Goal: Information Seeking & Learning: Learn about a topic

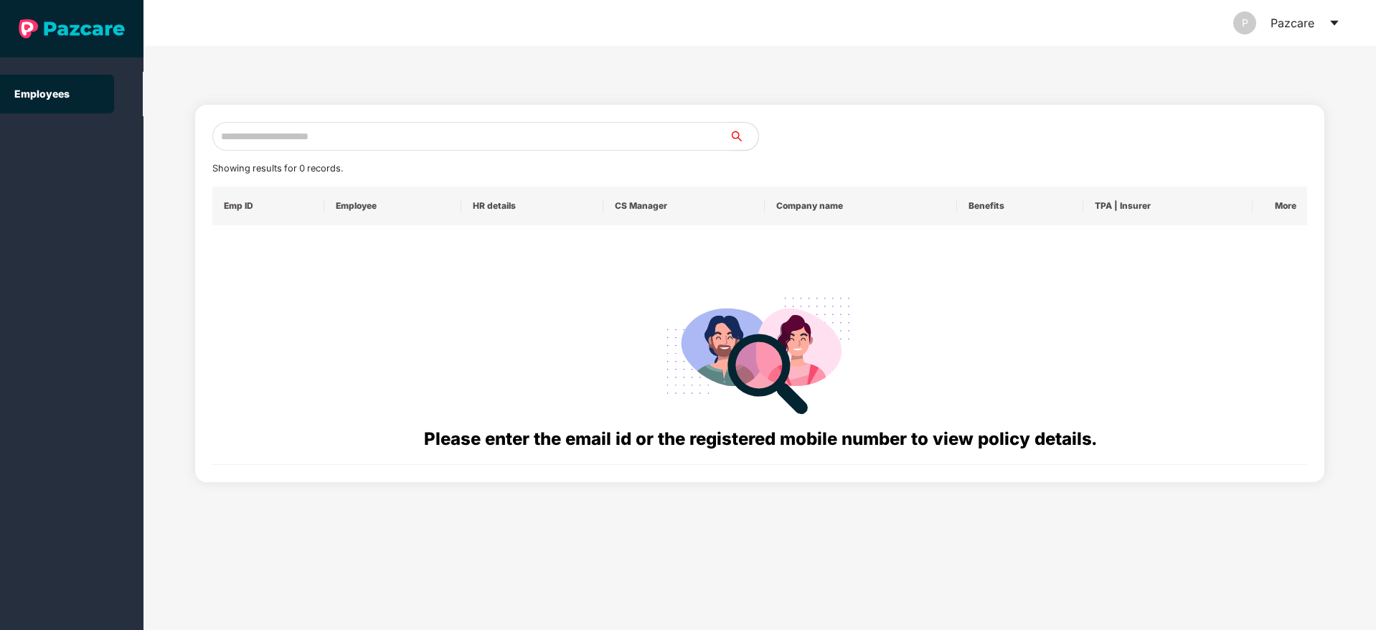
drag, startPoint x: 391, startPoint y: 117, endPoint x: 383, endPoint y: 126, distance: 12.2
click at [383, 126] on div "Showing results for 0 records. Emp ID Employee HR details CS Manager Company na…" at bounding box center [760, 293] width 1130 height 377
click at [383, 126] on input "text" at bounding box center [470, 136] width 517 height 29
paste input "**********"
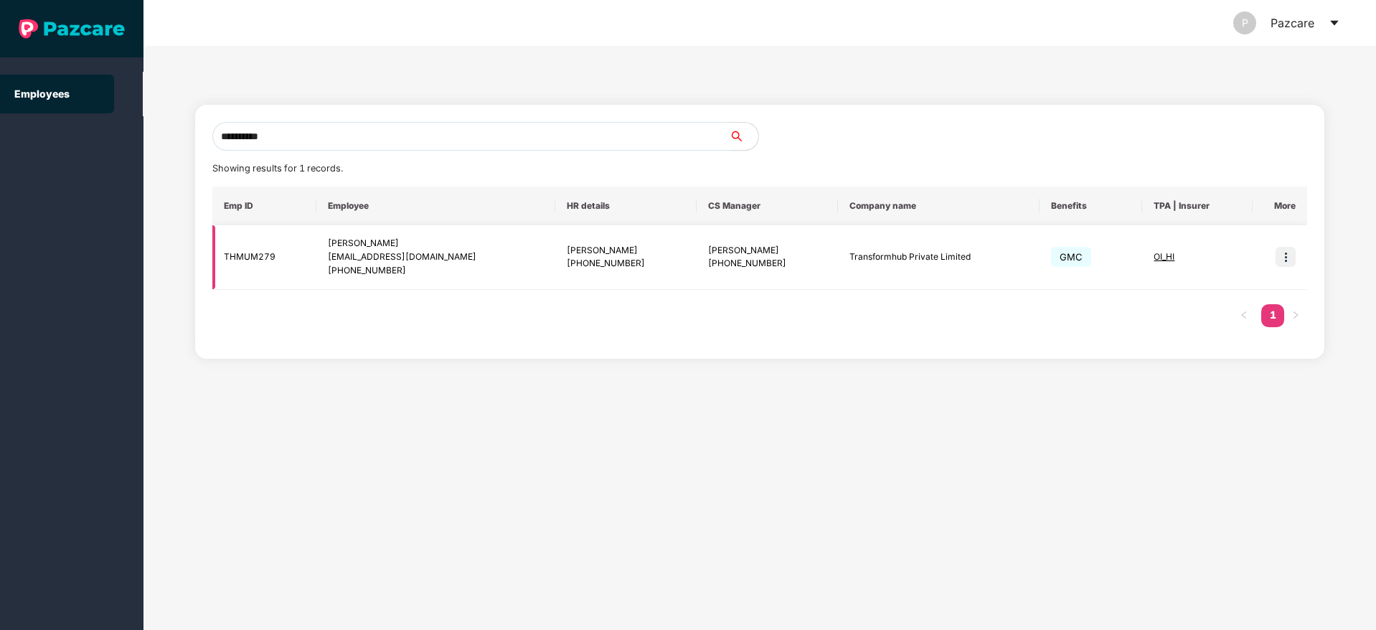
type input "**********"
click at [1280, 263] on img at bounding box center [1285, 257] width 20 height 20
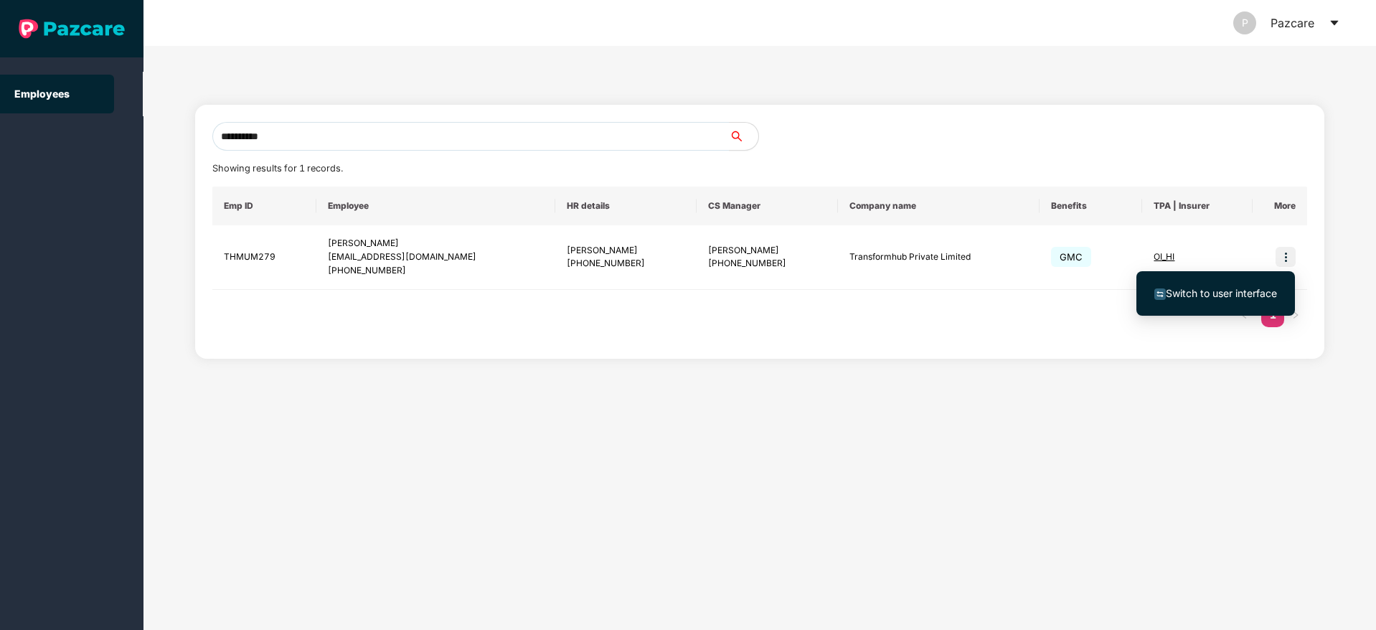
click at [1214, 287] on span "Switch to user interface" at bounding box center [1221, 293] width 111 height 12
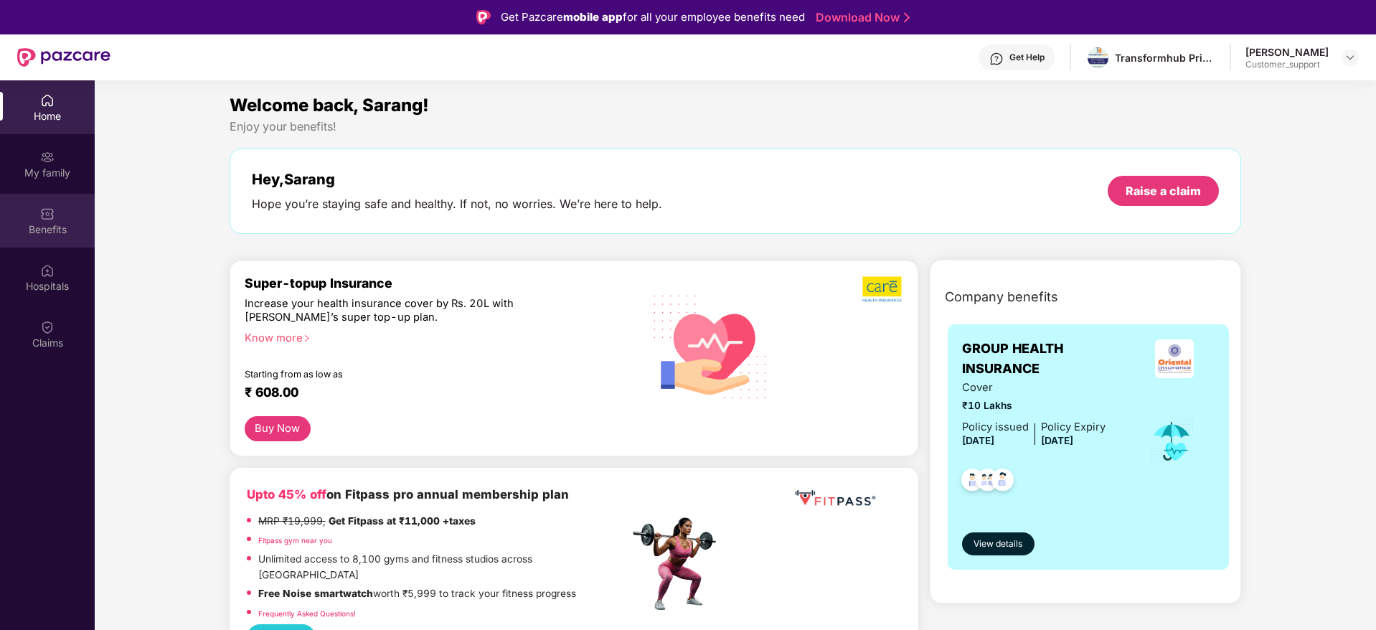
click at [34, 245] on div "Benefits" at bounding box center [47, 221] width 95 height 54
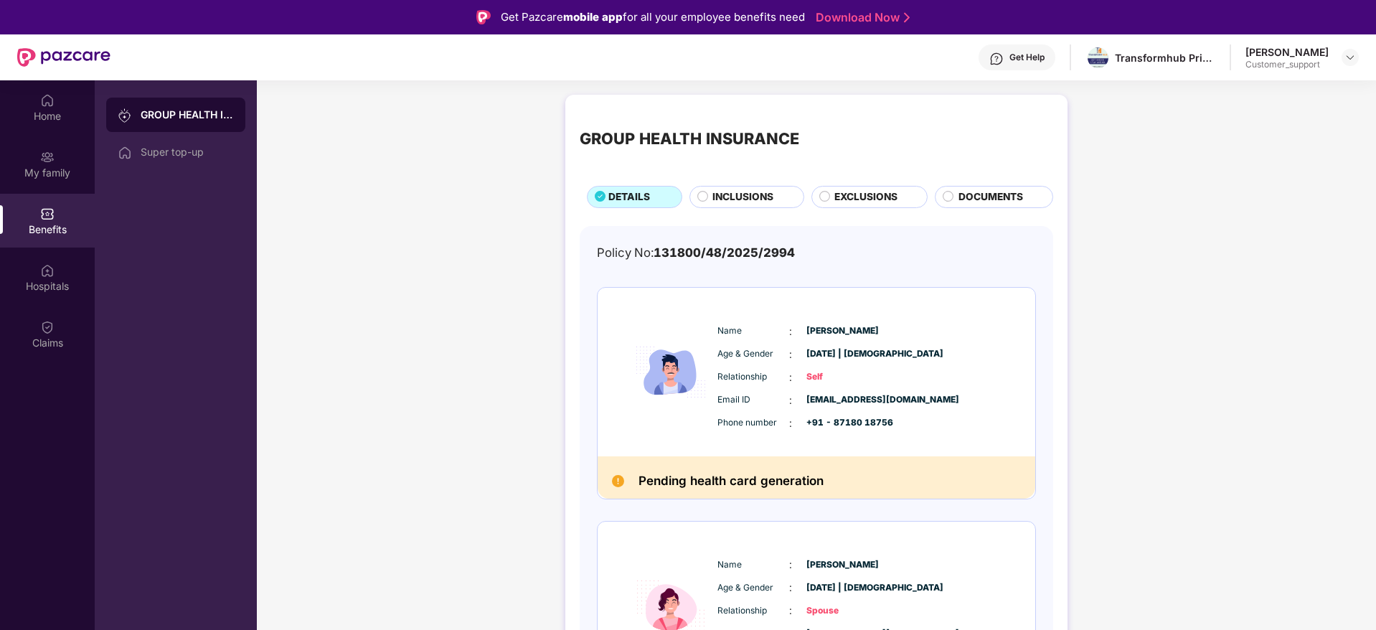
click at [739, 207] on div "INCLUSIONS" at bounding box center [750, 198] width 90 height 18
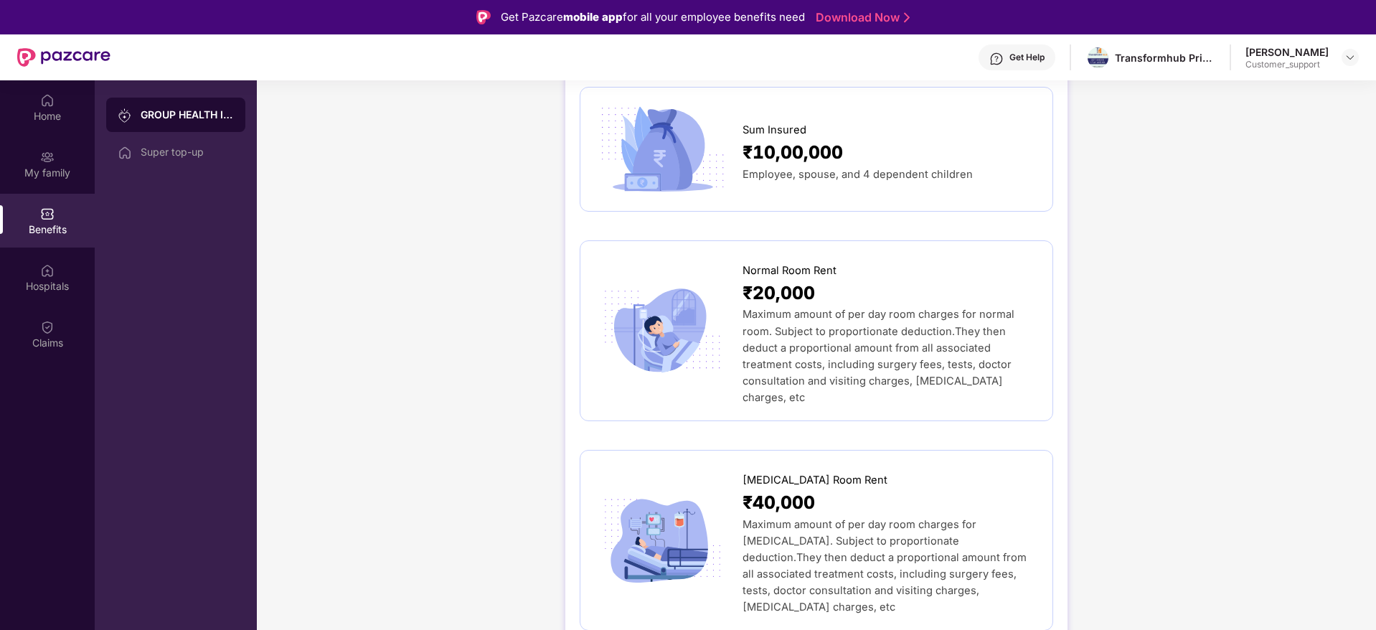
scroll to position [215, 0]
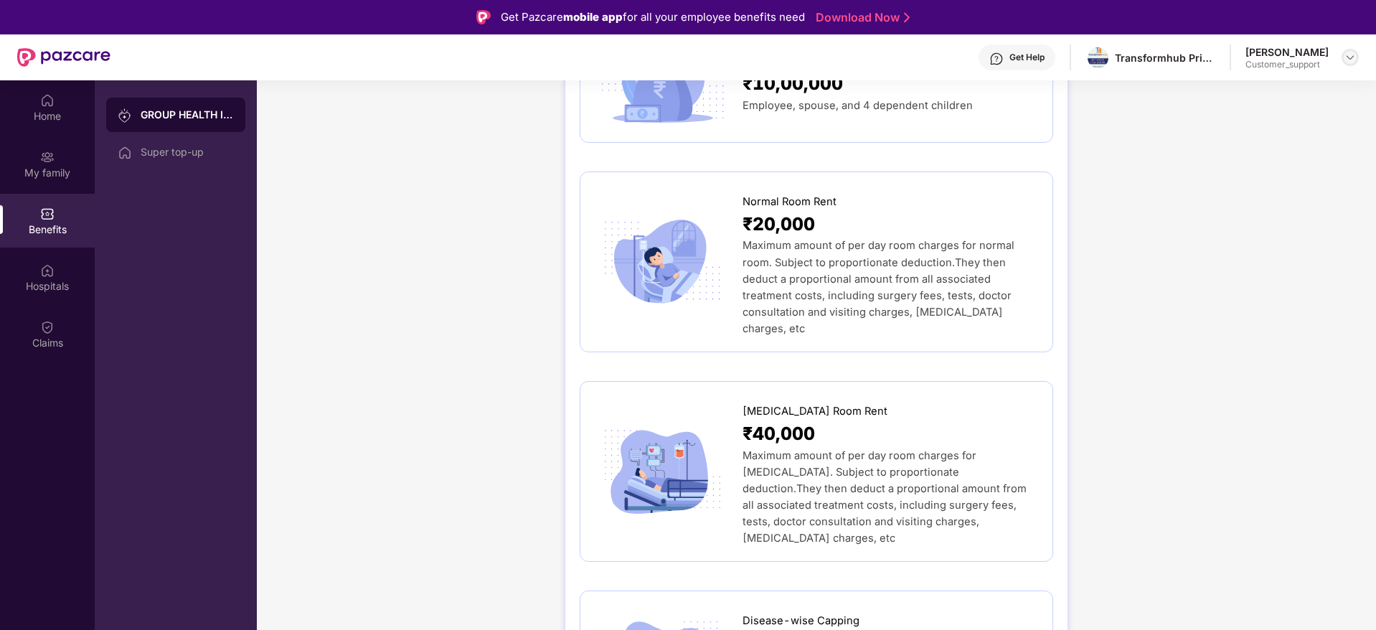
click at [1349, 57] on img at bounding box center [1349, 57] width 11 height 11
click at [1247, 91] on div "Switch to support view" at bounding box center [1282, 91] width 186 height 28
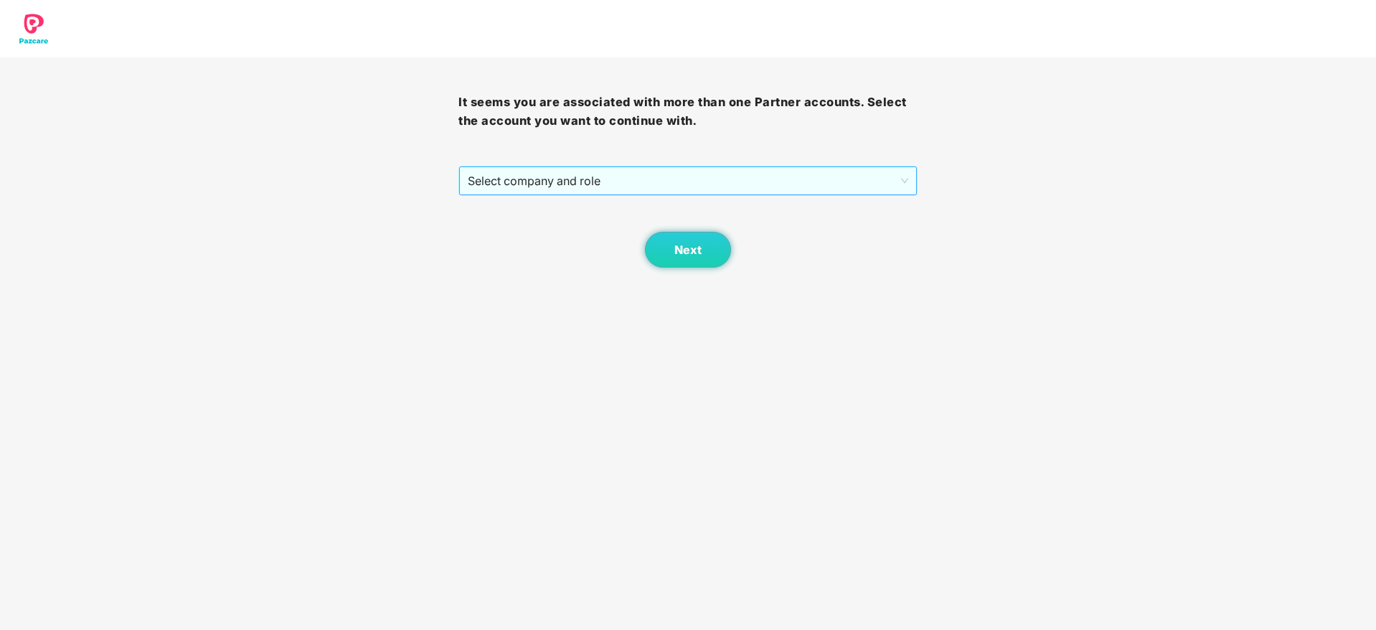
click at [701, 179] on span "Select company and role" at bounding box center [688, 180] width 440 height 27
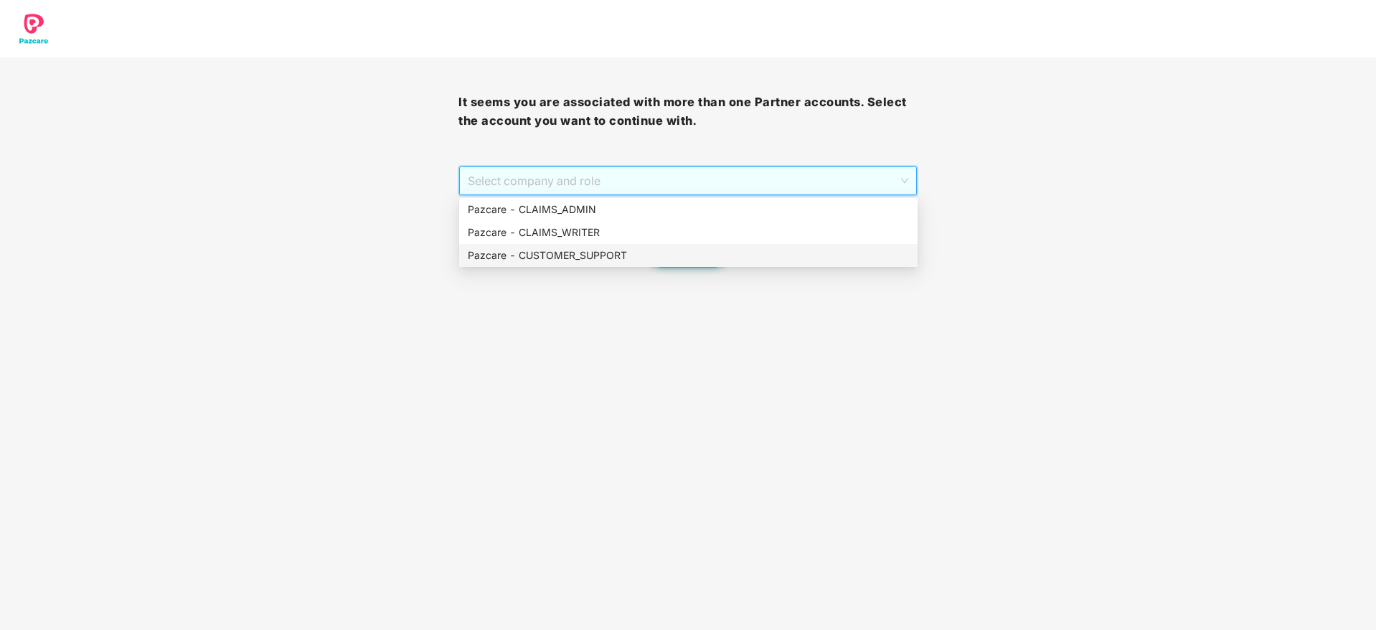
click at [638, 255] on div "Pazcare - CUSTOMER_SUPPORT" at bounding box center [688, 255] width 441 height 16
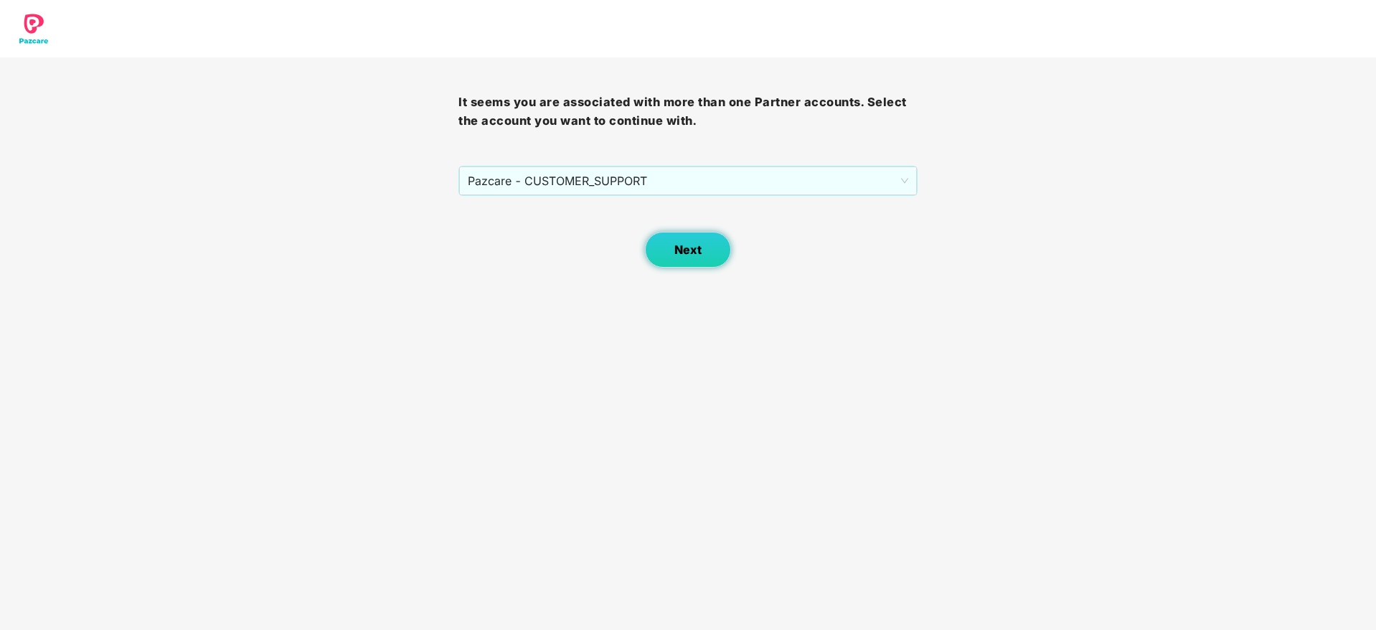
click at [690, 245] on span "Next" at bounding box center [687, 250] width 27 height 14
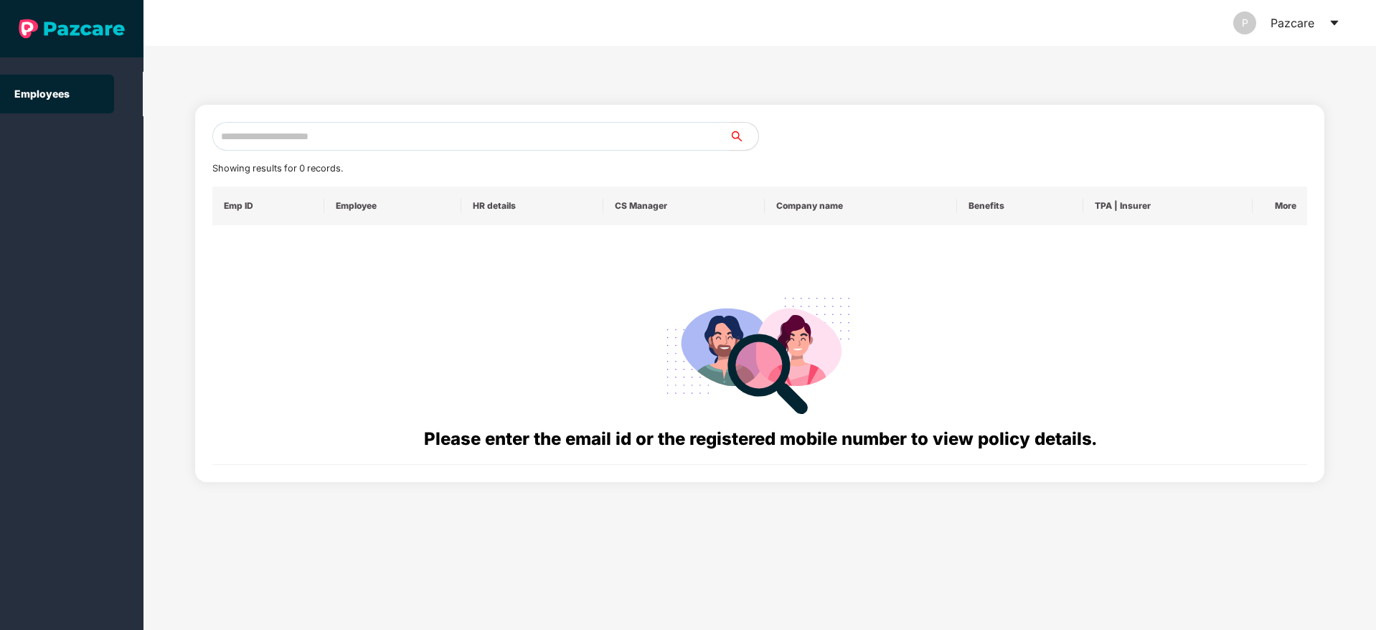
click at [524, 145] on input "text" at bounding box center [470, 136] width 517 height 29
paste input "**********"
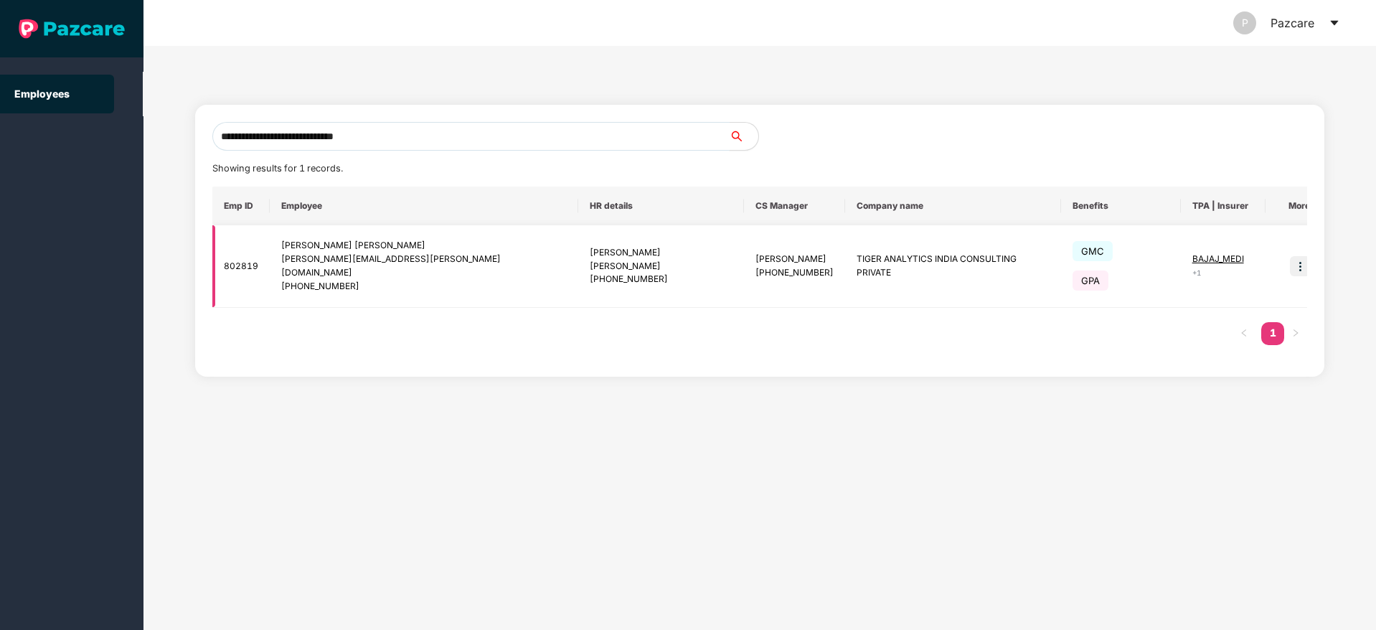
type input "**********"
click at [1290, 260] on img at bounding box center [1300, 266] width 20 height 20
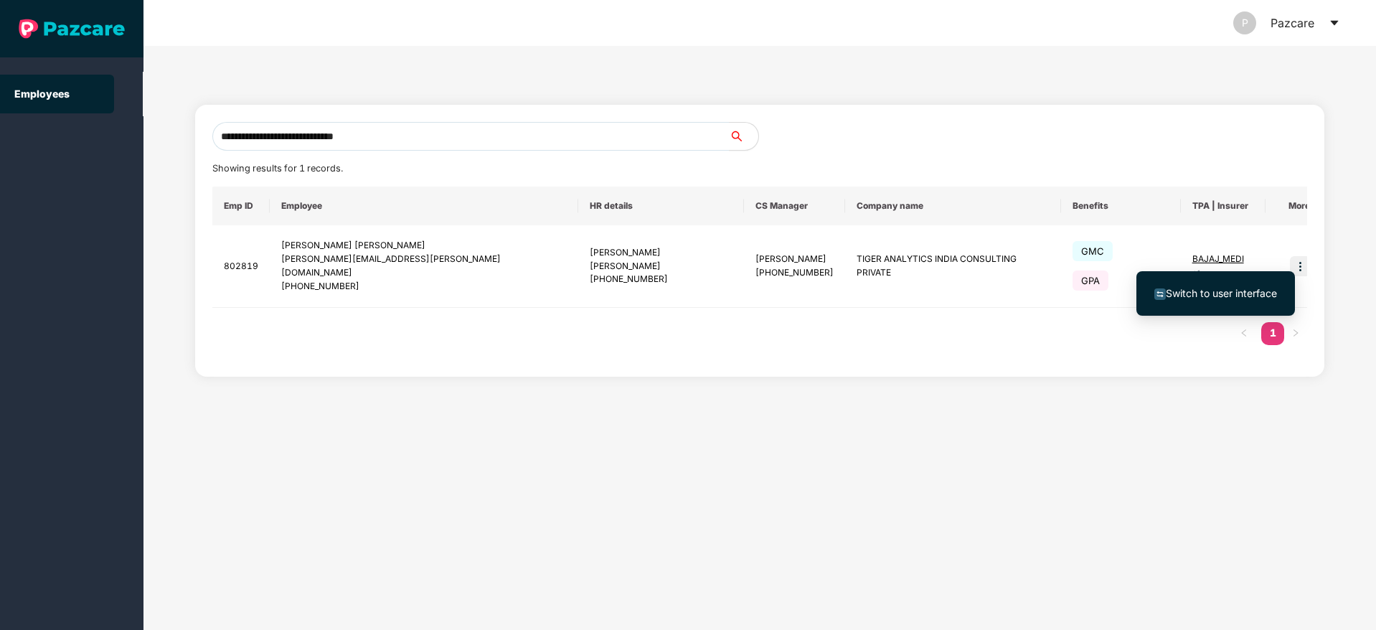
click at [1173, 305] on li "Switch to user interface" at bounding box center [1215, 293] width 159 height 30
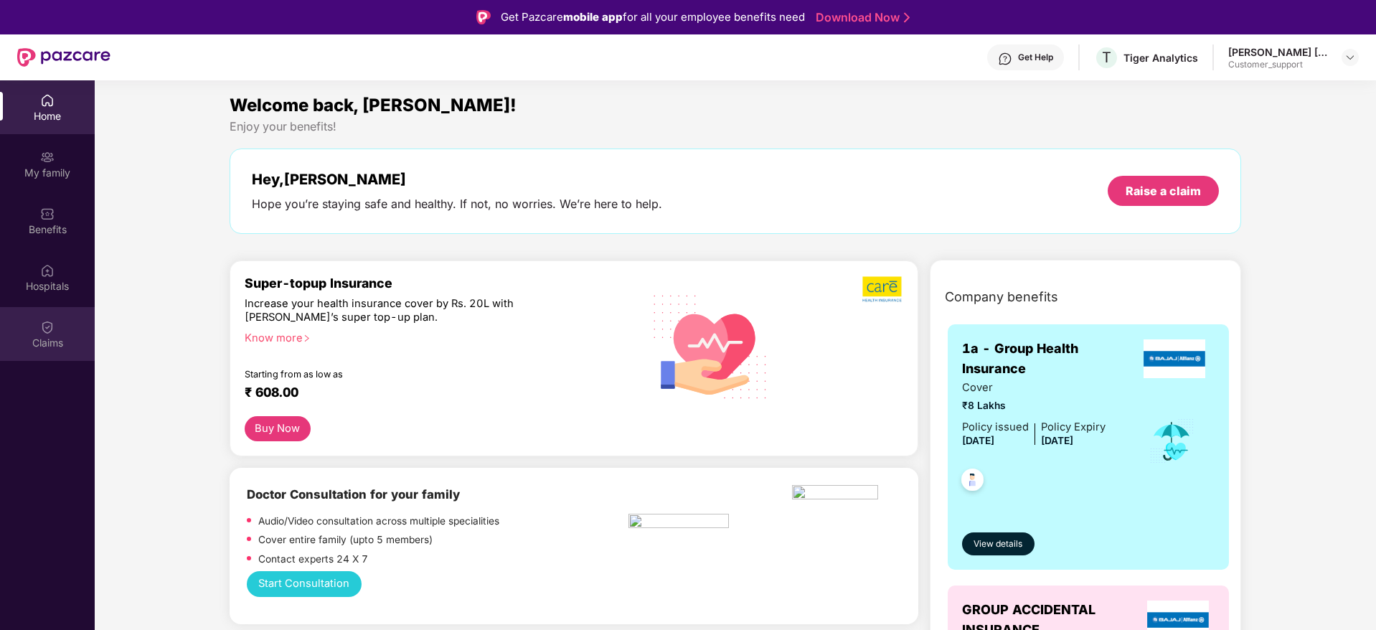
click at [55, 318] on div "Claims" at bounding box center [47, 334] width 95 height 54
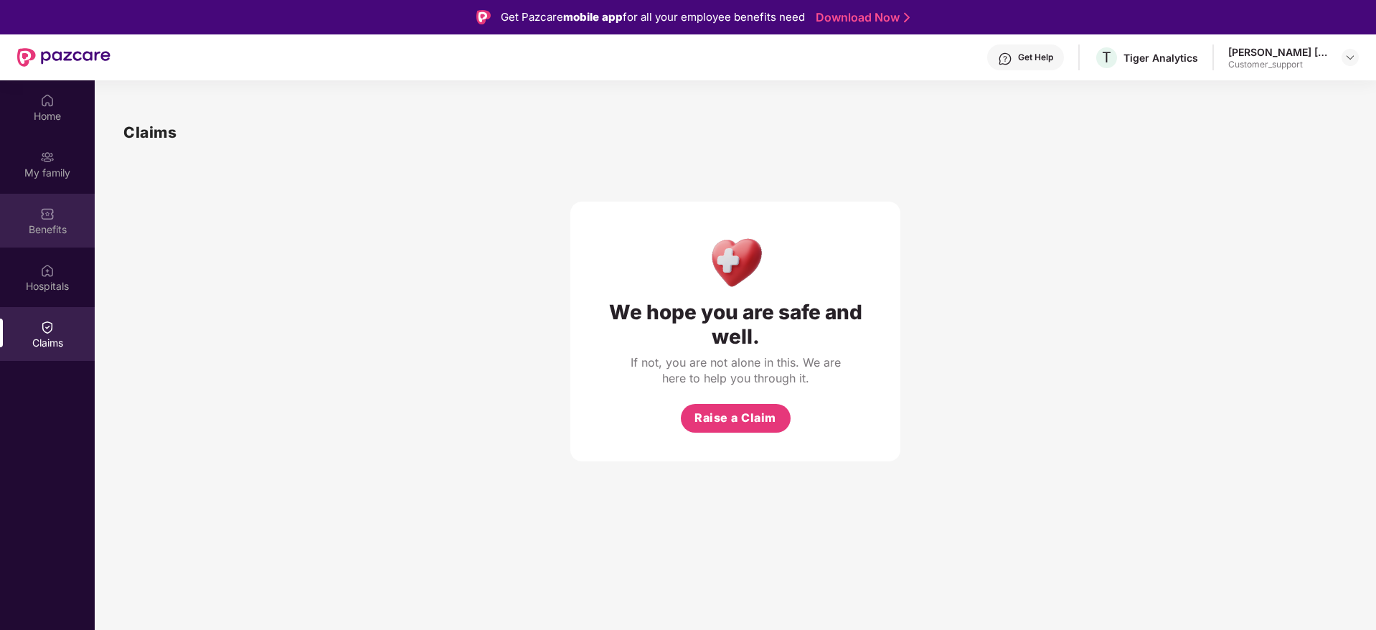
click at [44, 211] on img at bounding box center [47, 214] width 14 height 14
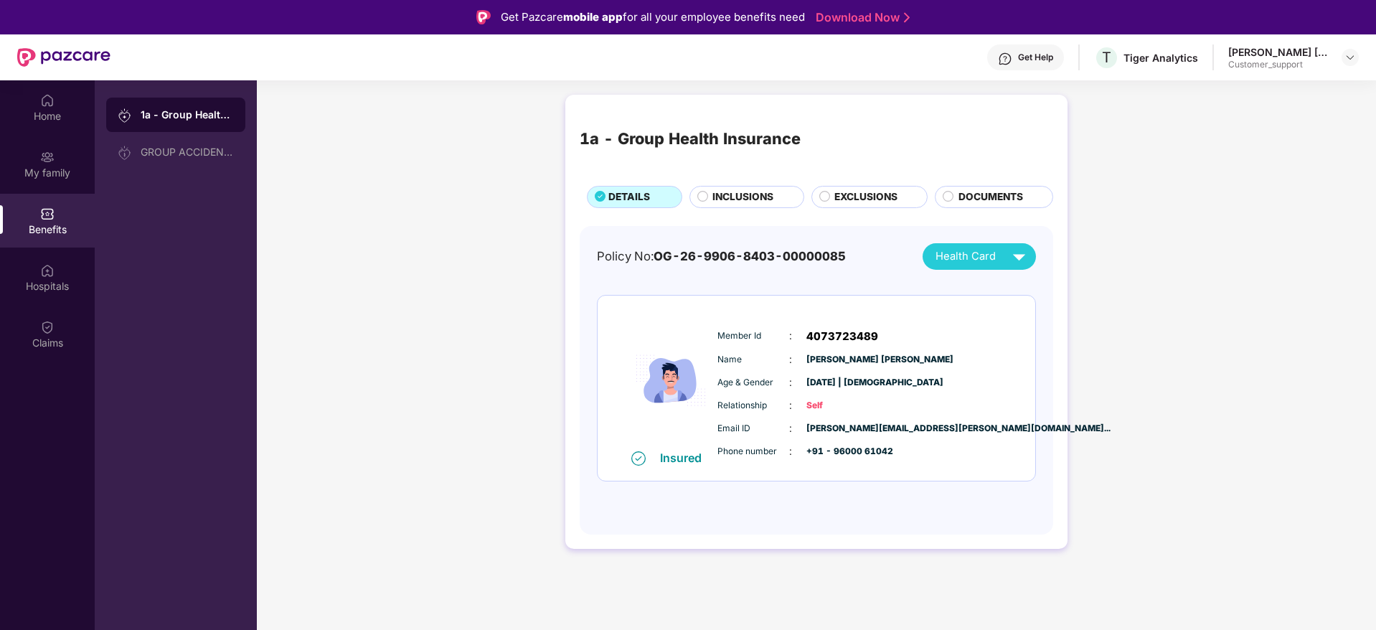
click at [734, 199] on span "INCLUSIONS" at bounding box center [742, 197] width 61 height 16
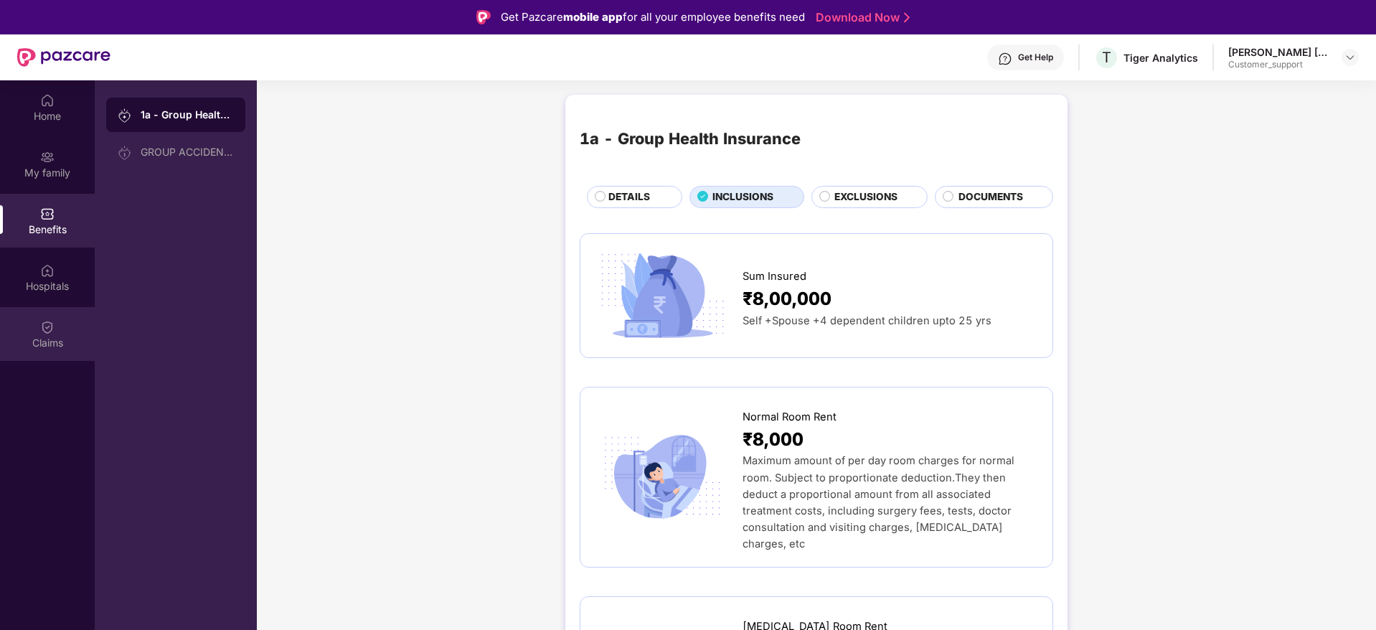
click at [60, 336] on div "Claims" at bounding box center [47, 343] width 95 height 14
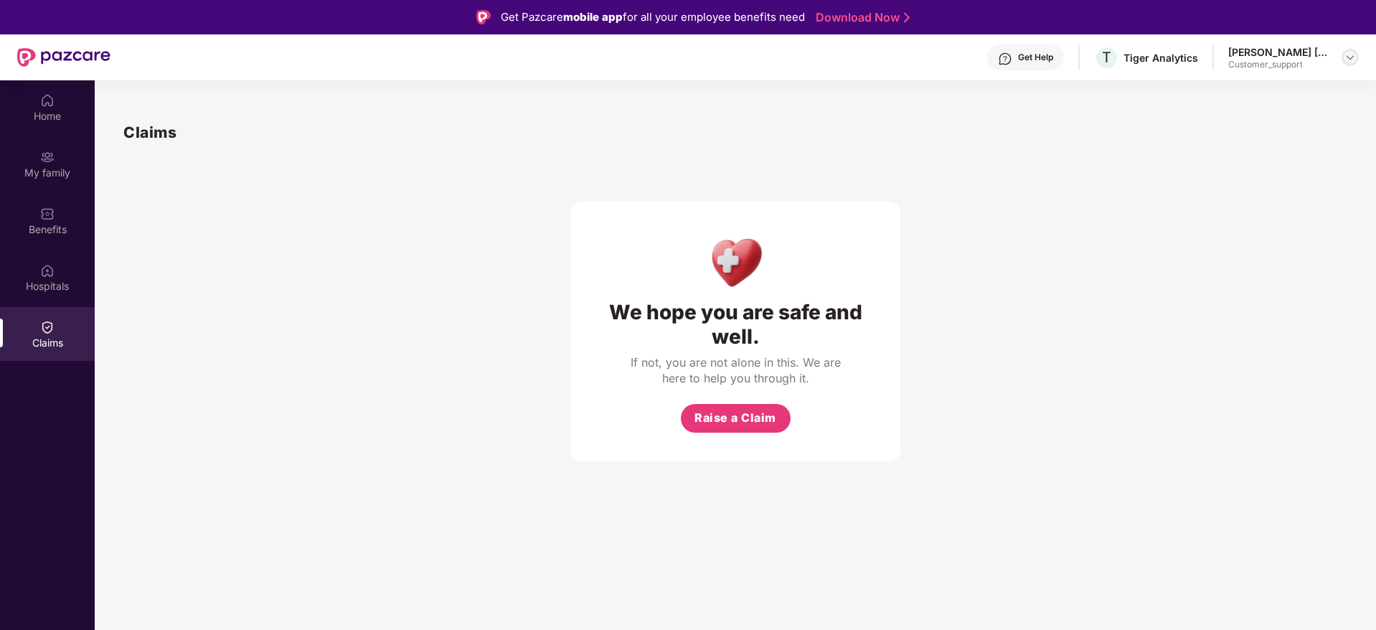
click at [1353, 53] on img at bounding box center [1349, 57] width 11 height 11
click at [1285, 90] on div "Switch to support view" at bounding box center [1282, 91] width 186 height 28
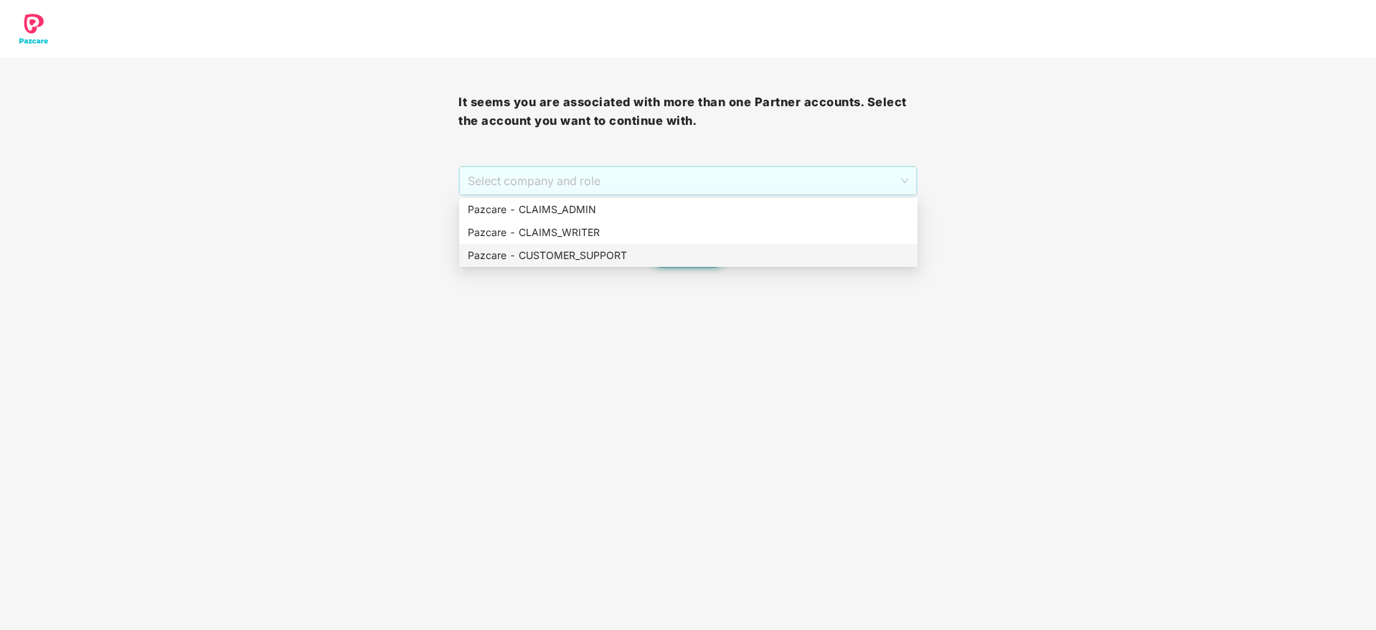
drag, startPoint x: 771, startPoint y: 185, endPoint x: 668, endPoint y: 250, distance: 121.8
click at [668, 250] on body "It seems you are associated with more than one Partner accounts. Select the acc…" at bounding box center [688, 315] width 1376 height 630
click at [668, 250] on div "Pazcare - CUSTOMER_SUPPORT" at bounding box center [688, 255] width 441 height 16
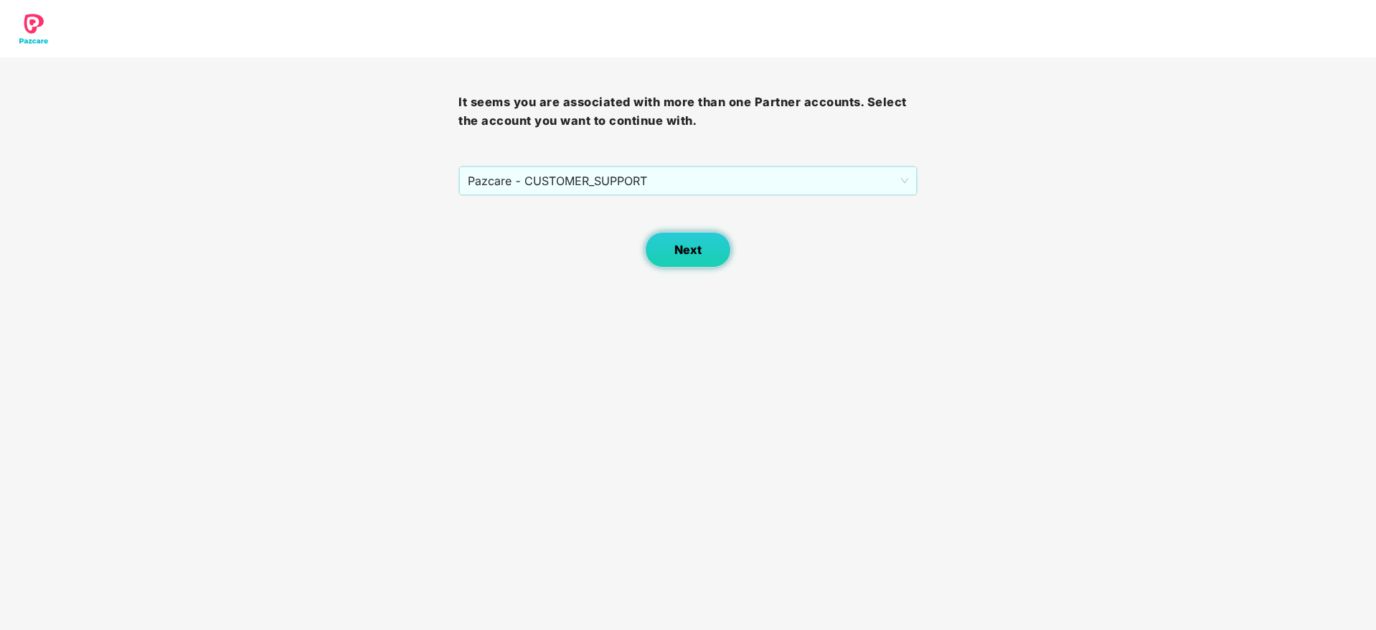
click at [686, 265] on button "Next" at bounding box center [688, 250] width 86 height 36
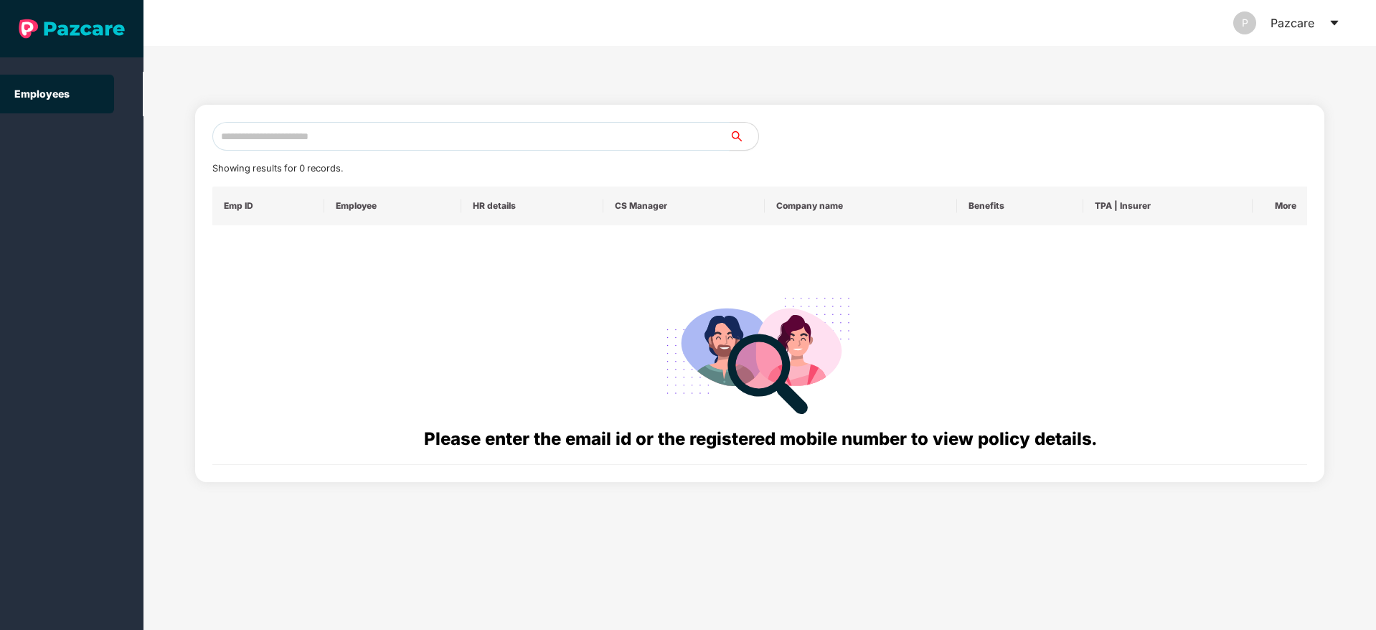
click at [593, 137] on input "text" at bounding box center [470, 136] width 517 height 29
paste input "**********"
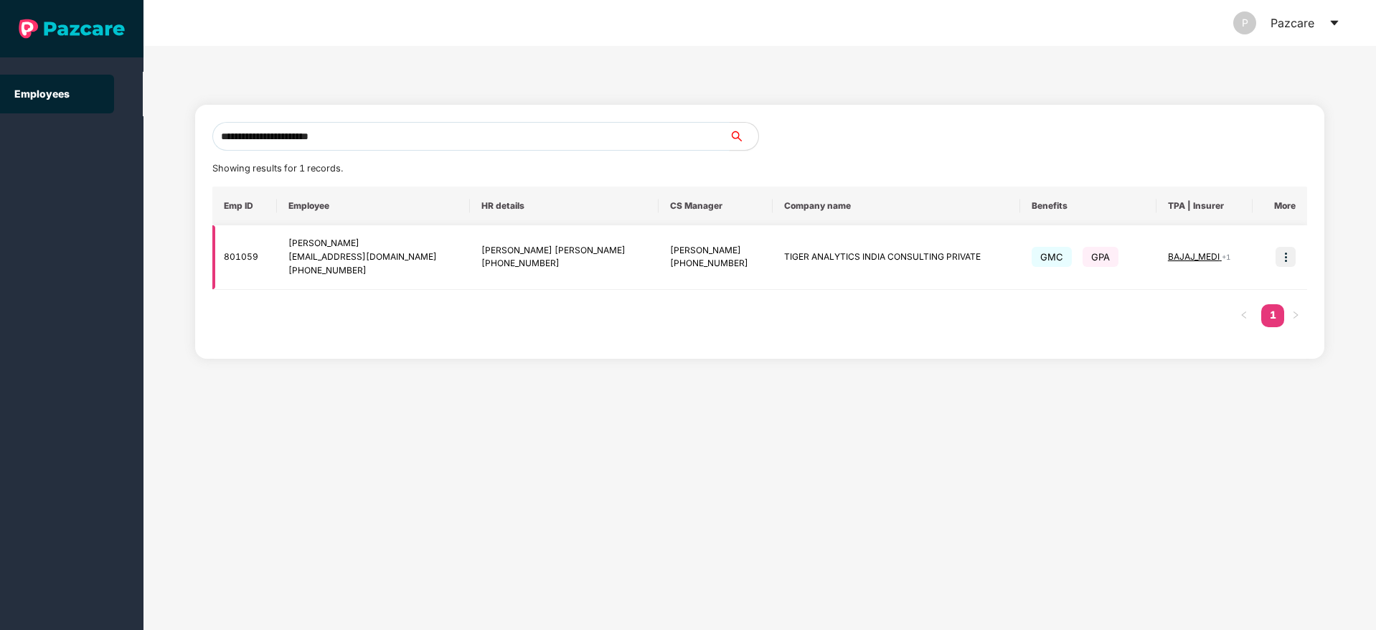
type input "**********"
click at [1281, 255] on img at bounding box center [1285, 257] width 20 height 20
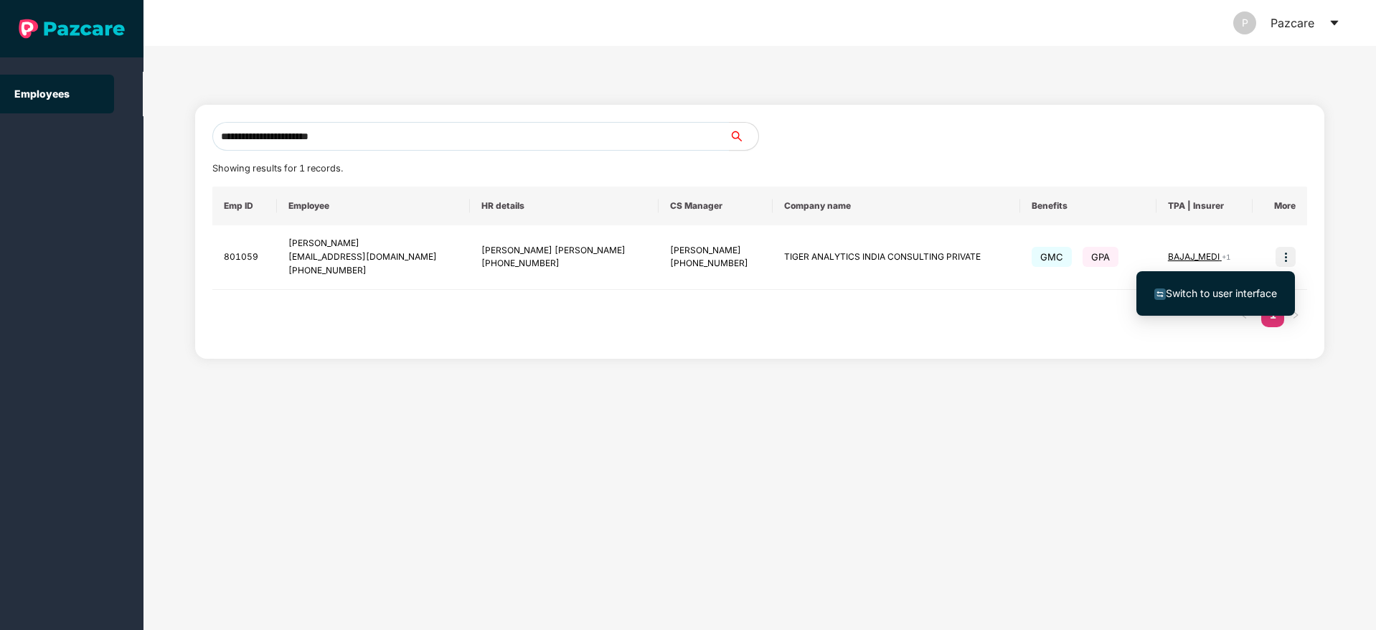
click at [1183, 292] on span "Switch to user interface" at bounding box center [1221, 293] width 111 height 12
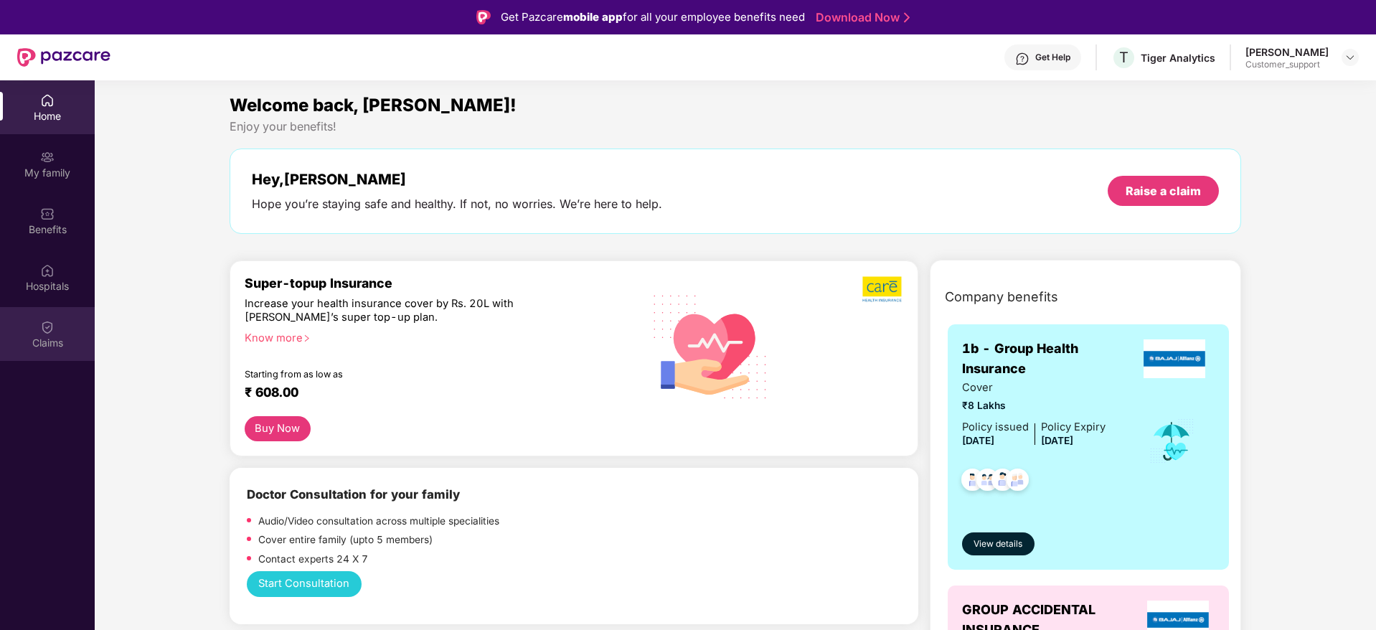
click at [37, 332] on div "Claims" at bounding box center [47, 334] width 95 height 54
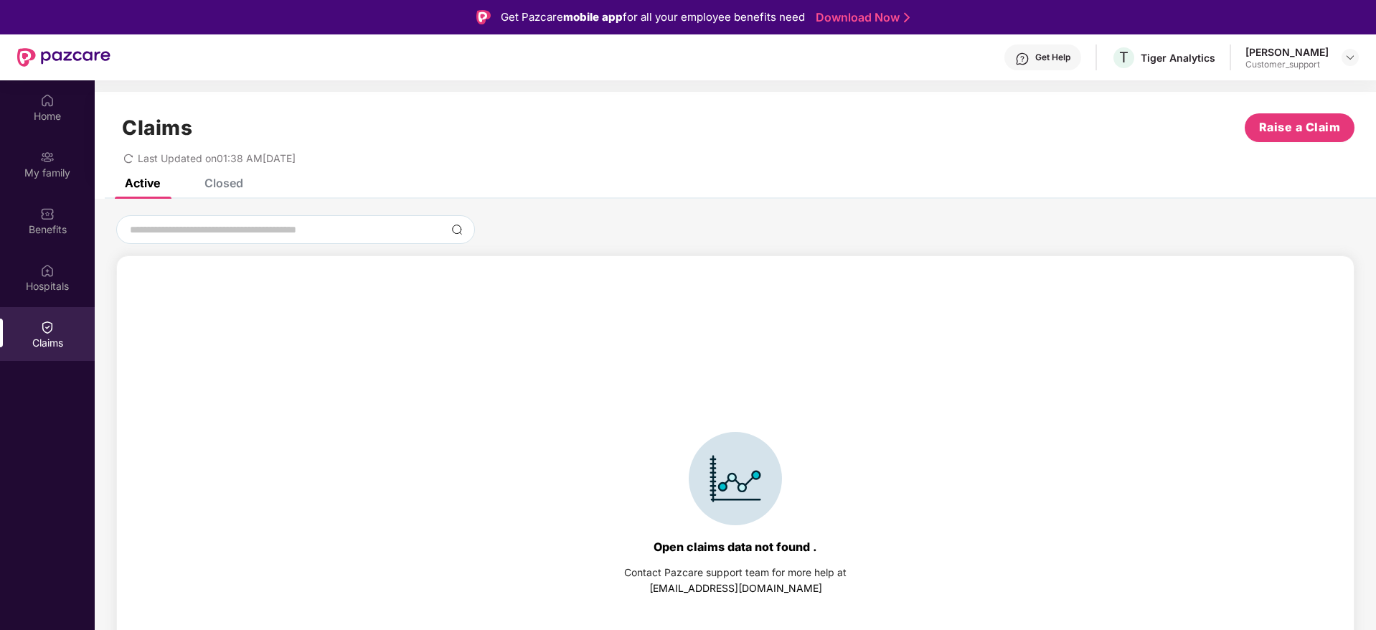
click at [212, 179] on div "Closed" at bounding box center [223, 183] width 39 height 14
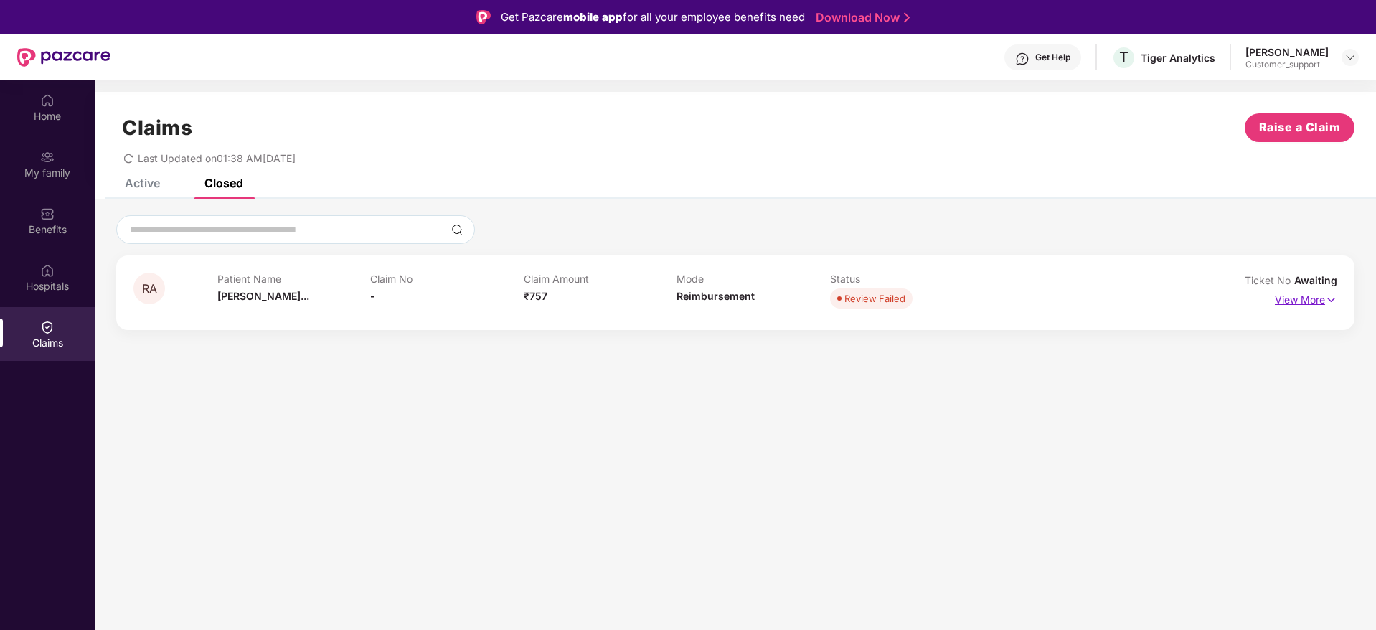
click at [1294, 299] on p "View More" at bounding box center [1306, 297] width 62 height 19
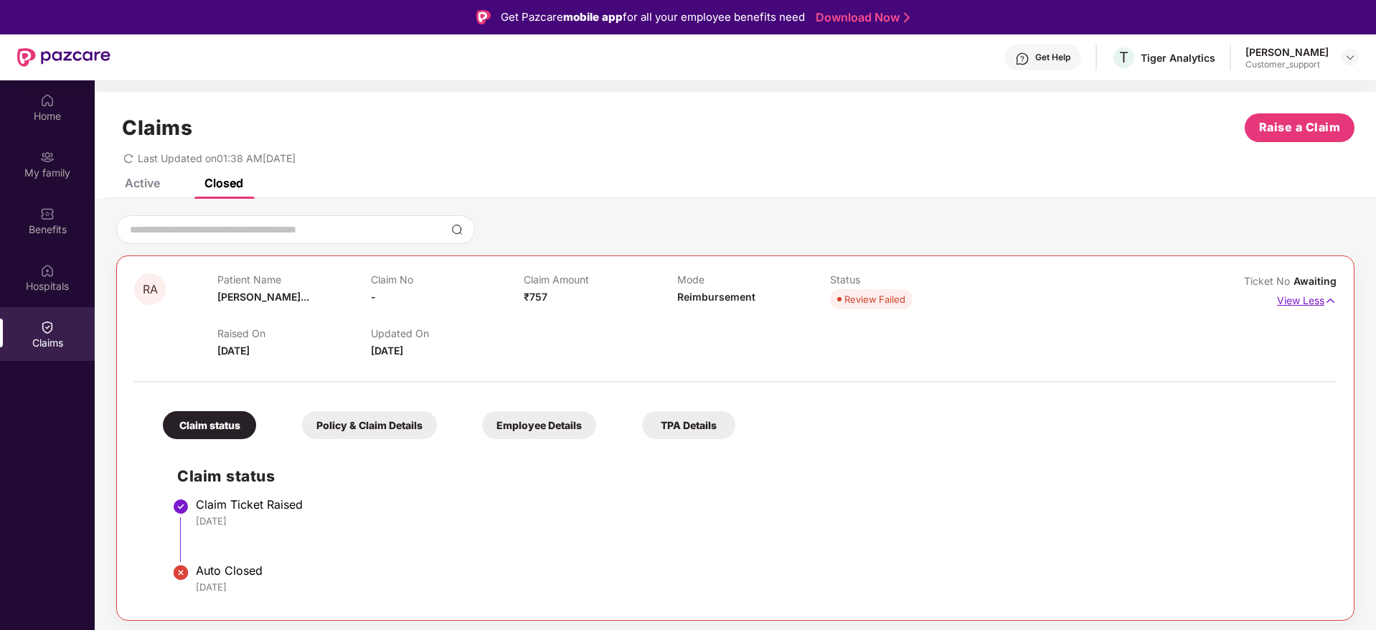
click at [1326, 298] on img at bounding box center [1330, 301] width 12 height 16
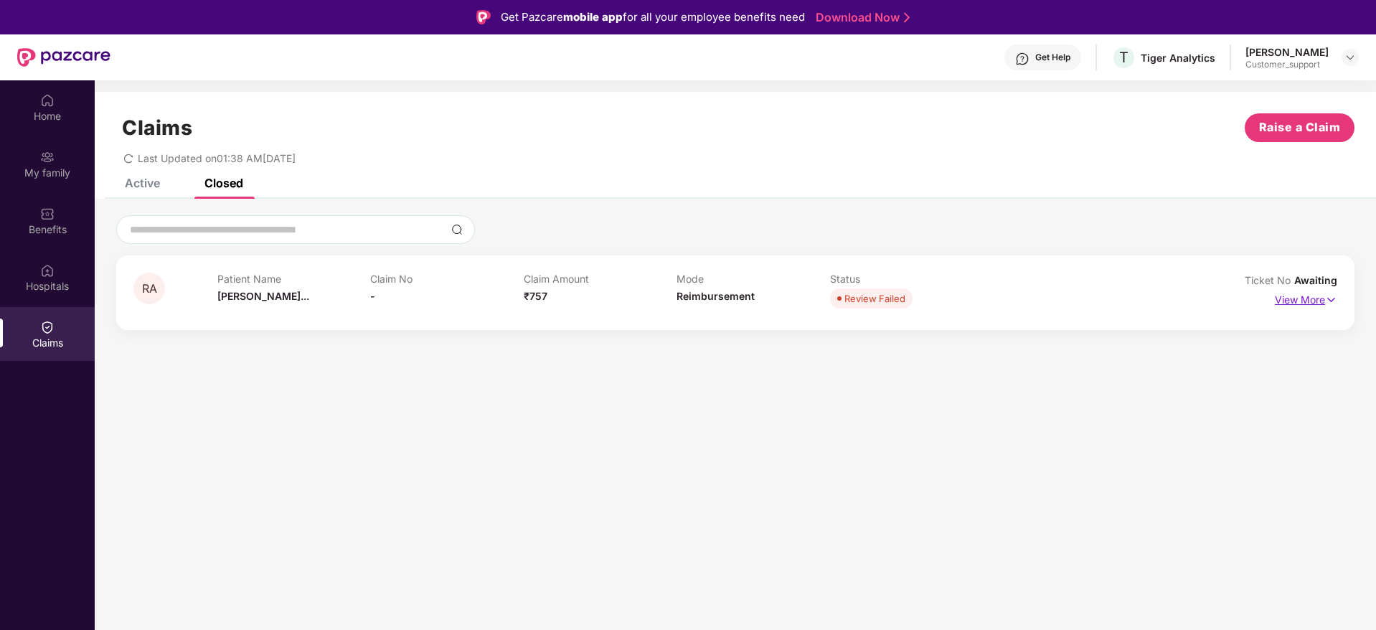
click at [1326, 298] on img at bounding box center [1331, 300] width 12 height 16
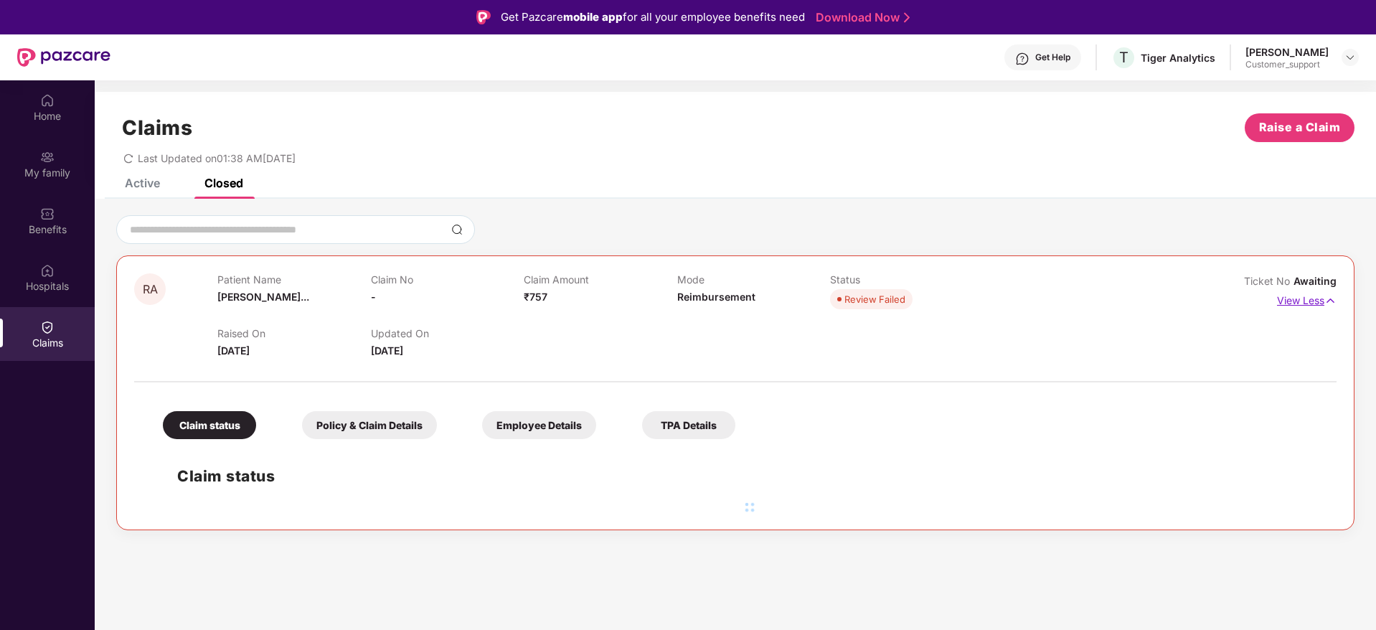
click at [1326, 298] on img at bounding box center [1330, 301] width 12 height 16
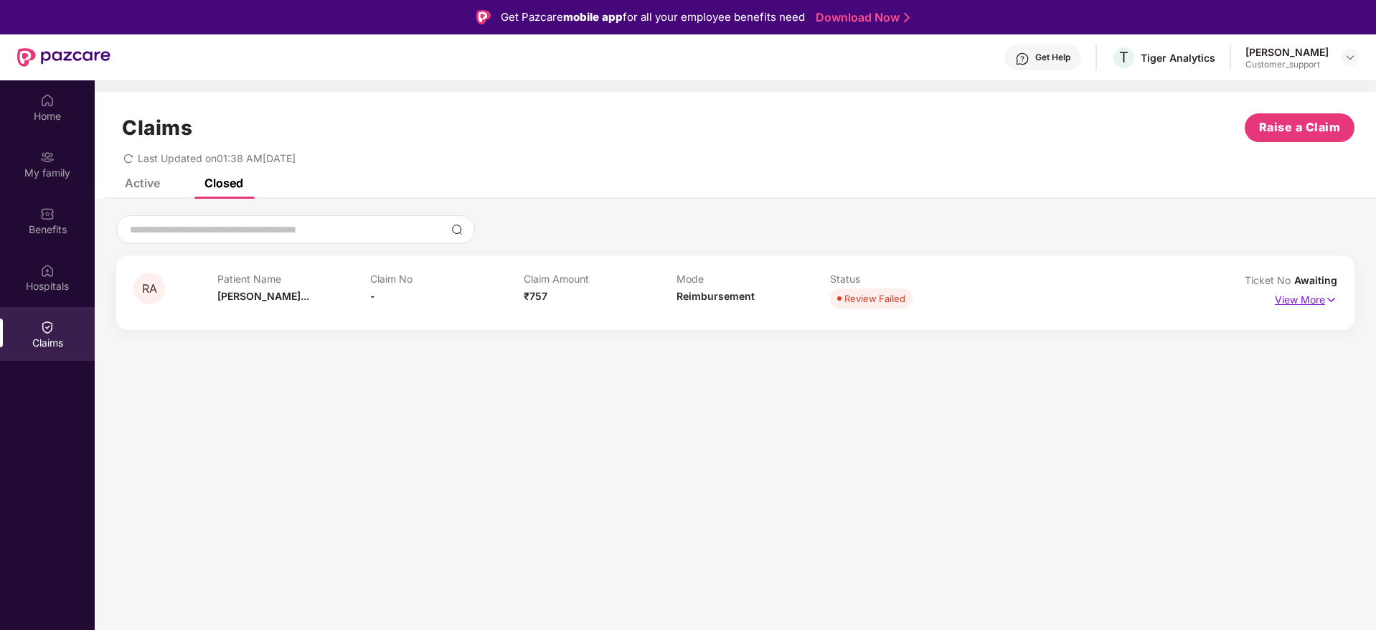
click at [1328, 296] on img at bounding box center [1331, 300] width 12 height 16
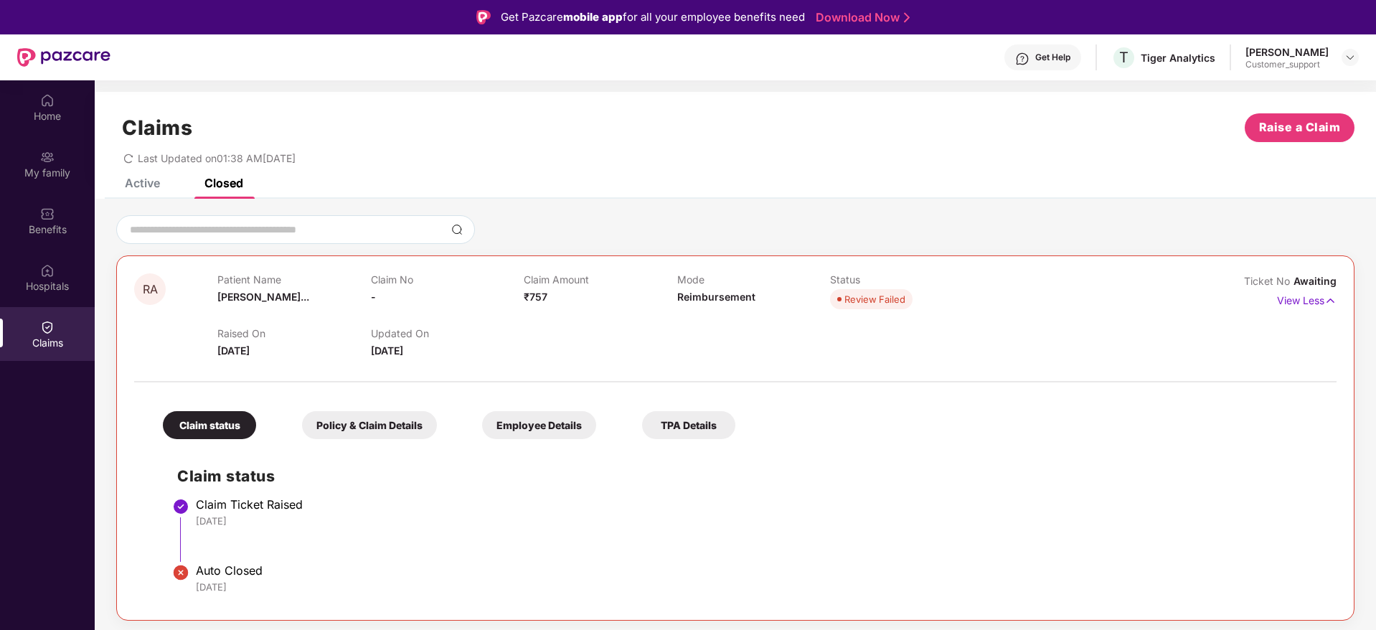
click at [152, 179] on div "Active" at bounding box center [142, 183] width 35 height 14
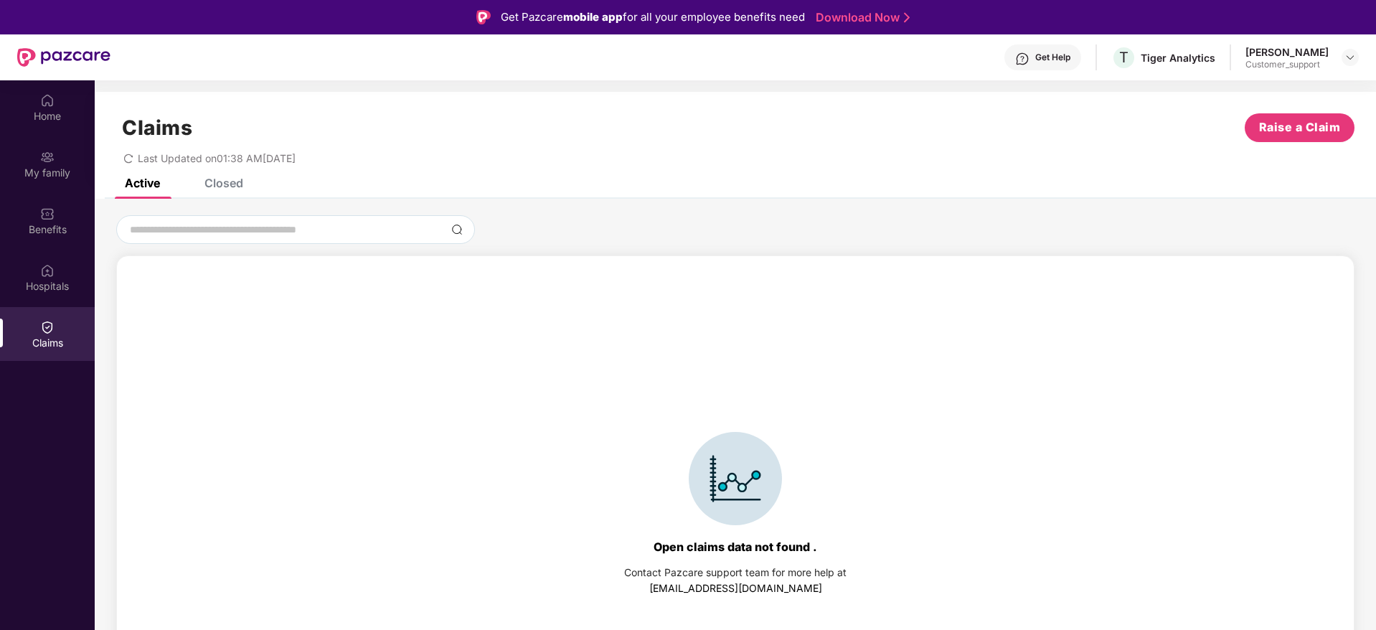
click at [234, 186] on div "Closed" at bounding box center [223, 183] width 39 height 14
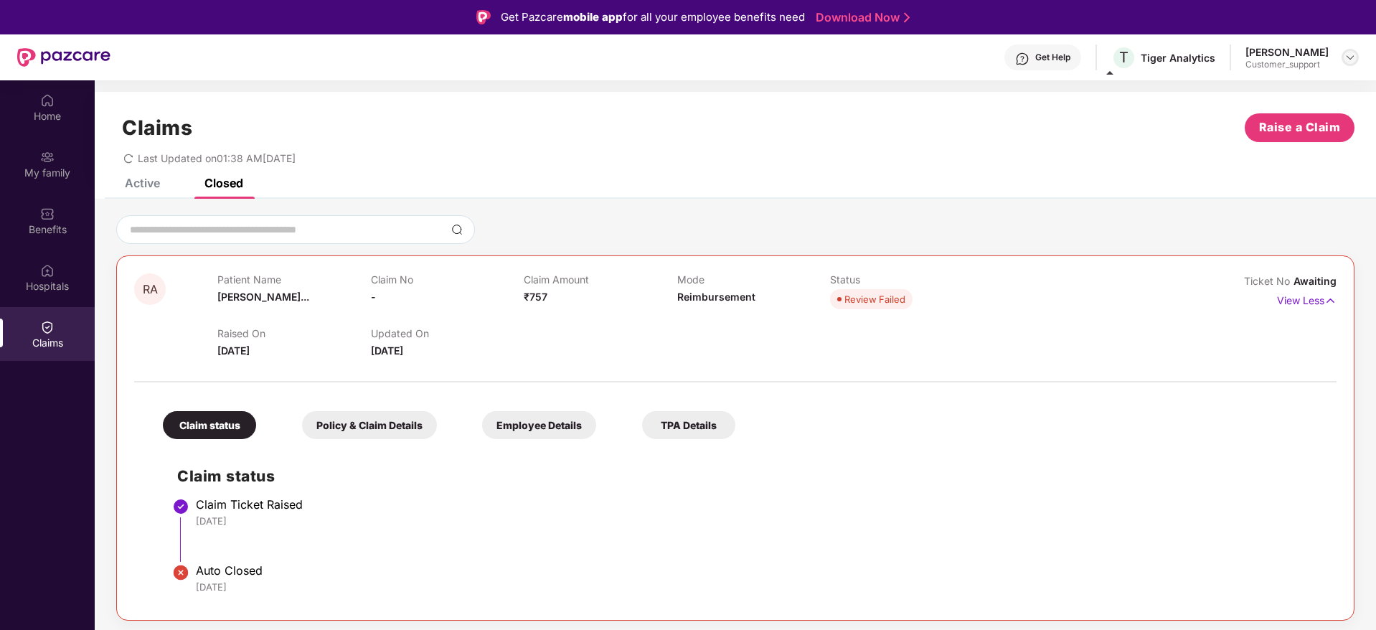
click at [1357, 54] on div at bounding box center [1349, 57] width 17 height 17
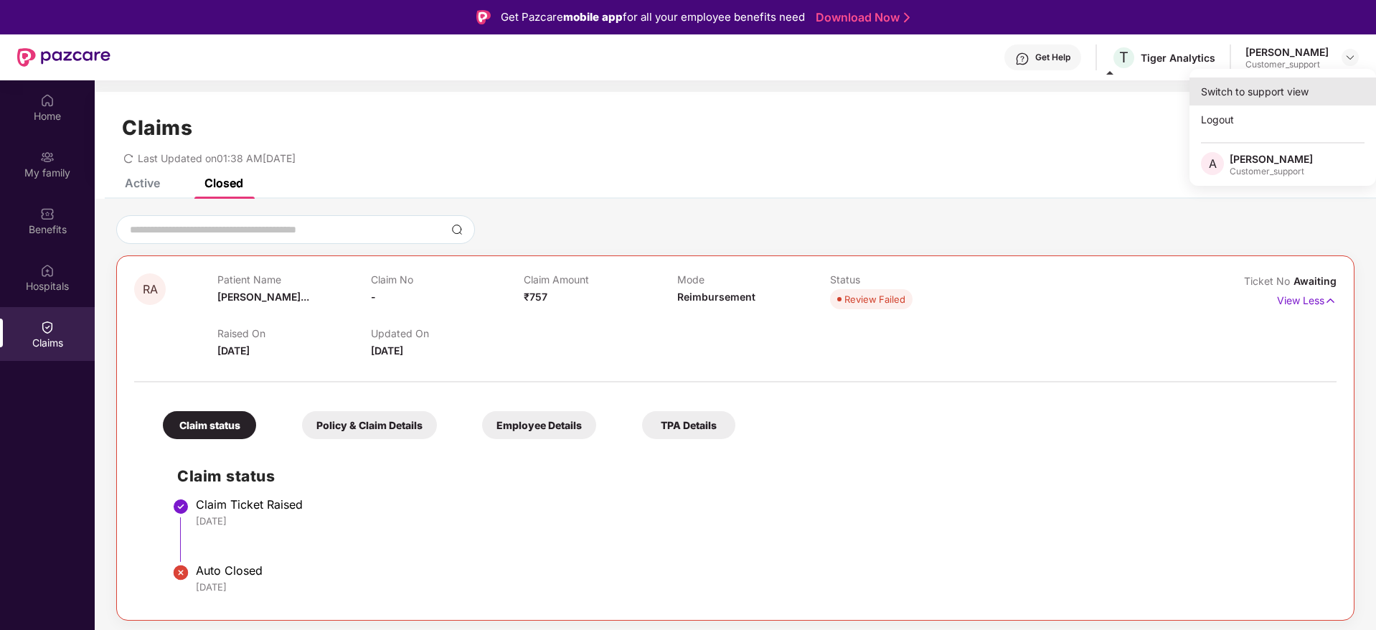
click at [1272, 90] on div "Switch to support view" at bounding box center [1282, 91] width 186 height 28
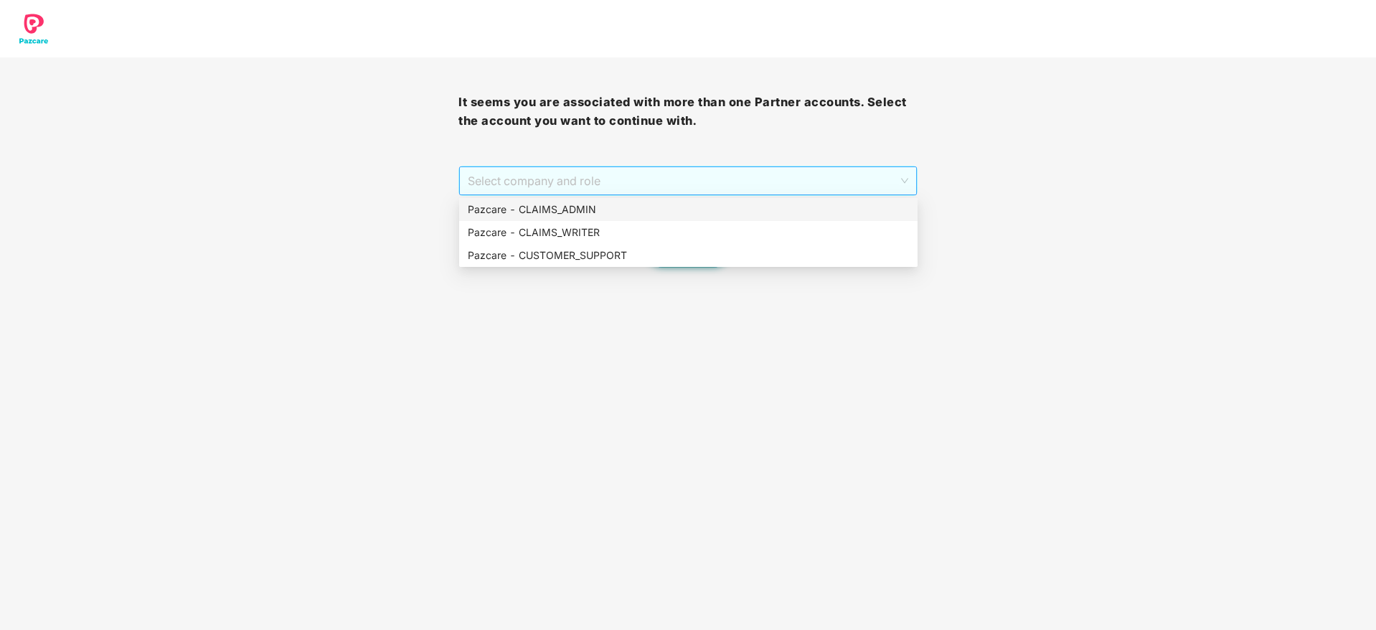
click at [667, 175] on span "Select company and role" at bounding box center [688, 180] width 440 height 27
click at [596, 260] on div "Pazcare - CUSTOMER_SUPPORT" at bounding box center [688, 255] width 441 height 16
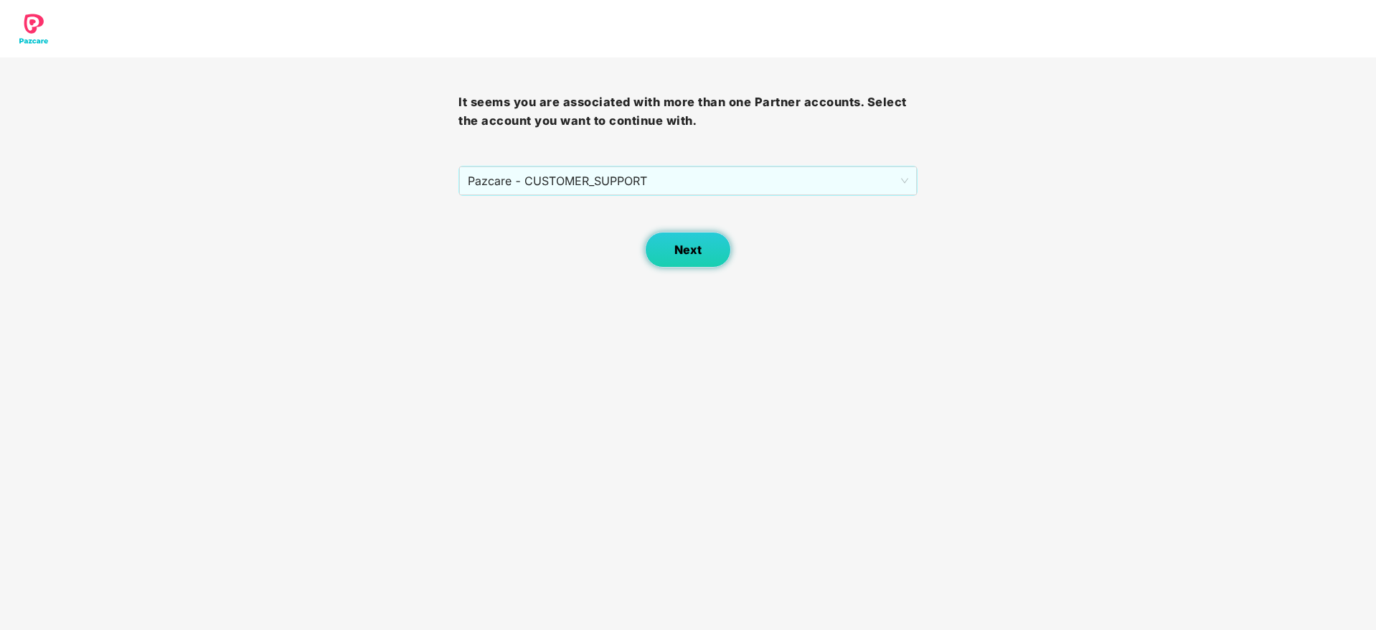
click at [694, 247] on span "Next" at bounding box center [687, 250] width 27 height 14
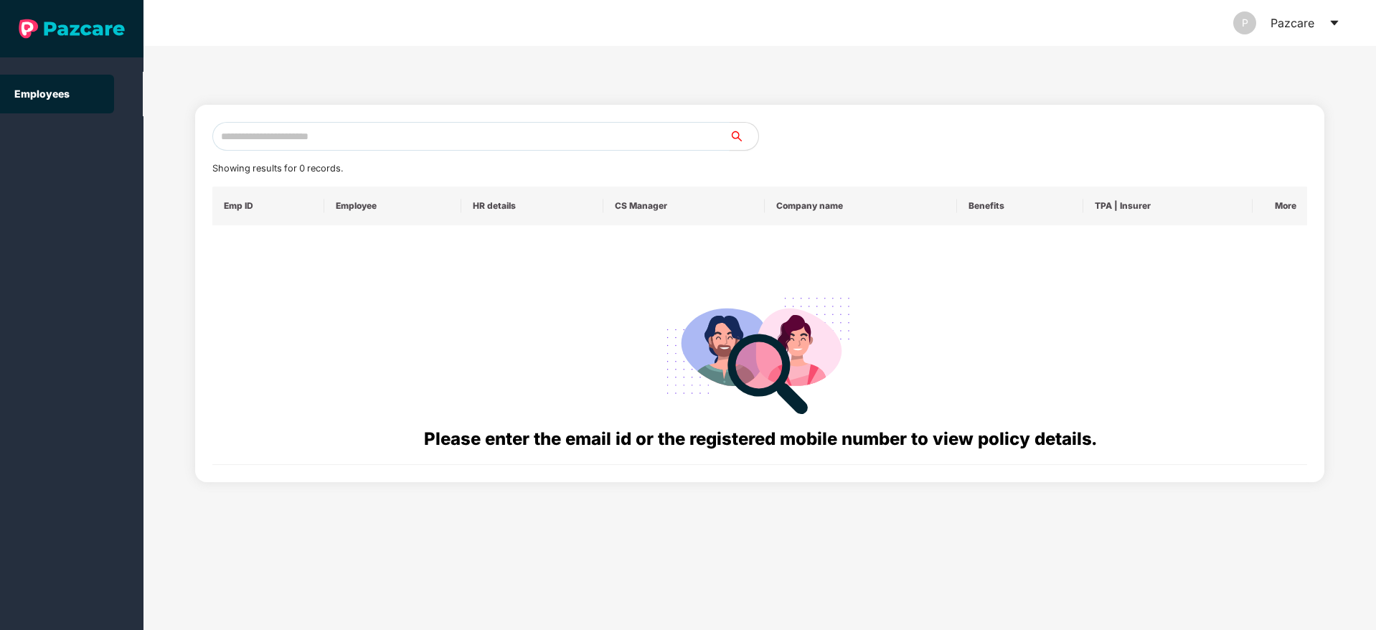
click at [374, 136] on input "text" at bounding box center [470, 136] width 517 height 29
paste input "**********"
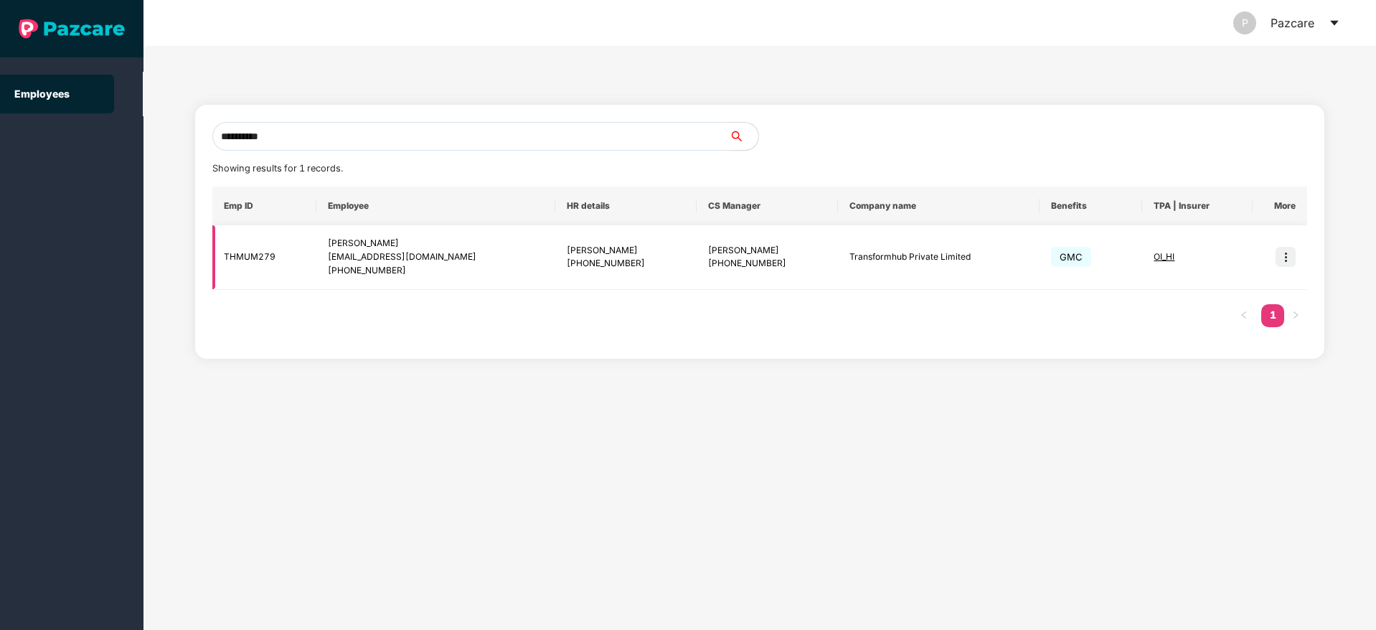
type input "**********"
click at [1288, 255] on img at bounding box center [1285, 257] width 20 height 20
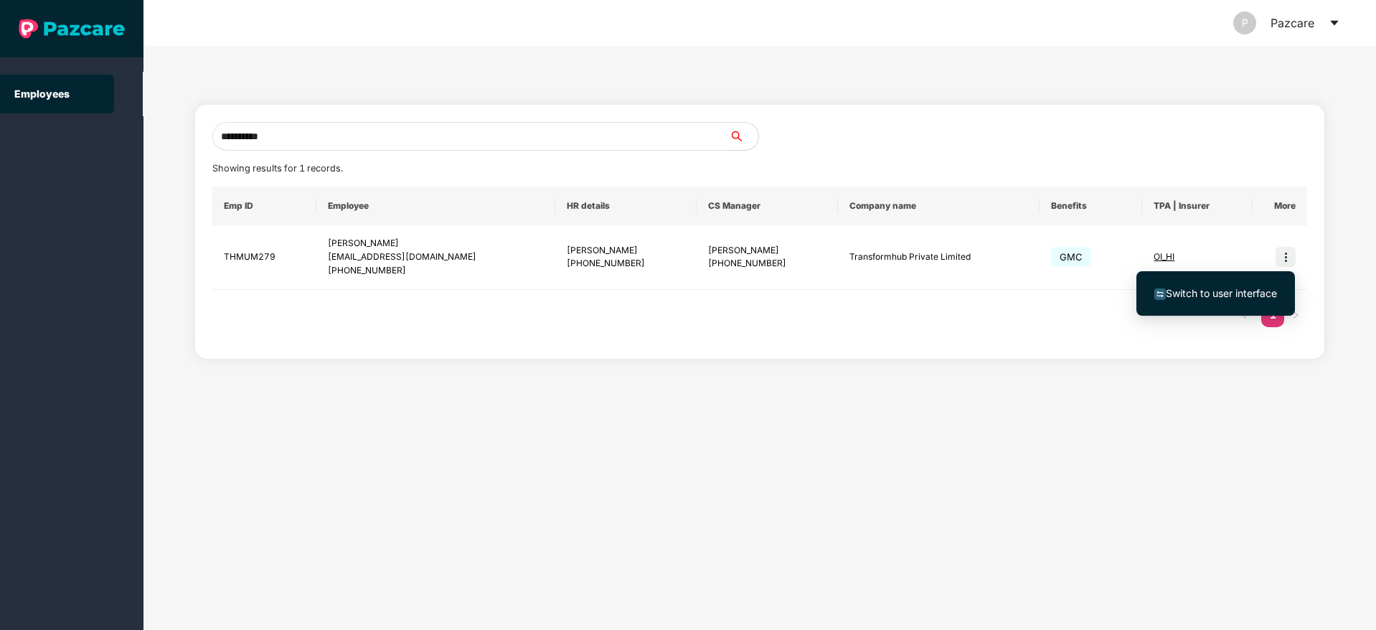
click at [1206, 283] on li "Switch to user interface" at bounding box center [1215, 293] width 159 height 30
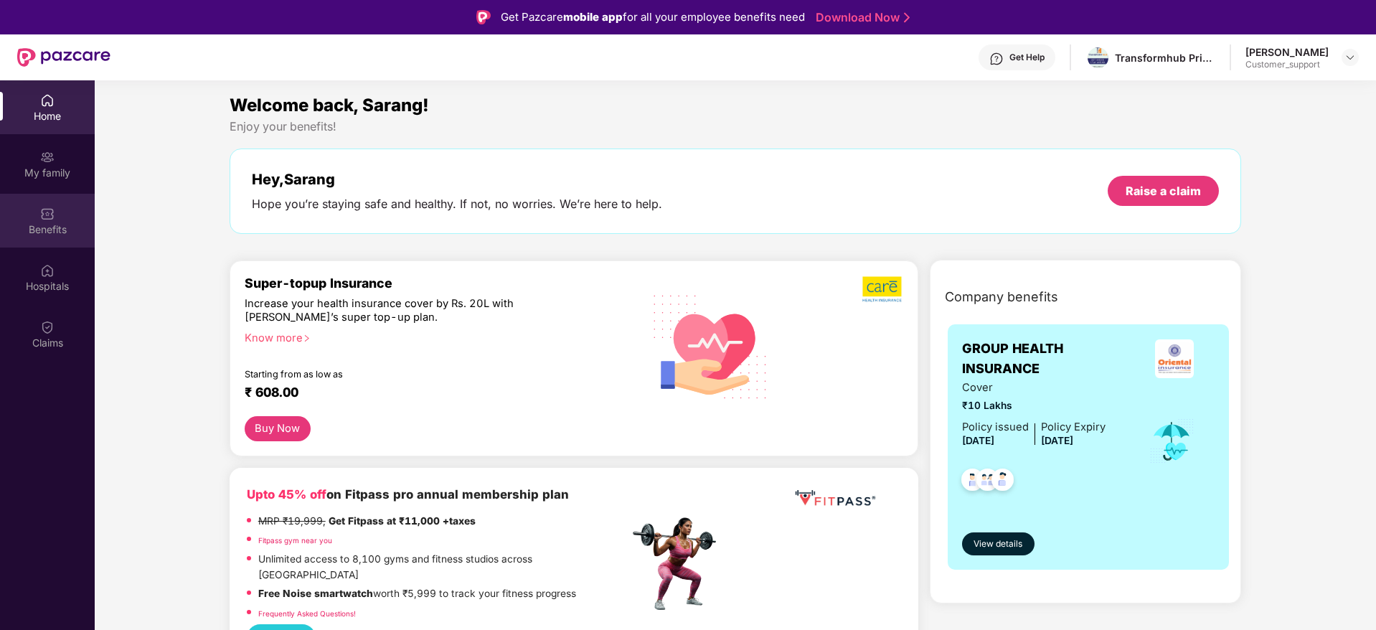
click at [65, 246] on div "Benefits" at bounding box center [47, 221] width 95 height 54
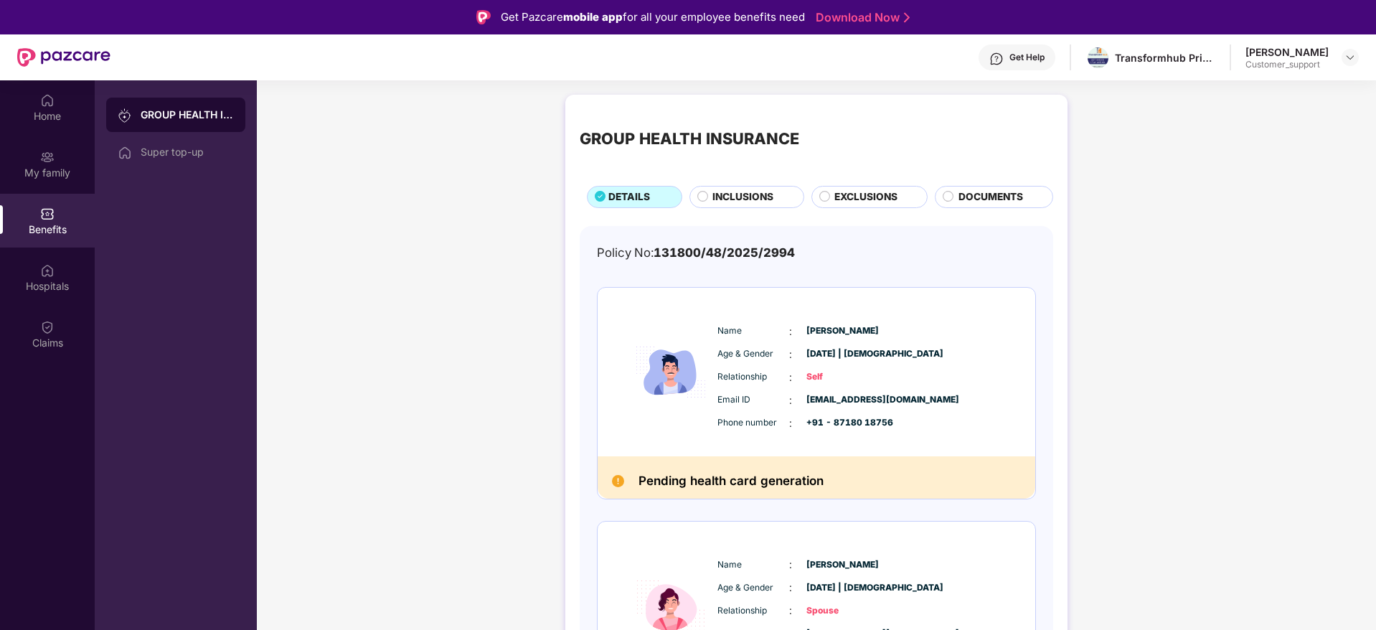
click at [732, 200] on span "INCLUSIONS" at bounding box center [742, 197] width 61 height 16
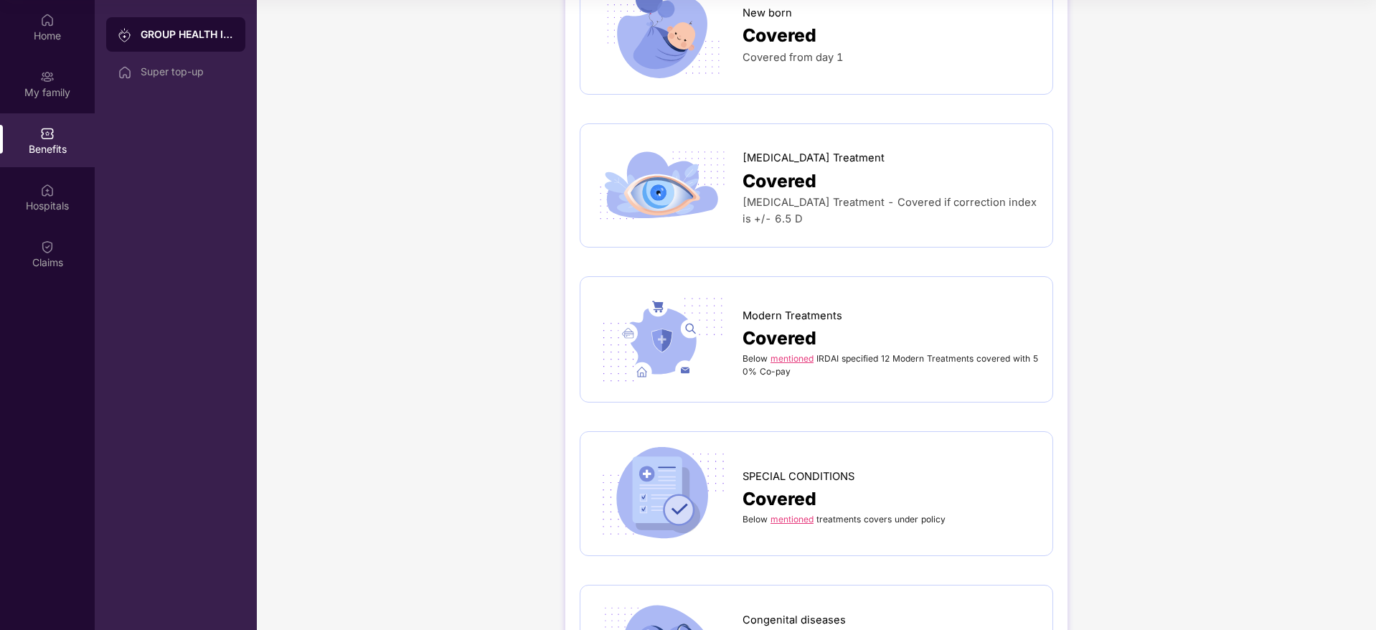
scroll to position [2136, 0]
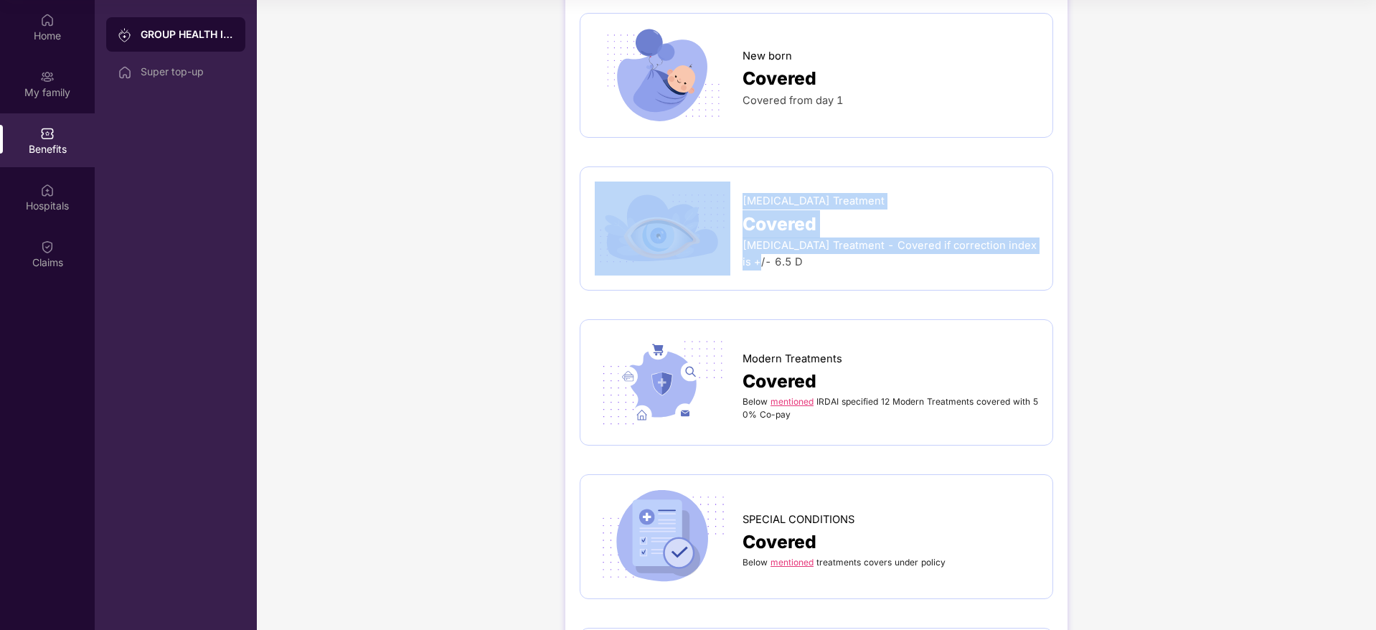
drag, startPoint x: 740, startPoint y: 171, endPoint x: 1031, endPoint y: 228, distance: 296.0
click at [1031, 228] on div "Lasik Treatment Covered Lasik Treatment - Covered if correction index is +/- 6.…" at bounding box center [816, 228] width 443 height 95
copy div "Lasik Treatment Covered Lasik Treatment - Covered if correction index is +/- 6.…"
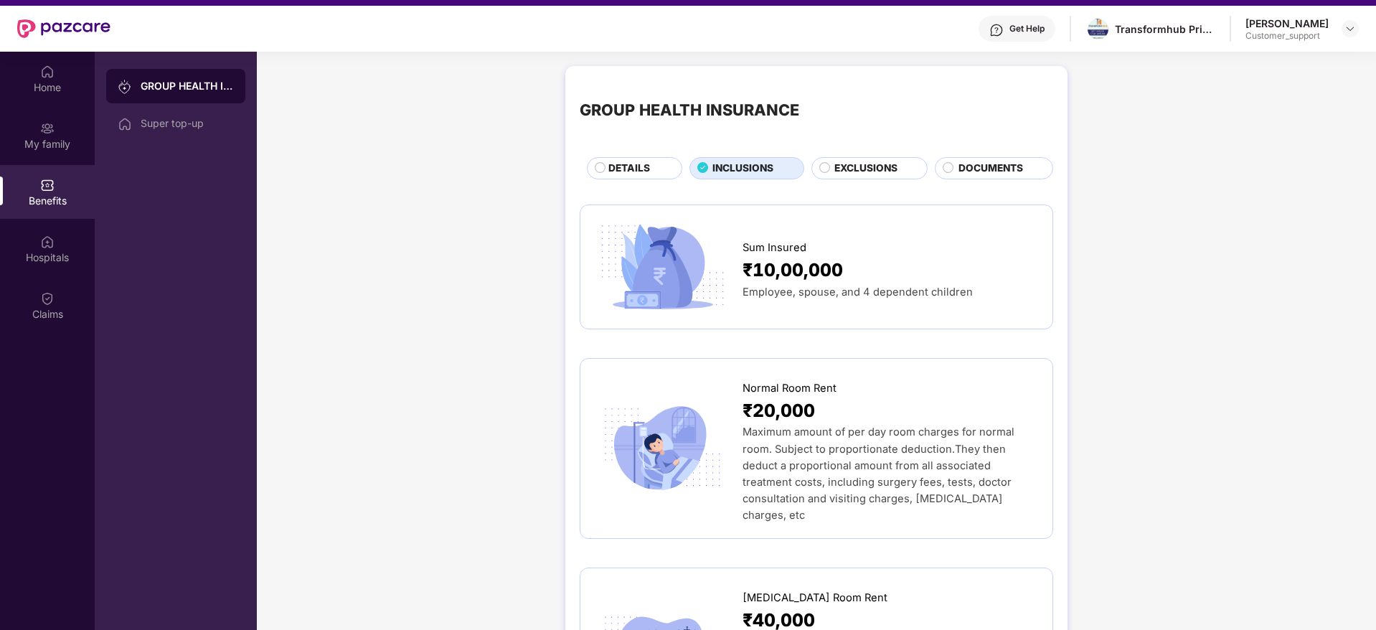
scroll to position [0, 0]
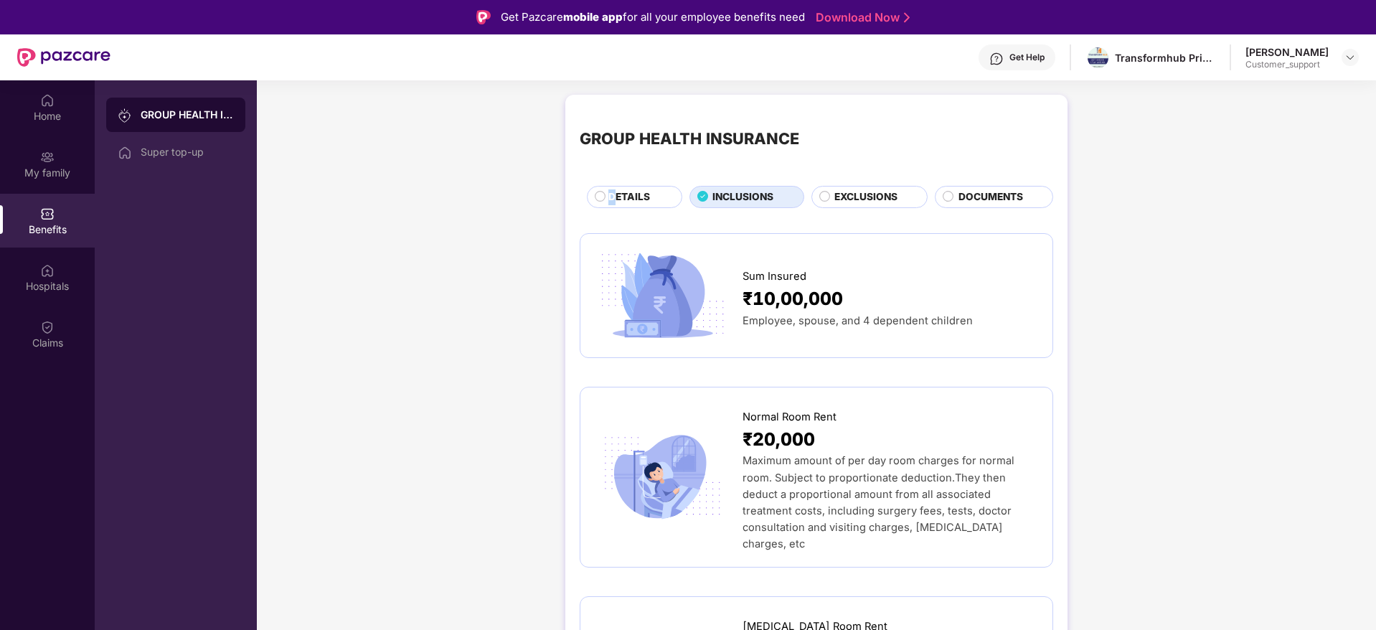
drag, startPoint x: 611, startPoint y: 203, endPoint x: 619, endPoint y: 200, distance: 8.4
click at [619, 200] on span "DETAILS" at bounding box center [629, 197] width 42 height 16
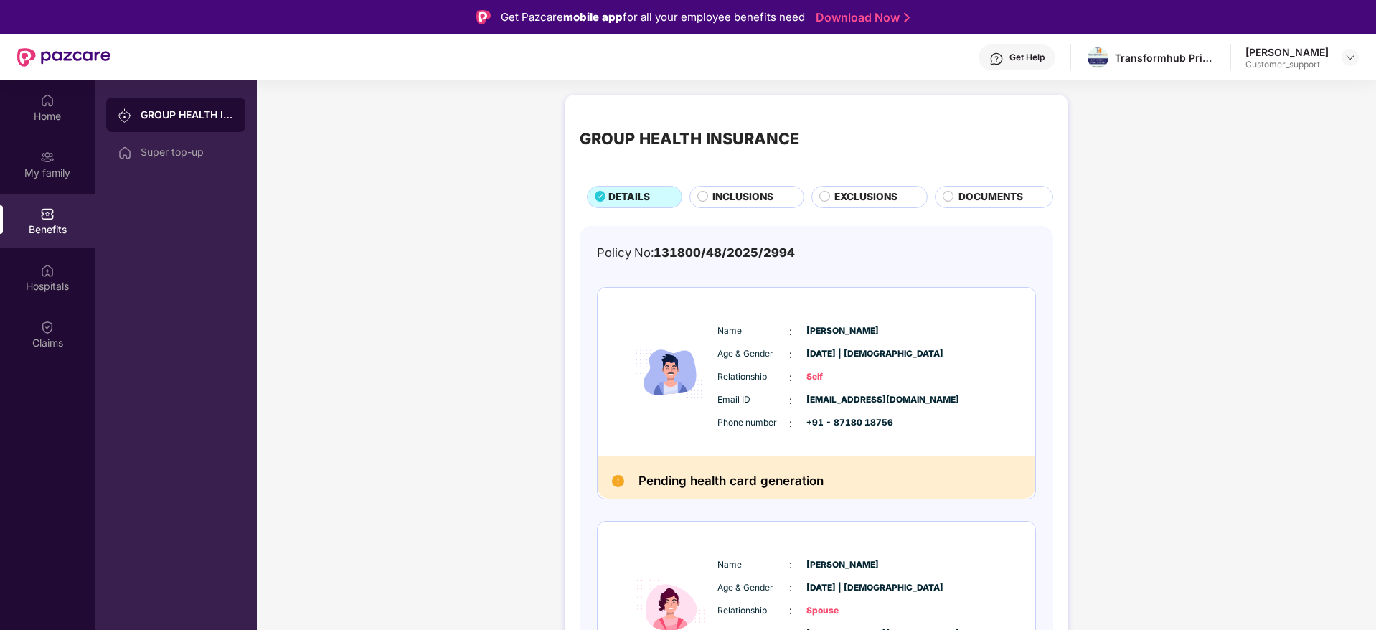
click at [990, 209] on div "GROUP HEALTH INSURANCE DETAILS INCLUSIONS EXCLUSIONS DOCUMENTS Policy No: 13180…" at bounding box center [816, 564] width 502 height 939
click at [991, 199] on span "DOCUMENTS" at bounding box center [990, 197] width 65 height 16
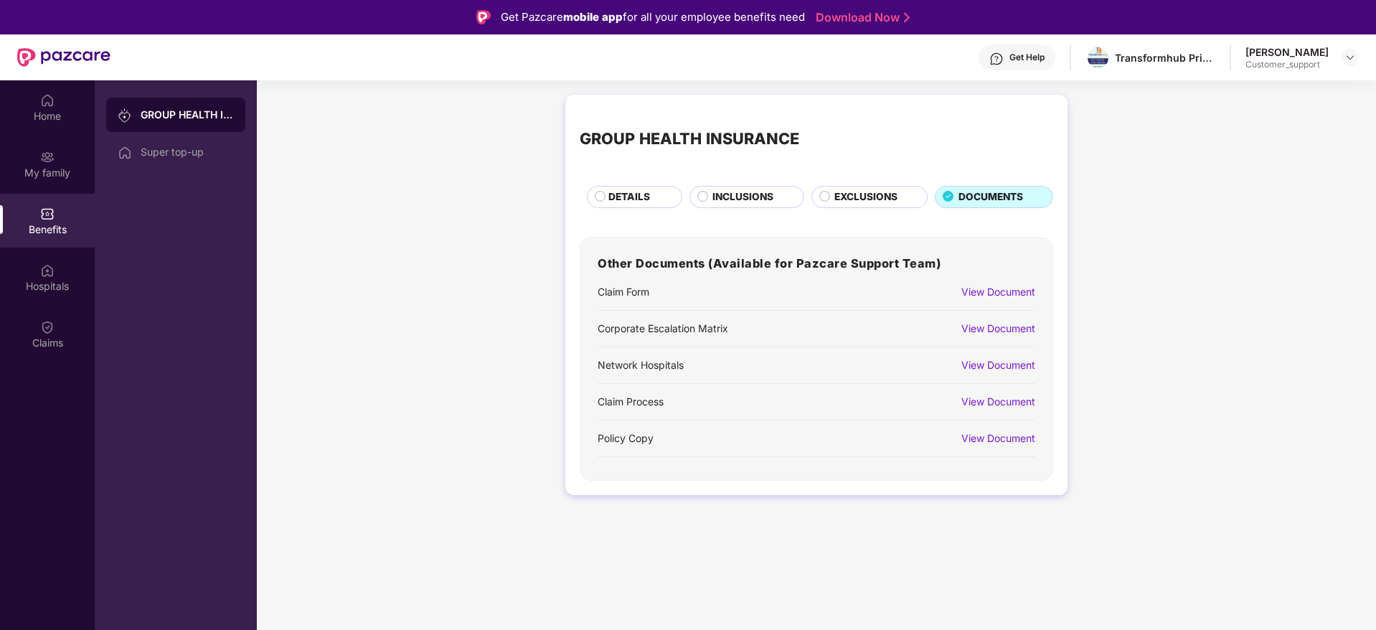
click at [1024, 434] on div "View Document" at bounding box center [998, 438] width 74 height 16
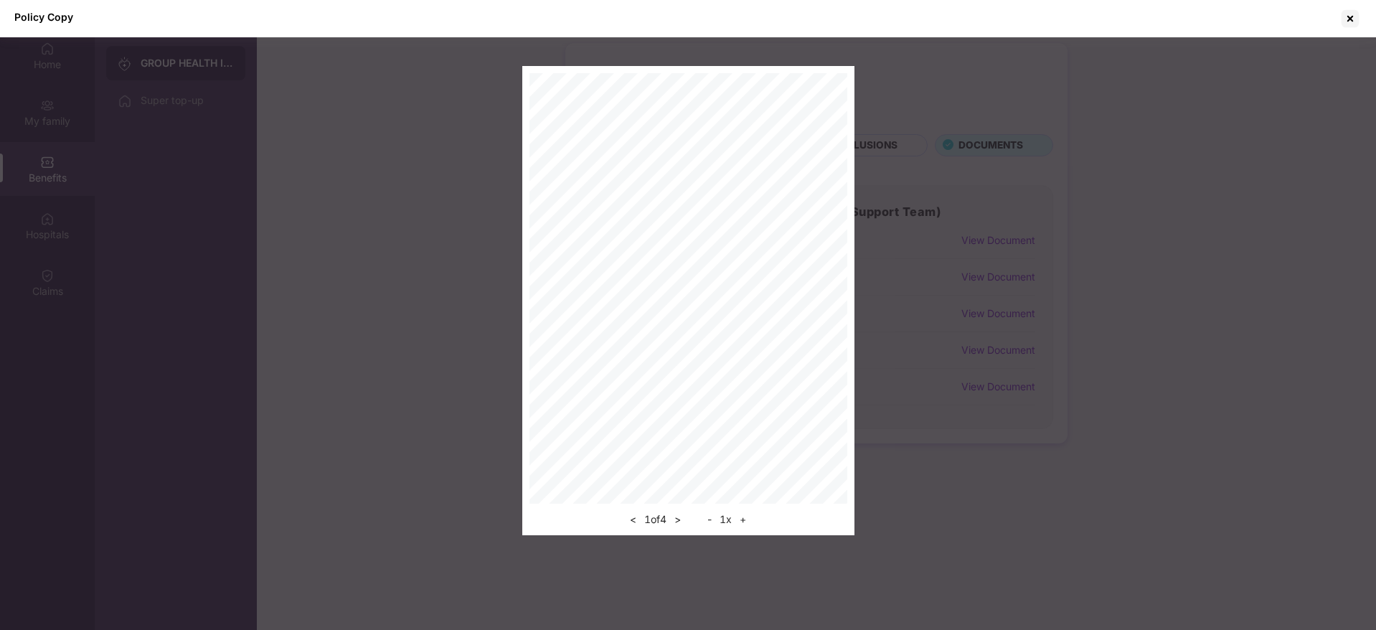
scroll to position [80, 0]
click at [1347, 16] on div at bounding box center [1349, 18] width 23 height 23
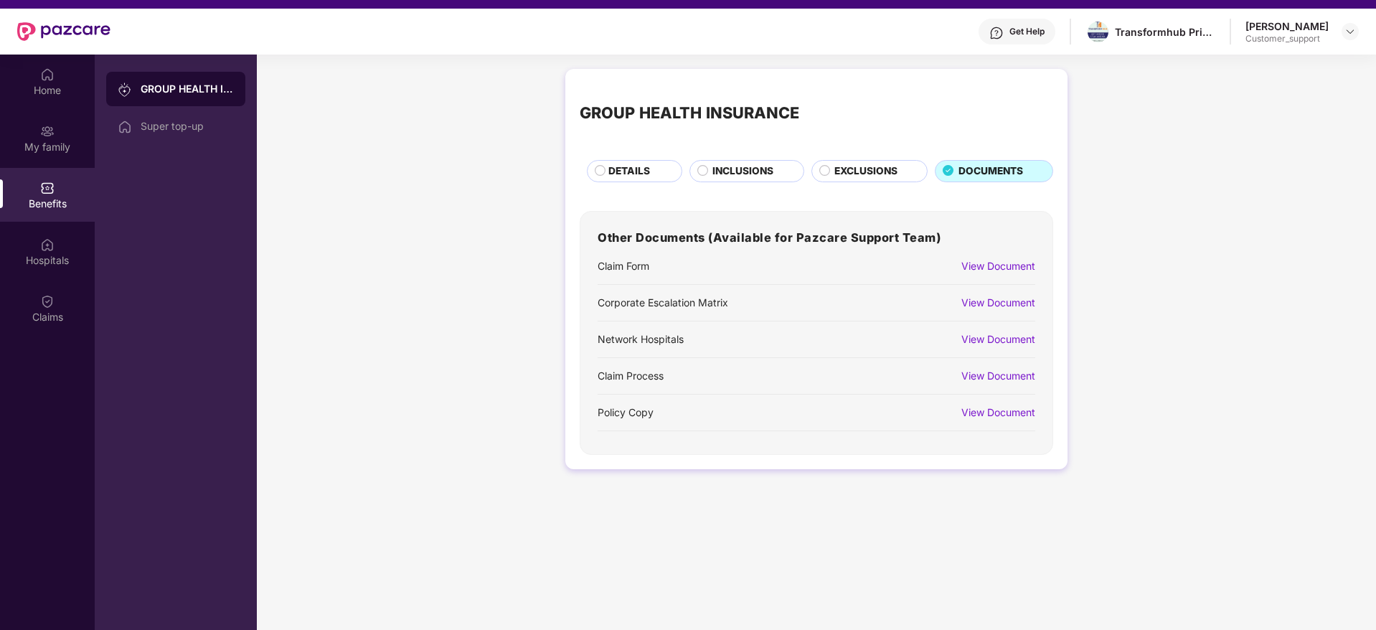
scroll to position [0, 0]
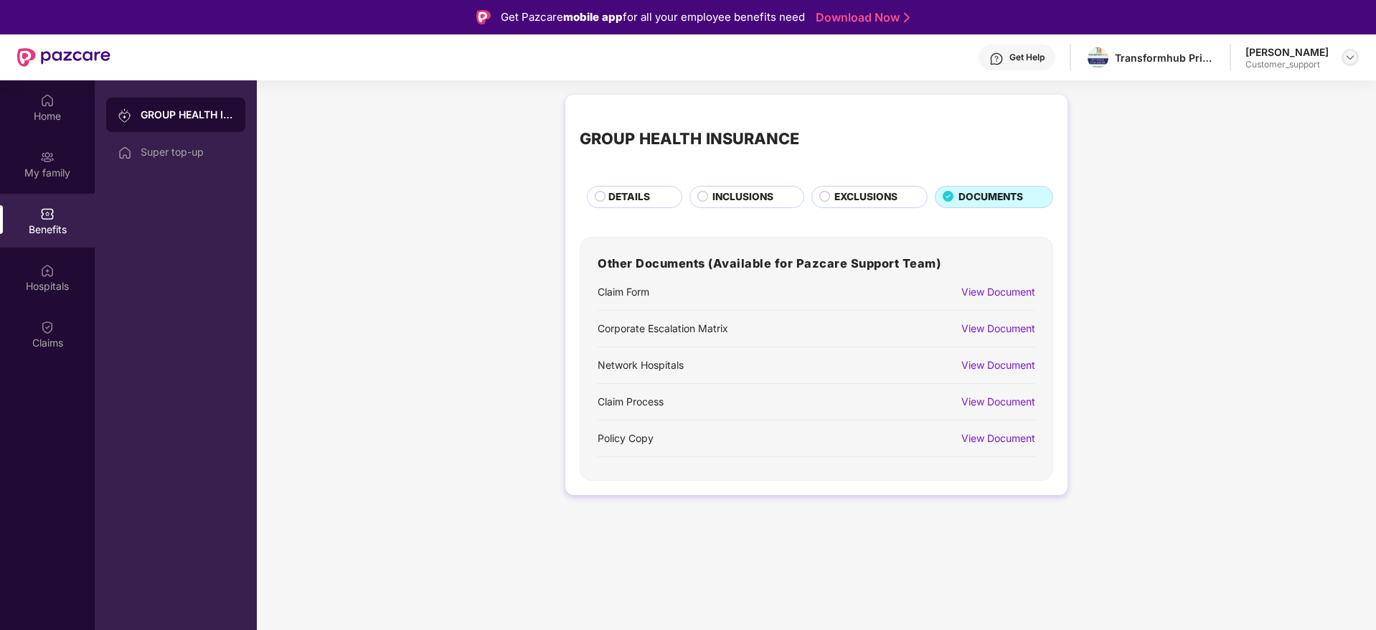
click at [1347, 54] on img at bounding box center [1349, 57] width 11 height 11
click at [1265, 87] on div "Switch to support view" at bounding box center [1282, 91] width 186 height 28
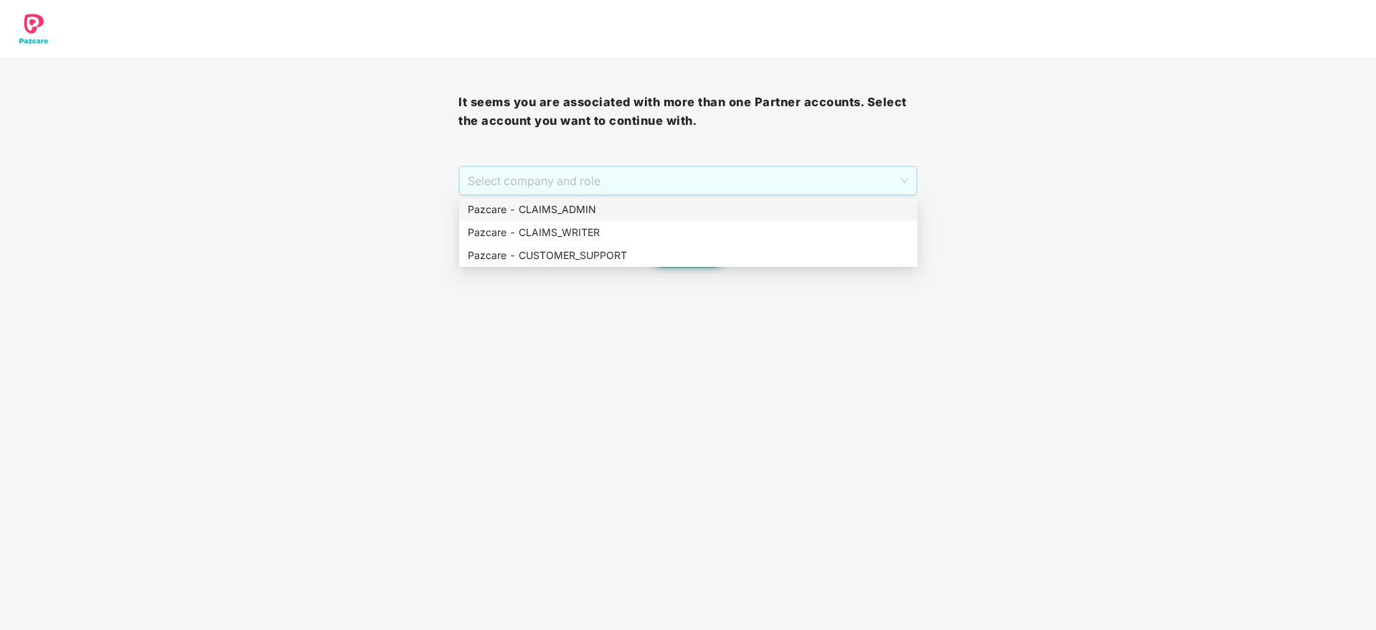
drag, startPoint x: 732, startPoint y: 180, endPoint x: 547, endPoint y: 235, distance: 193.8
click at [731, 180] on span "Select company and role" at bounding box center [688, 180] width 440 height 27
click at [610, 252] on div "Pazcare - CUSTOMER_SUPPORT" at bounding box center [688, 255] width 441 height 16
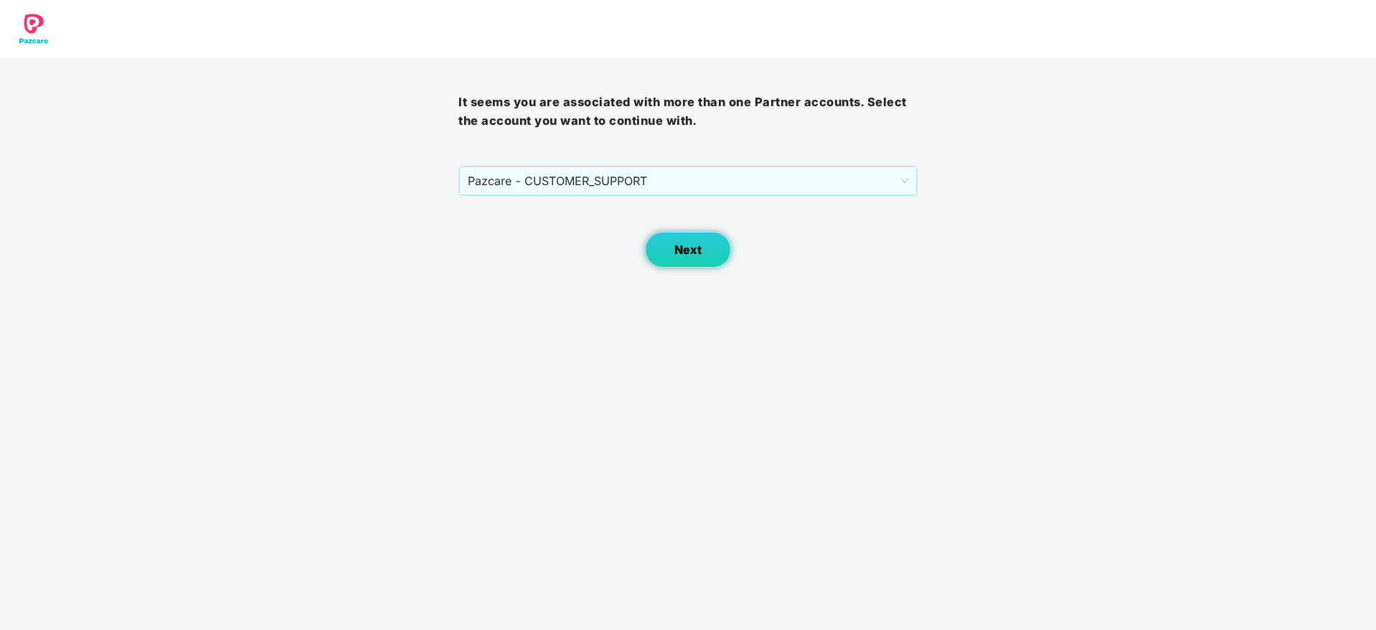
click at [716, 251] on button "Next" at bounding box center [688, 250] width 86 height 36
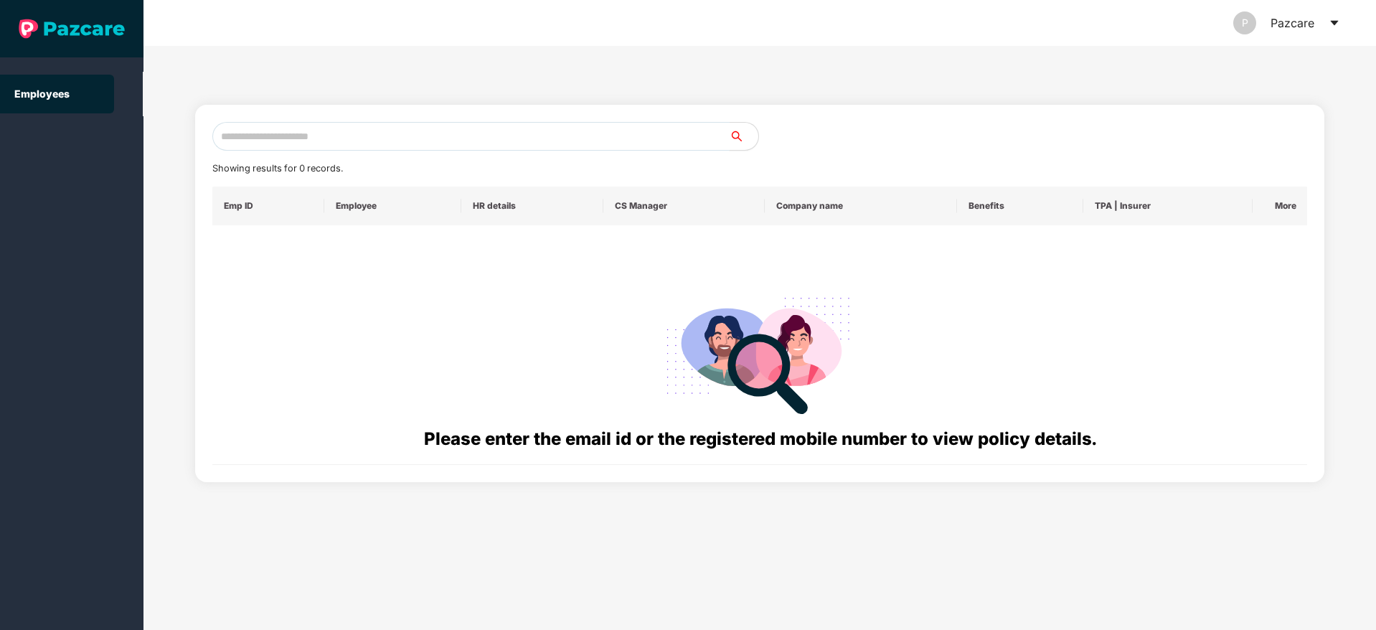
click at [370, 122] on input "text" at bounding box center [470, 136] width 517 height 29
paste input "**********"
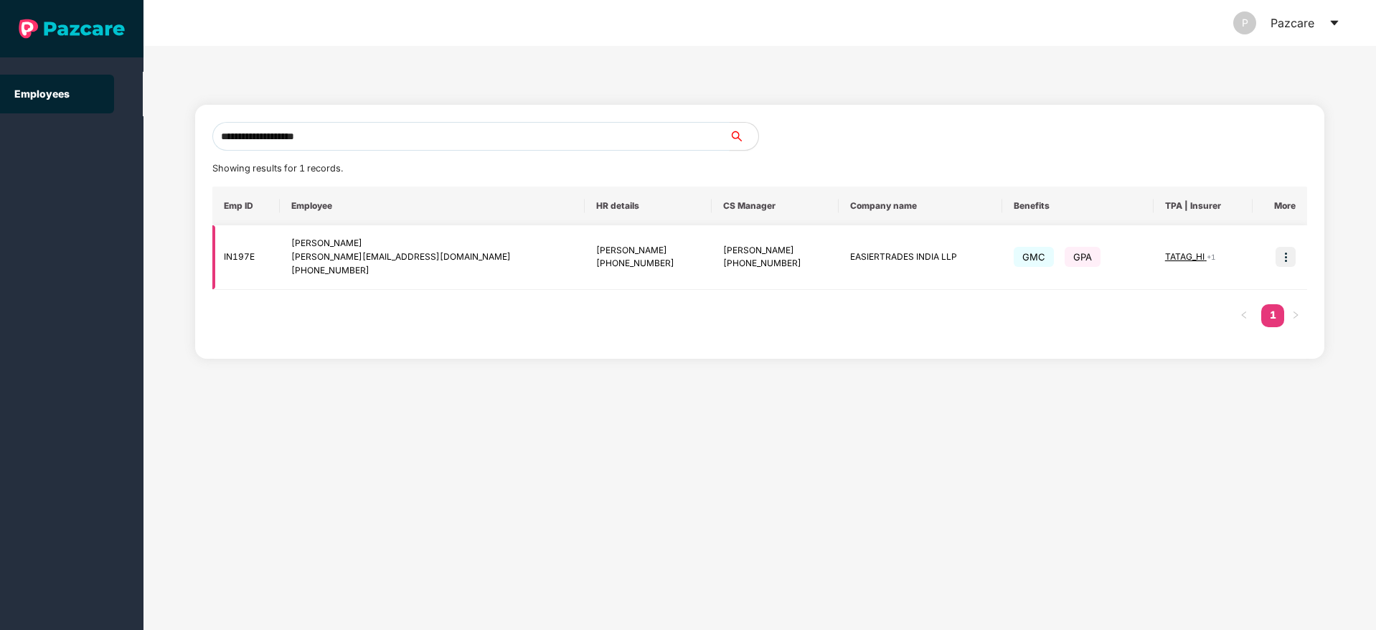
type input "**********"
click at [1275, 257] on td at bounding box center [1279, 257] width 55 height 65
click at [1281, 260] on img at bounding box center [1285, 257] width 20 height 20
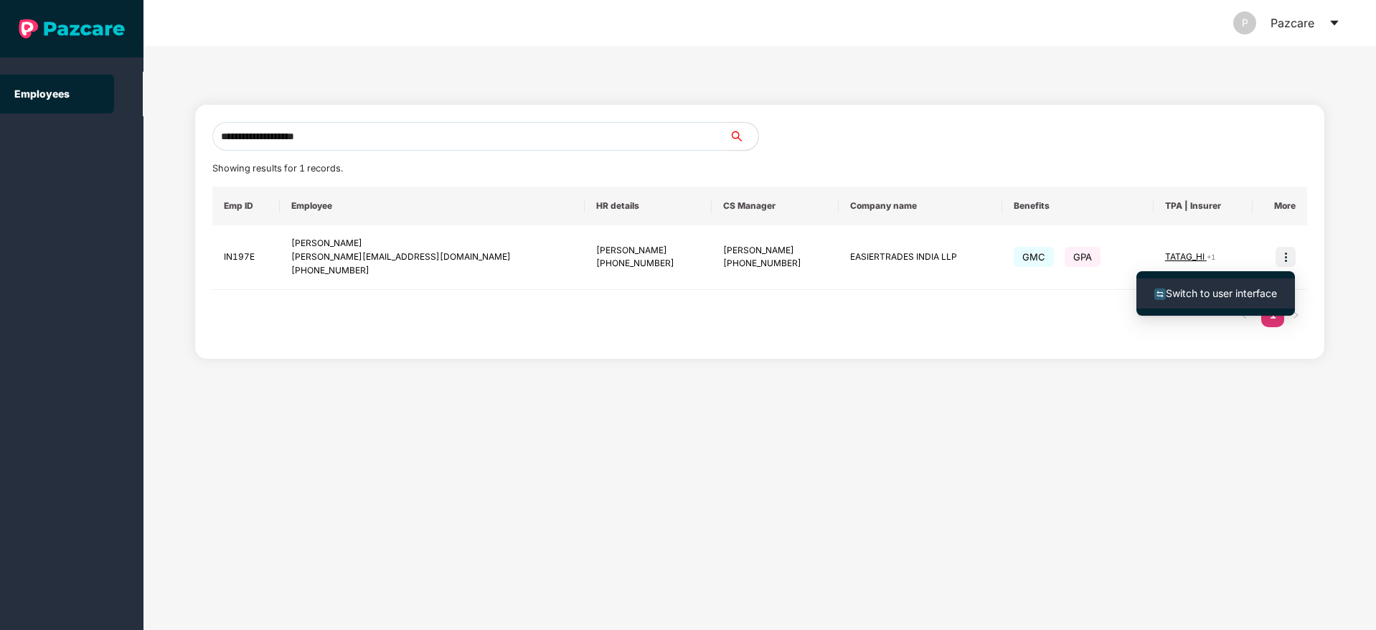
click at [1173, 290] on span "Switch to user interface" at bounding box center [1221, 293] width 111 height 12
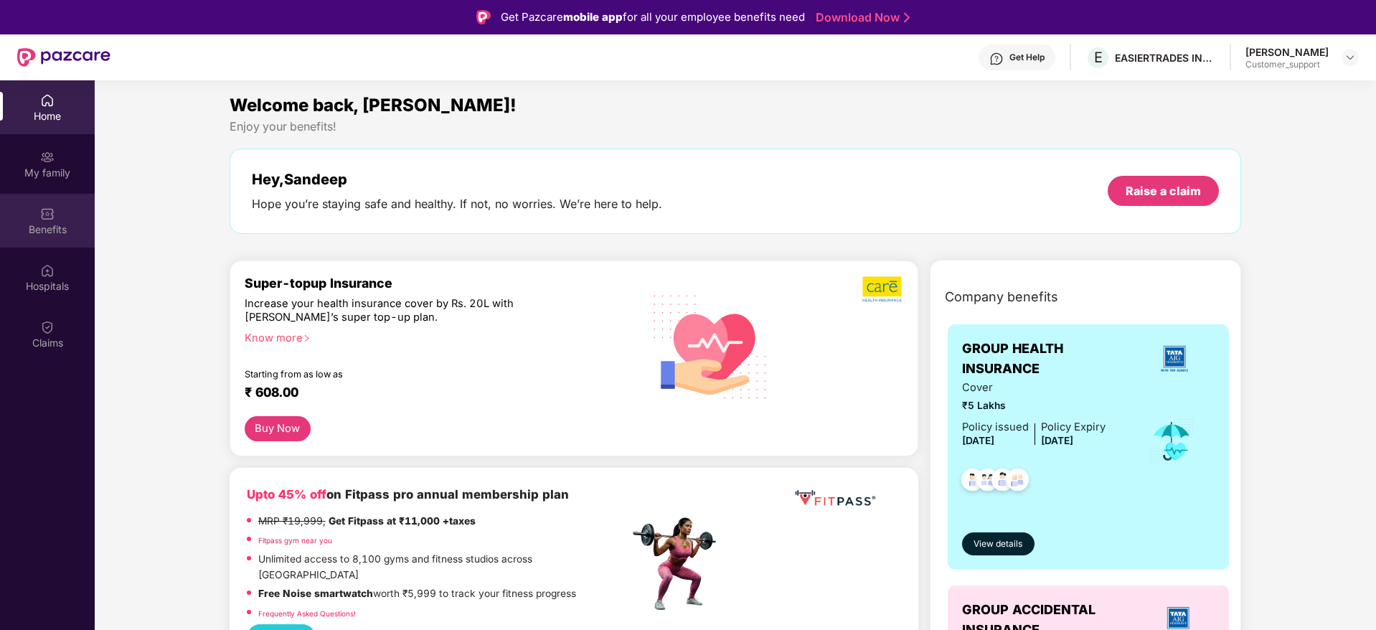
click at [29, 219] on div "Benefits" at bounding box center [47, 221] width 95 height 54
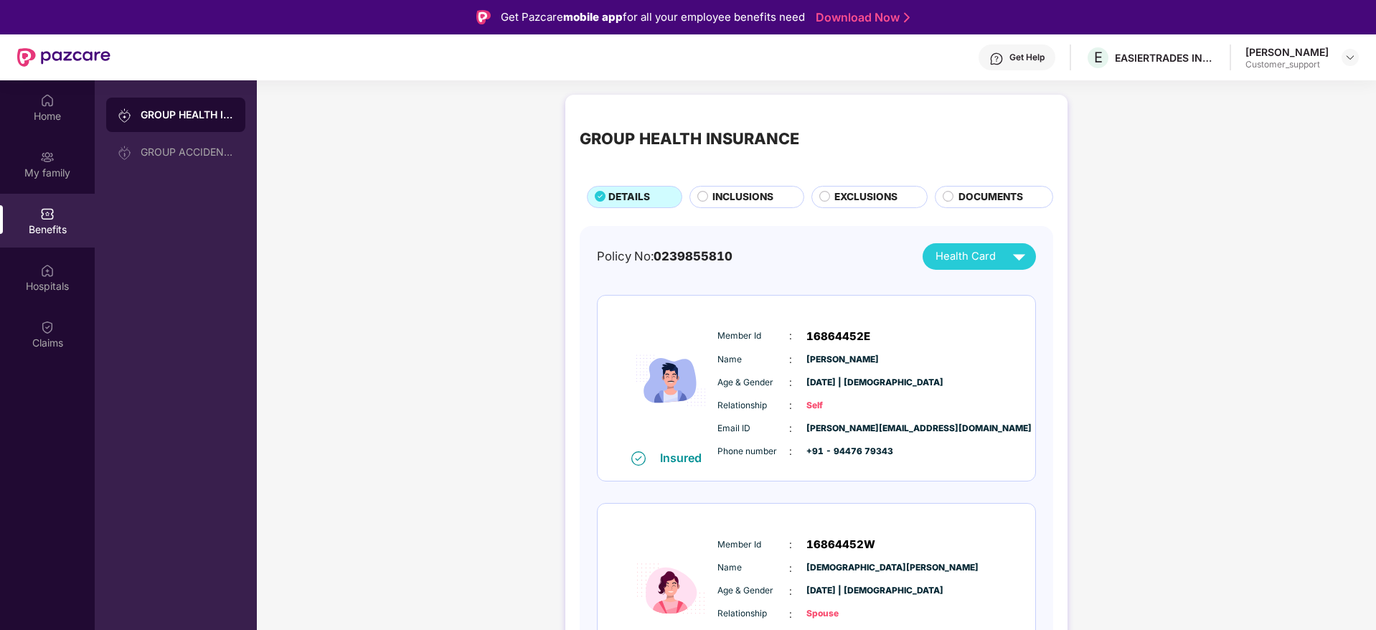
click at [750, 189] on span "INCLUSIONS" at bounding box center [742, 197] width 61 height 16
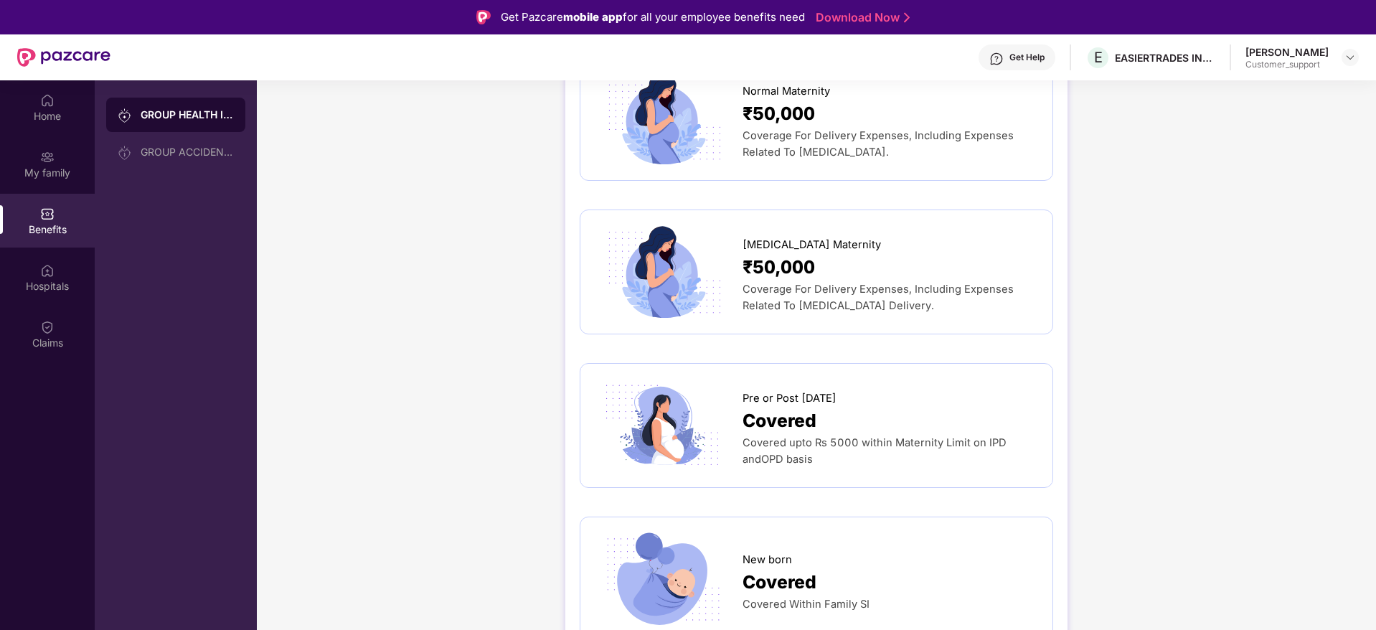
scroll to position [1829, 0]
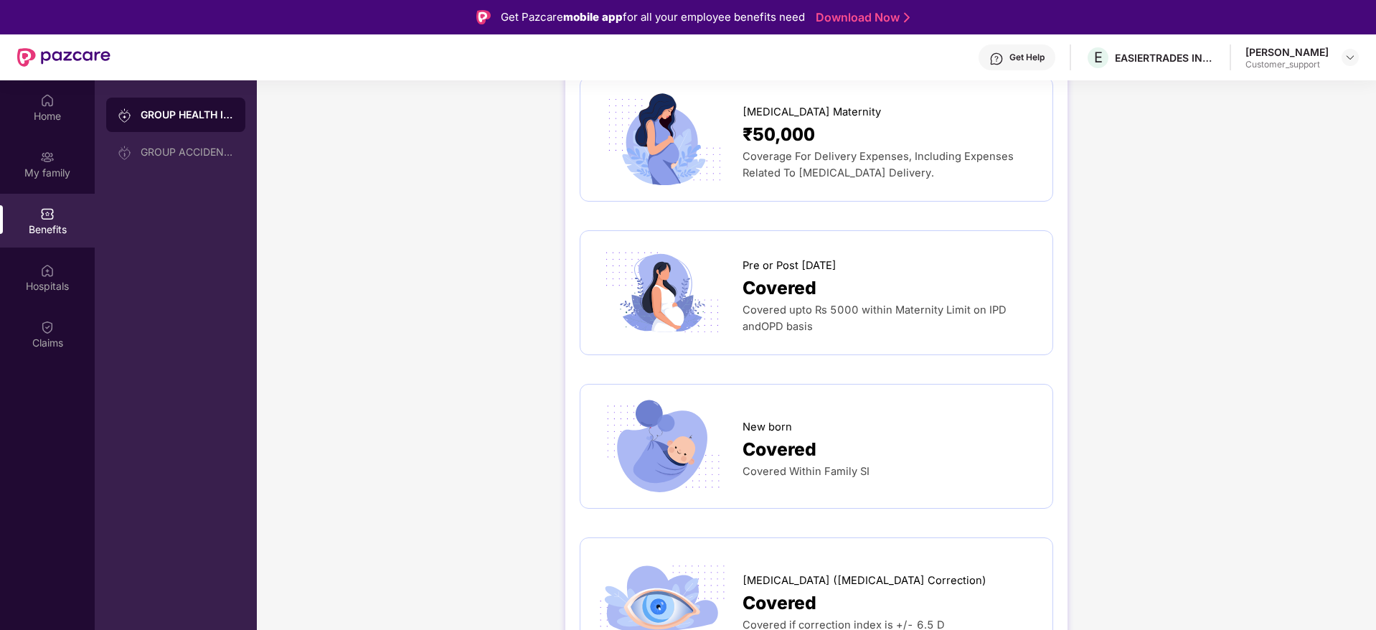
drag, startPoint x: 741, startPoint y: 230, endPoint x: 833, endPoint y: 289, distance: 109.4
click at [833, 289] on div "Pre or Post Natal Covered Covered upto Rs 5000 within Maternity Limit on IPD an…" at bounding box center [816, 292] width 443 height 95
copy div "Pre or Post Natal Covered Covered upto Rs 5000 within Maternity Limit on IPD an…"
click at [1341, 55] on div "Sandeep S Customer_support" at bounding box center [1301, 57] width 113 height 25
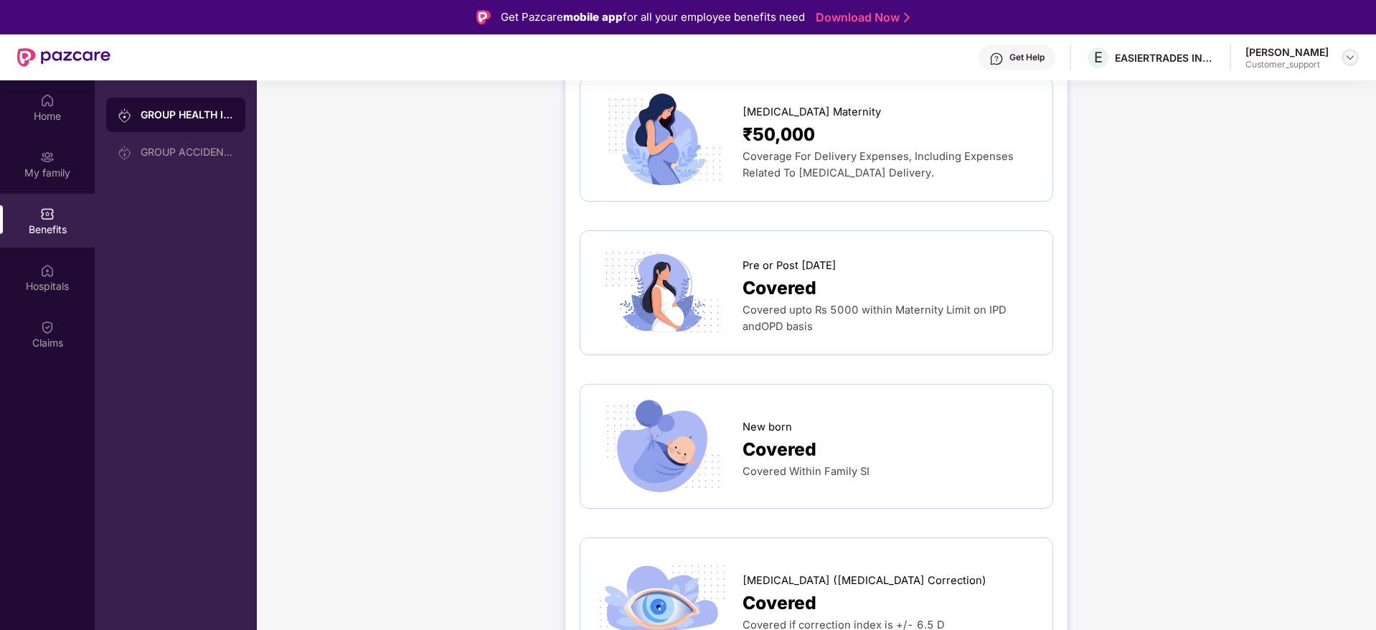
click at [1345, 53] on img at bounding box center [1349, 57] width 11 height 11
click at [1275, 85] on div "Switch to support view" at bounding box center [1282, 91] width 186 height 28
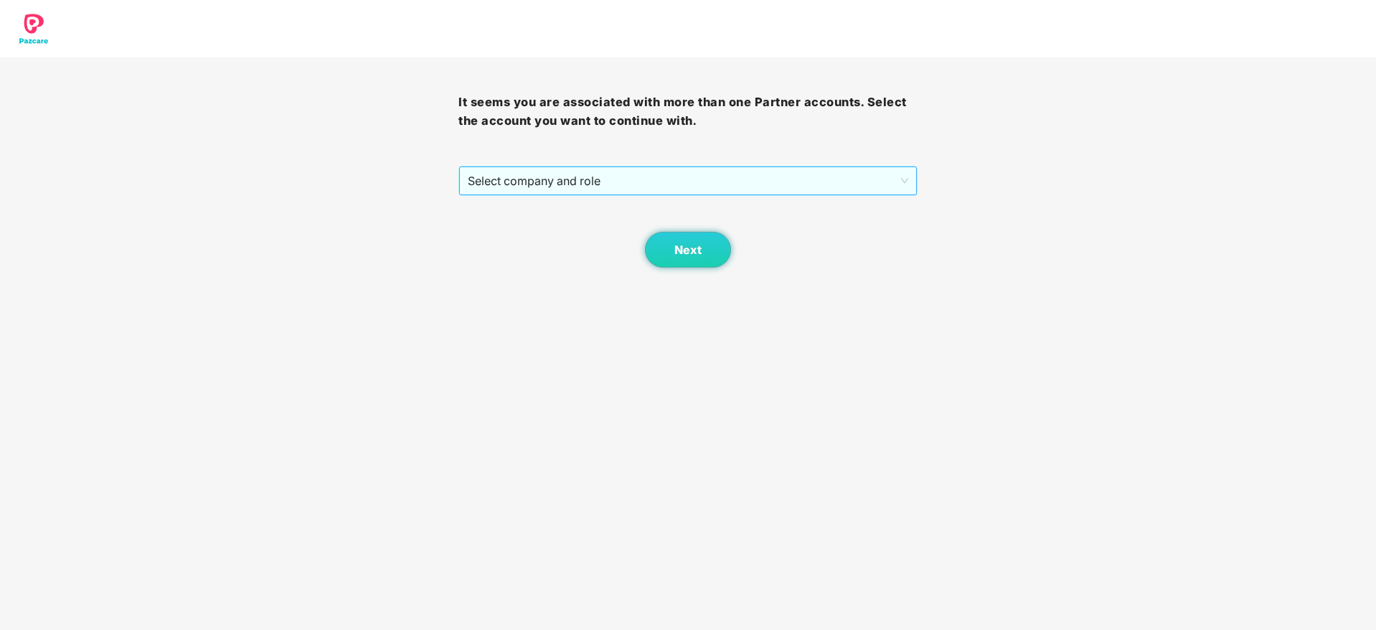
click at [768, 187] on span "Select company and role" at bounding box center [688, 180] width 440 height 27
click at [608, 270] on body "It seems you are associated with more than one Partner accounts. Select the acc…" at bounding box center [688, 315] width 1376 height 630
drag, startPoint x: 633, startPoint y: 172, endPoint x: 595, endPoint y: 216, distance: 58.0
click at [633, 172] on span "Select company and role" at bounding box center [688, 180] width 440 height 27
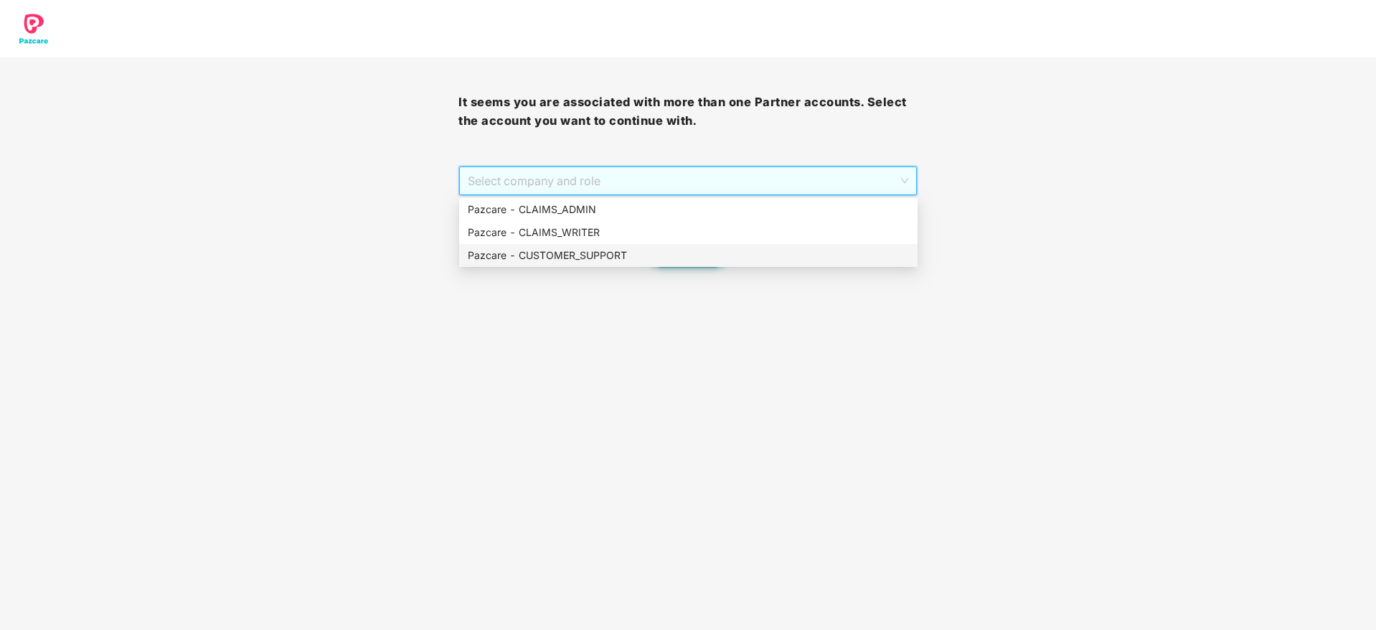
click at [619, 259] on div "Pazcare - CUSTOMER_SUPPORT" at bounding box center [688, 255] width 441 height 16
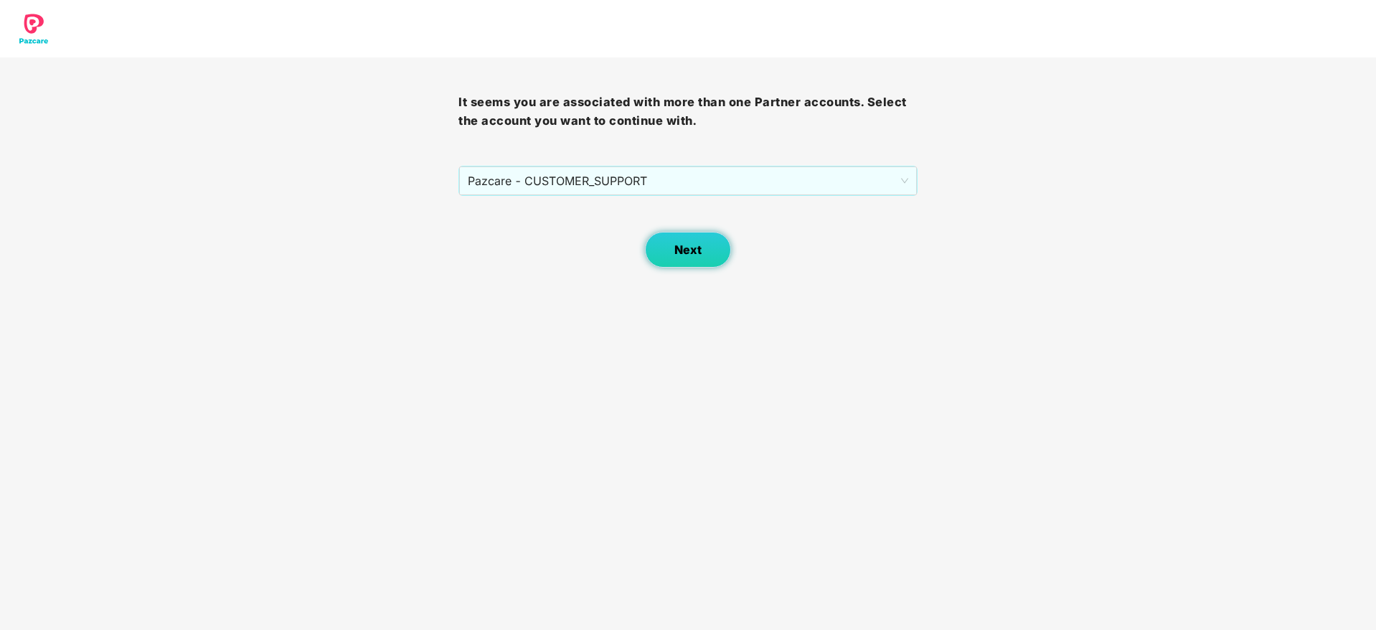
click at [700, 243] on span "Next" at bounding box center [687, 250] width 27 height 14
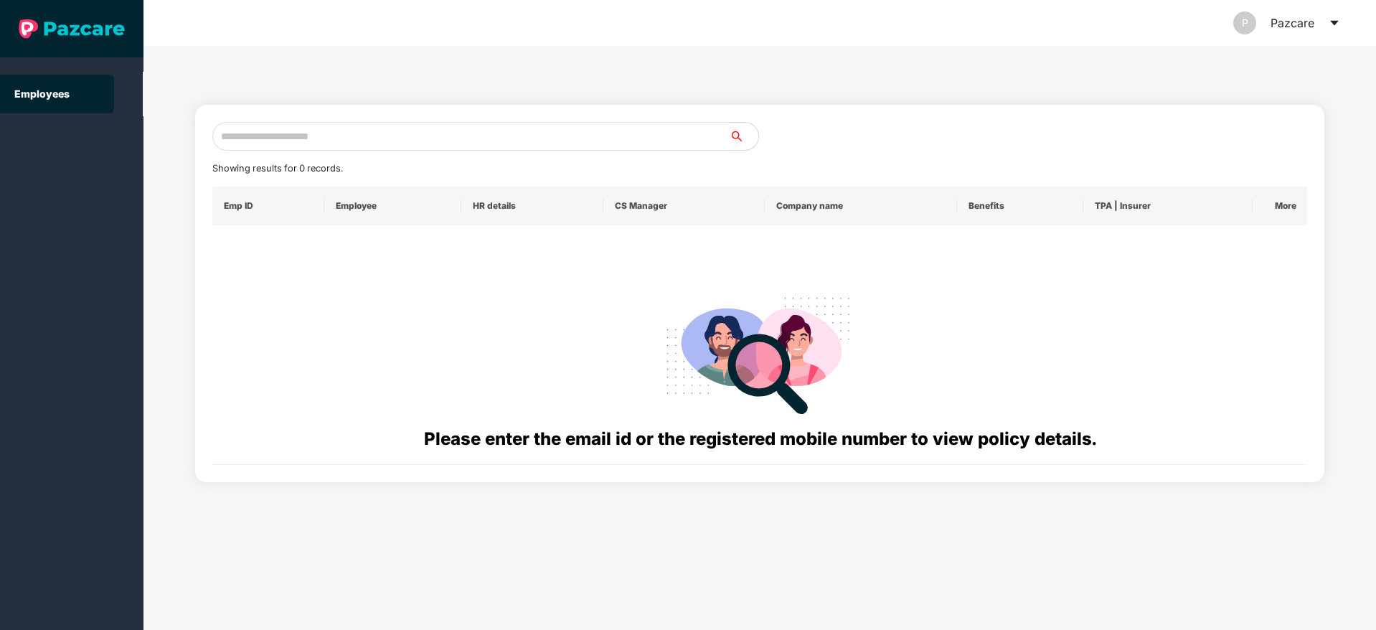
click at [545, 131] on input "text" at bounding box center [470, 136] width 517 height 29
paste input "**********"
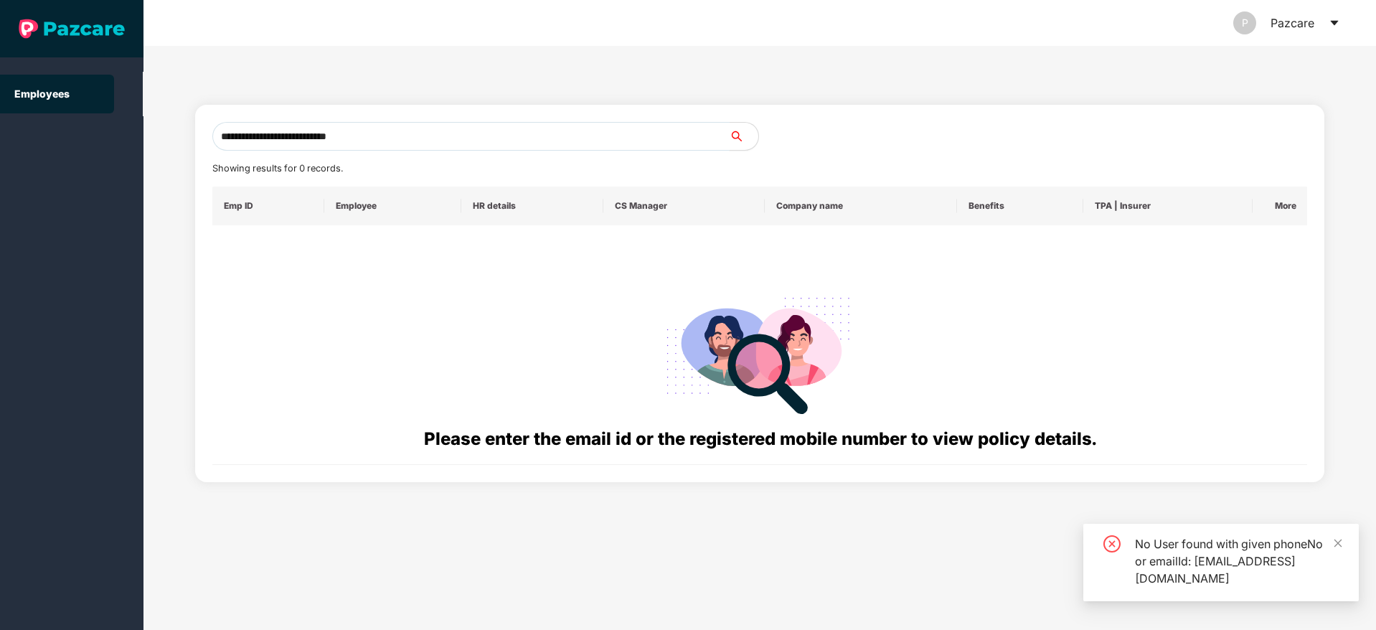
click at [220, 140] on input "**********" at bounding box center [470, 136] width 517 height 29
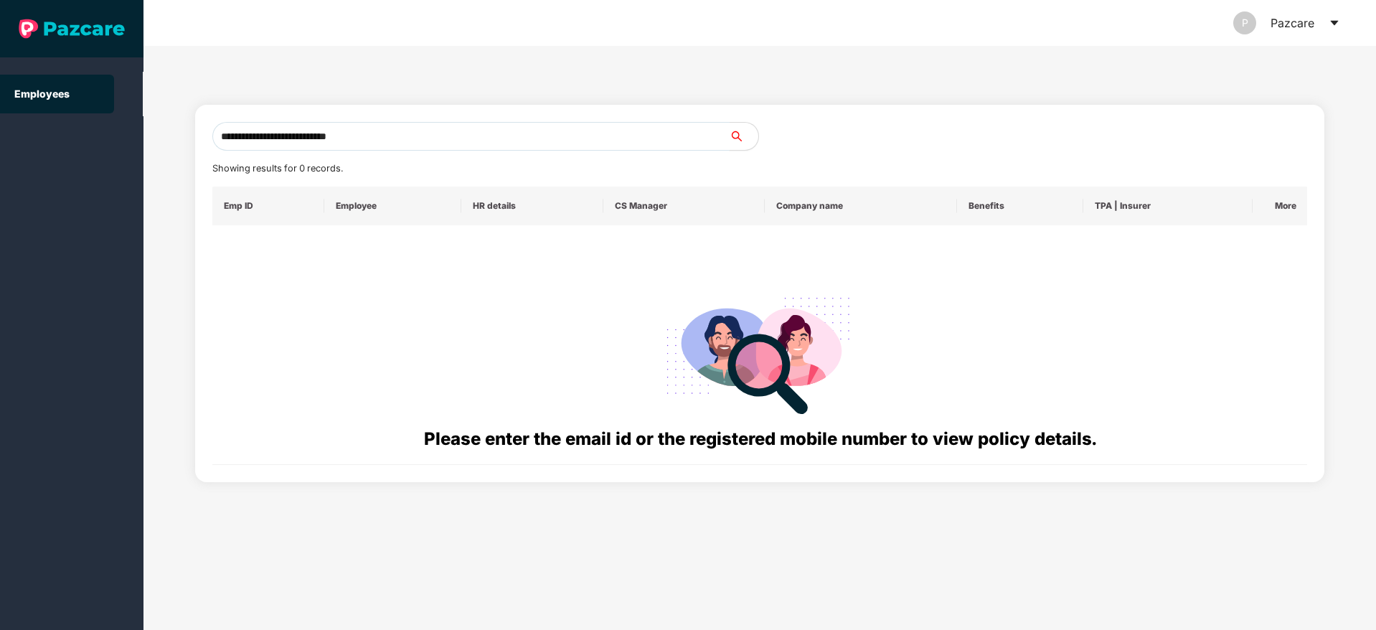
drag, startPoint x: 430, startPoint y: 128, endPoint x: 125, endPoint y: 143, distance: 305.2
click at [126, 142] on section "**********" at bounding box center [688, 315] width 1376 height 630
paste input "text"
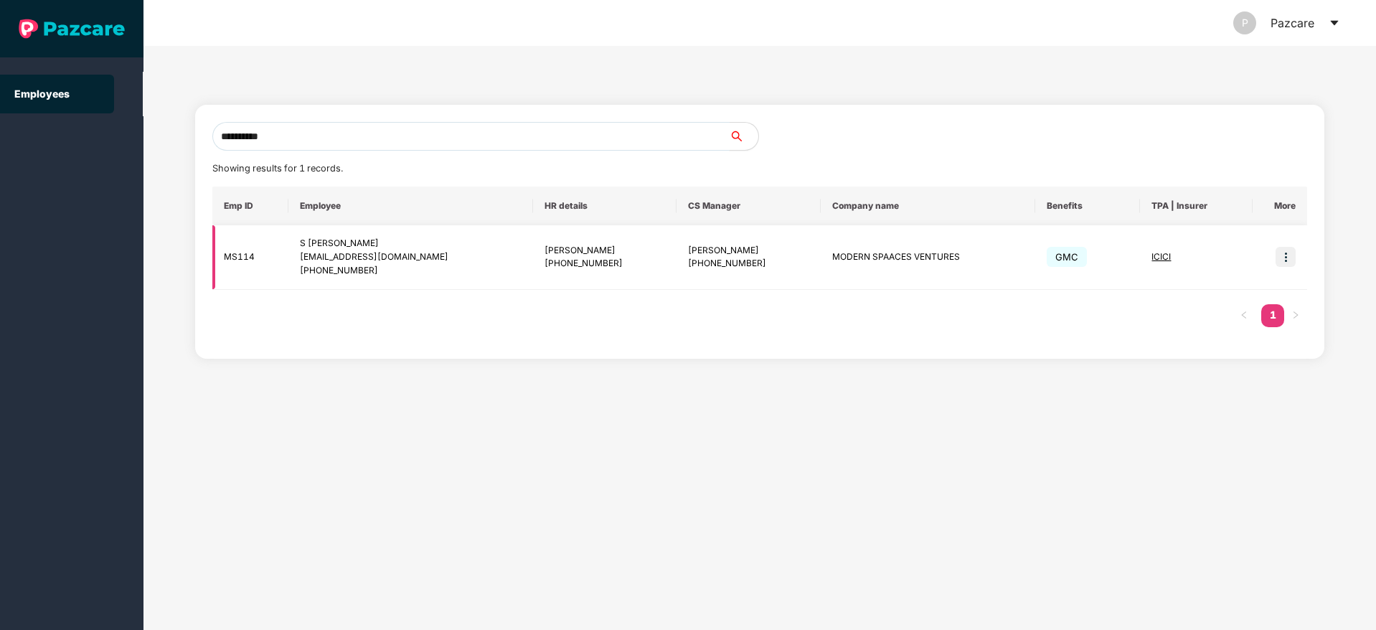
type input "**********"
click at [1283, 259] on img at bounding box center [1285, 257] width 20 height 20
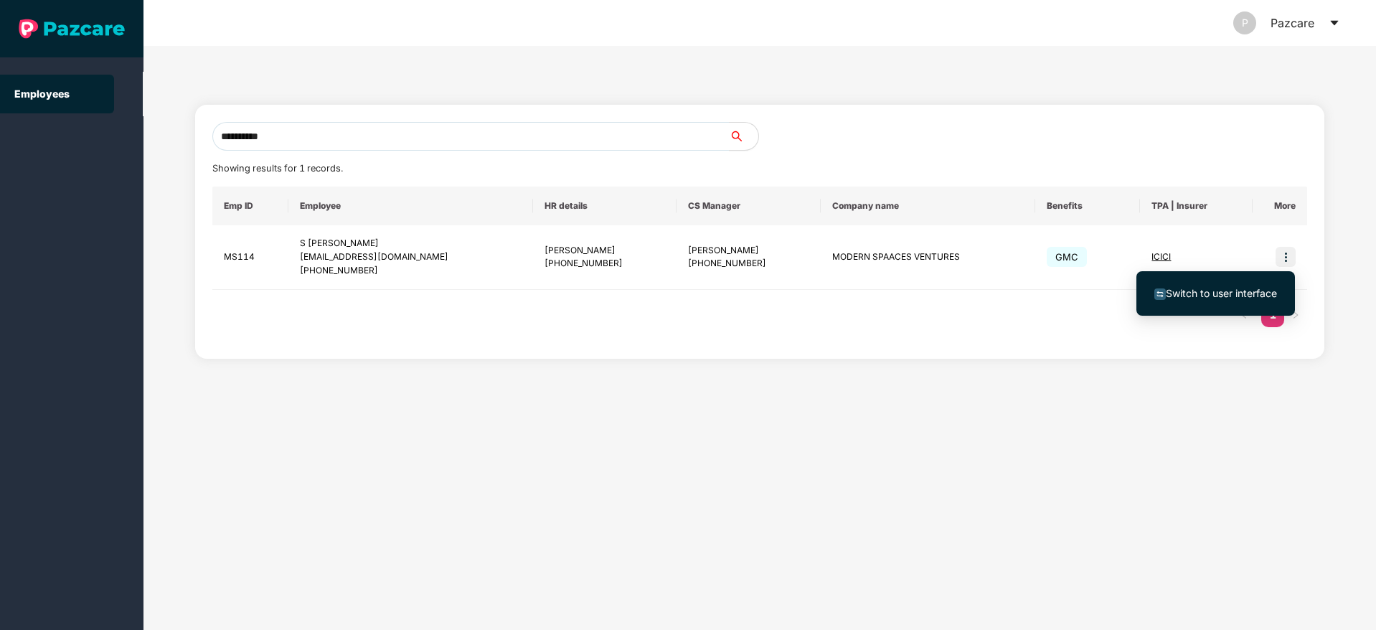
click at [1174, 298] on span "Switch to user interface" at bounding box center [1221, 293] width 111 height 12
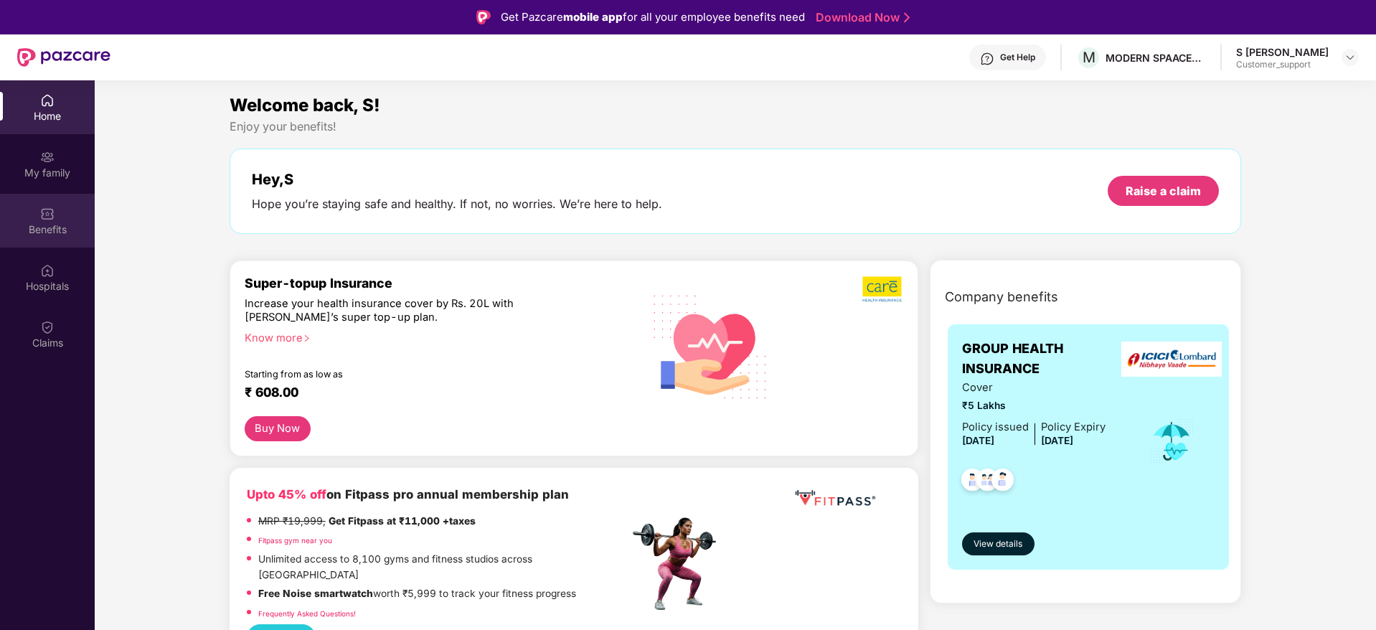
click at [24, 215] on div "Benefits" at bounding box center [47, 221] width 95 height 54
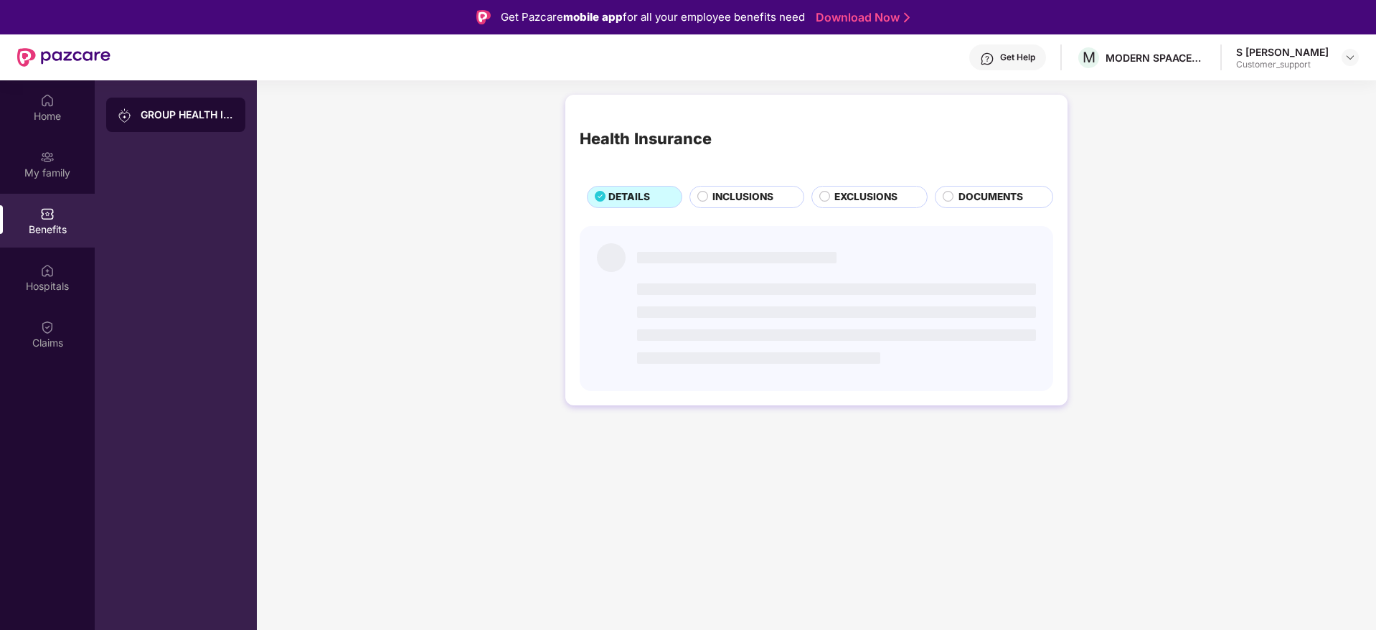
click at [741, 196] on span "INCLUSIONS" at bounding box center [742, 197] width 61 height 16
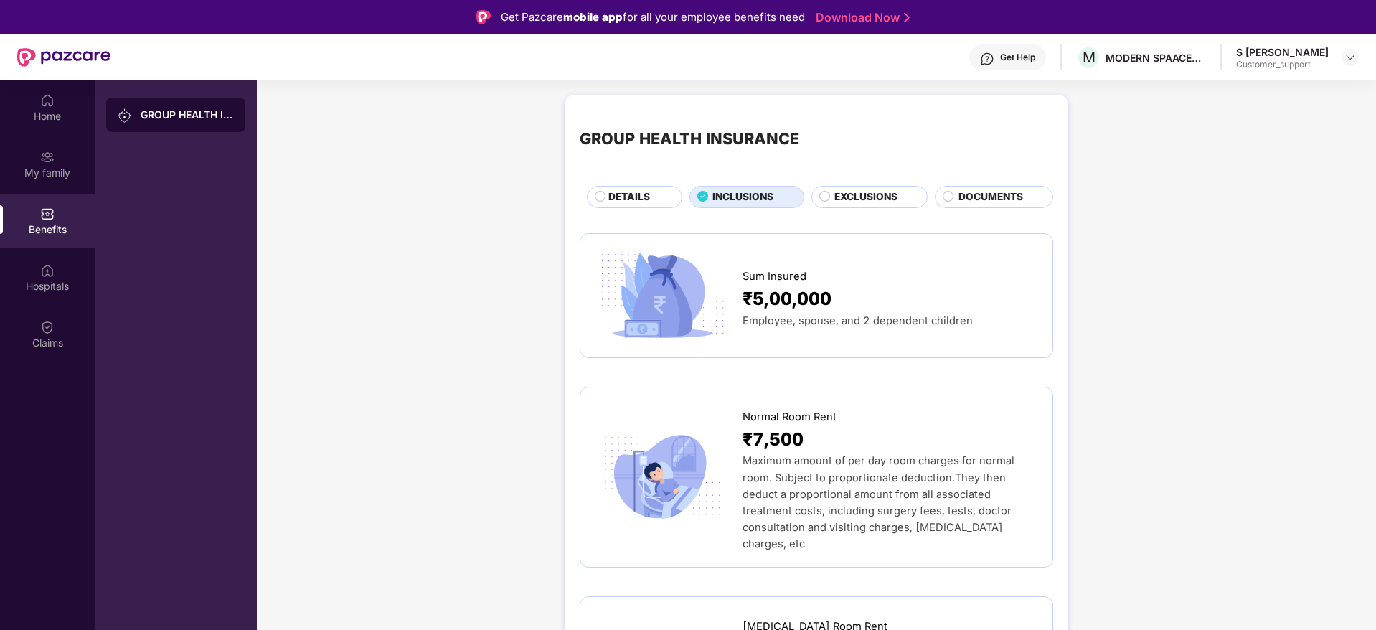
click at [726, 191] on span "INCLUSIONS" at bounding box center [742, 197] width 61 height 16
click at [628, 198] on span "DETAILS" at bounding box center [629, 197] width 42 height 16
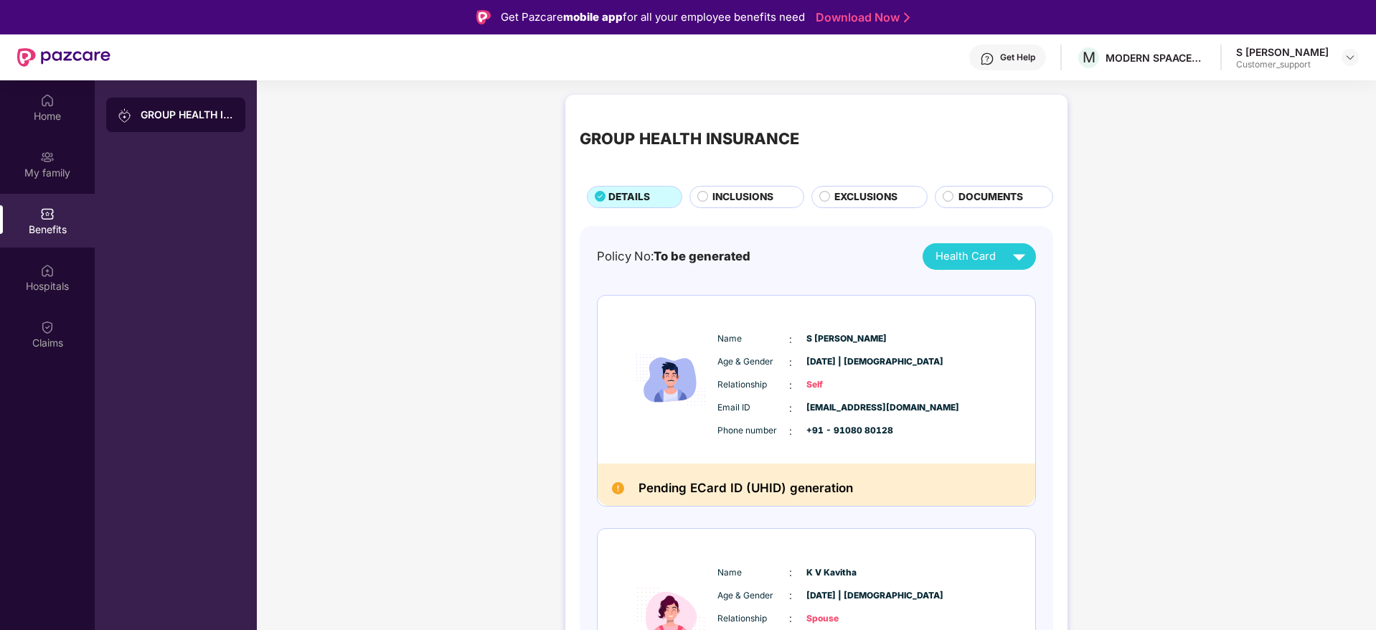
click at [1000, 56] on div "Get Help" at bounding box center [1017, 57] width 35 height 11
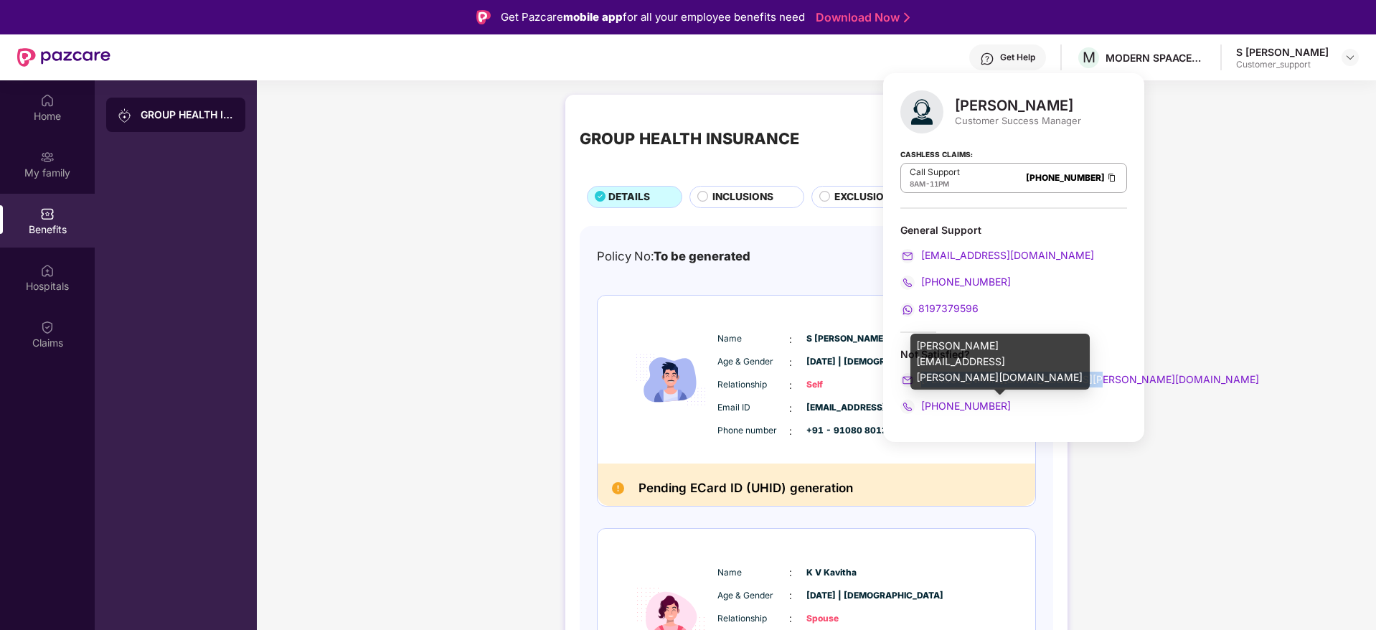
drag, startPoint x: 1102, startPoint y: 377, endPoint x: 922, endPoint y: 379, distance: 179.3
click at [922, 379] on div "Yashvardhan Kandoi Customer Success Manager Cashless Claims: Call Support 8AM -…" at bounding box center [1013, 257] width 261 height 369
copy span "yashvardhan.kandoi@pazcare.com"
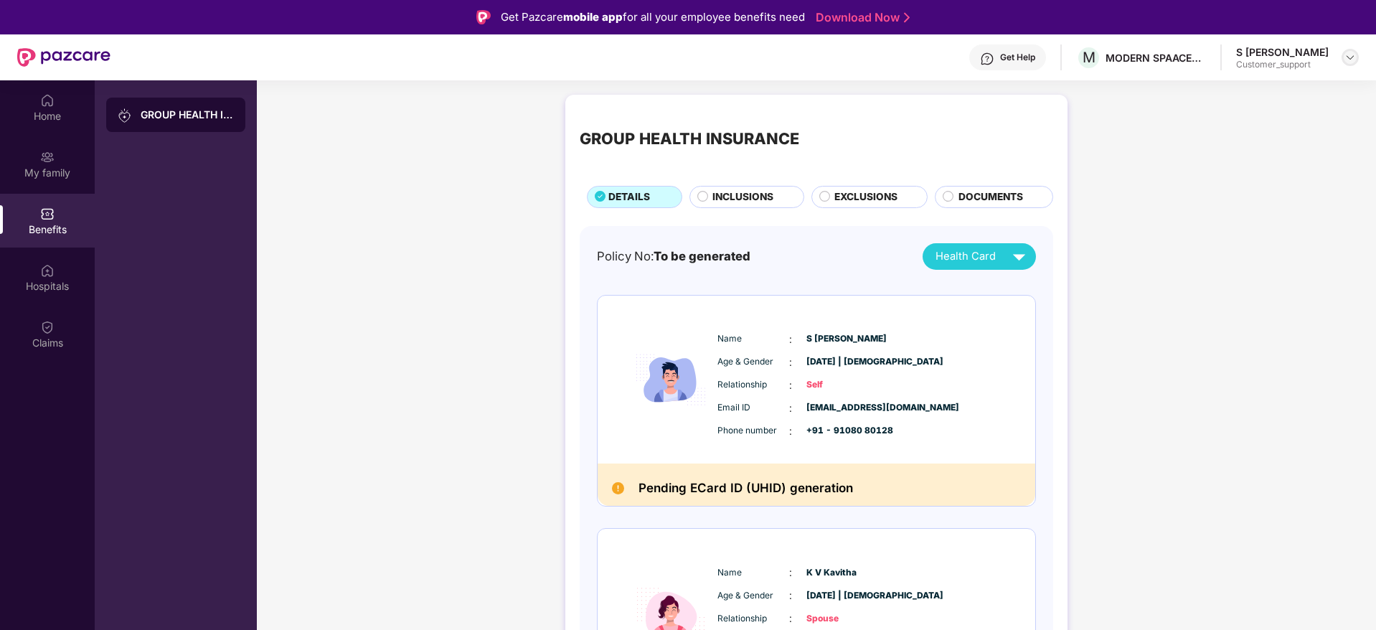
click at [1344, 57] on div at bounding box center [1349, 57] width 17 height 17
click at [1254, 87] on div "Switch to support view" at bounding box center [1282, 91] width 186 height 28
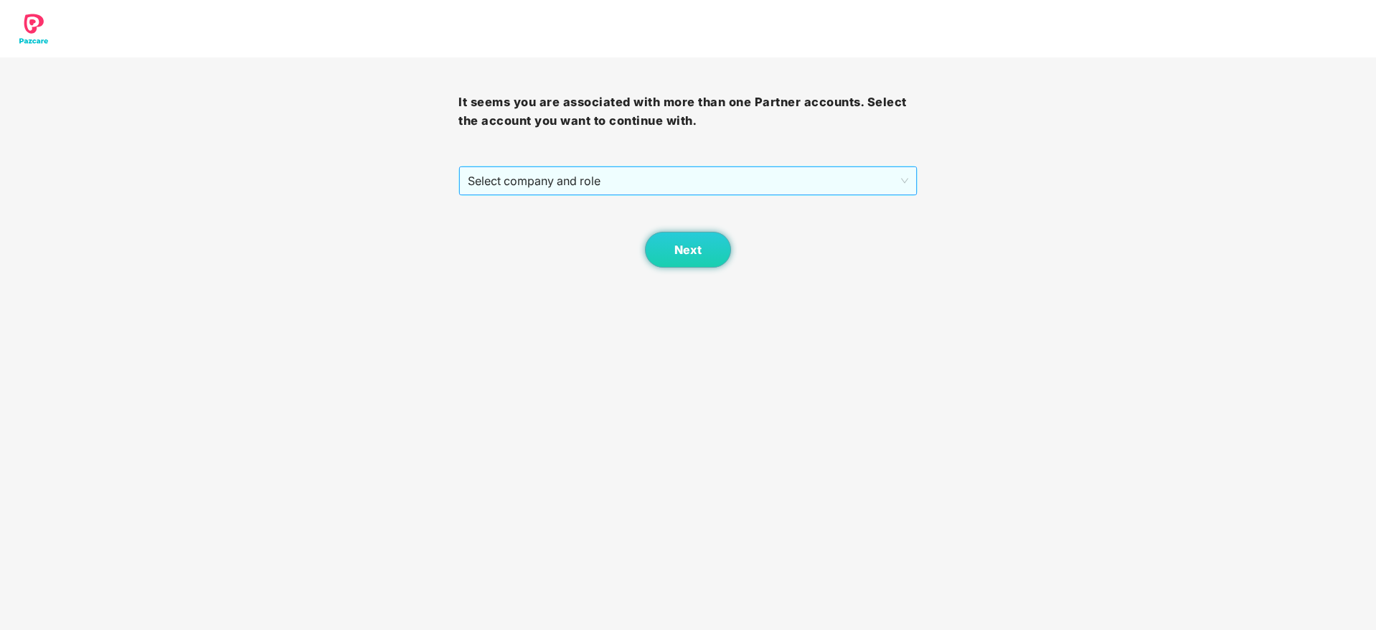
click at [604, 176] on span "Select company and role" at bounding box center [688, 180] width 440 height 27
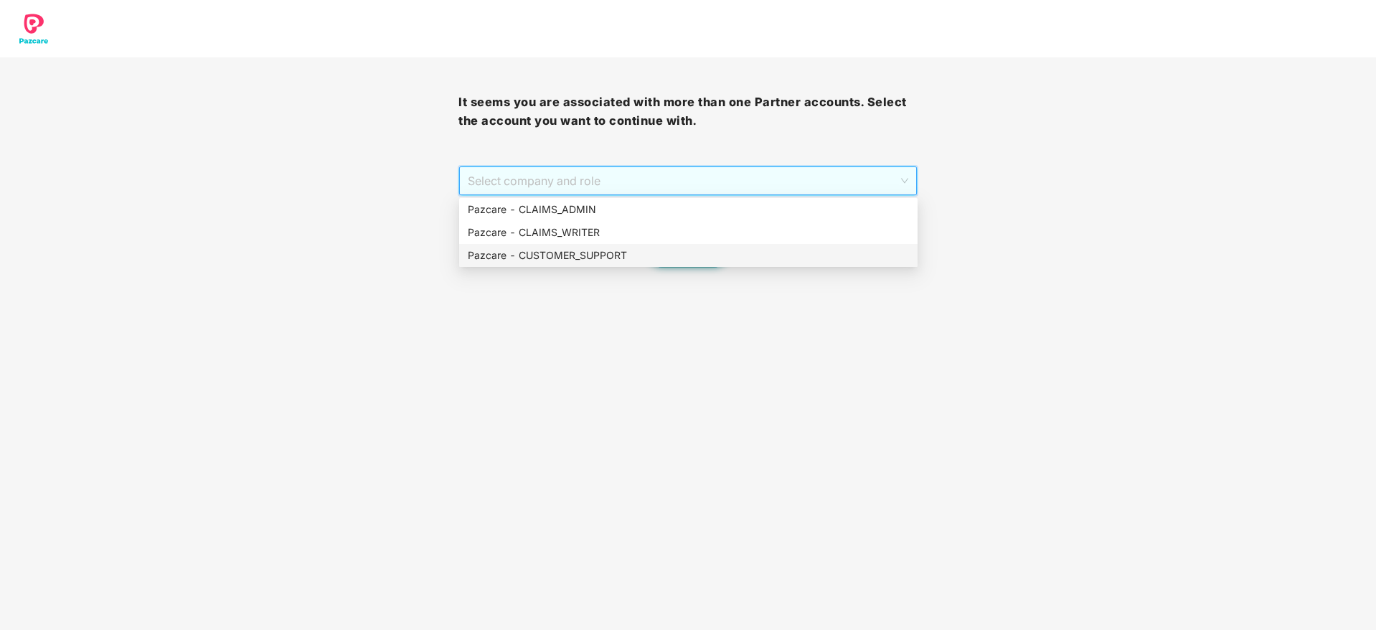
click at [635, 258] on div "Pazcare - CUSTOMER_SUPPORT" at bounding box center [688, 255] width 441 height 16
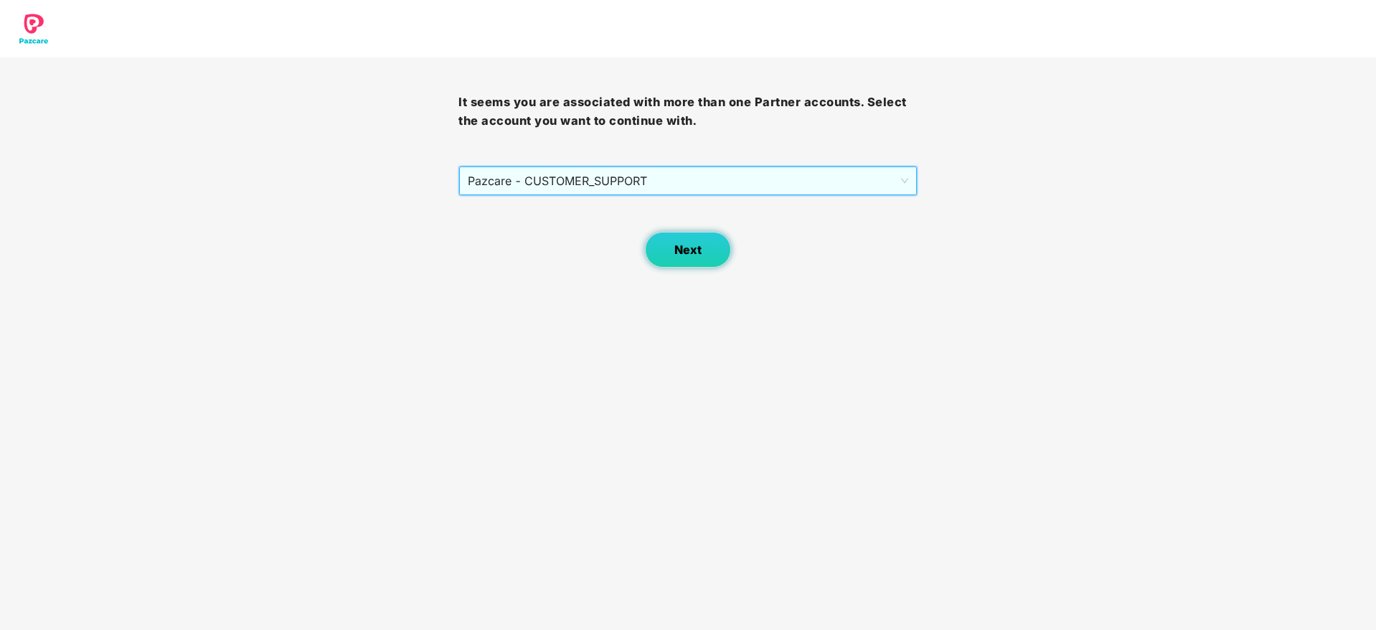
click at [689, 256] on button "Next" at bounding box center [688, 250] width 86 height 36
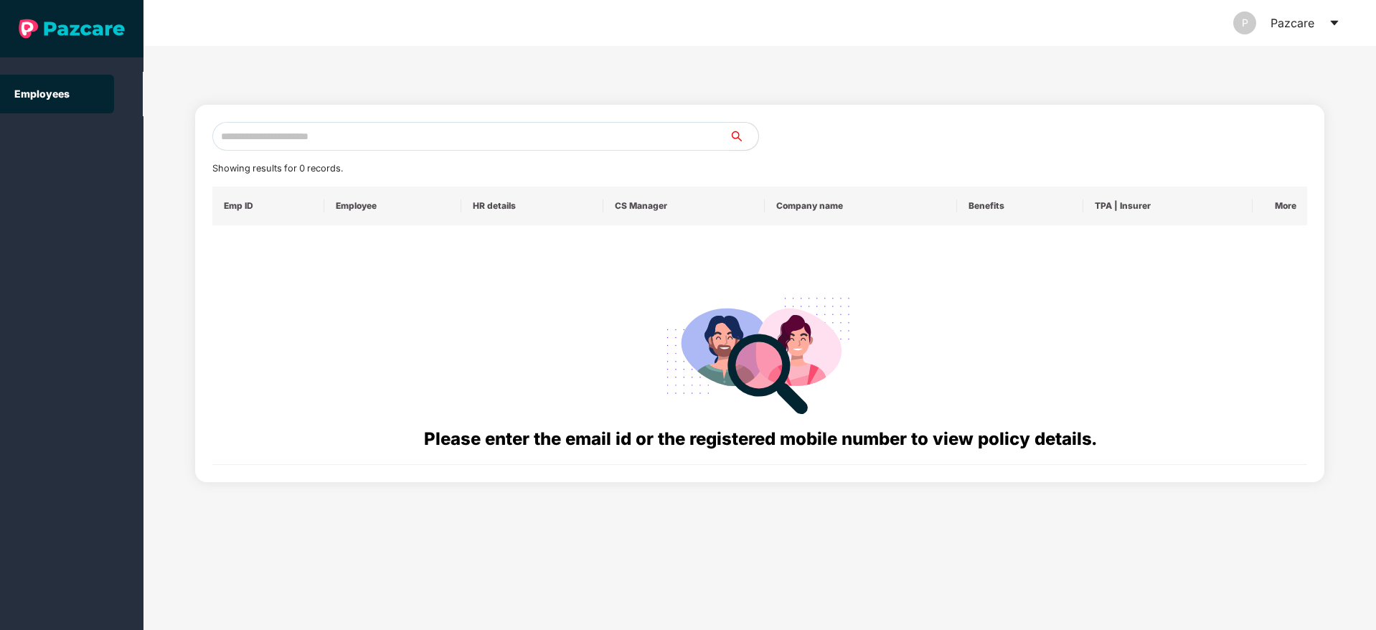
click at [360, 141] on input "text" at bounding box center [470, 136] width 517 height 29
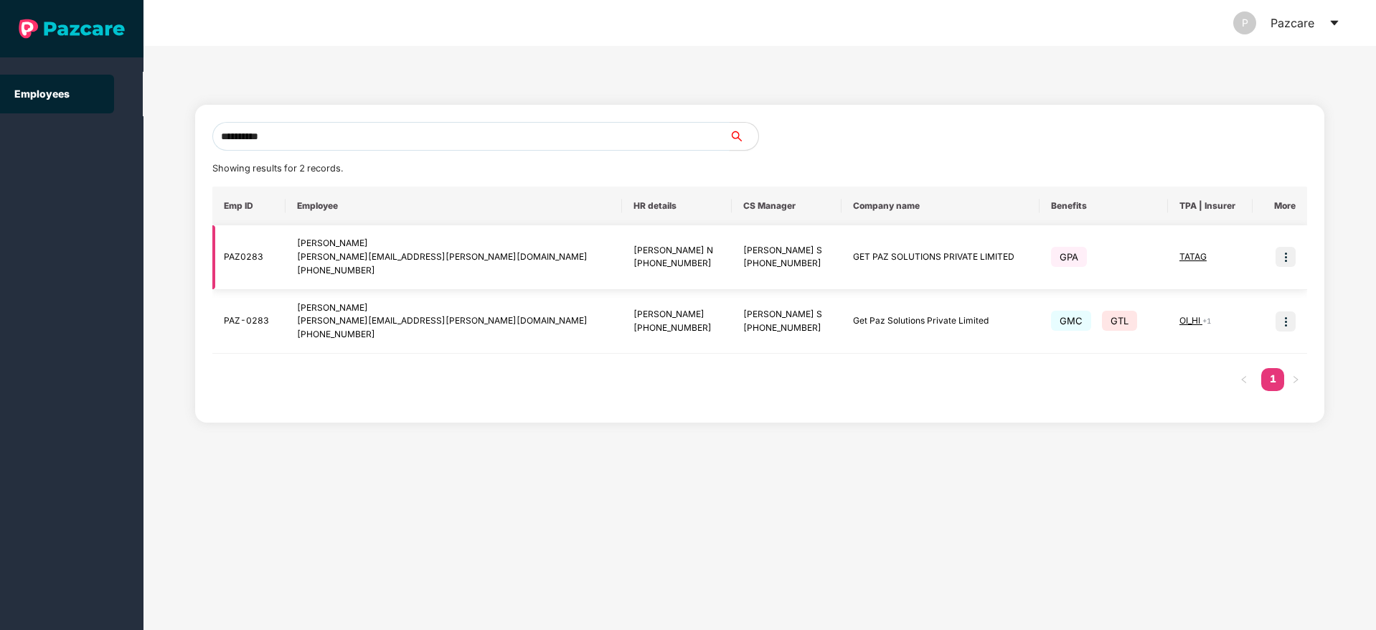
type input "**********"
click at [1284, 257] on img at bounding box center [1285, 257] width 20 height 20
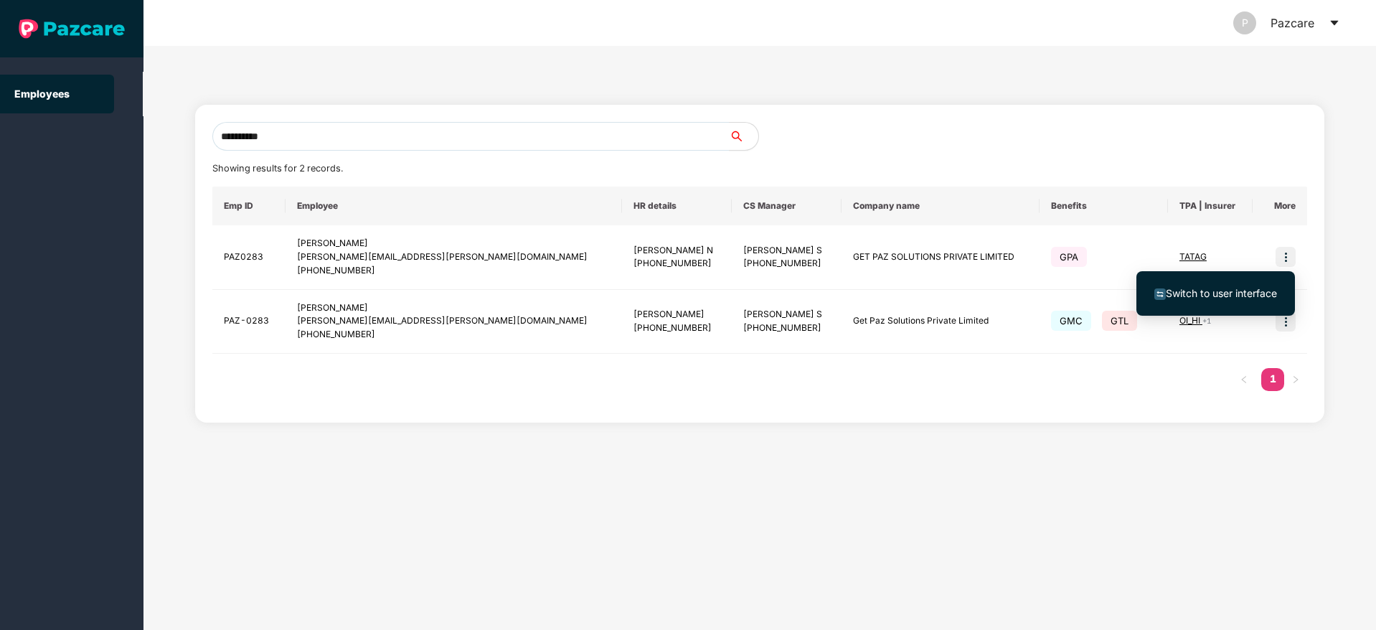
click at [1214, 291] on span "Switch to user interface" at bounding box center [1221, 293] width 111 height 12
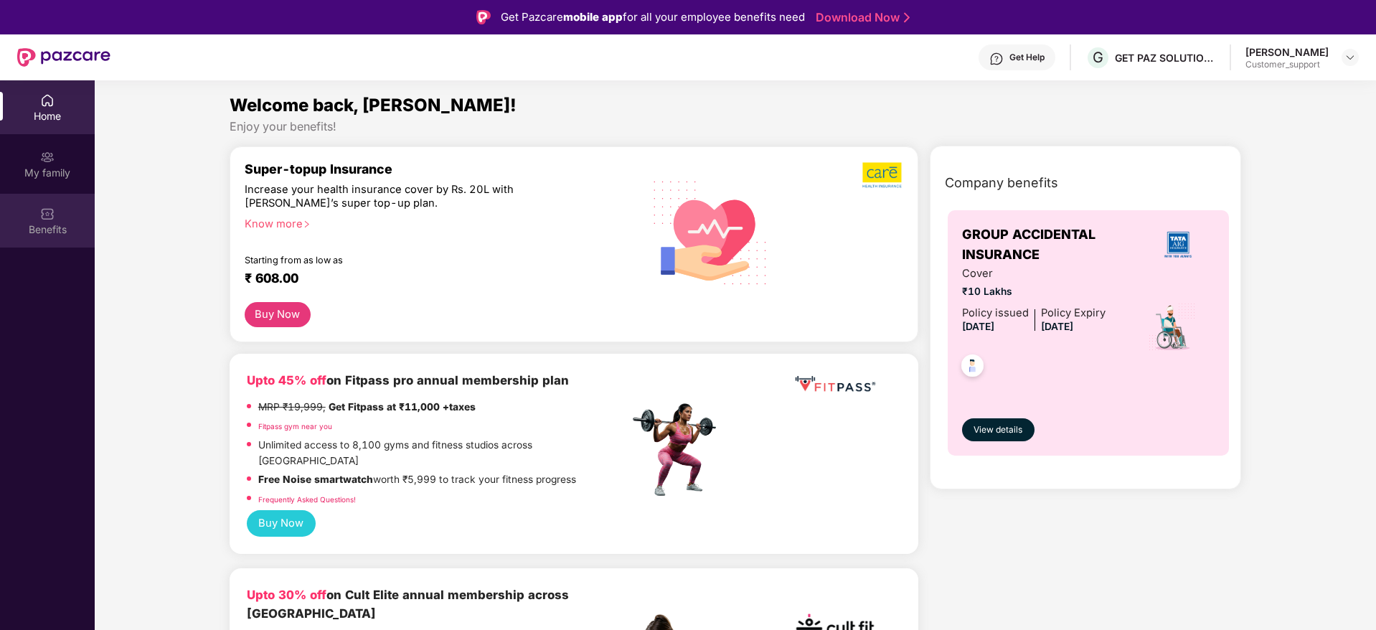
click at [44, 215] on img at bounding box center [47, 214] width 14 height 14
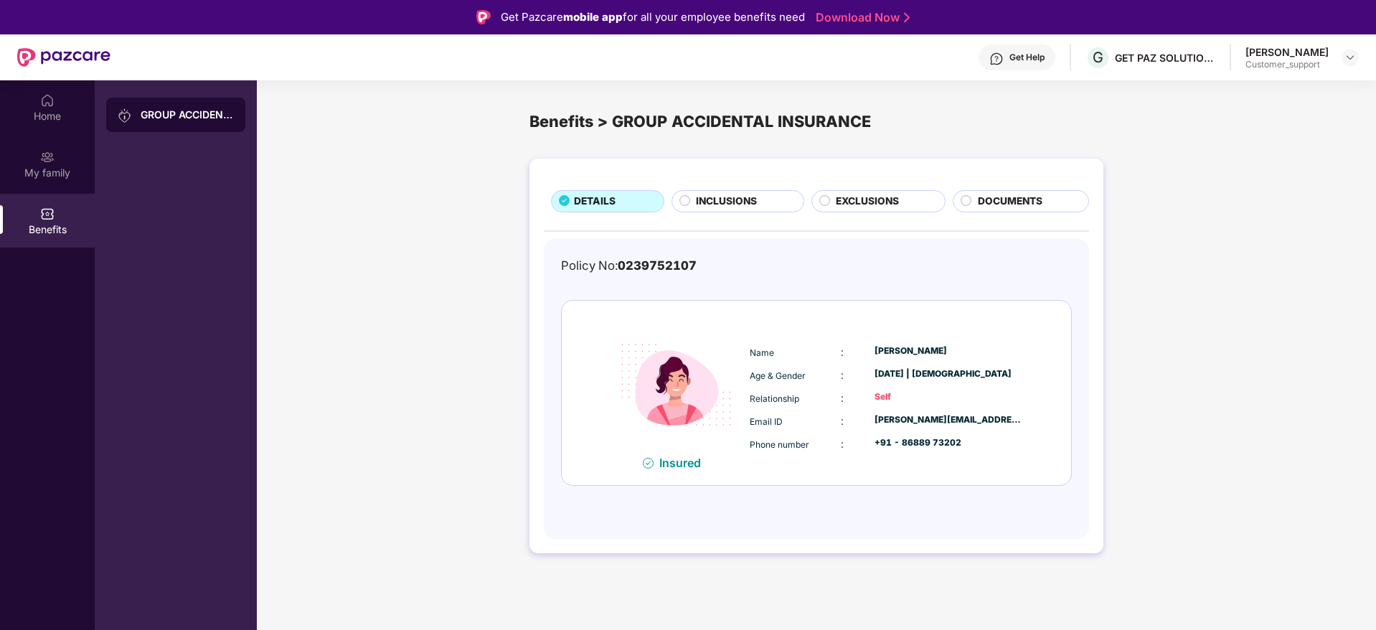
click at [1028, 64] on div "Get Help" at bounding box center [1016, 57] width 77 height 26
click at [427, 171] on div "DETAILS INCLUSIONS EXCLUSIONS DOCUMENTS Policy No: 0239752107 Insured Name : Sh…" at bounding box center [816, 362] width 1119 height 422
click at [49, 171] on div "My family" at bounding box center [47, 173] width 95 height 14
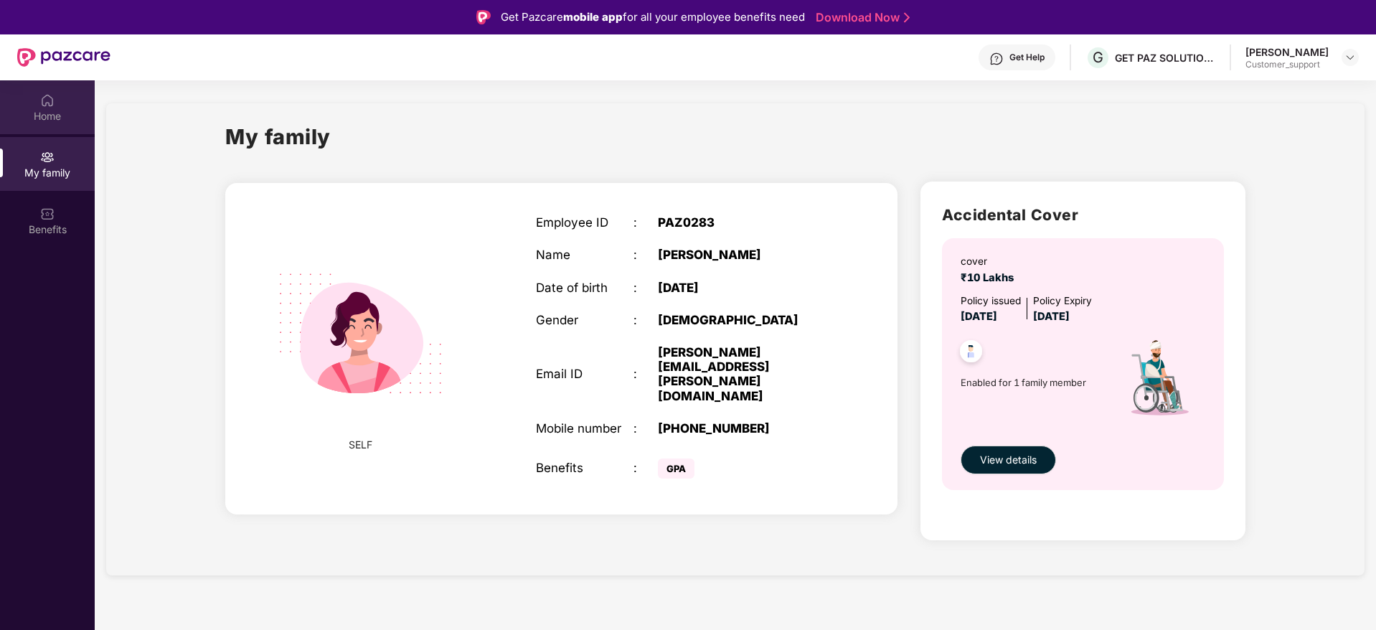
click at [49, 108] on div "Home" at bounding box center [47, 107] width 95 height 54
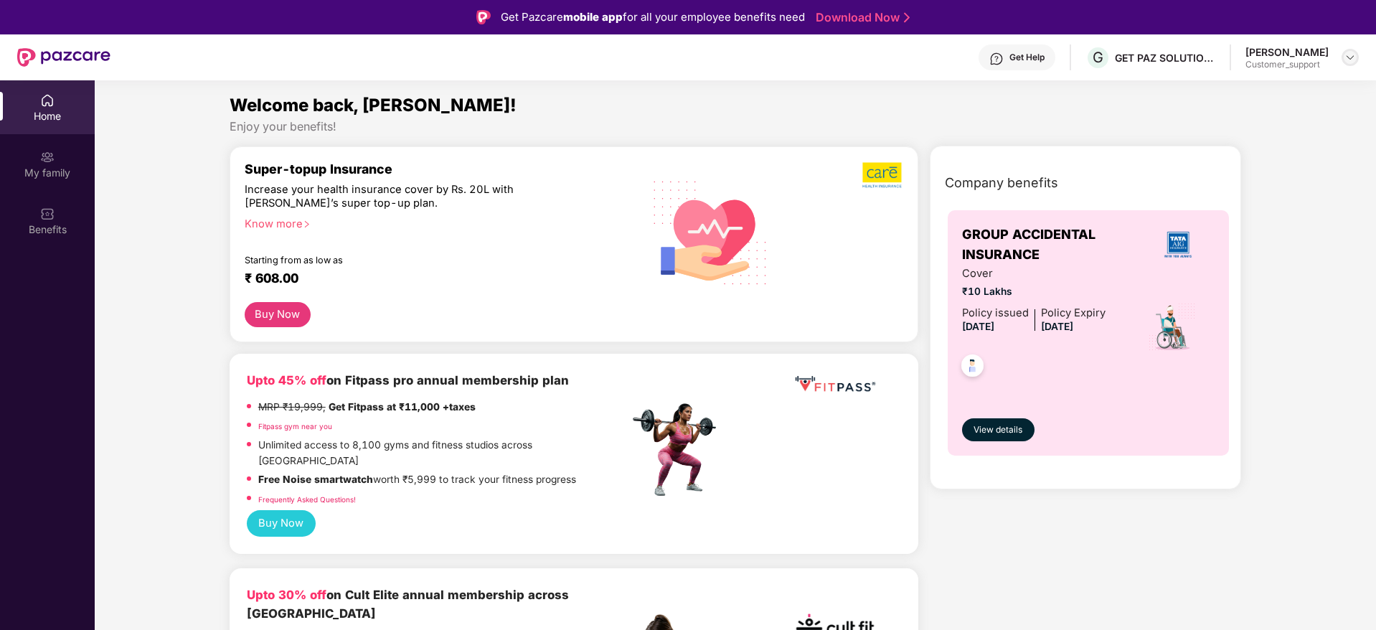
click at [1356, 56] on div at bounding box center [1349, 57] width 17 height 17
click at [1303, 78] on div "Switch to support view" at bounding box center [1282, 91] width 186 height 28
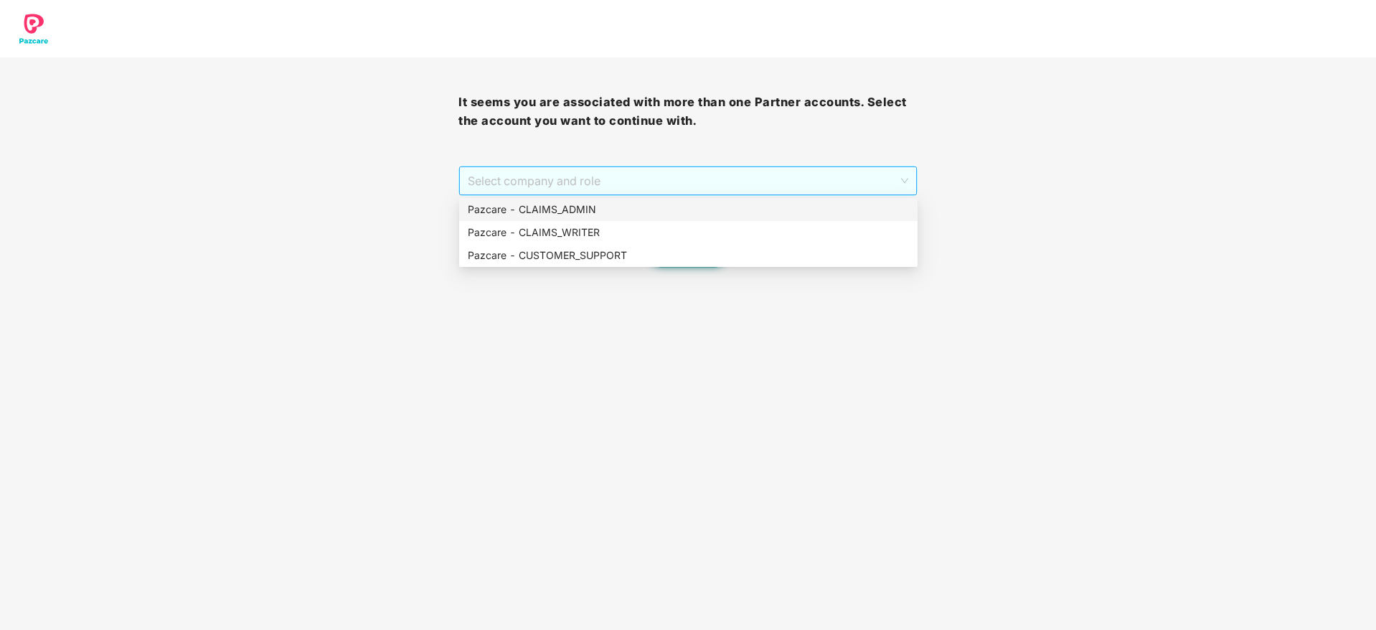
click at [623, 168] on span "Select company and role" at bounding box center [688, 180] width 440 height 27
click at [618, 250] on div "Pazcare - CUSTOMER_SUPPORT" at bounding box center [688, 255] width 441 height 16
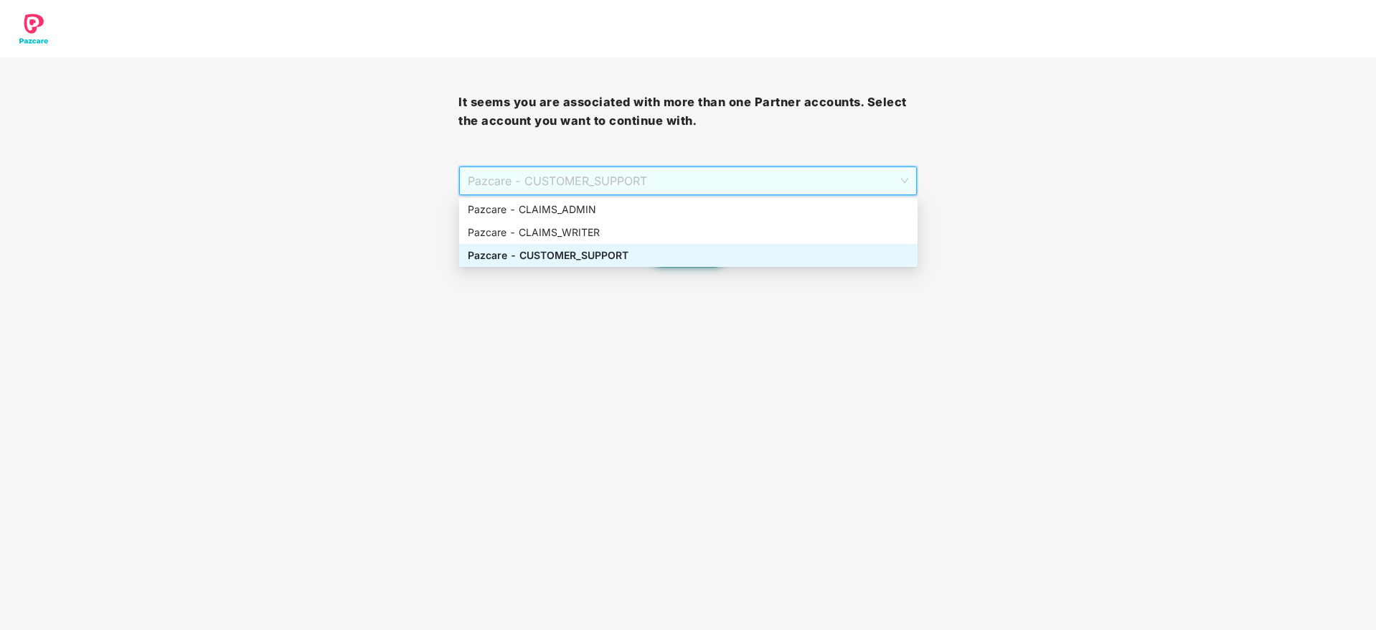
drag, startPoint x: 684, startPoint y: 189, endPoint x: 675, endPoint y: 253, distance: 65.1
click at [675, 253] on body "It seems you are associated with more than one Partner accounts. Select the acc…" at bounding box center [688, 315] width 1376 height 630
click at [675, 253] on div "Pazcare - CUSTOMER_SUPPORT" at bounding box center [688, 255] width 441 height 16
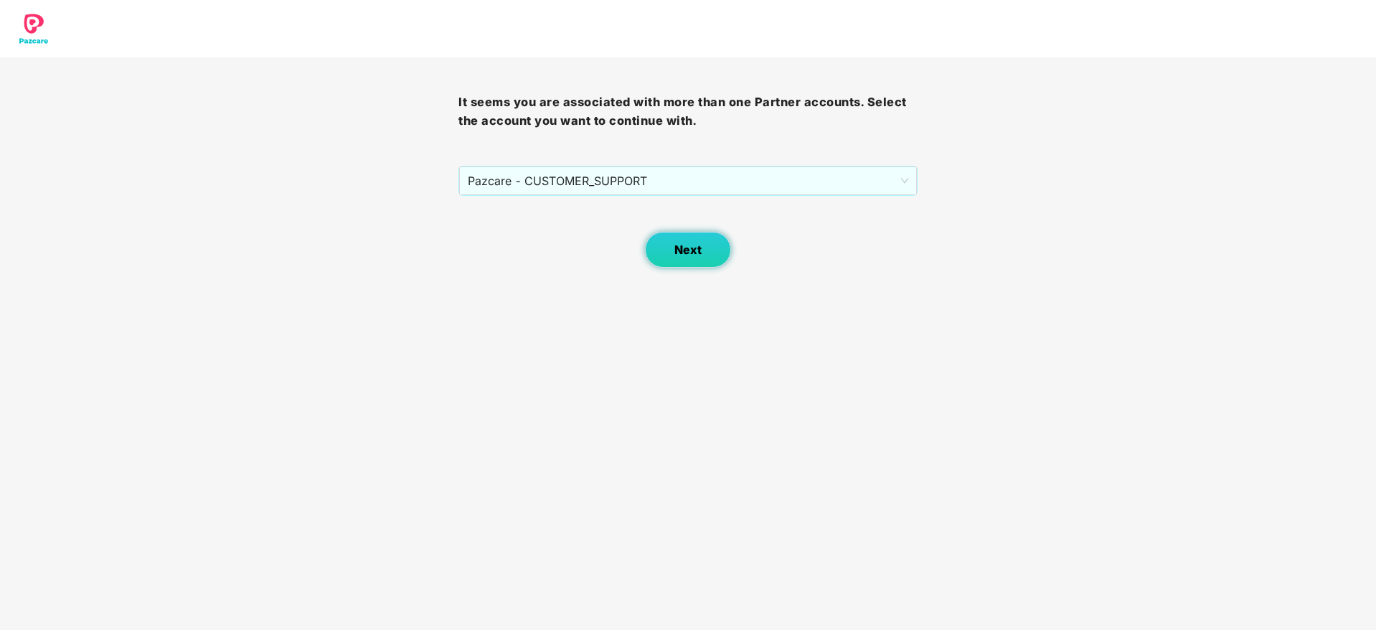
click at [699, 255] on span "Next" at bounding box center [687, 250] width 27 height 14
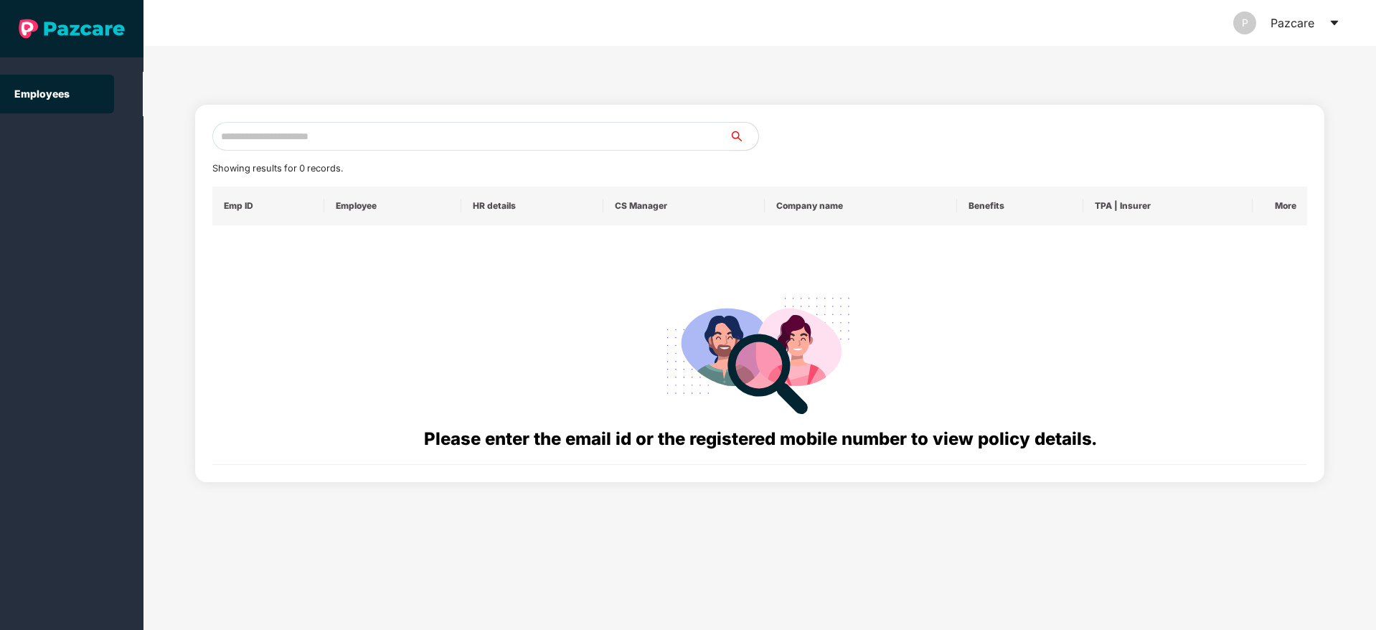
click at [356, 133] on input "text" at bounding box center [470, 136] width 517 height 29
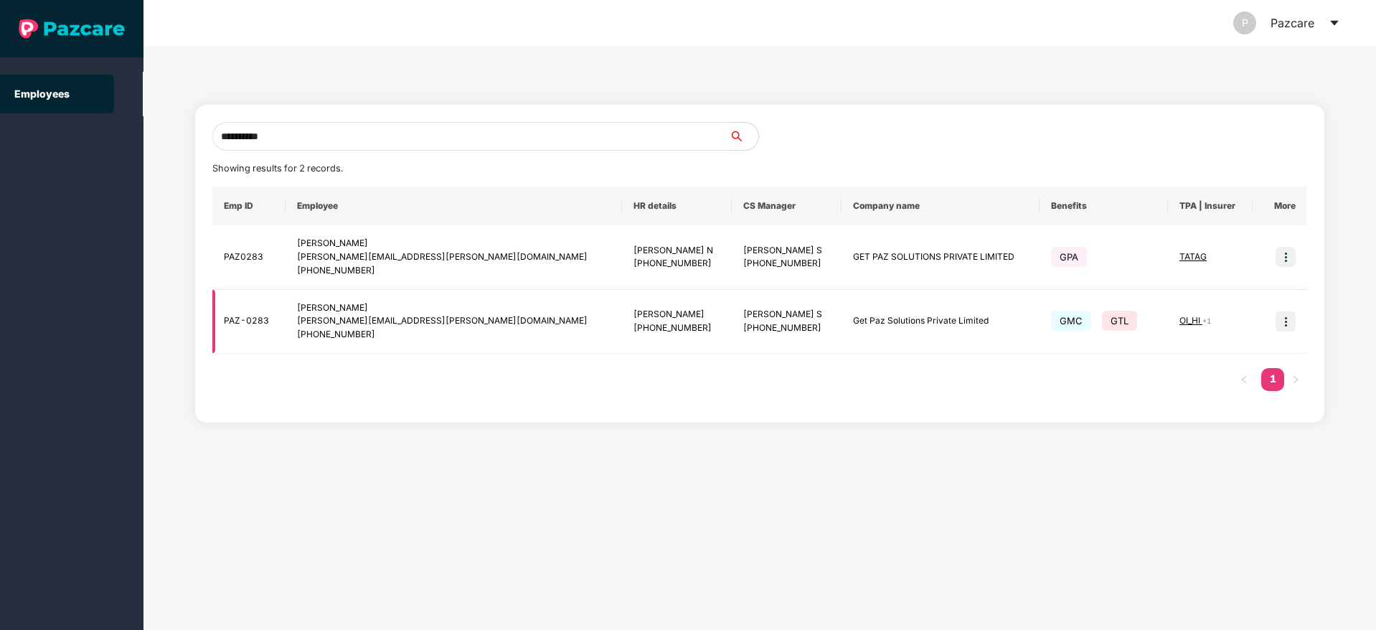
type input "**********"
click at [1278, 327] on img at bounding box center [1285, 321] width 20 height 20
click at [1202, 354] on span "Switch to user interface" at bounding box center [1221, 357] width 111 height 12
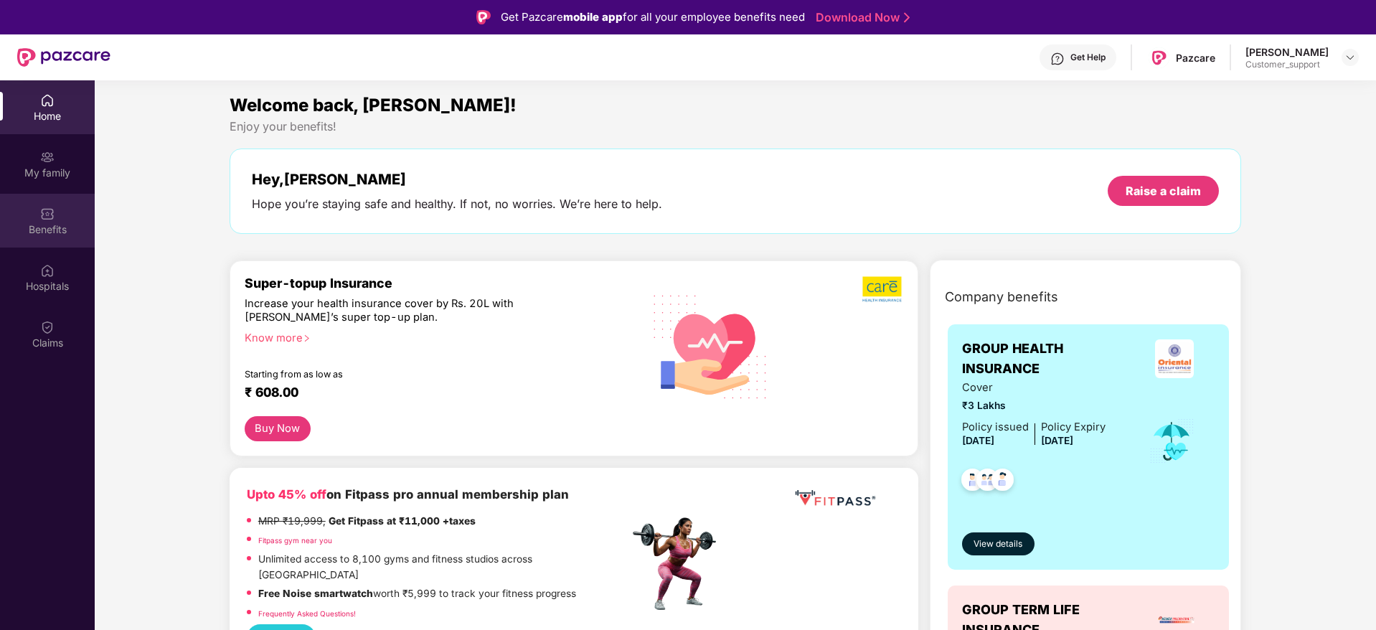
click at [57, 224] on div "Benefits" at bounding box center [47, 229] width 95 height 14
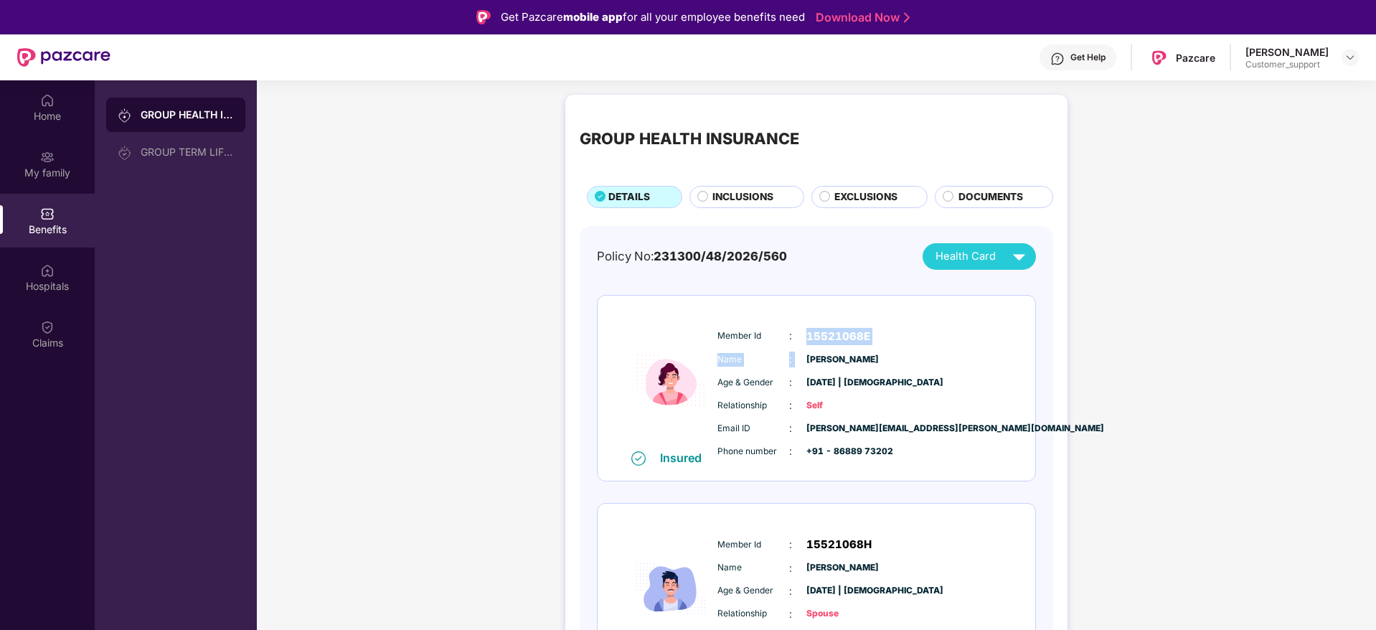
drag, startPoint x: 793, startPoint y: 273, endPoint x: 801, endPoint y: 346, distance: 73.6
click at [801, 346] on div "Policy No: 231300/48/2026/560 Health Card Insured Member Id : 15521068E Name : …" at bounding box center [816, 581] width 439 height 677
click at [1359, 55] on header "Get Help Pazcare Shivani Tomar Customer_support" at bounding box center [688, 57] width 1376 height 46
click at [1351, 55] on img at bounding box center [1349, 57] width 11 height 11
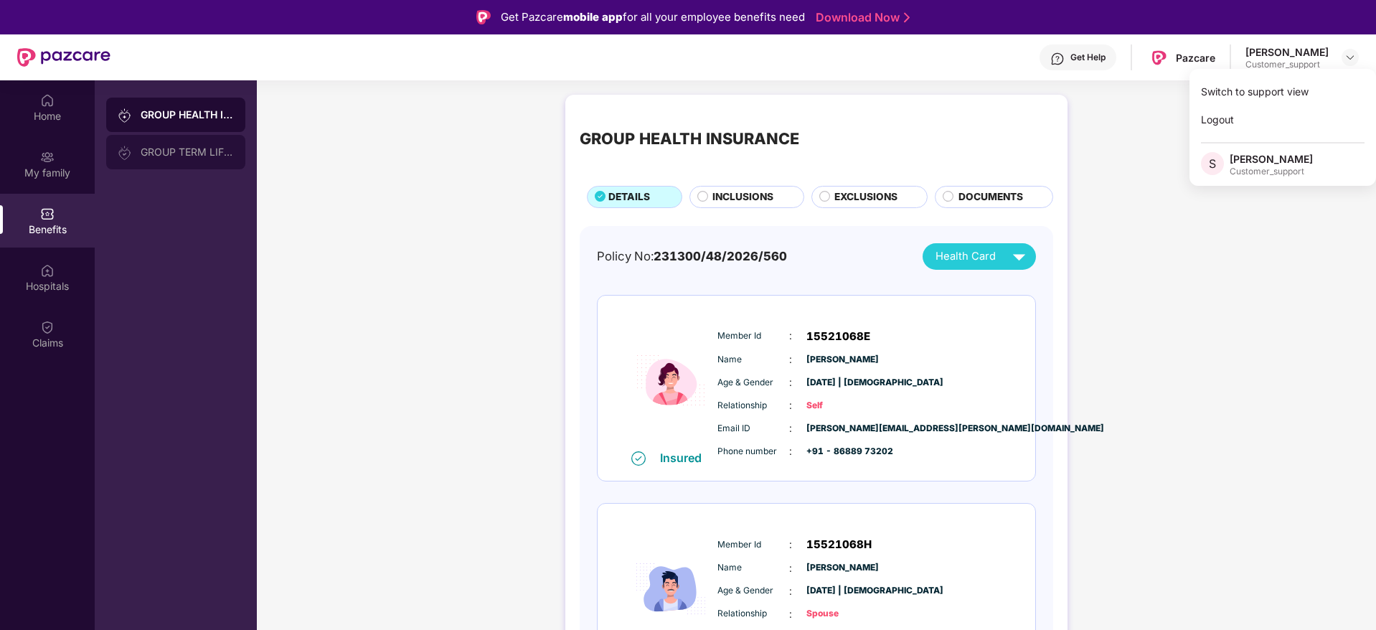
click at [189, 161] on div "GROUP TERM LIFE INSURANCE" at bounding box center [175, 152] width 139 height 34
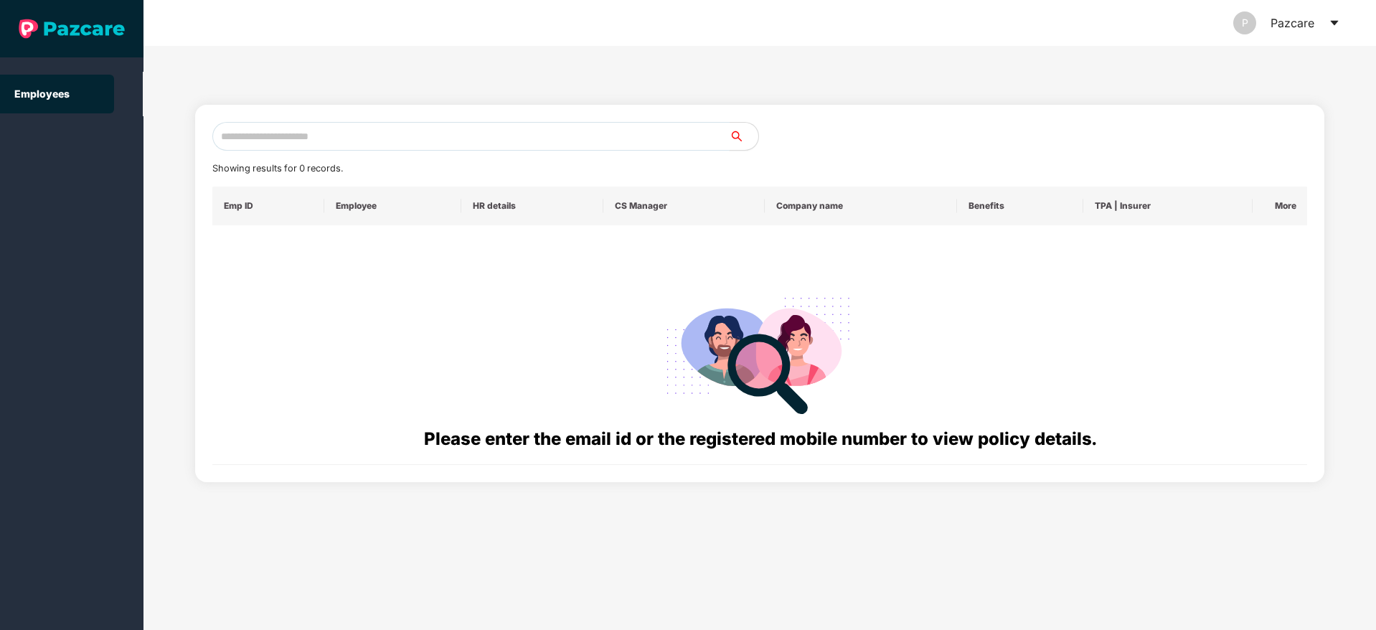
click at [516, 136] on input "text" at bounding box center [470, 136] width 517 height 29
type input "*"
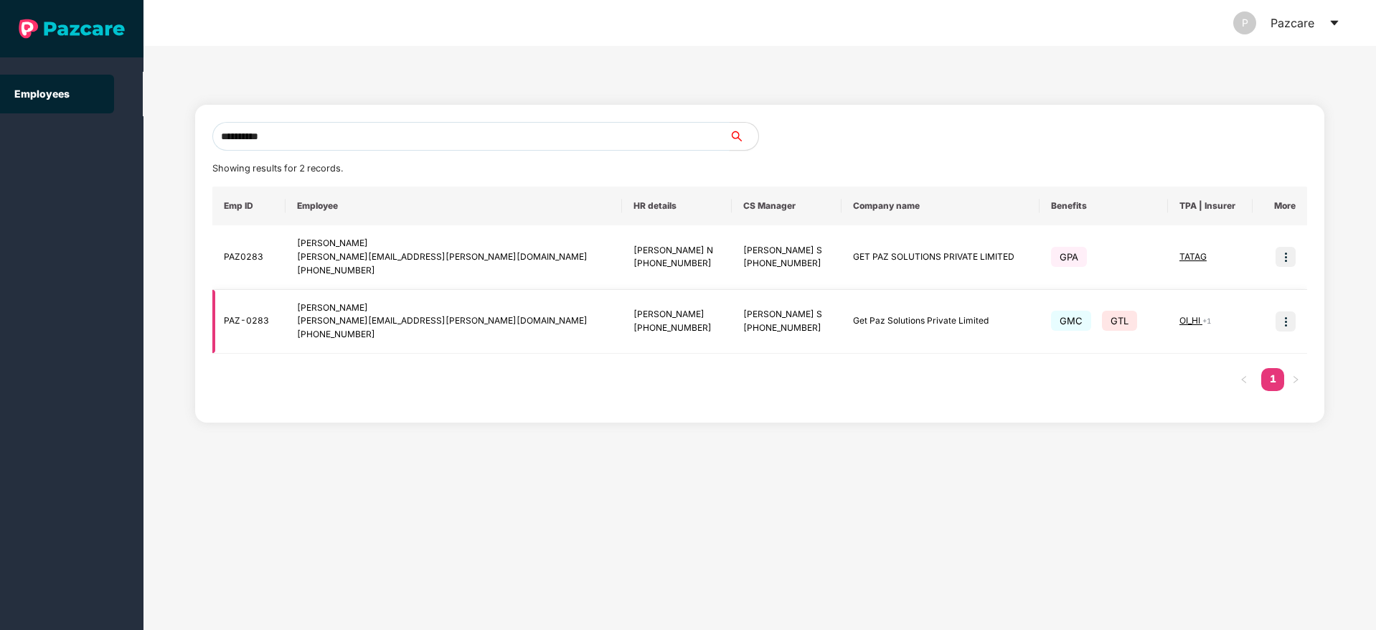
type input "**********"
click at [1285, 316] on img at bounding box center [1285, 321] width 20 height 20
click at [1215, 352] on span "Switch to user interface" at bounding box center [1221, 357] width 111 height 12
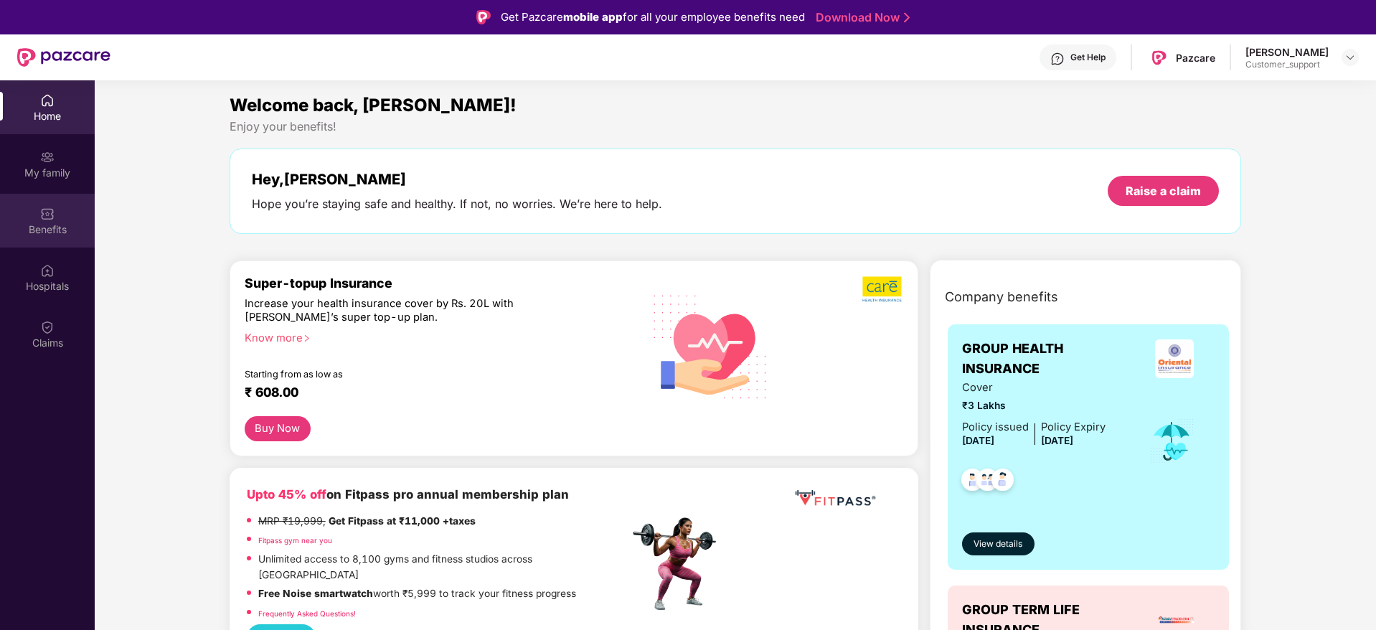
click at [50, 233] on div "Benefits" at bounding box center [47, 229] width 95 height 14
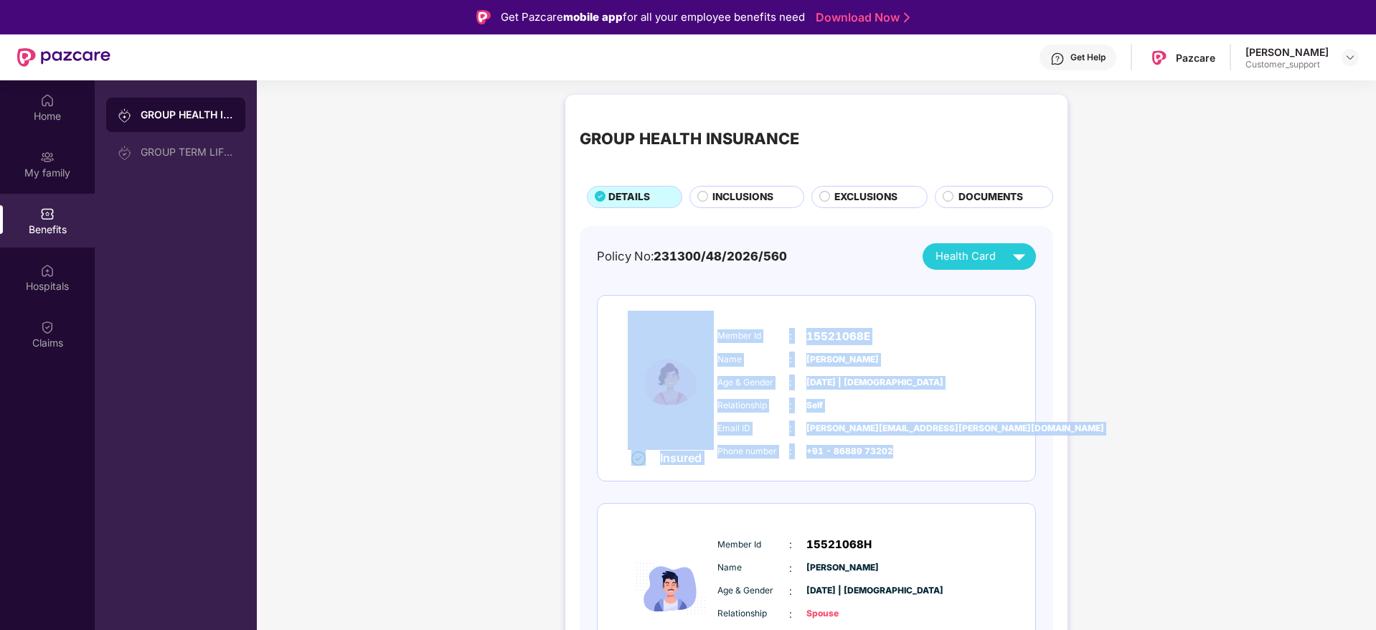
drag, startPoint x: 610, startPoint y: 440, endPoint x: 933, endPoint y: 476, distance: 325.5
click at [933, 476] on div "Insured Member Id : 15521068E Name : Shivani Tomar Age & Gender : 12 July 1988 …" at bounding box center [816, 389] width 438 height 186
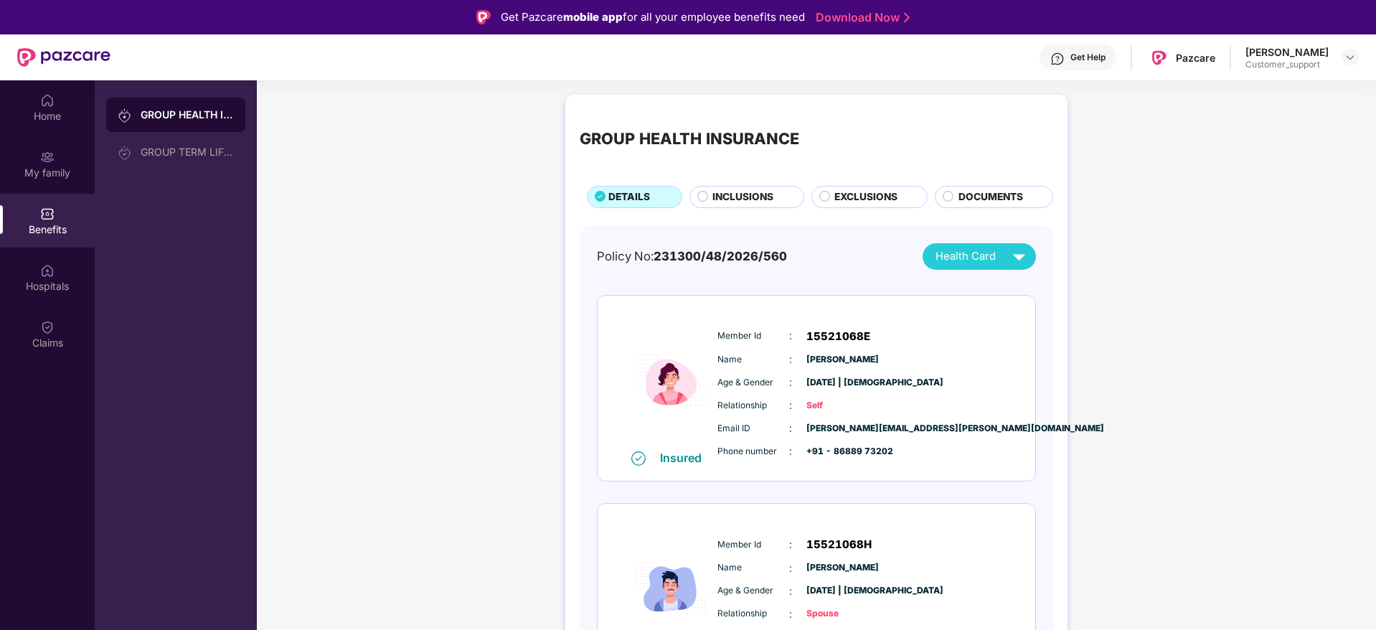
click at [1346, 65] on div at bounding box center [1349, 57] width 17 height 17
click at [1347, 58] on img at bounding box center [1349, 57] width 11 height 11
click at [1282, 89] on div "Switch to support view" at bounding box center [1282, 91] width 186 height 28
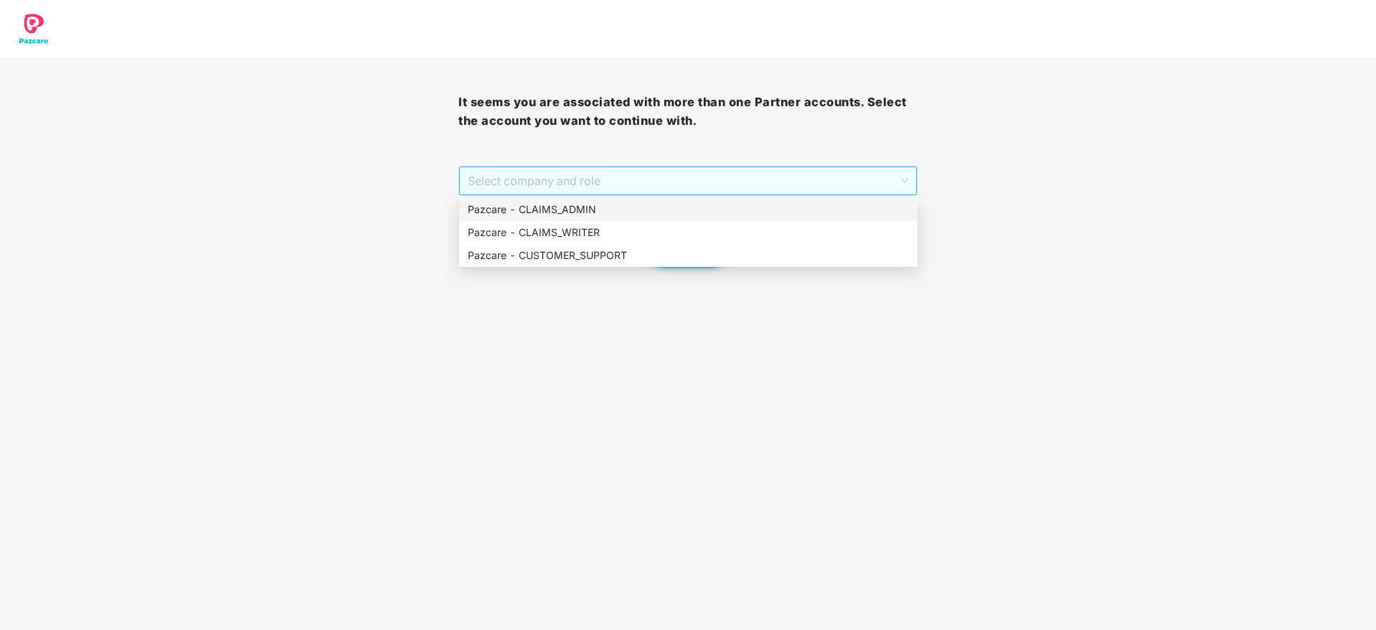
click at [754, 174] on span "Select company and role" at bounding box center [688, 180] width 440 height 27
click at [625, 248] on div "Pazcare - CUSTOMER_SUPPORT" at bounding box center [688, 255] width 441 height 16
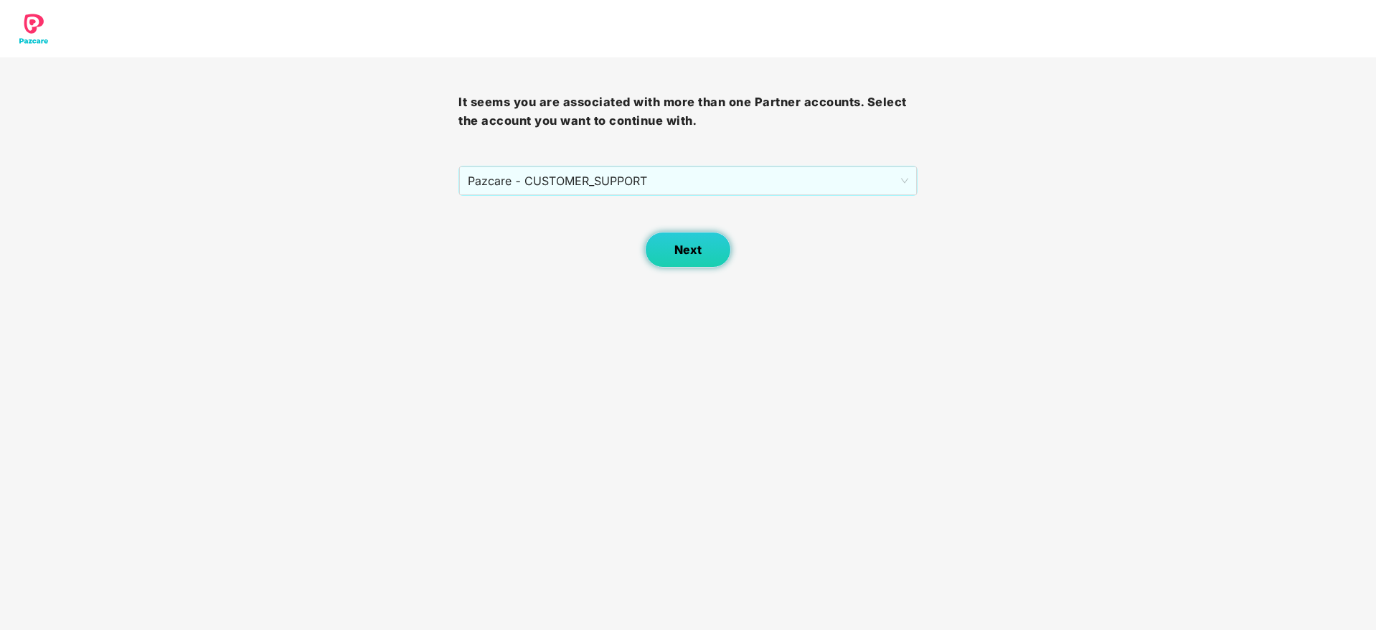
click at [707, 242] on button "Next" at bounding box center [688, 250] width 86 height 36
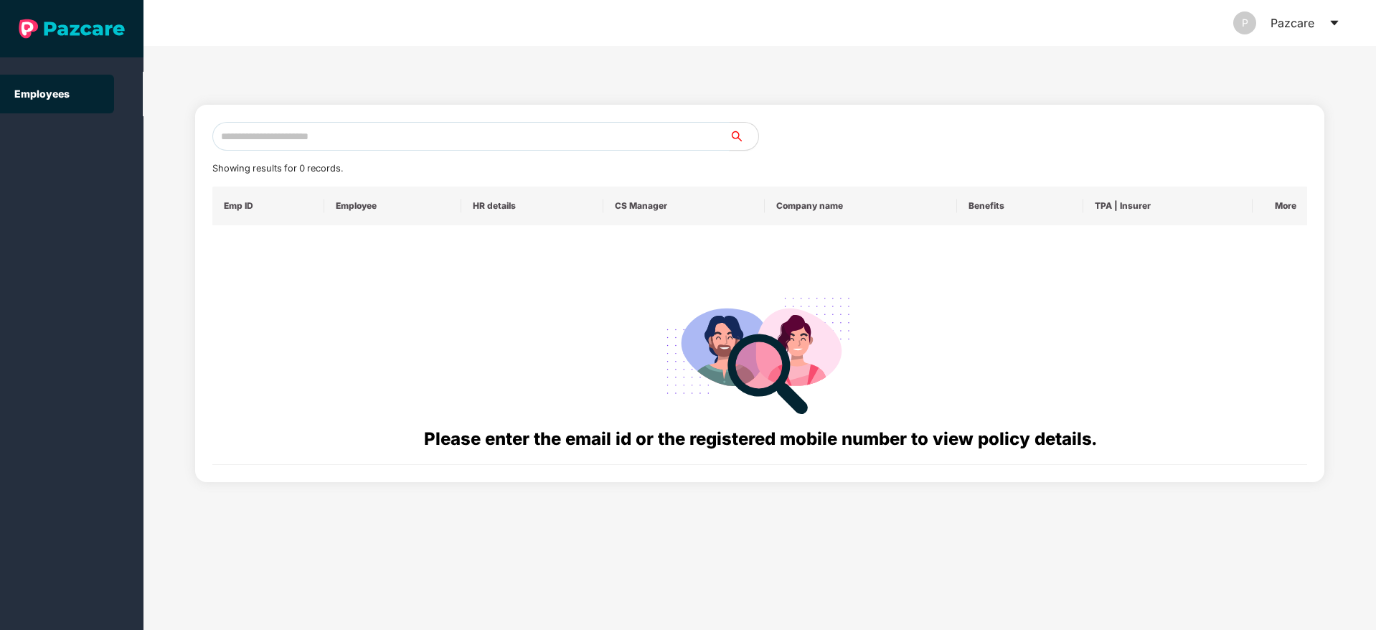
click at [496, 143] on input "text" at bounding box center [470, 136] width 517 height 29
paste input "**********"
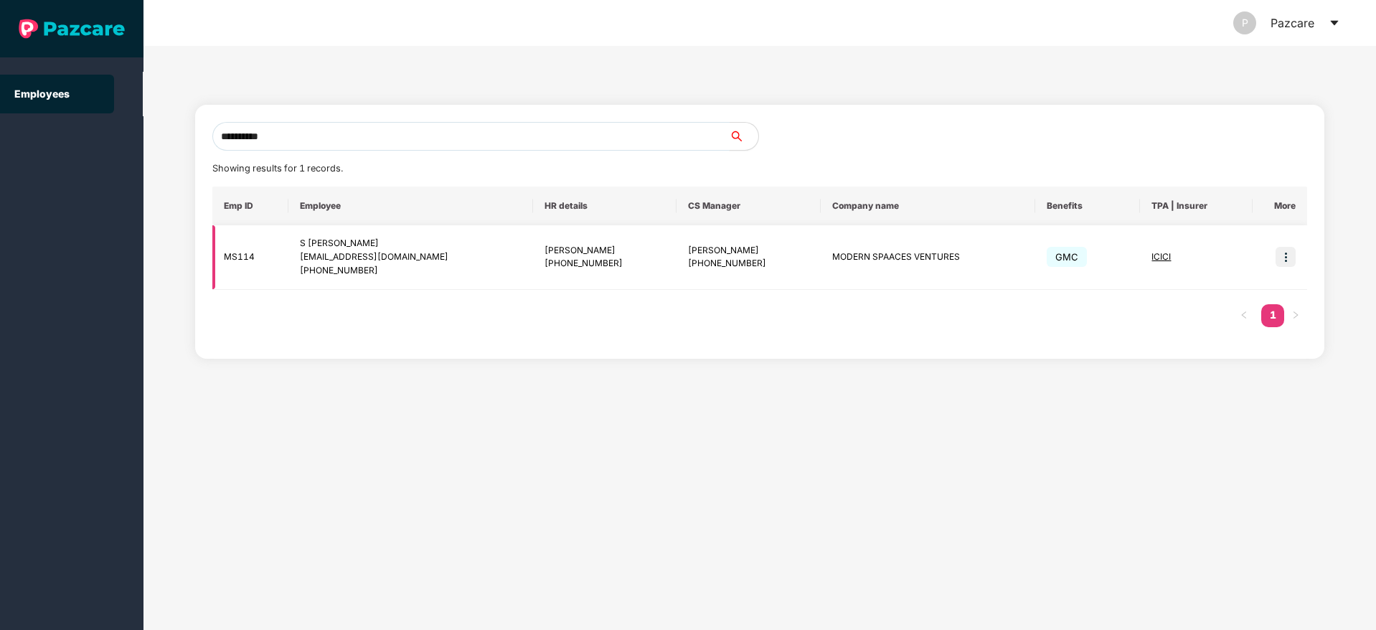
type input "**********"
click at [1276, 260] on img at bounding box center [1285, 257] width 20 height 20
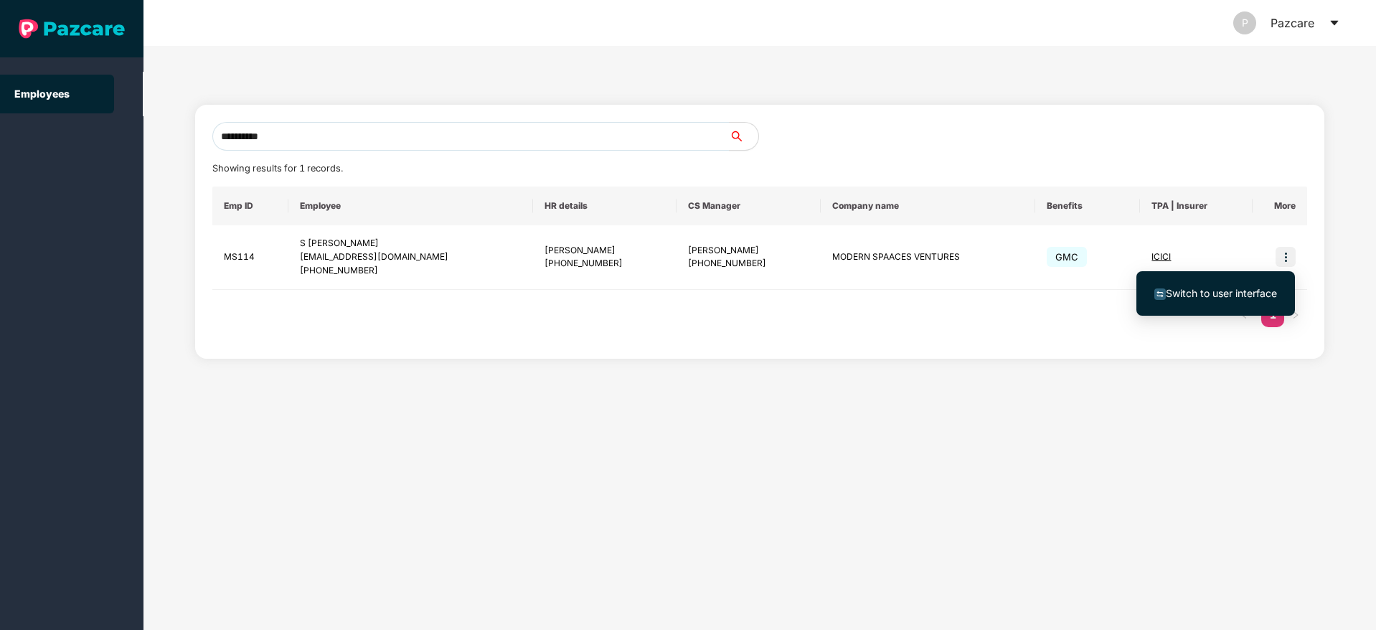
click at [1235, 285] on span "Switch to user interface" at bounding box center [1215, 293] width 123 height 16
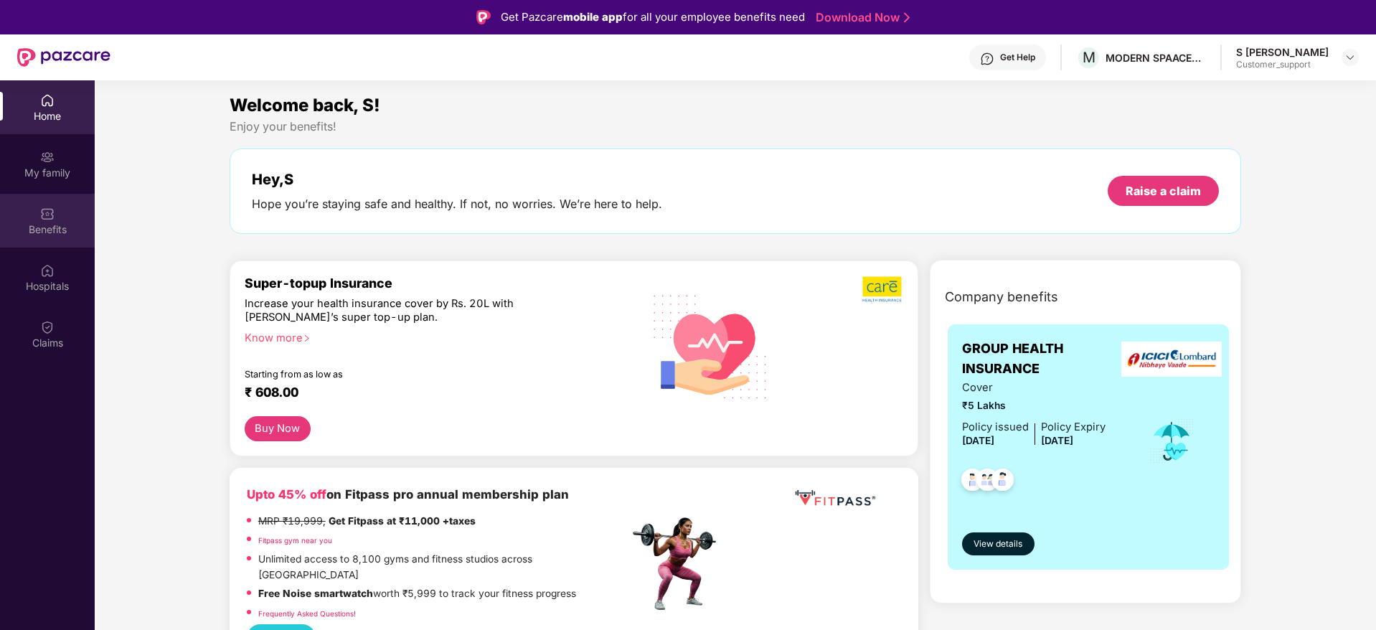
click at [51, 227] on div "Benefits" at bounding box center [47, 229] width 95 height 14
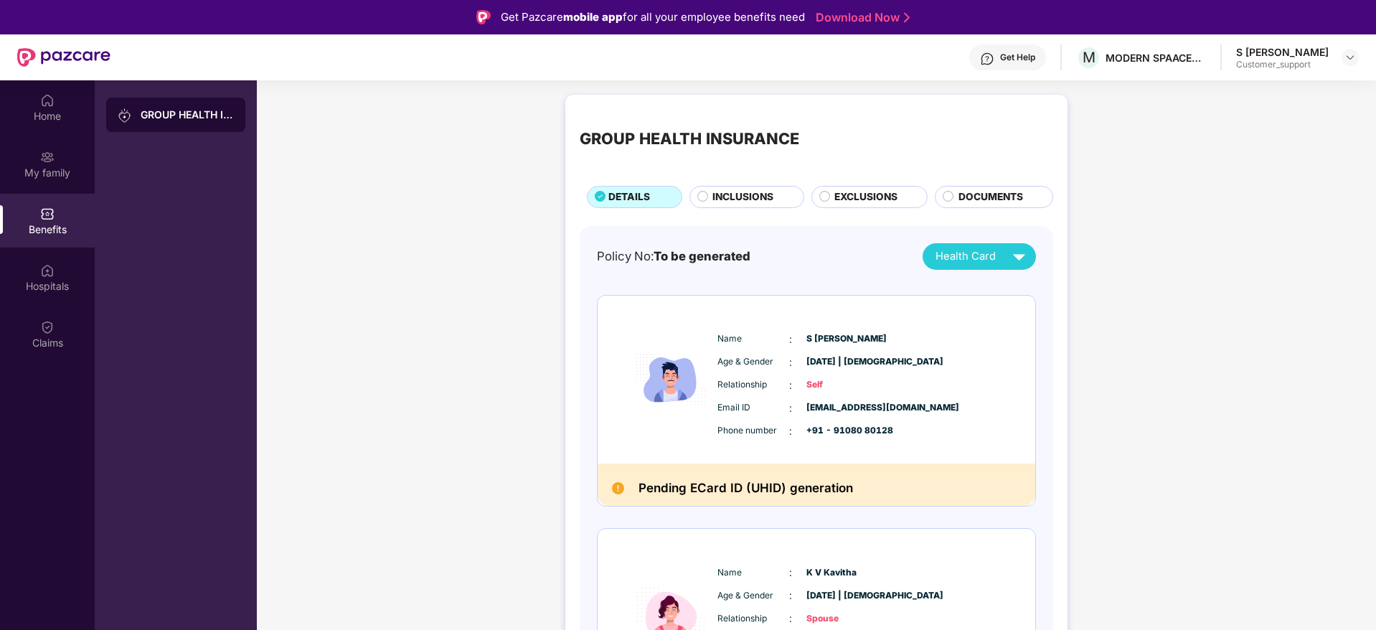
click at [1016, 57] on div "Get Help" at bounding box center [1017, 57] width 35 height 11
click at [972, 283] on div "S Praveen Kumar Raju" at bounding box center [972, 289] width 103 height 16
click at [1006, 52] on div "Get Help" at bounding box center [1017, 57] width 35 height 11
click at [729, 202] on span "INCLUSIONS" at bounding box center [742, 197] width 61 height 16
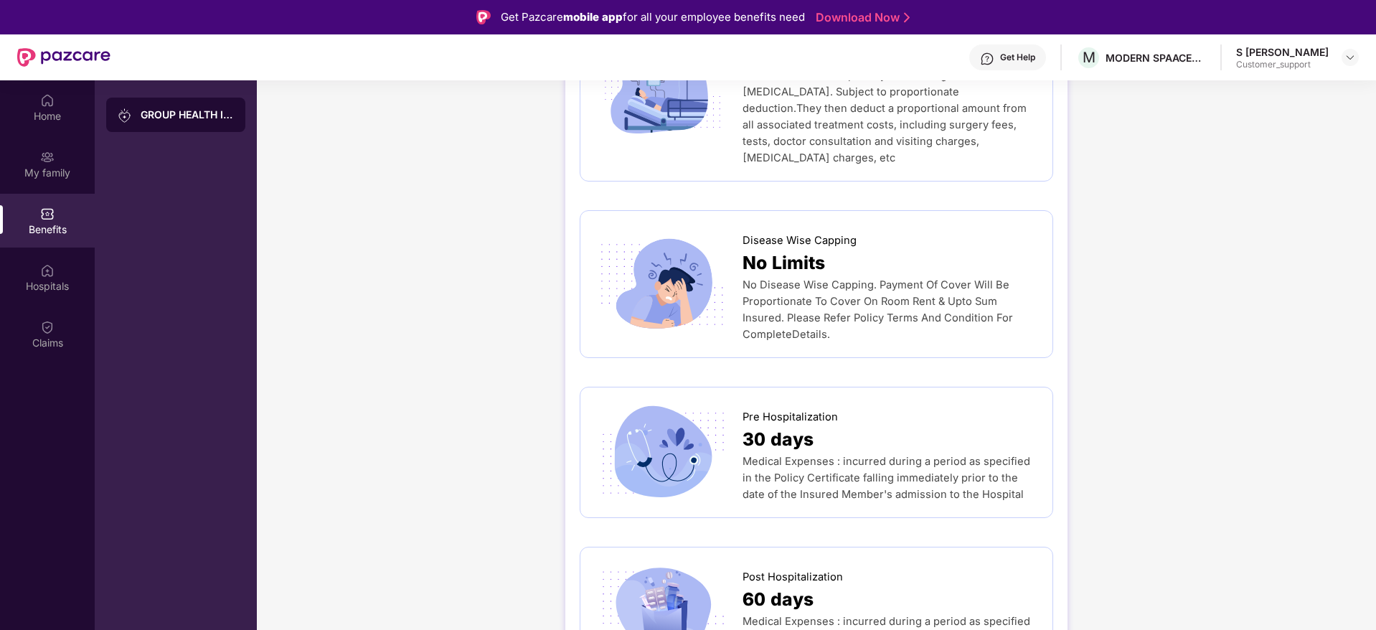
scroll to position [602, 0]
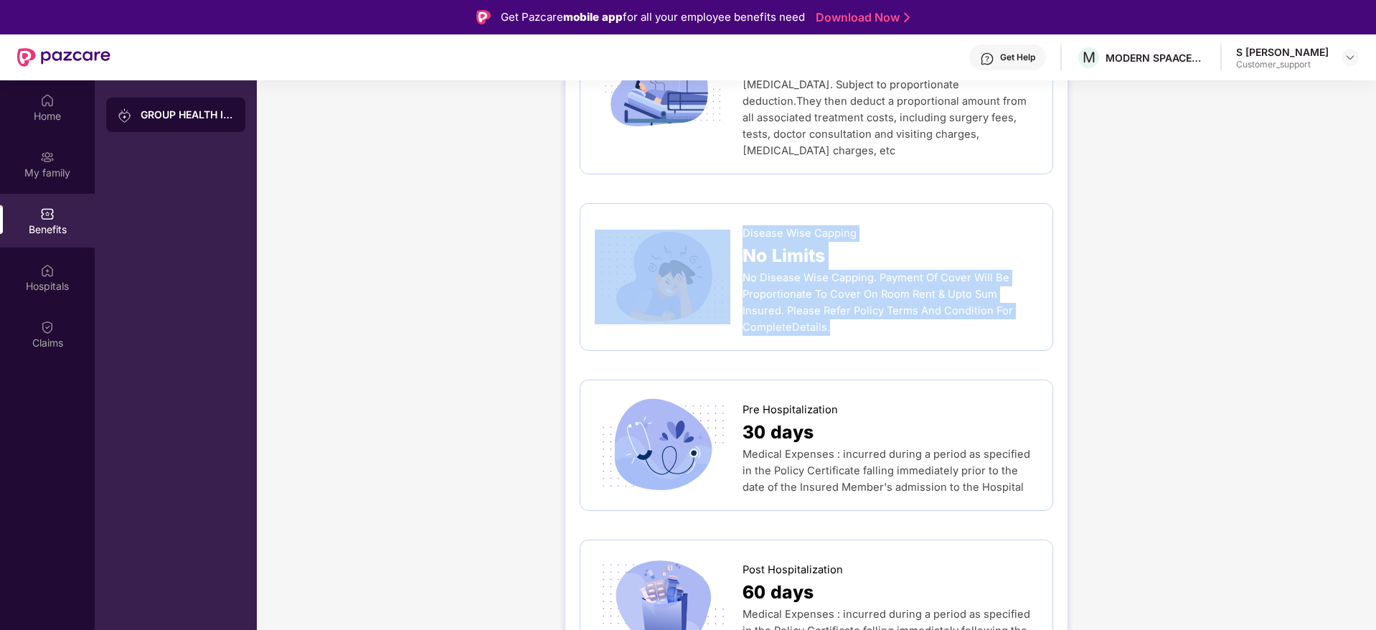
drag, startPoint x: 722, startPoint y: 195, endPoint x: 892, endPoint y: 305, distance: 201.7
click at [892, 305] on div "Disease Wise Capping No Limits No Disease Wise Capping. Payment Of Cover Will B…" at bounding box center [816, 277] width 473 height 148
click at [884, 310] on div "Disease Wise Capping No Limits No Disease Wise Capping. Payment Of Cover Will B…" at bounding box center [816, 277] width 473 height 148
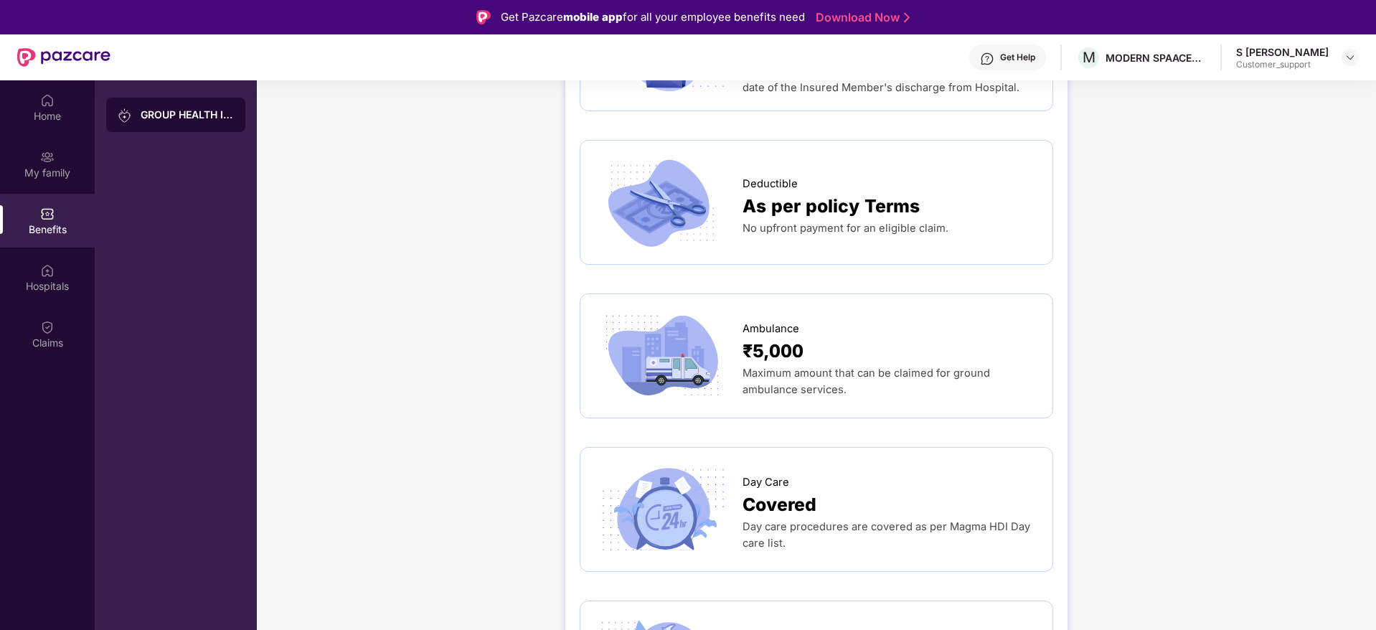
click at [1314, 306] on div "GROUP HEALTH INSURANCE DETAILS INCLUSIONS EXCLUSIONS DOCUMENTS Sum Insured ₹5,0…" at bounding box center [816, 468] width 1119 height 3084
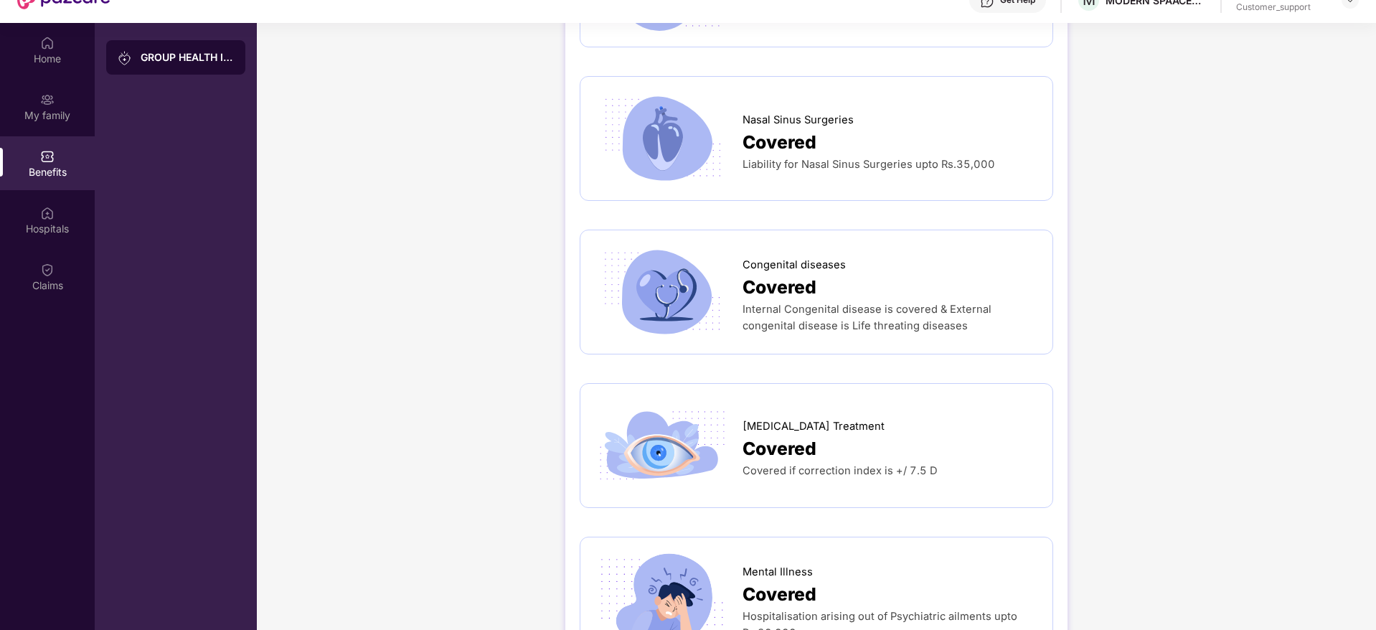
scroll to position [2429, 0]
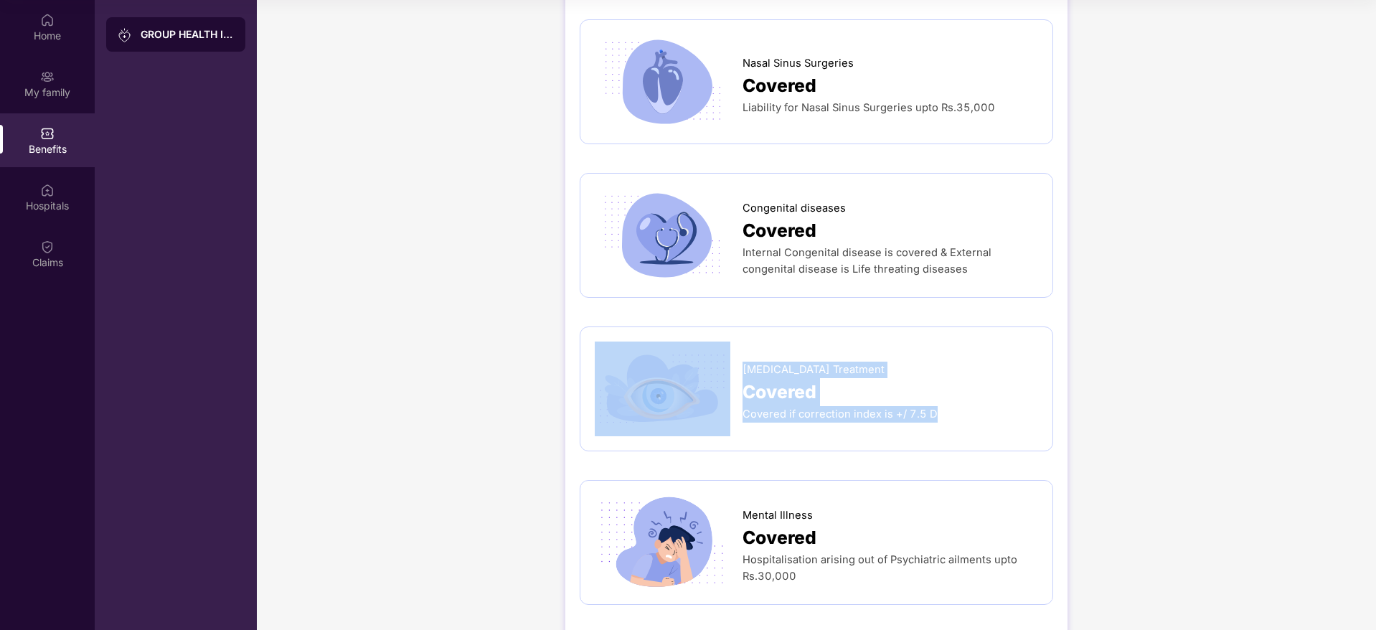
drag, startPoint x: 734, startPoint y: 398, endPoint x: 979, endPoint y: 405, distance: 244.7
click at [979, 405] on div "Lasik Treatment Covered Covered if correction index is +/ 7.5 D" at bounding box center [816, 388] width 473 height 125
click at [845, 406] on div "Lasik Treatment Covered Covered if correction index is +/ 7.5 D" at bounding box center [816, 388] width 473 height 125
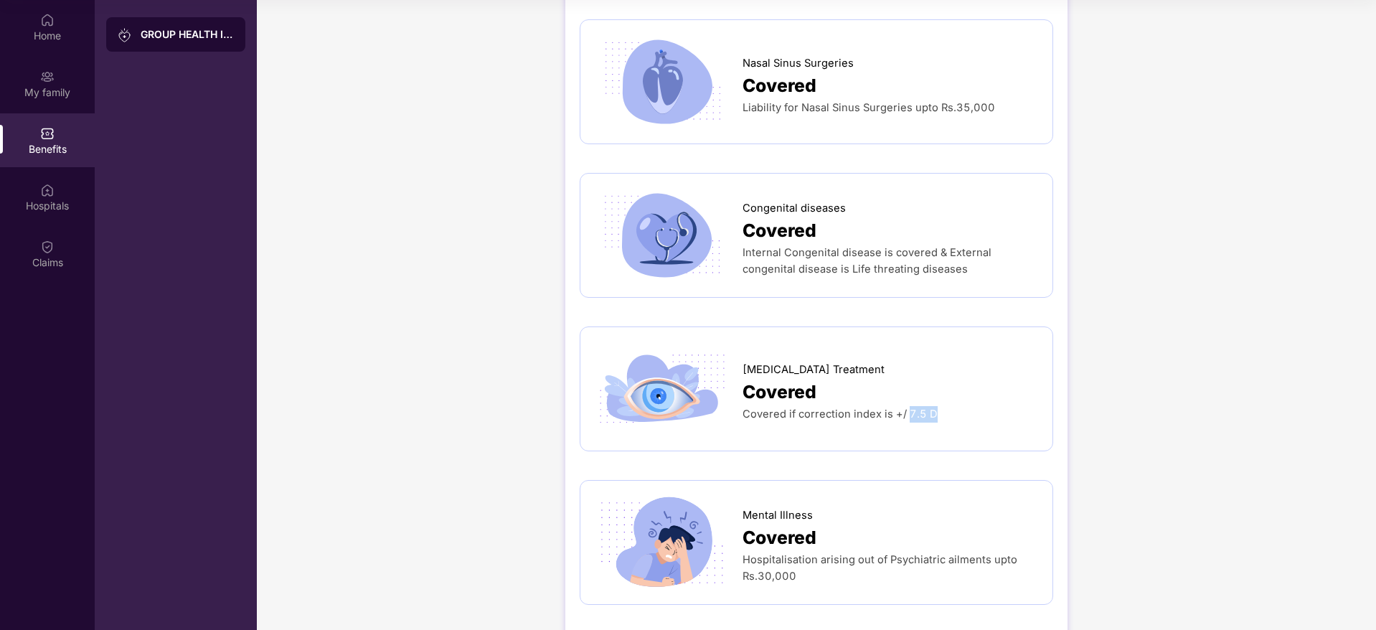
drag, startPoint x: 903, startPoint y: 388, endPoint x: 932, endPoint y: 392, distance: 29.0
click at [932, 392] on div "Lasik Treatment Covered Covered if correction index is +/ 7.5 D" at bounding box center [816, 388] width 443 height 95
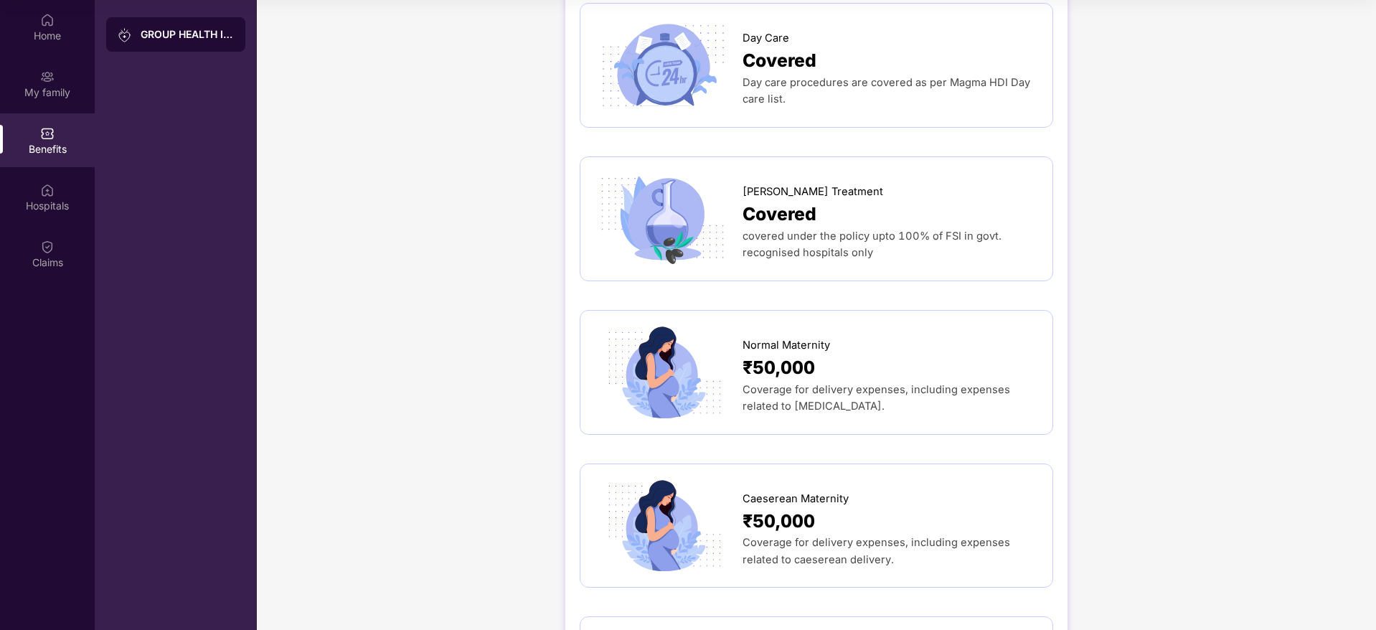
drag, startPoint x: 737, startPoint y: 154, endPoint x: 877, endPoint y: 230, distance: 158.9
click at [877, 230] on div "Ayush Treatment Covered covered under the policy upto 100% of FSI in govt. reco…" at bounding box center [816, 218] width 443 height 95
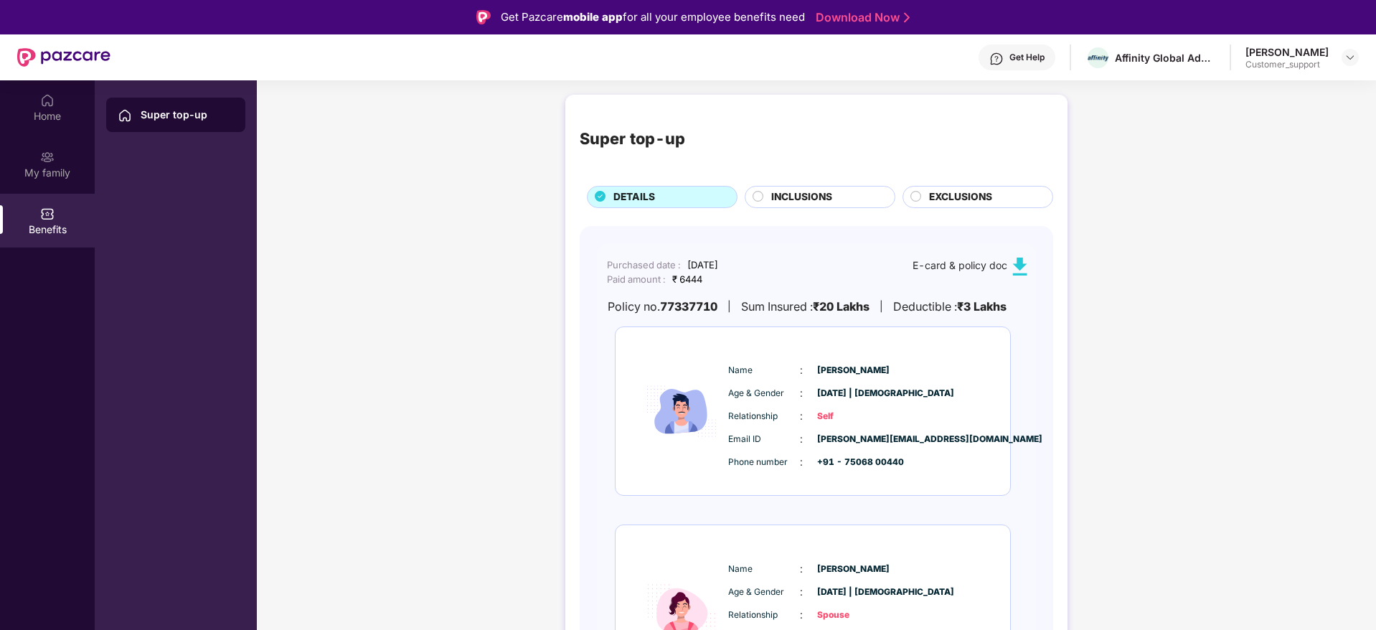
click at [370, 229] on div "Super top-up DETAILS INCLUSIONS EXCLUSIONS Purchased date : [DATE] Paid amount …" at bounding box center [816, 536] width 1119 height 897
click at [39, 110] on div "Home" at bounding box center [47, 116] width 95 height 14
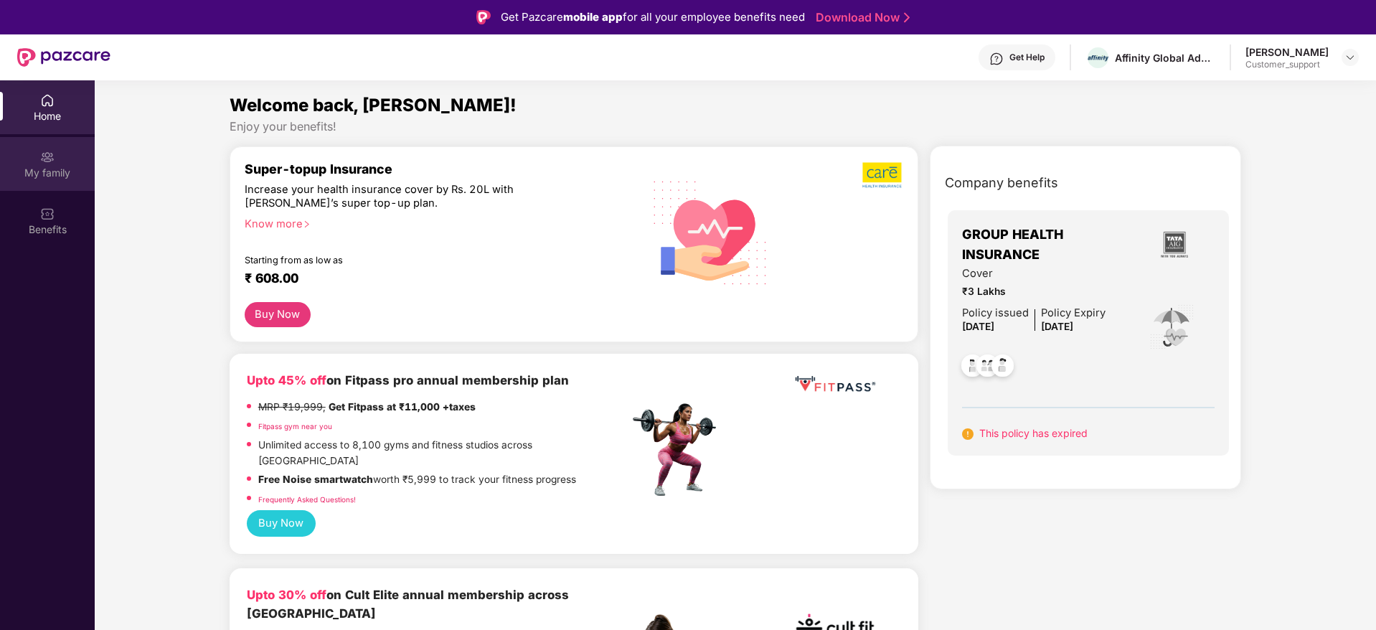
click at [55, 166] on div "My family" at bounding box center [47, 173] width 95 height 14
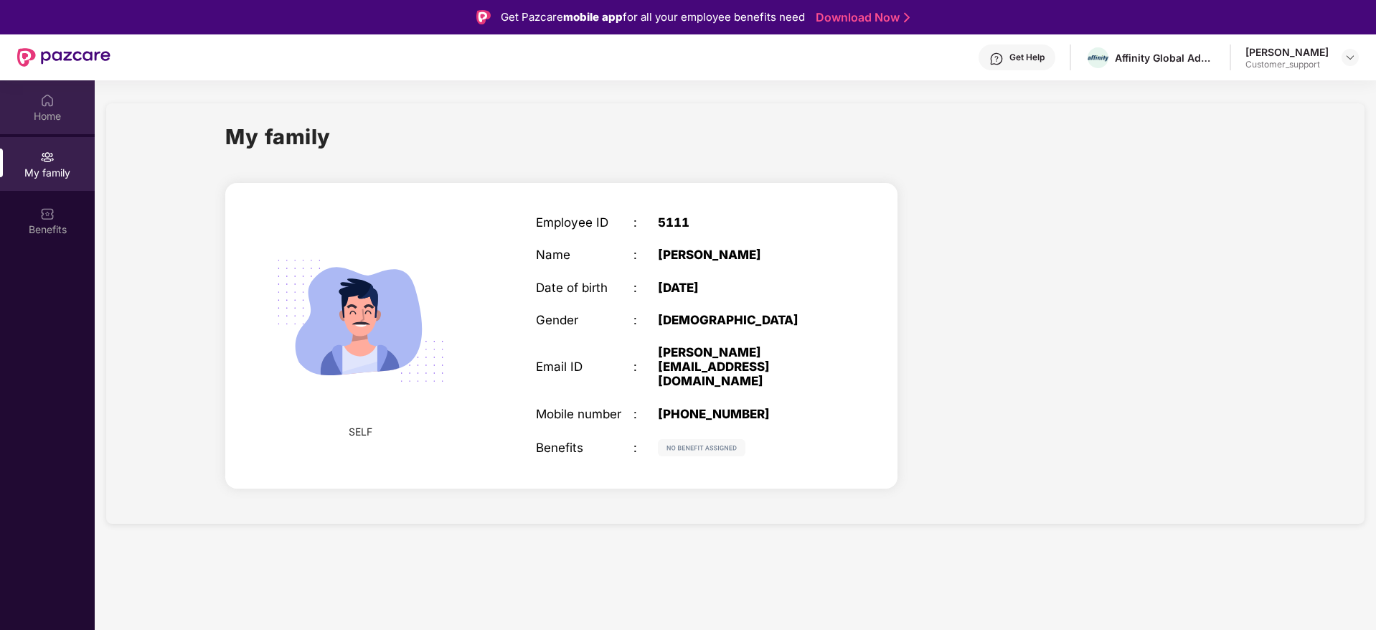
click at [46, 108] on div "Home" at bounding box center [47, 107] width 95 height 54
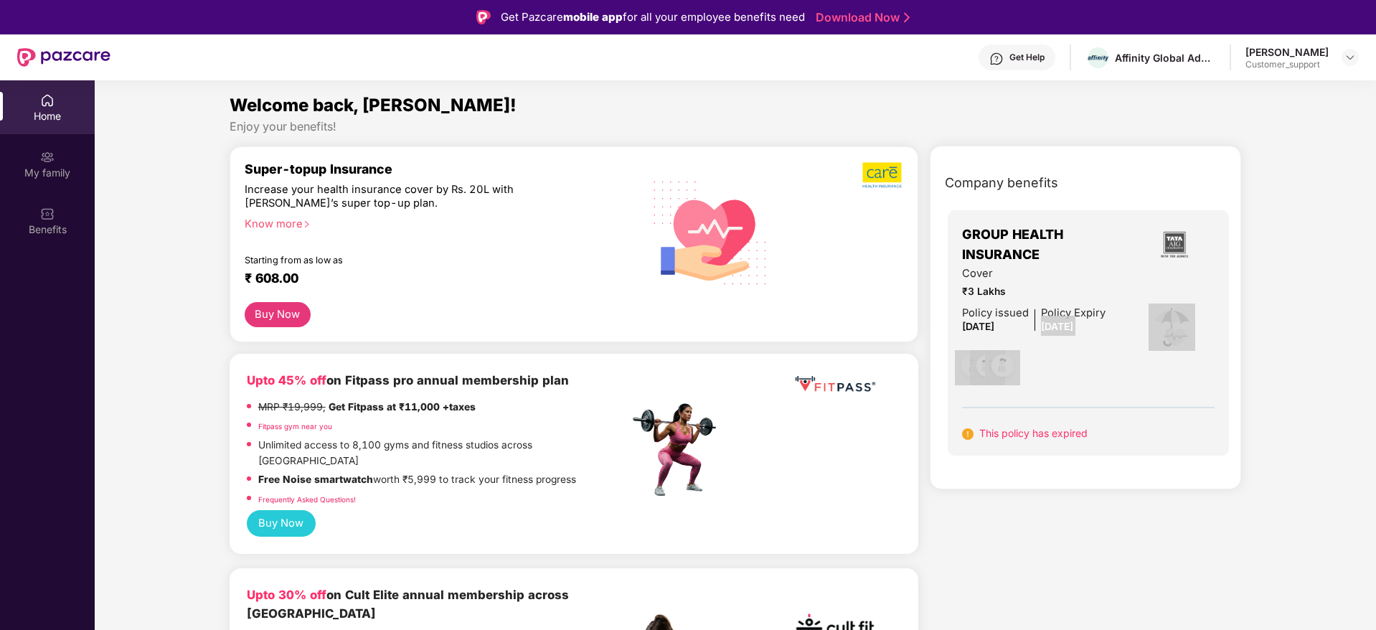
drag, startPoint x: 1040, startPoint y: 332, endPoint x: 1116, endPoint y: 326, distance: 76.2
click at [1116, 326] on div "Cover ₹3 Lakhs Policy issued [DATE] Policy Expiry [DATE]" at bounding box center [1088, 327] width 253 height 124
click at [67, 186] on div "My family" at bounding box center [47, 164] width 95 height 54
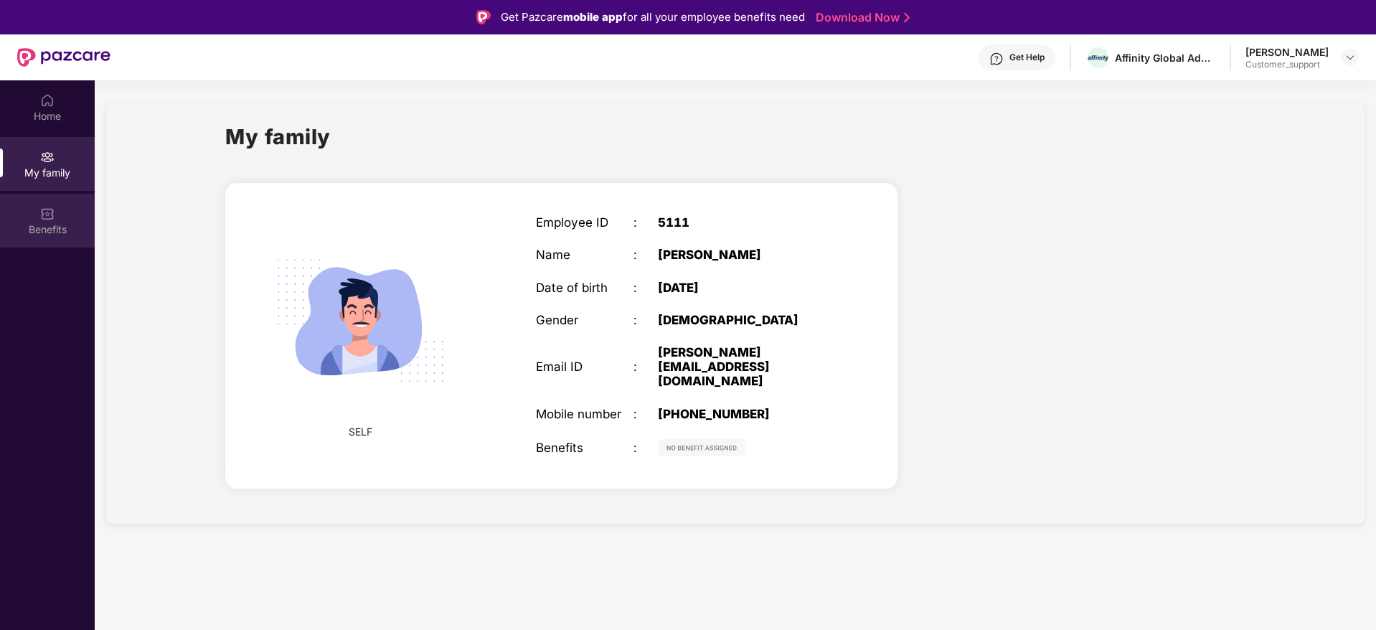
click at [55, 224] on div "Benefits" at bounding box center [47, 229] width 95 height 14
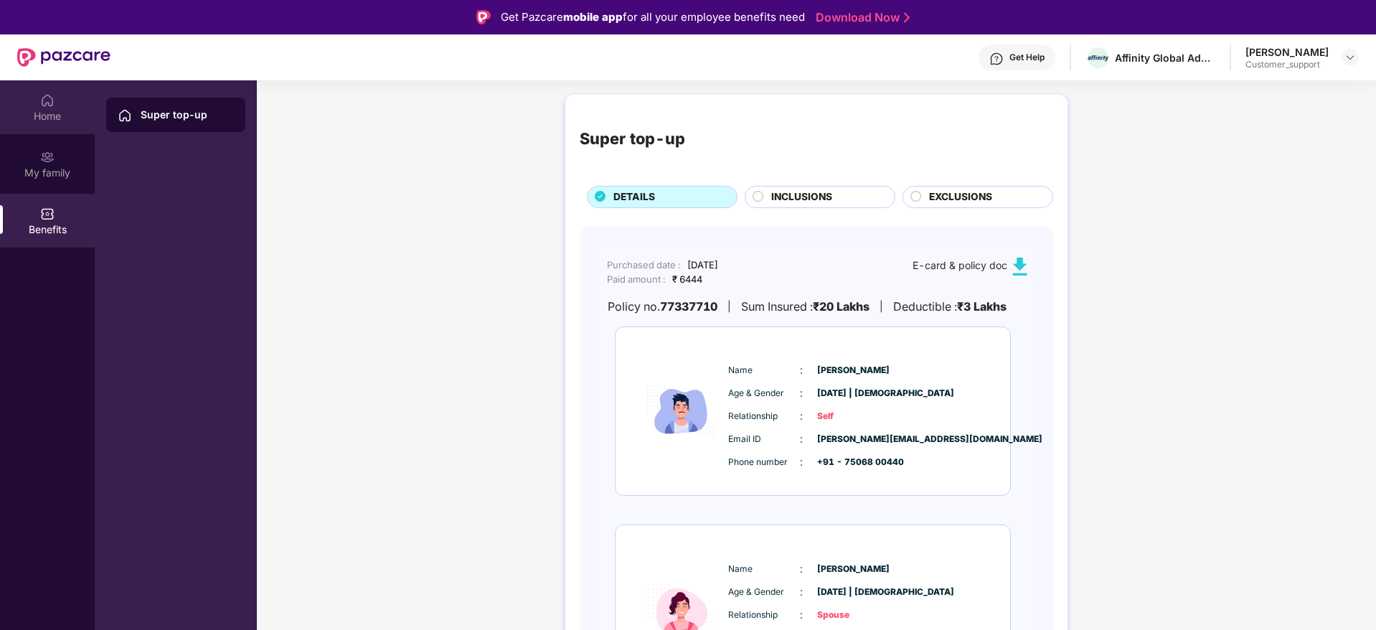
click at [53, 124] on div "Home" at bounding box center [47, 107] width 95 height 54
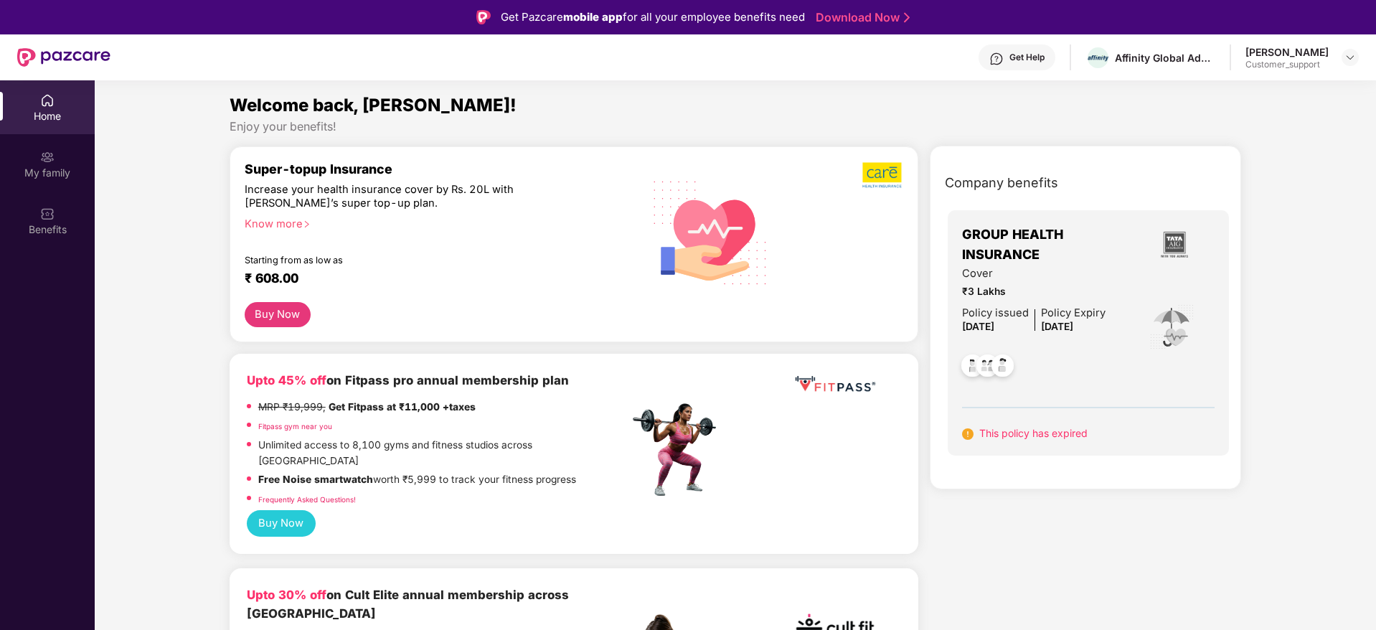
drag, startPoint x: 1107, startPoint y: 322, endPoint x: 939, endPoint y: 322, distance: 167.8
click at [939, 322] on div "GROUP HEALTH INSURANCE Cover ₹3 Lakhs Policy issued [DATE] Policy Expiry [DATE]…" at bounding box center [1088, 338] width 305 height 273
drag, startPoint x: 962, startPoint y: 305, endPoint x: 1109, endPoint y: 346, distance: 152.8
click at [1109, 346] on div "Cover ₹3 Lakhs Policy issued [DATE] Policy Expiry [DATE]" at bounding box center [1088, 327] width 253 height 124
click at [46, 235] on div "Benefits" at bounding box center [47, 229] width 95 height 14
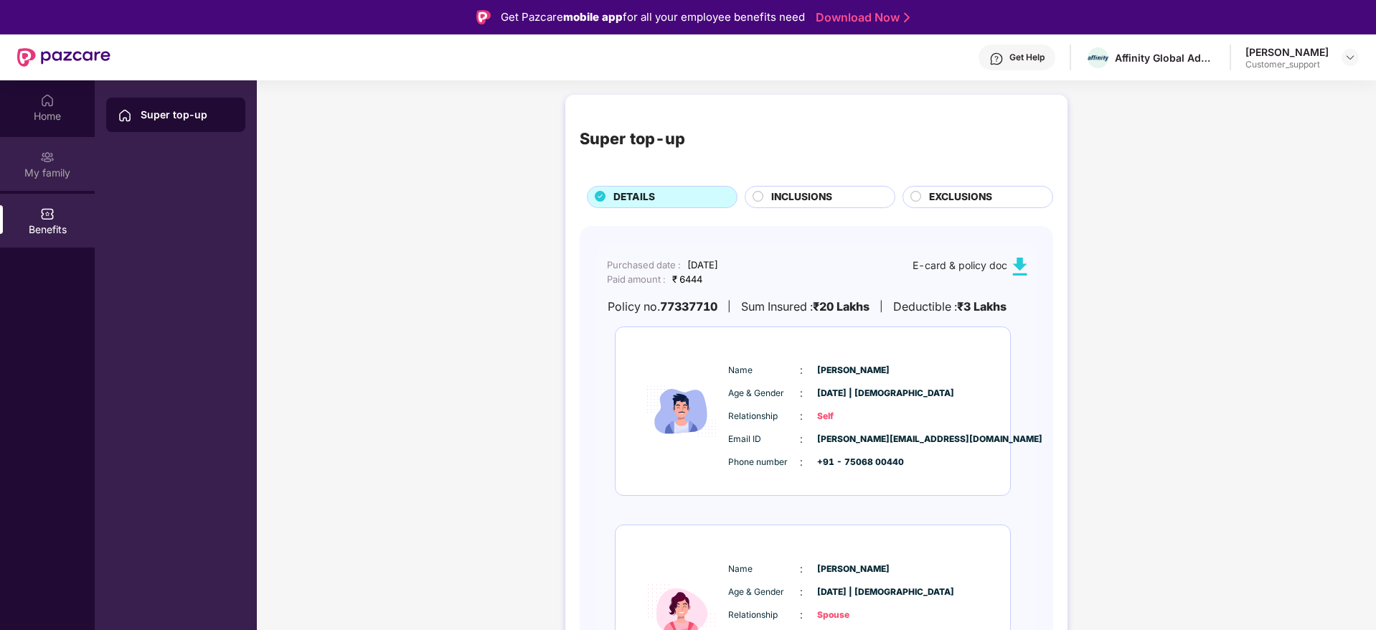
click at [38, 159] on div "My family" at bounding box center [47, 164] width 95 height 54
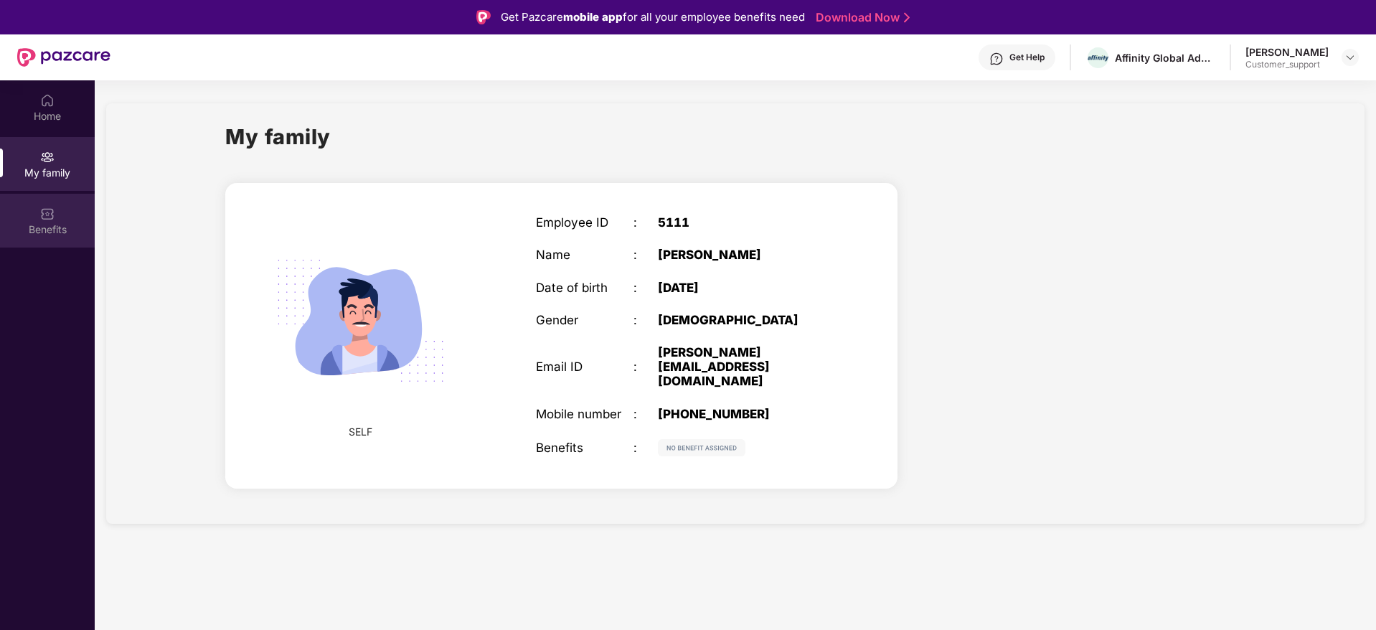
click at [47, 242] on div "Benefits" at bounding box center [47, 221] width 95 height 54
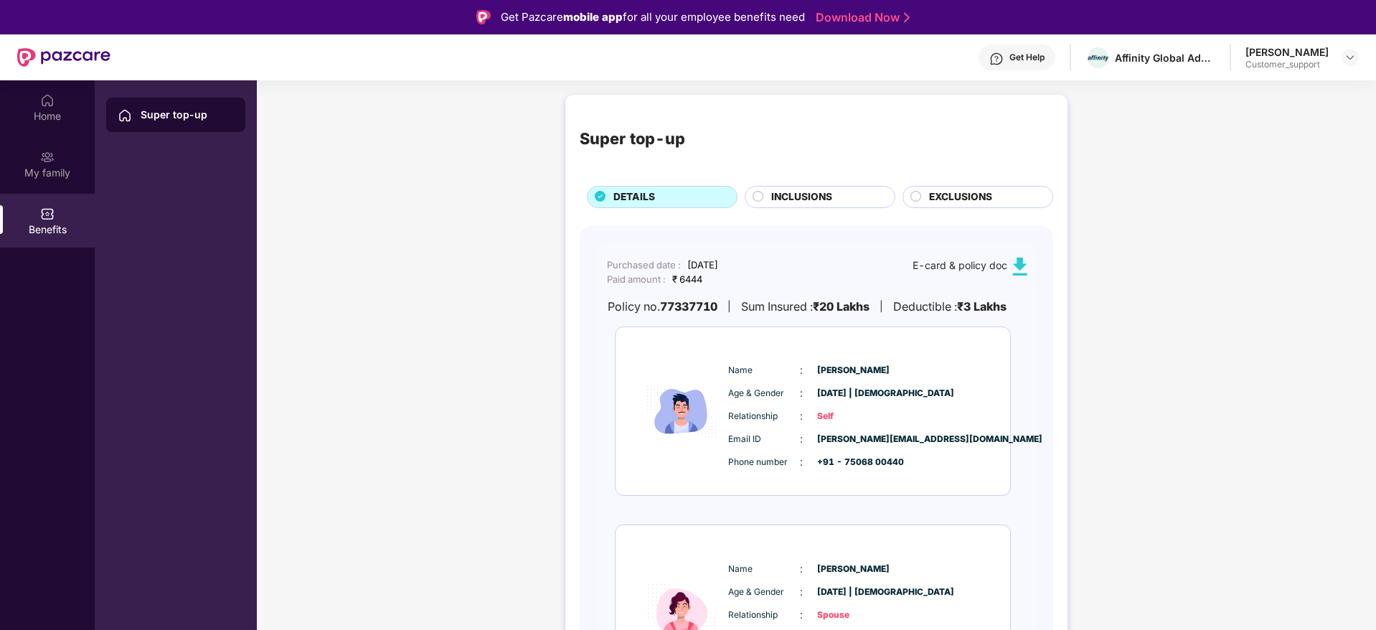
click at [151, 124] on div "Super top-up" at bounding box center [175, 115] width 139 height 34
click at [798, 187] on div "INCLUSIONS" at bounding box center [820, 197] width 151 height 22
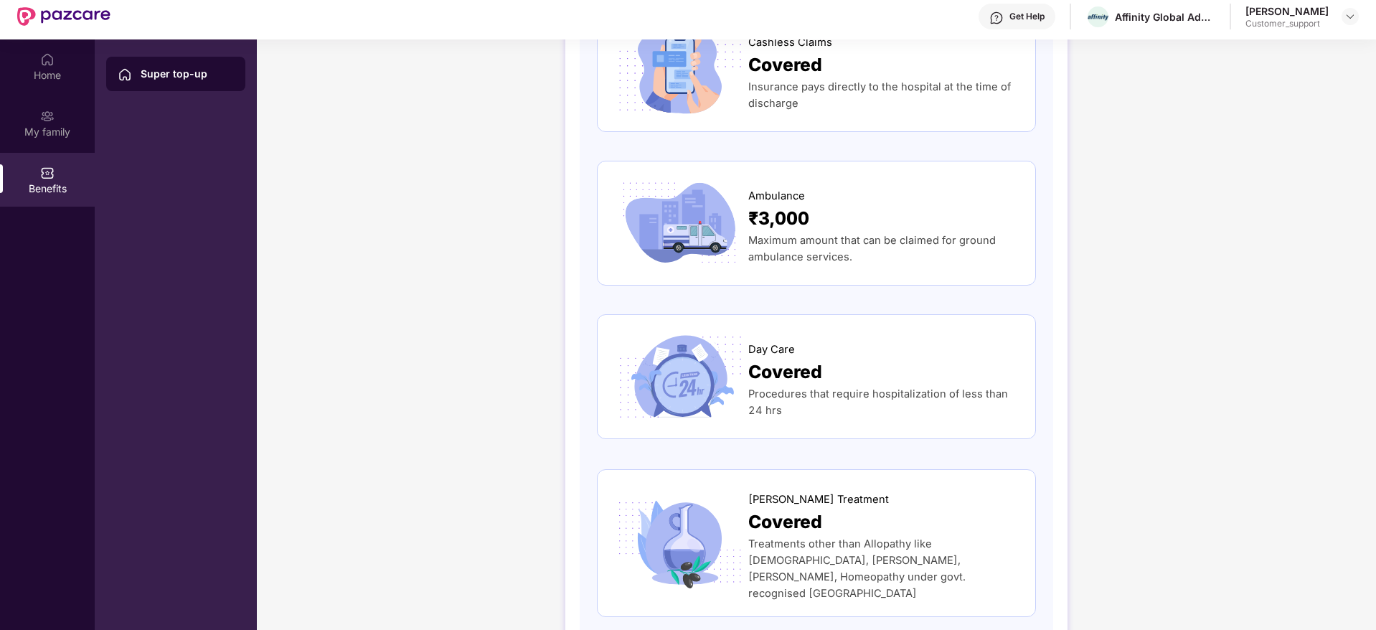
scroll to position [80, 0]
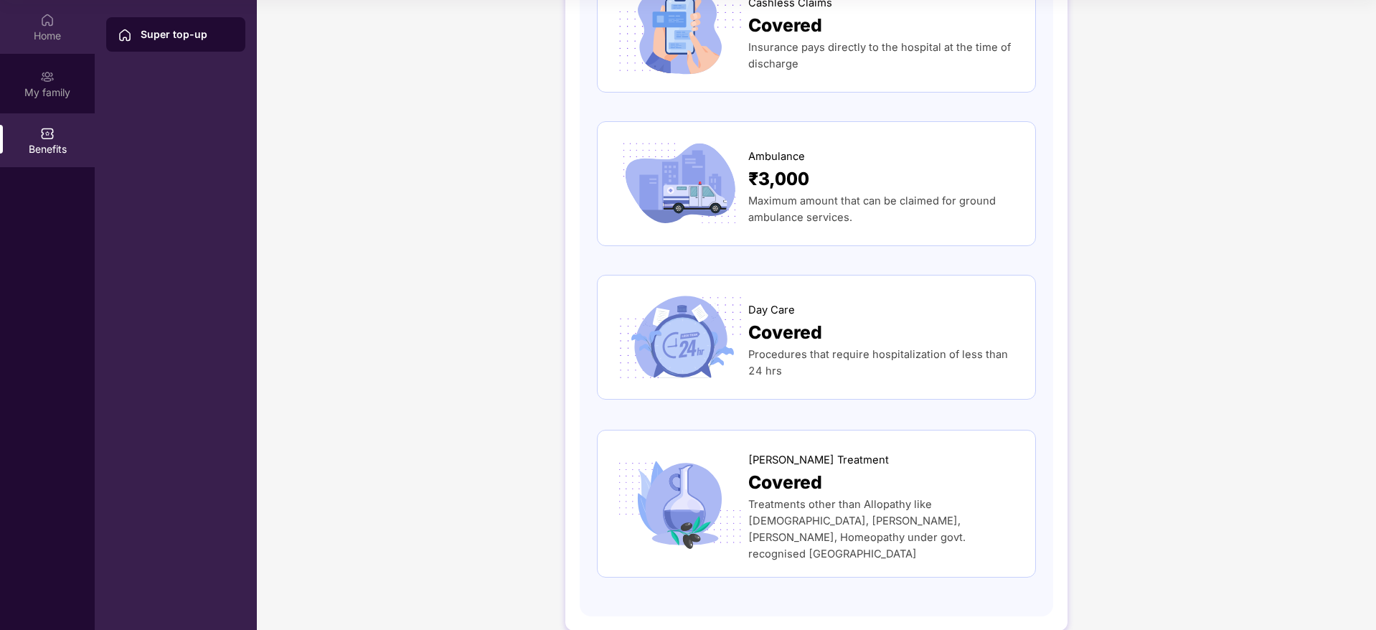
click at [42, 29] on div "Home" at bounding box center [47, 36] width 95 height 14
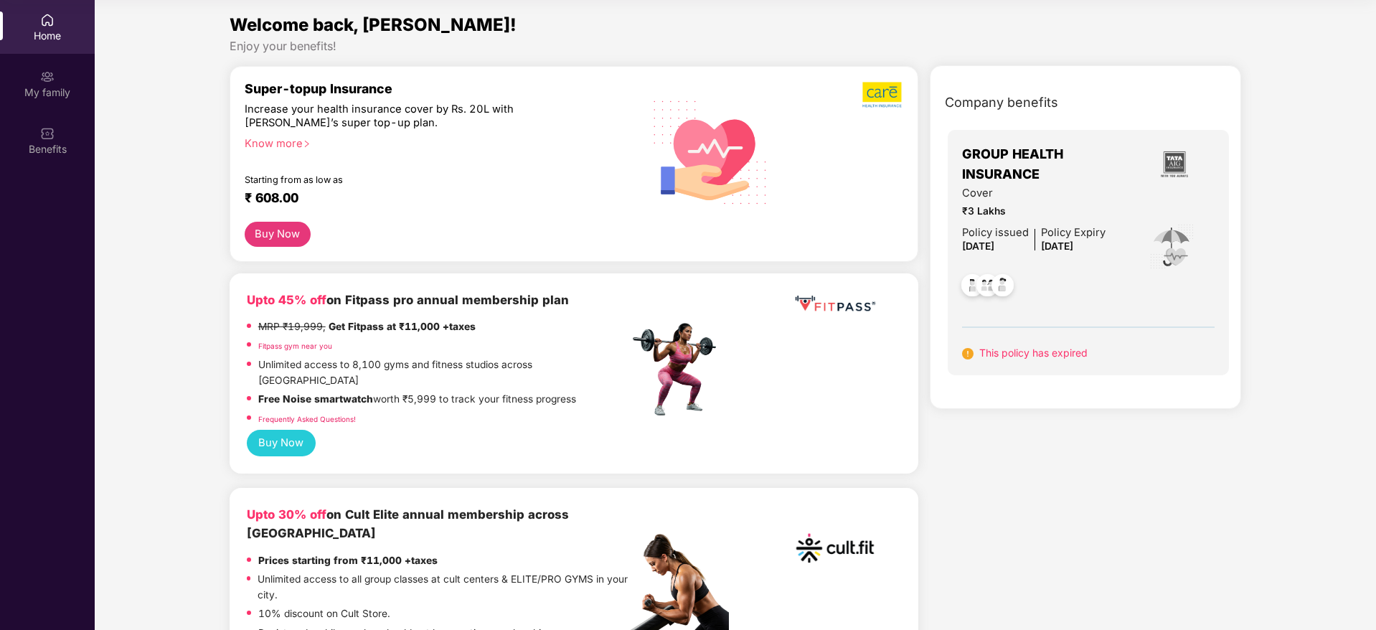
click at [1220, 65] on div "Company benefits GROUP HEALTH INSURANCE Cover ₹3 Lakhs Policy issued [DATE] Pol…" at bounding box center [1086, 237] width 312 height 344
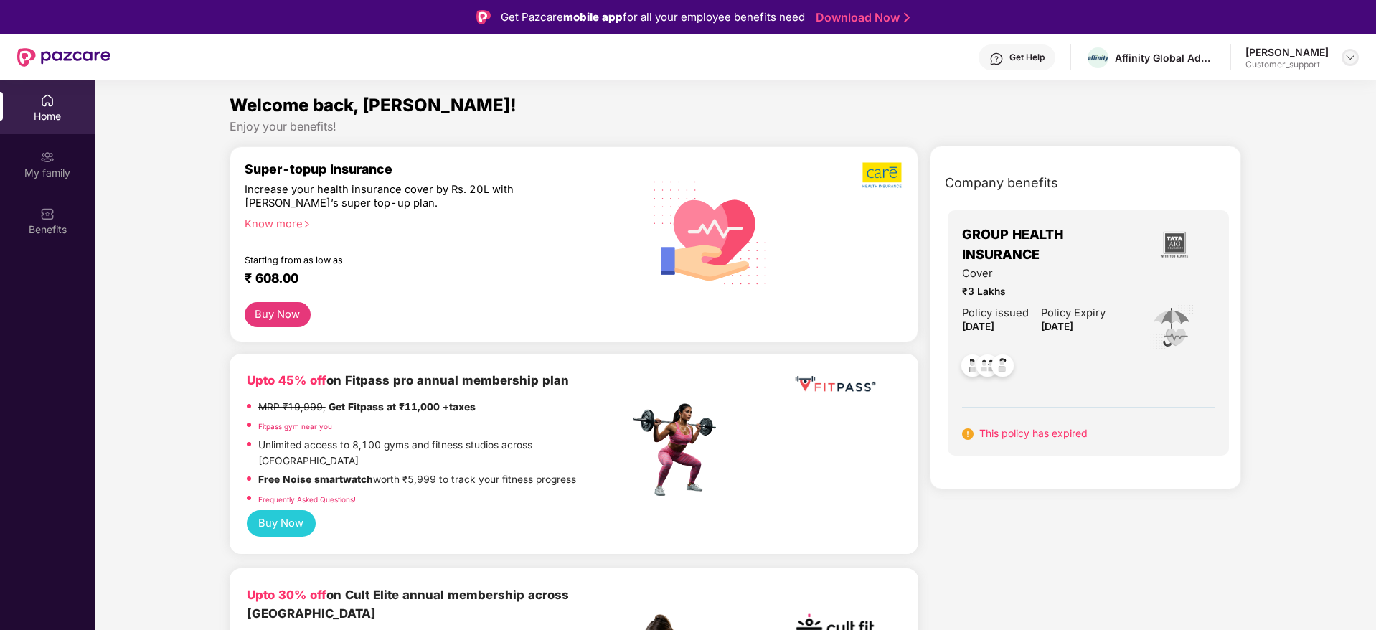
click at [1354, 60] on img at bounding box center [1349, 57] width 11 height 11
click at [1270, 97] on div "Switch to support view" at bounding box center [1282, 91] width 186 height 28
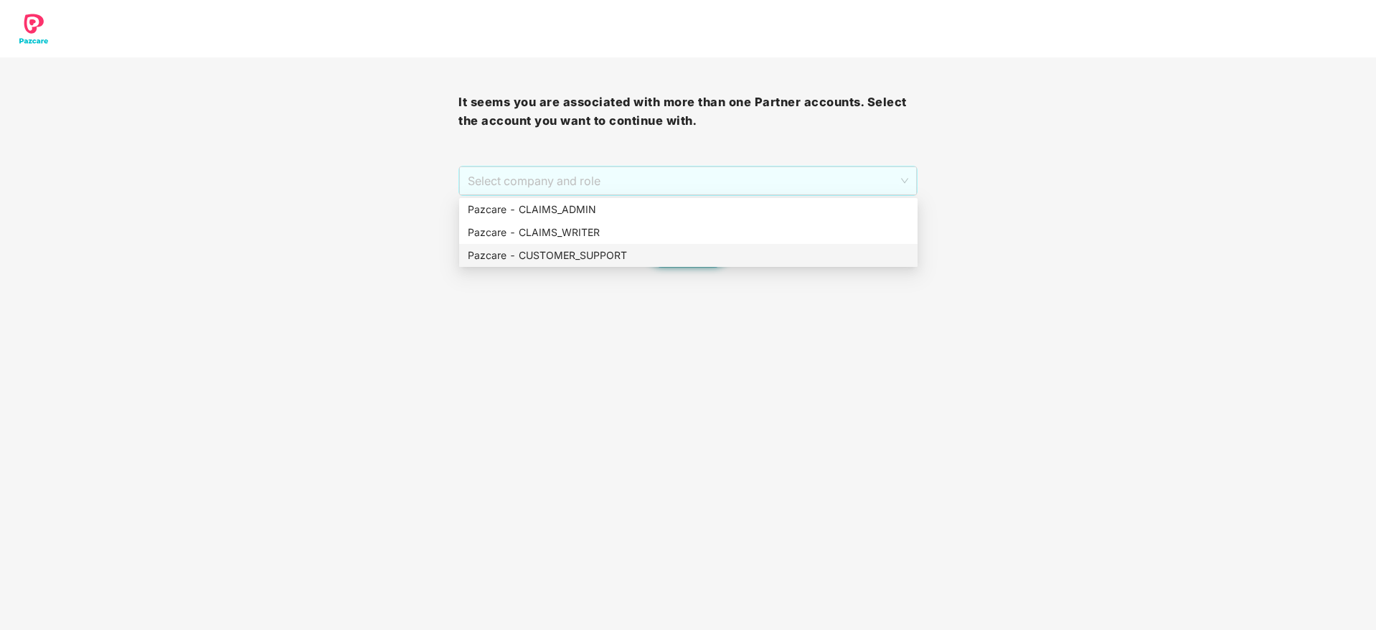
drag, startPoint x: 635, startPoint y: 181, endPoint x: 631, endPoint y: 252, distance: 71.1
click at [631, 252] on body "It seems you are associated with more than one Partner accounts. Select the acc…" at bounding box center [688, 315] width 1376 height 630
click at [631, 252] on div "Pazcare - CUSTOMER_SUPPORT" at bounding box center [688, 255] width 441 height 16
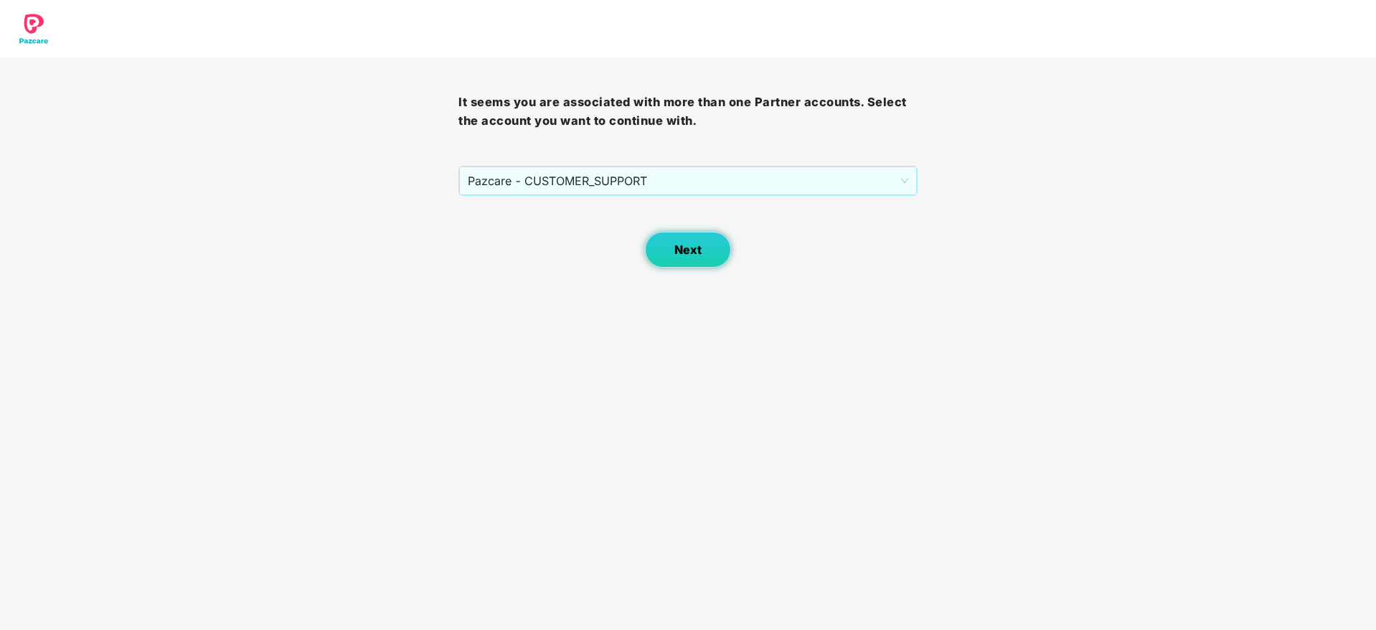
click at [666, 254] on button "Next" at bounding box center [688, 250] width 86 height 36
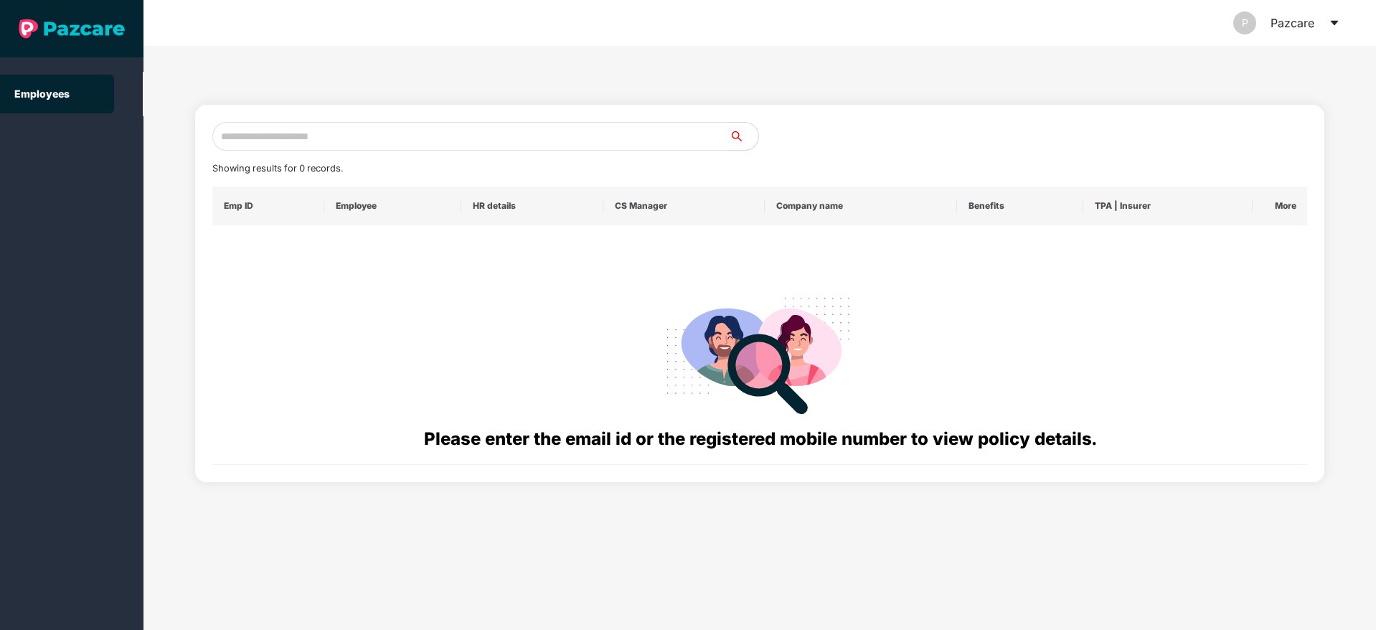
click at [459, 141] on input "text" at bounding box center [470, 136] width 517 height 29
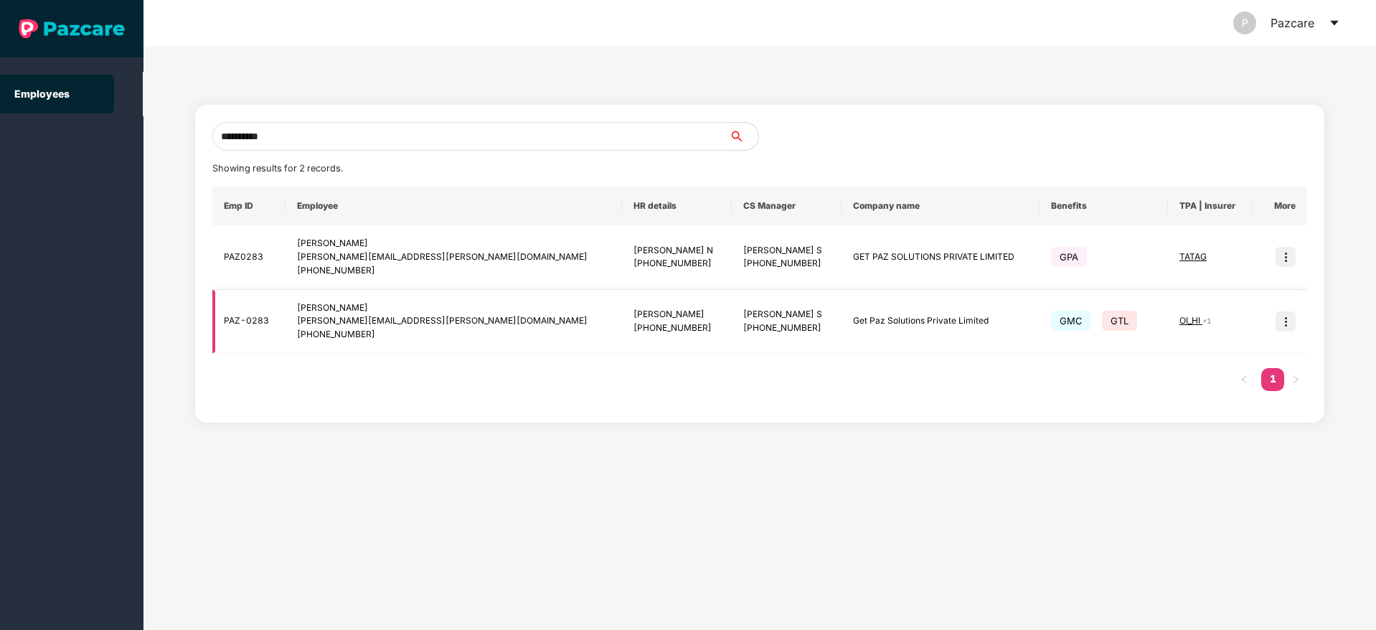
type input "**********"
click at [1287, 326] on img at bounding box center [1285, 321] width 20 height 20
click at [1206, 361] on span "Switch to user interface" at bounding box center [1221, 357] width 111 height 12
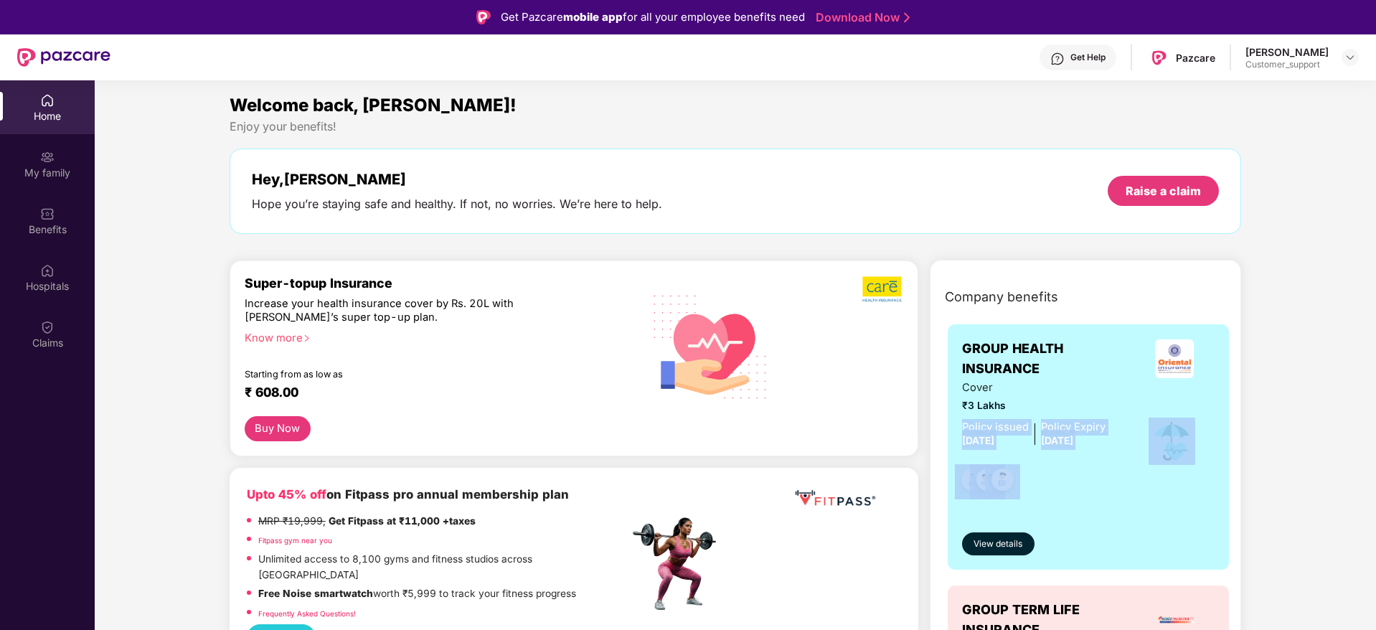
drag, startPoint x: 947, startPoint y: 432, endPoint x: 1117, endPoint y: 450, distance: 170.9
click at [1117, 450] on div "GROUP HEALTH INSURANCE Cover ₹3 Lakhs Policy issued [DATE] Policy Expiry [DATE]…" at bounding box center [1088, 446] width 282 height 245
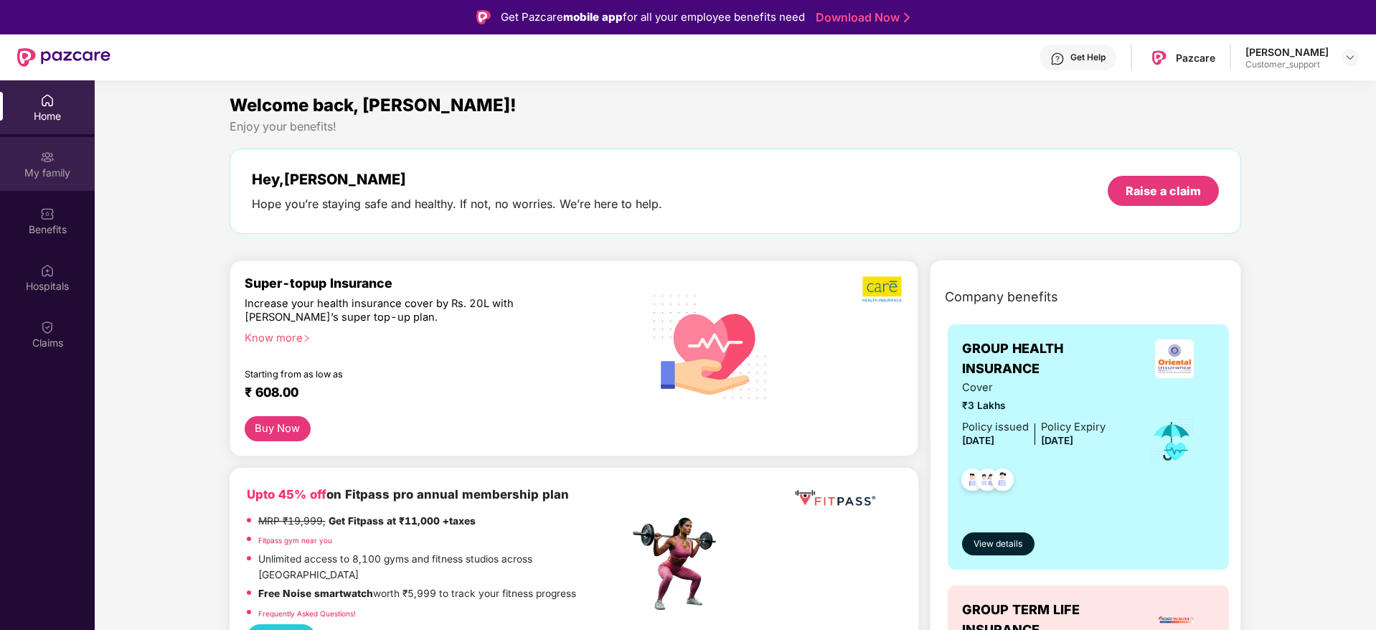
click at [37, 164] on div "My family" at bounding box center [47, 164] width 95 height 54
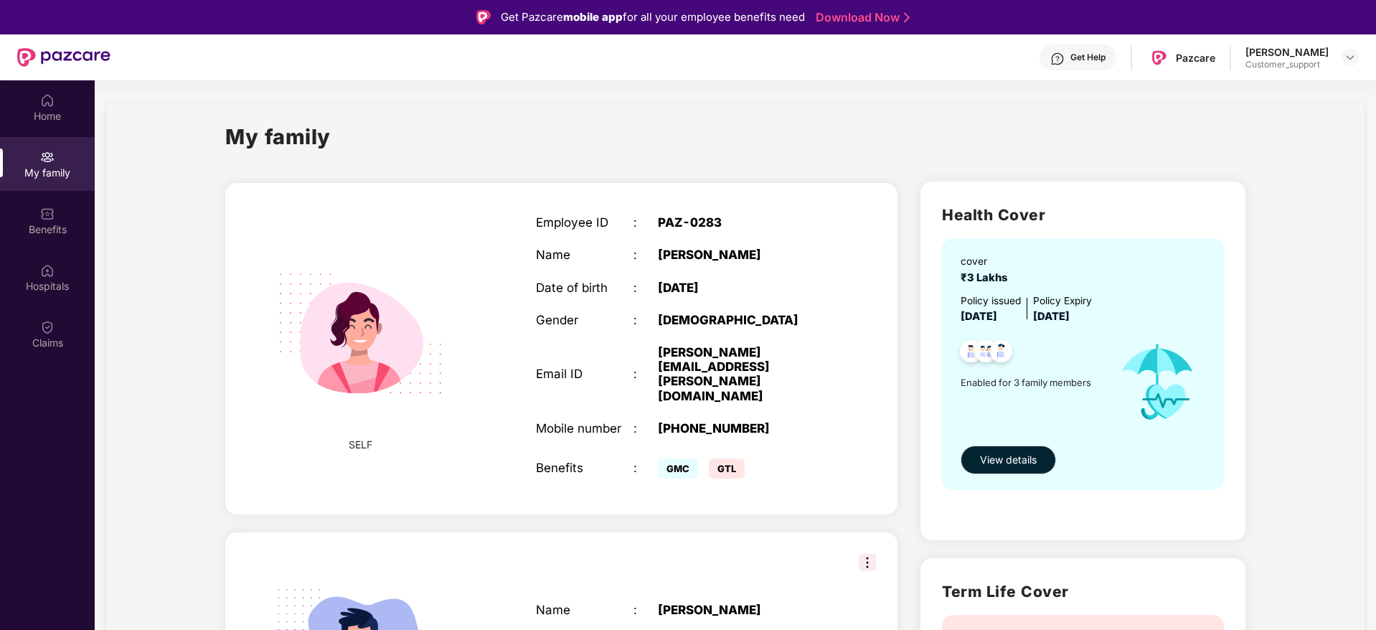
click at [1318, 150] on div "My family SELF Employee ID : PAZ-0283 Name : [PERSON_NAME] Date of birth : [DEM…" at bounding box center [735, 609] width 1258 height 1013
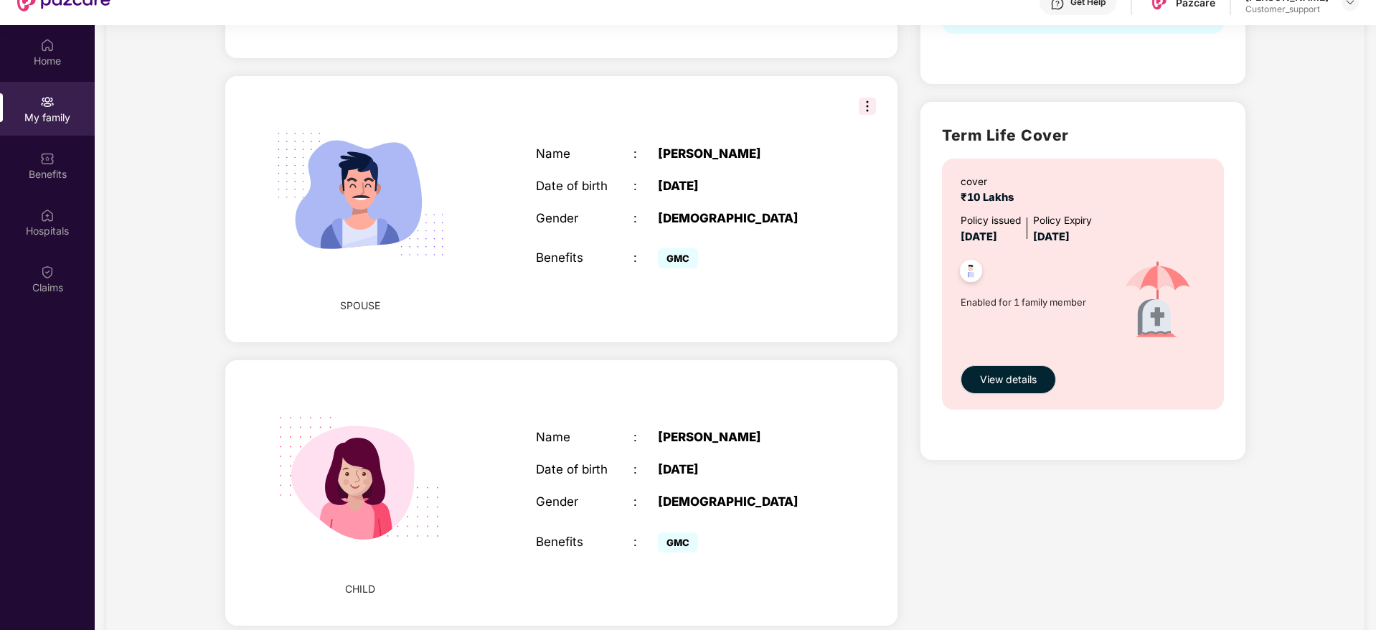
scroll to position [80, 0]
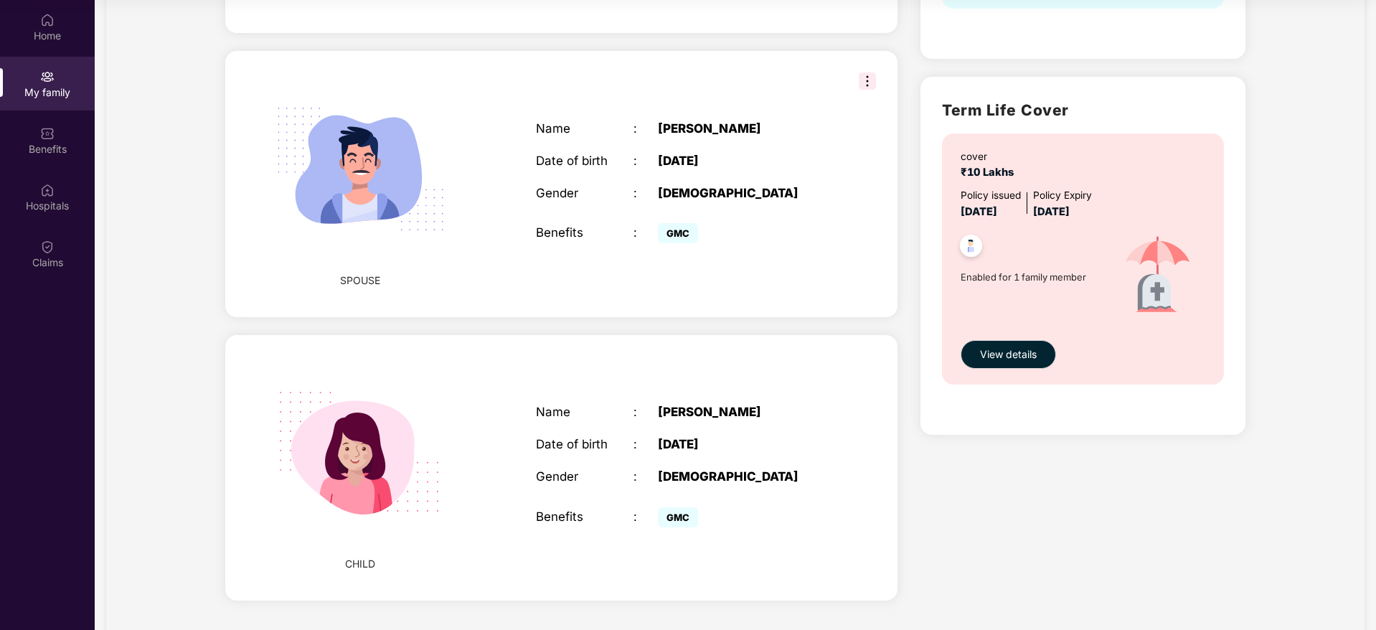
click at [1295, 130] on div "My family SELF Employee ID : PAZ-0283 Name : [PERSON_NAME] Date of birth : [DEM…" at bounding box center [735, 128] width 1258 height 1013
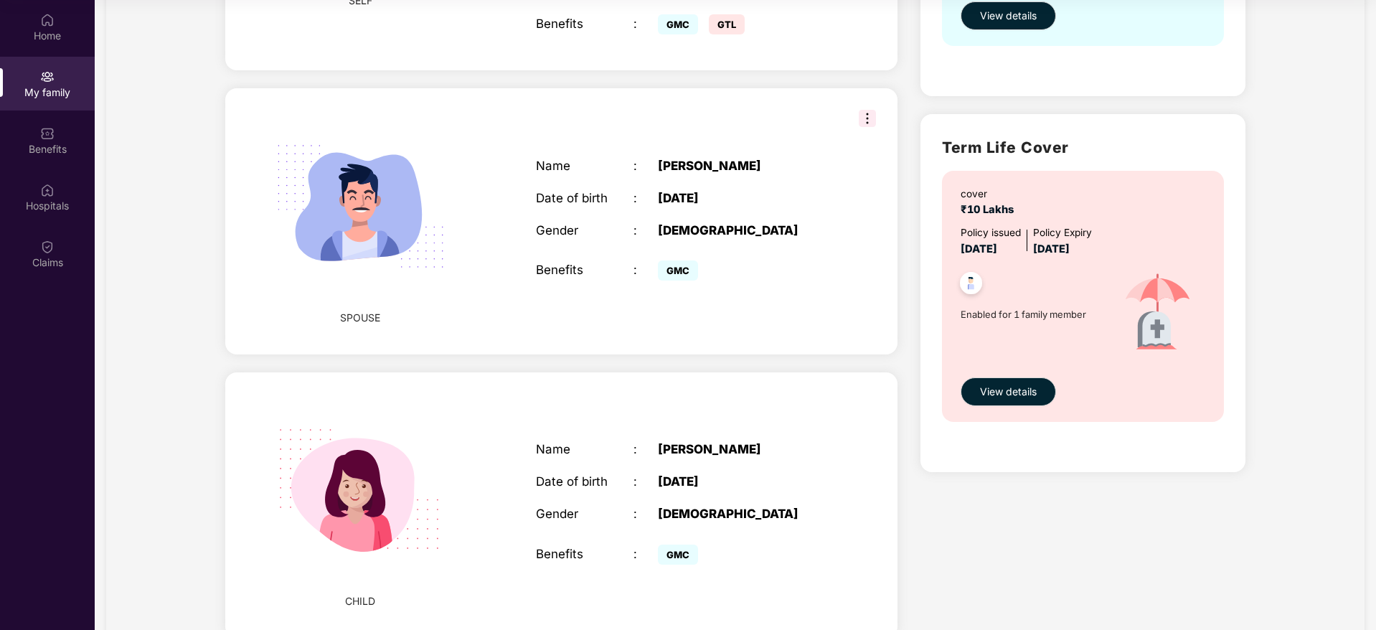
scroll to position [358, 0]
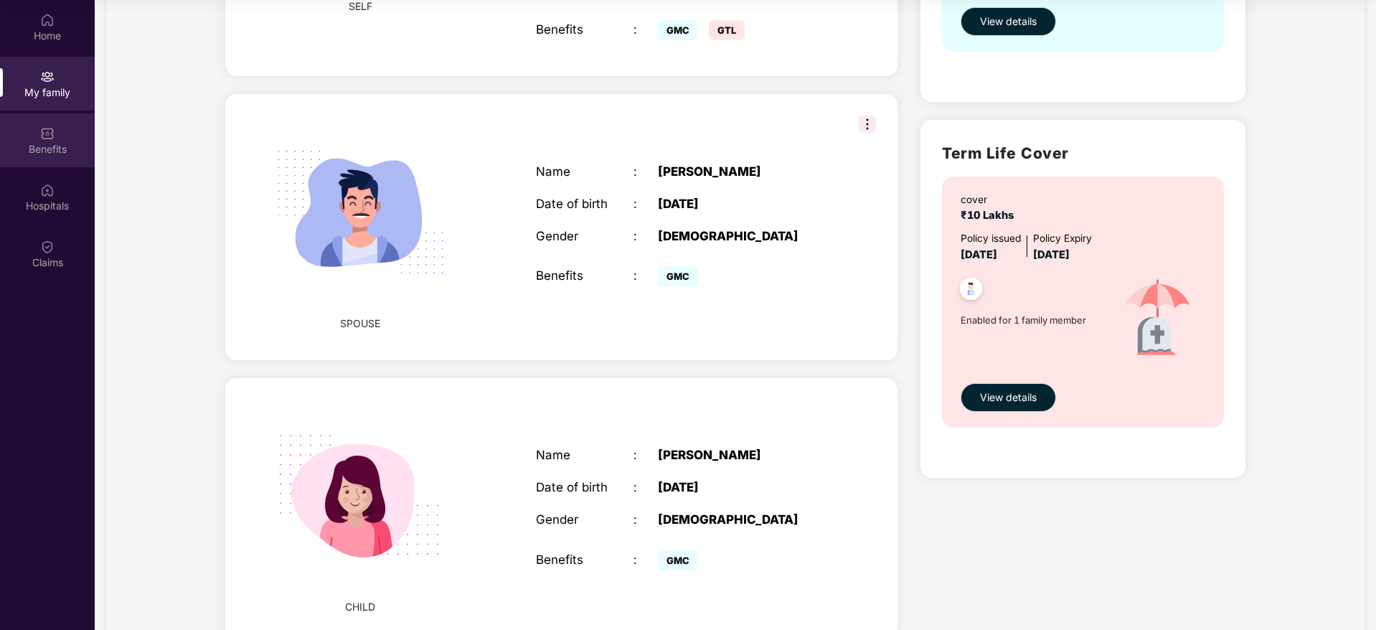
click at [22, 159] on div "Benefits" at bounding box center [47, 140] width 95 height 54
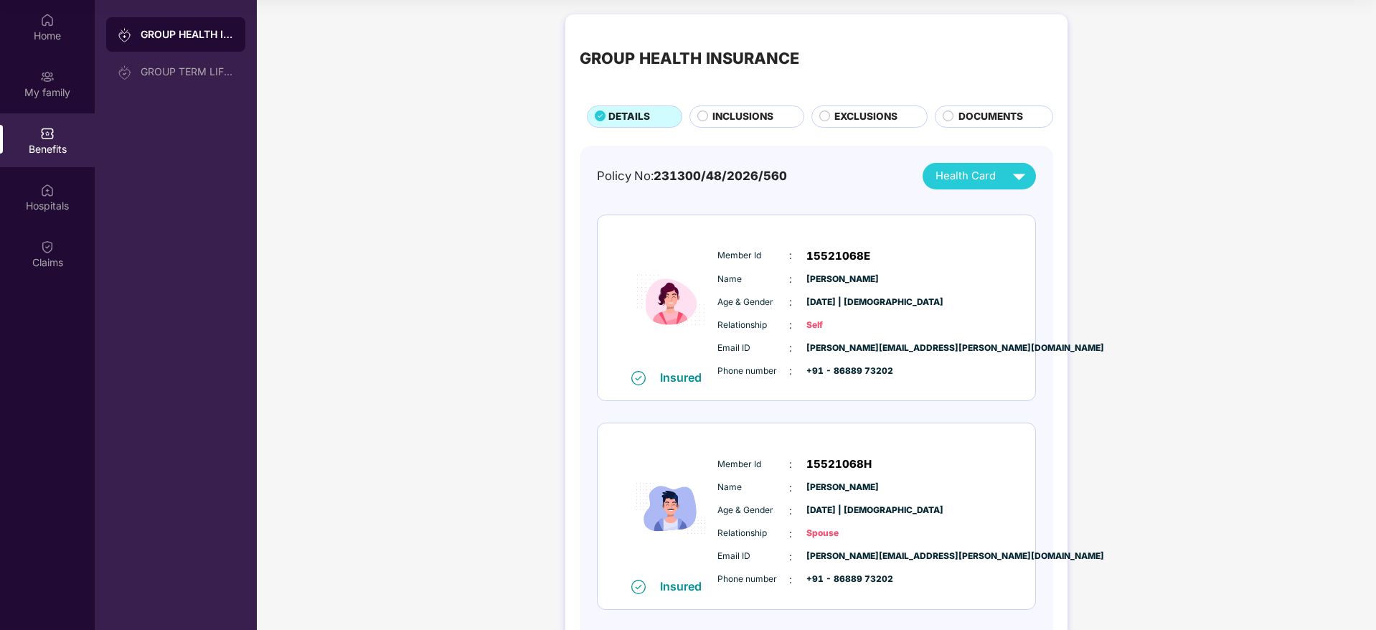
click at [751, 113] on span "INCLUSIONS" at bounding box center [742, 117] width 61 height 16
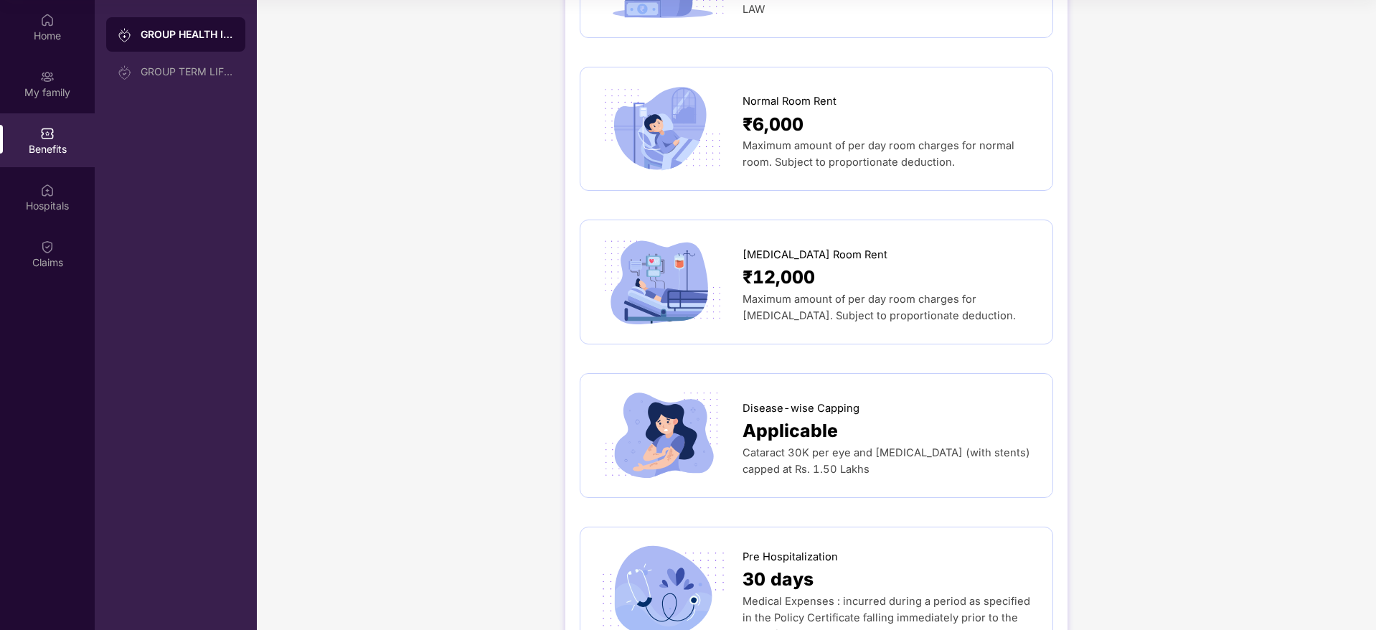
scroll to position [301, 0]
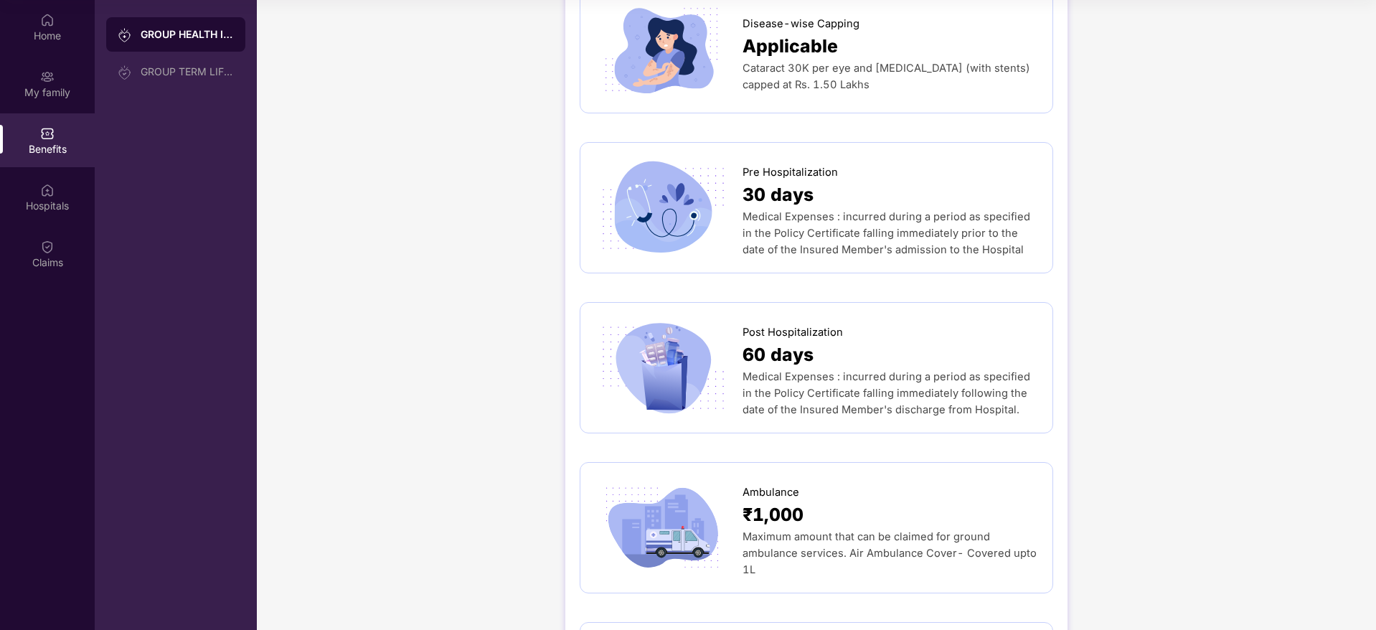
scroll to position [732, 0]
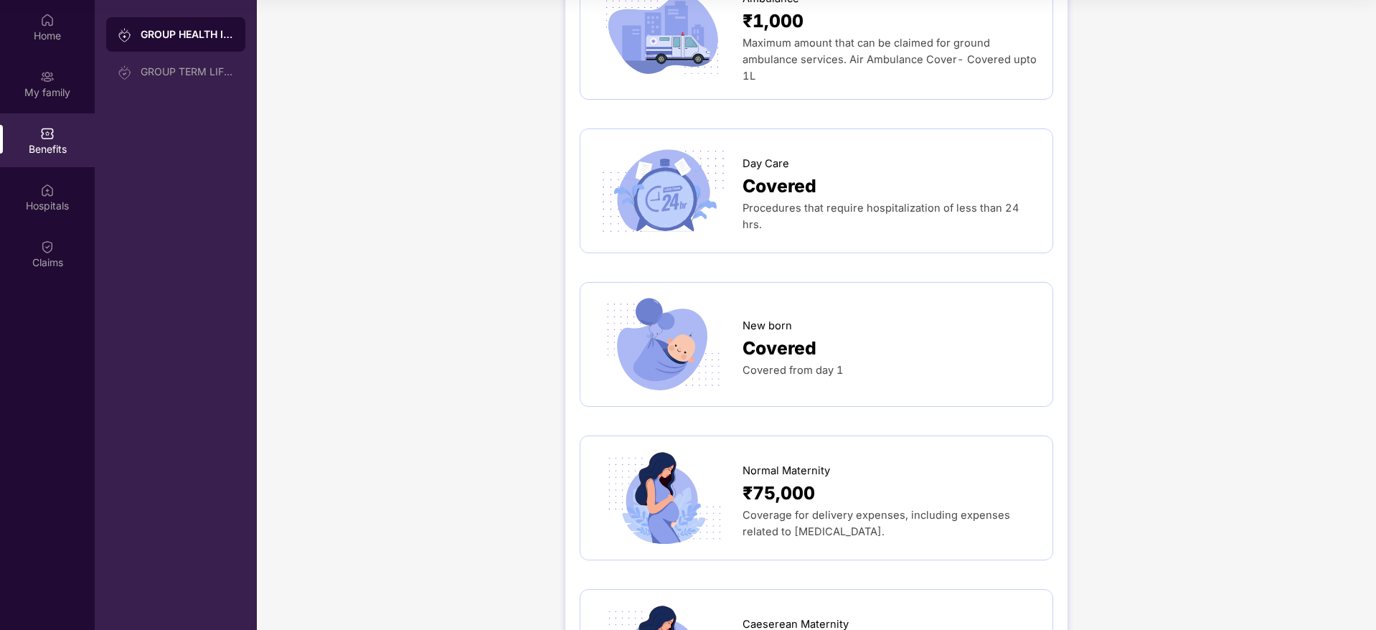
scroll to position [1119, 0]
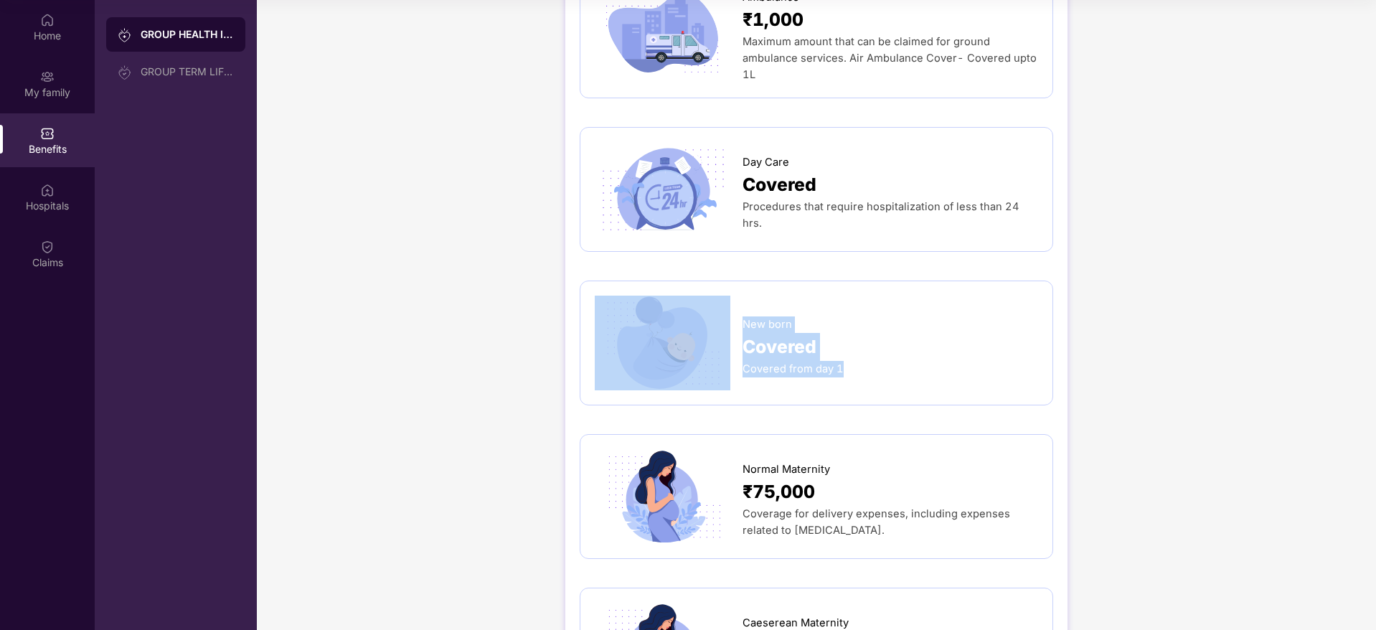
drag, startPoint x: 734, startPoint y: 320, endPoint x: 878, endPoint y: 377, distance: 154.2
click at [878, 377] on div "New born Covered Covered from day 1" at bounding box center [816, 343] width 443 height 95
click at [878, 377] on div "Covered from day 1" at bounding box center [890, 369] width 296 height 16
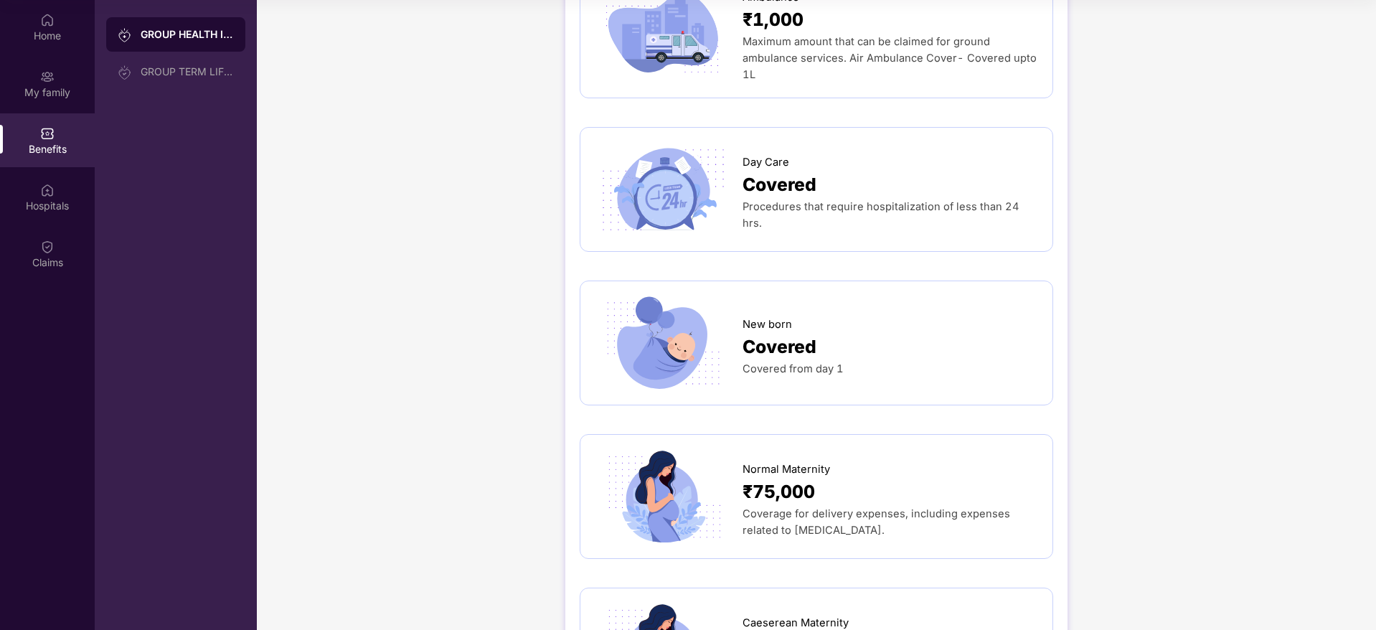
click at [1100, 478] on div "GROUP HEALTH INSURANCE DETAILS INCLUSIONS EXCLUSIONS DOCUMENTS Sum Insured ₹3,0…" at bounding box center [816, 392] width 1119 height 3008
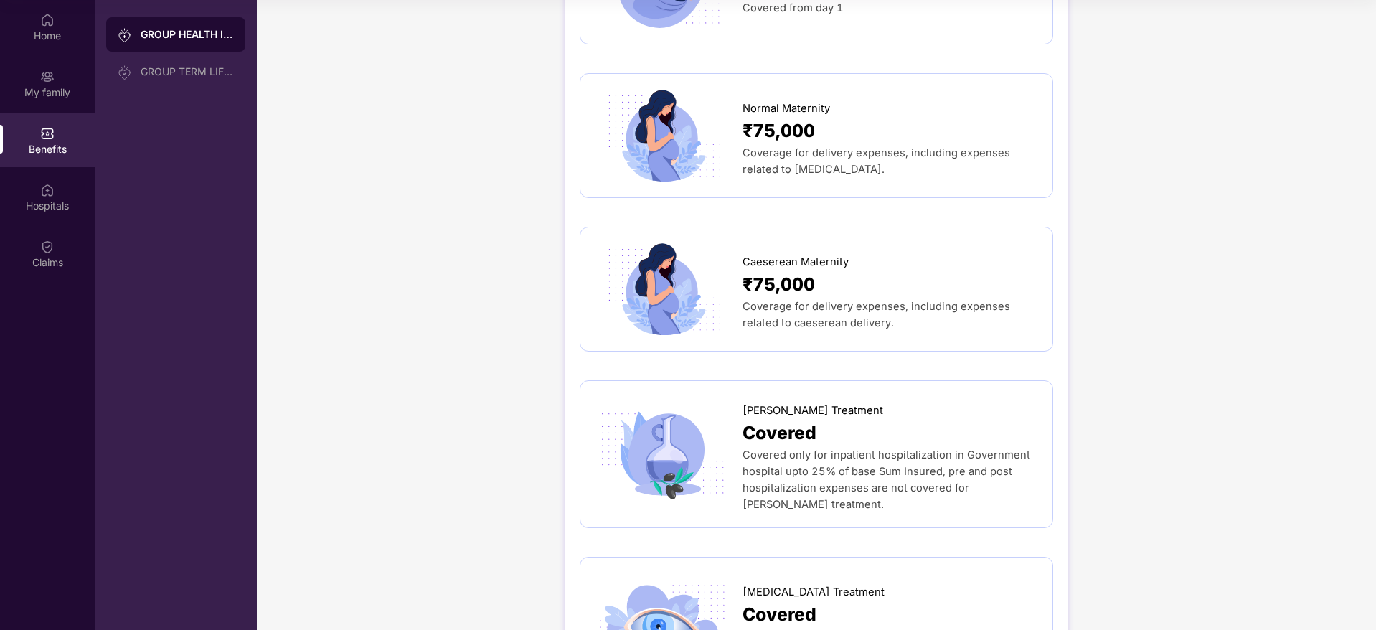
scroll to position [1506, 0]
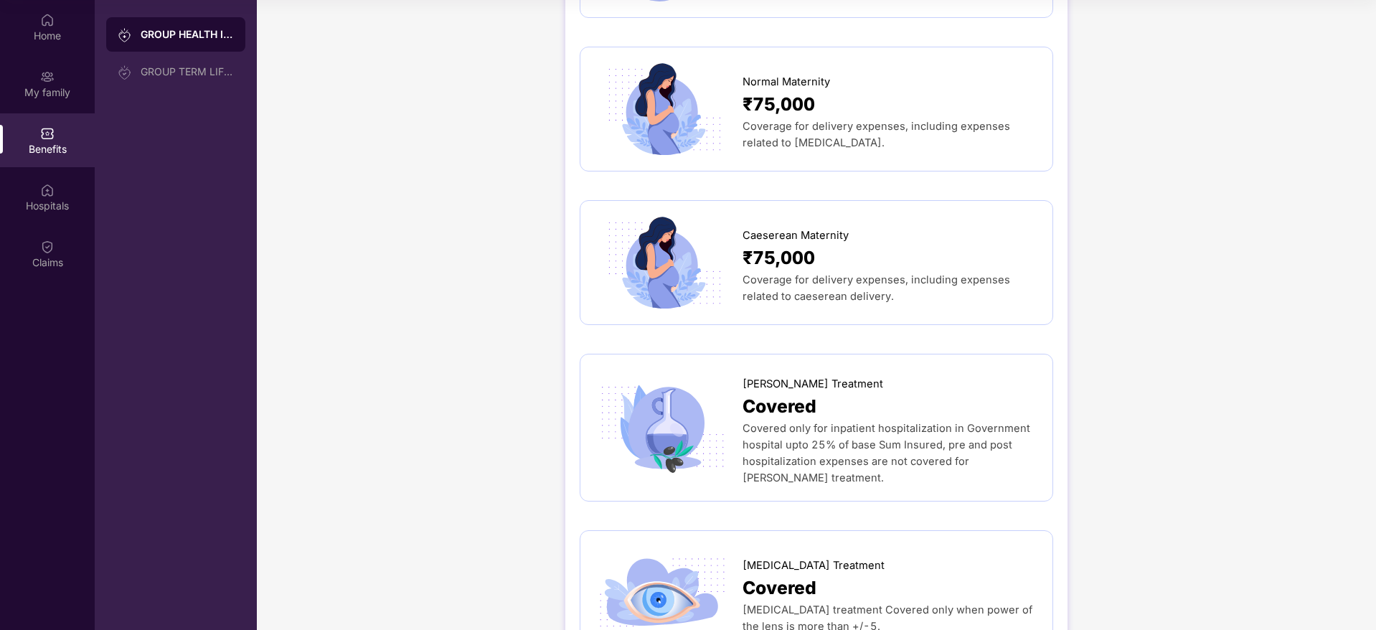
click at [1149, 270] on div "GROUP HEALTH INSURANCE DETAILS INCLUSIONS EXCLUSIONS DOCUMENTS Sum Insured ₹3,0…" at bounding box center [816, 5] width 1119 height 3008
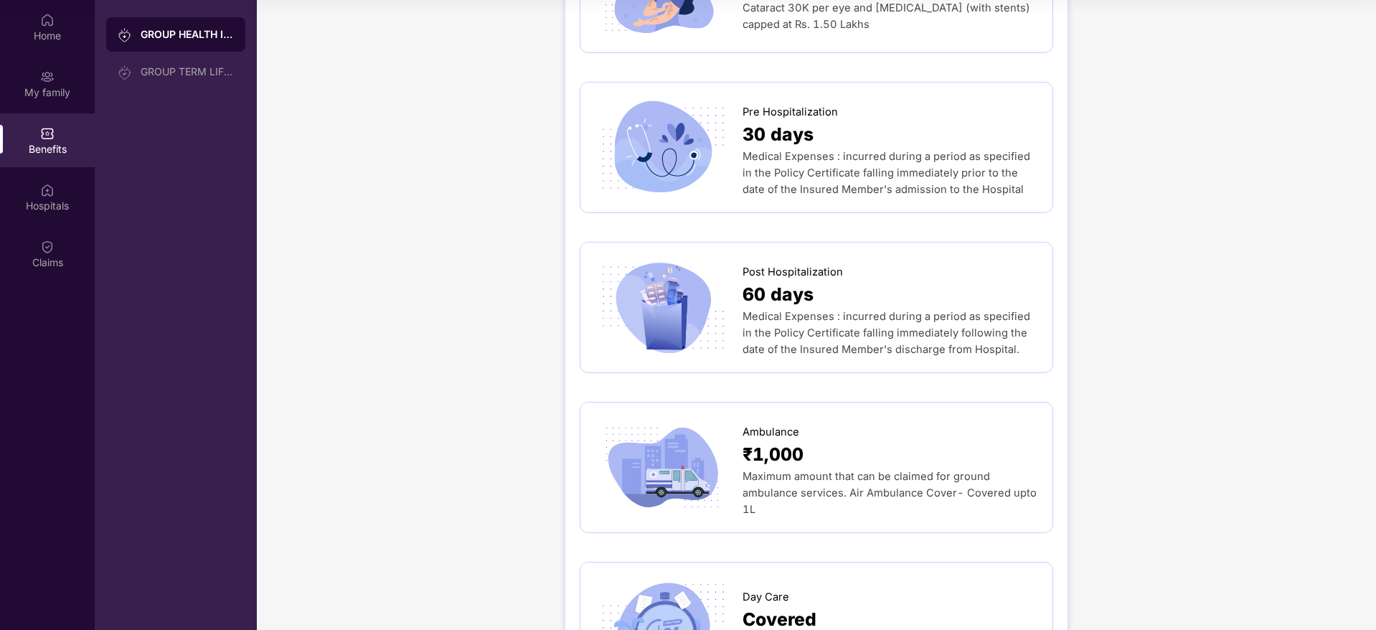
scroll to position [602, 0]
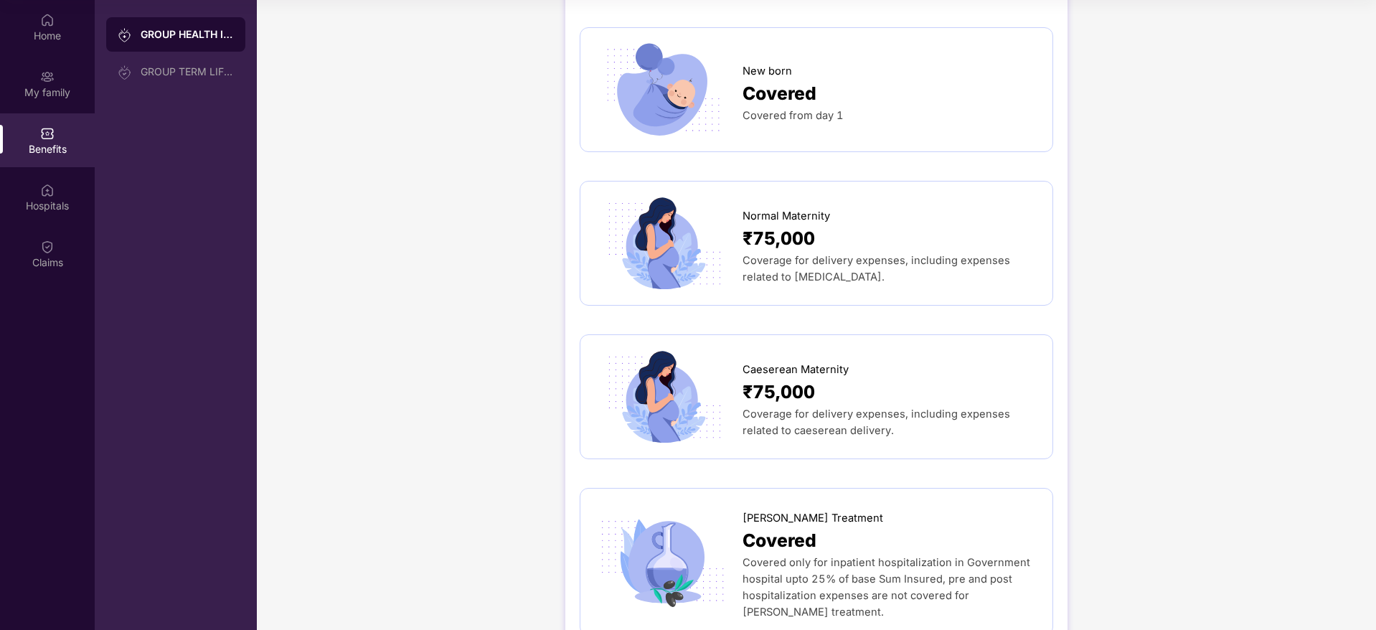
scroll to position [1377, 0]
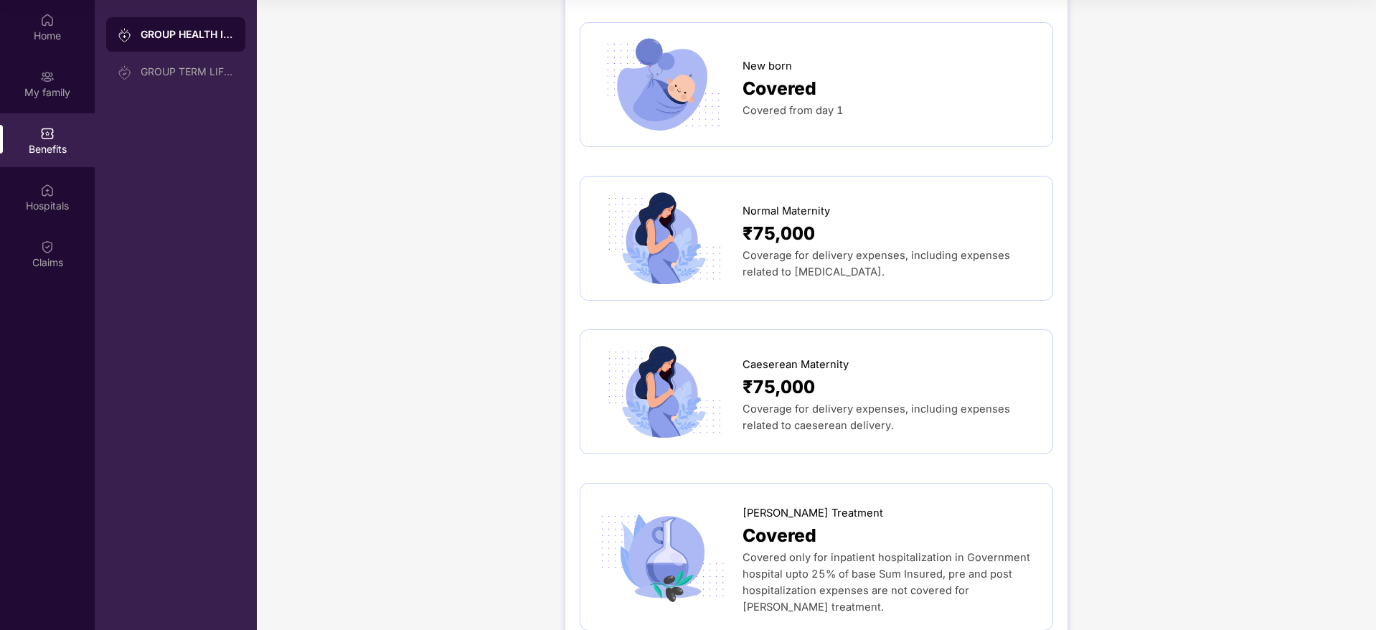
click at [1256, 501] on div "GROUP HEALTH INSURANCE DETAILS INCLUSIONS EXCLUSIONS DOCUMENTS Sum Insured ₹3,0…" at bounding box center [816, 134] width 1119 height 3008
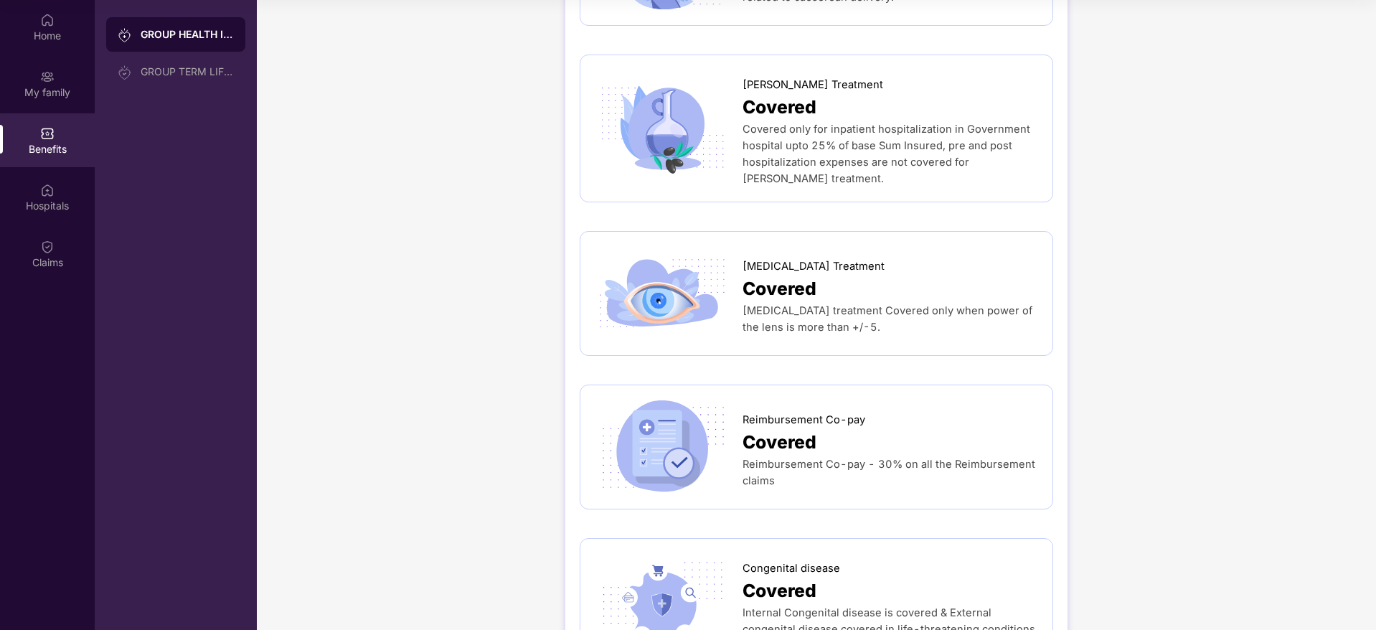
scroll to position [1807, 0]
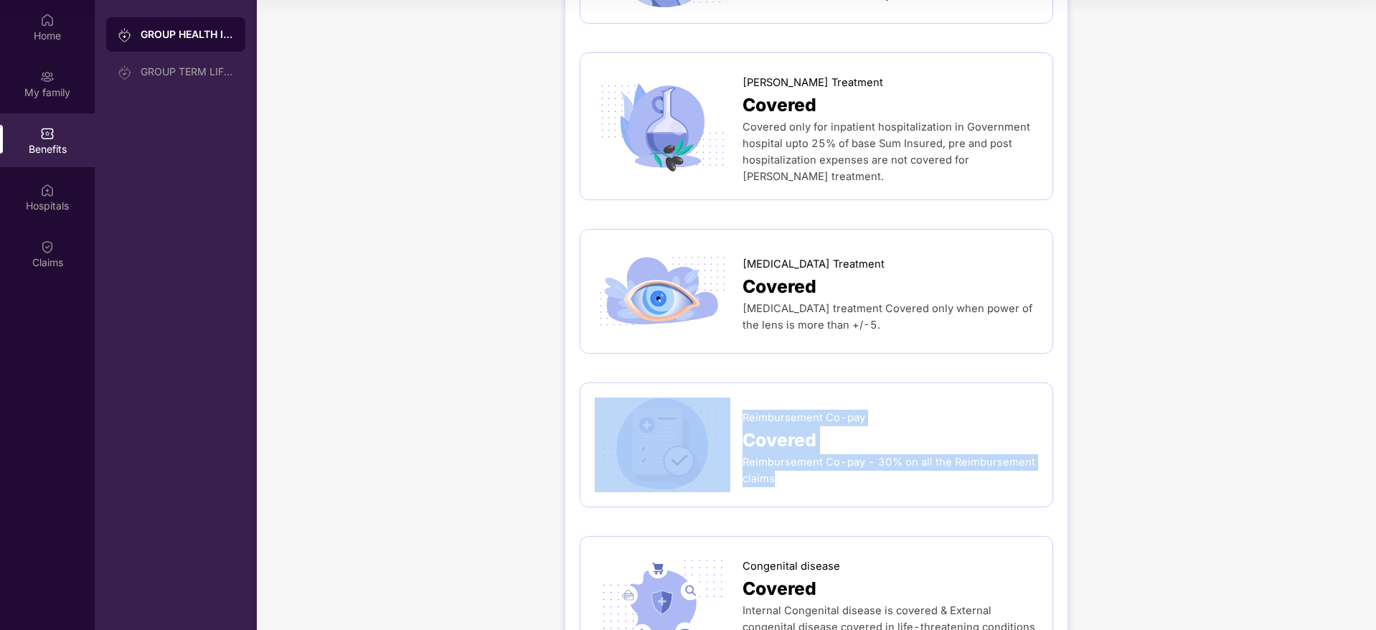
drag, startPoint x: 736, startPoint y: 463, endPoint x: 815, endPoint y: 486, distance: 82.0
click at [815, 486] on div "Reimbursement Co-pay Covered Reimbursement Co-pay - 30% on all the Reimbursemen…" at bounding box center [816, 444] width 443 height 95
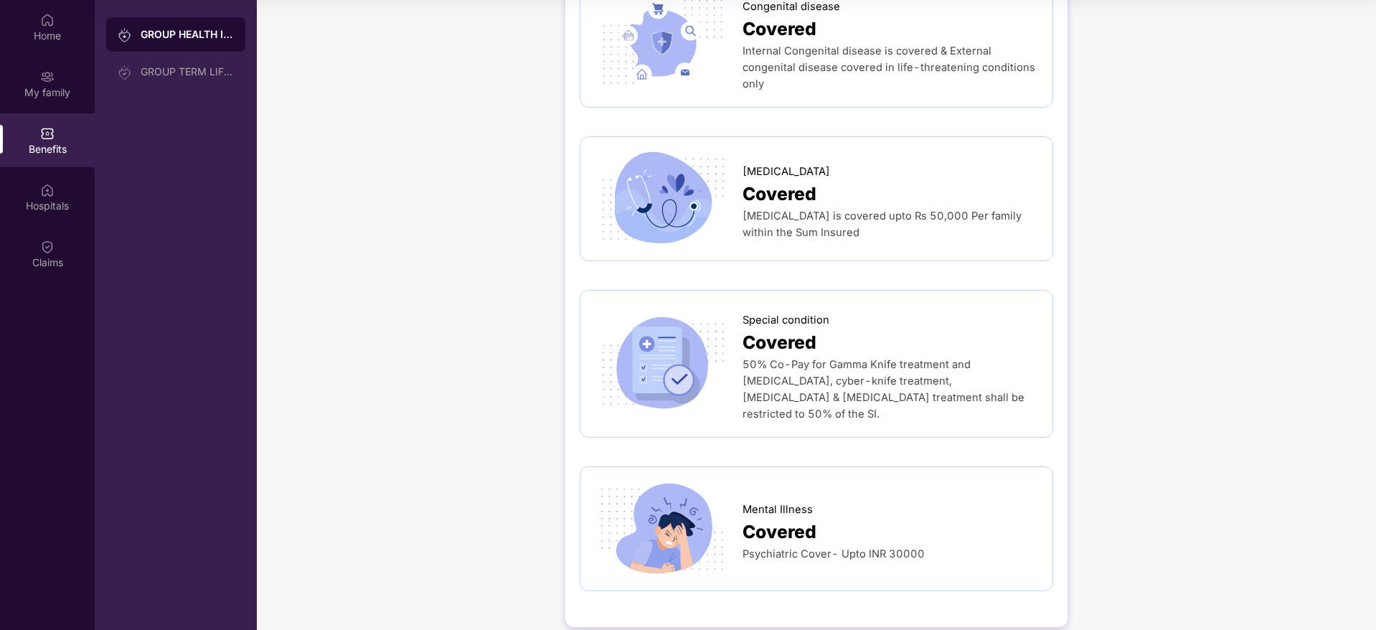
scroll to position [2386, 0]
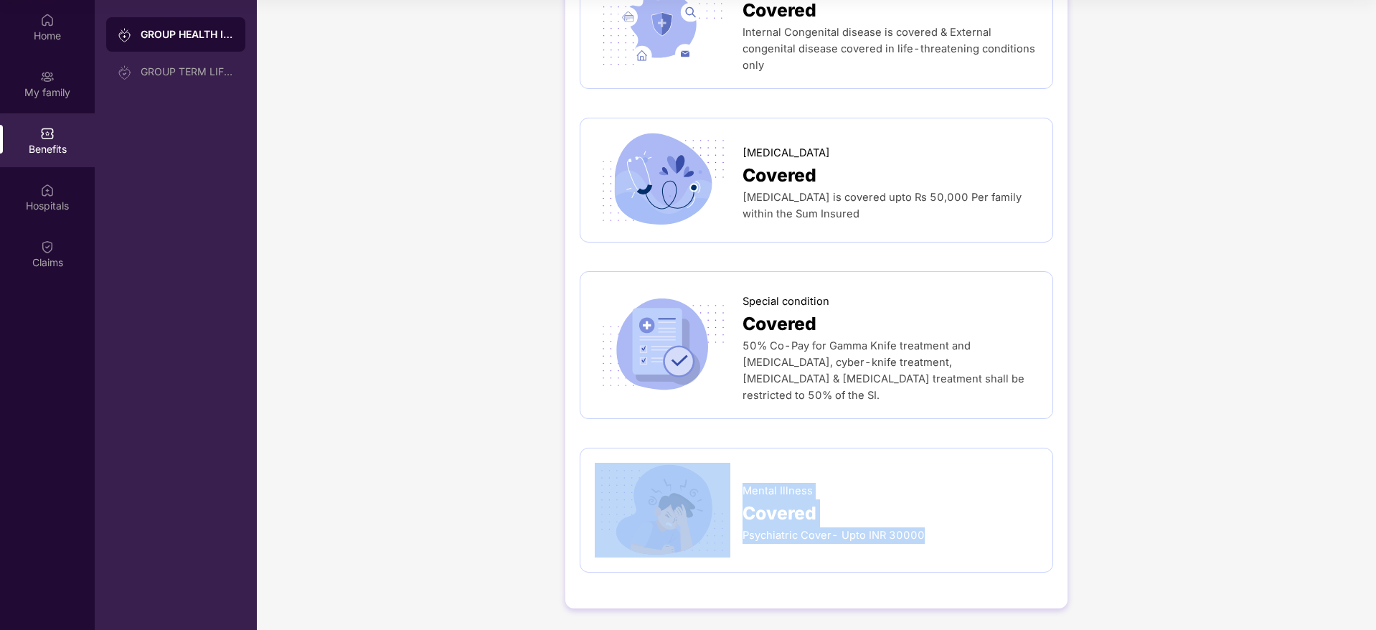
drag, startPoint x: 734, startPoint y: 501, endPoint x: 943, endPoint y: 538, distance: 212.6
click at [943, 538] on div "Mental Illness Covered Psychiatric Cover- Upto INR 30000" at bounding box center [816, 510] width 443 height 95
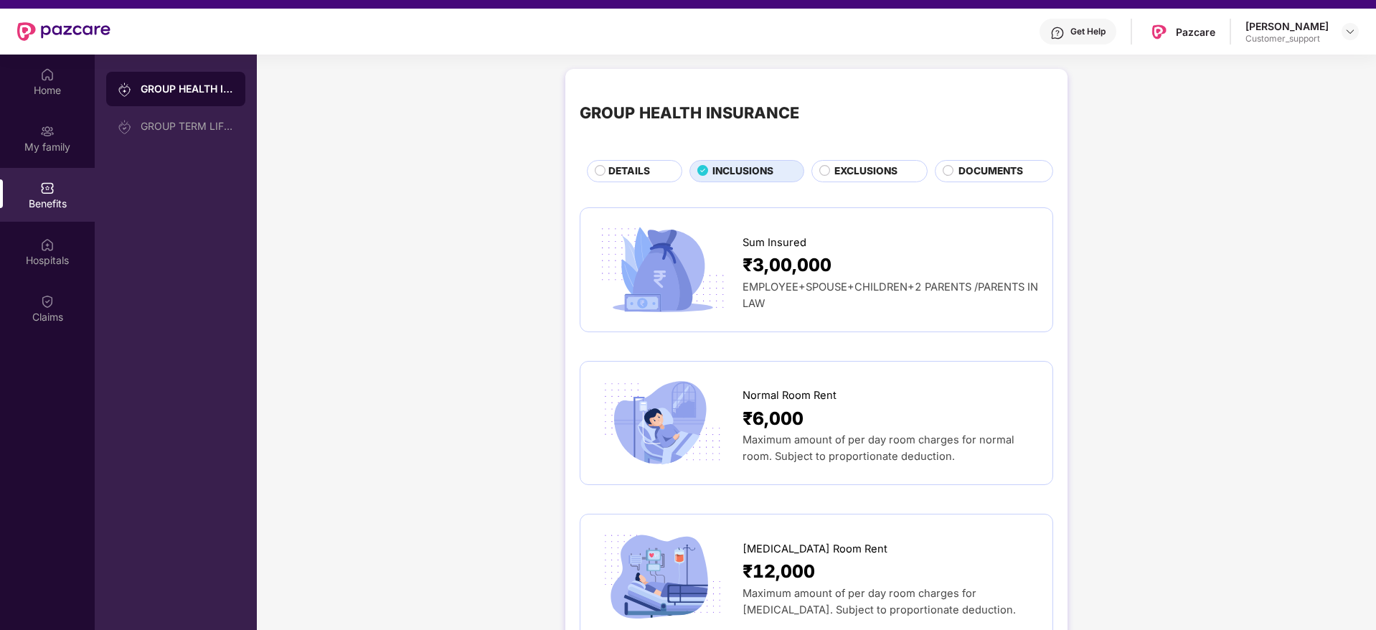
scroll to position [0, 0]
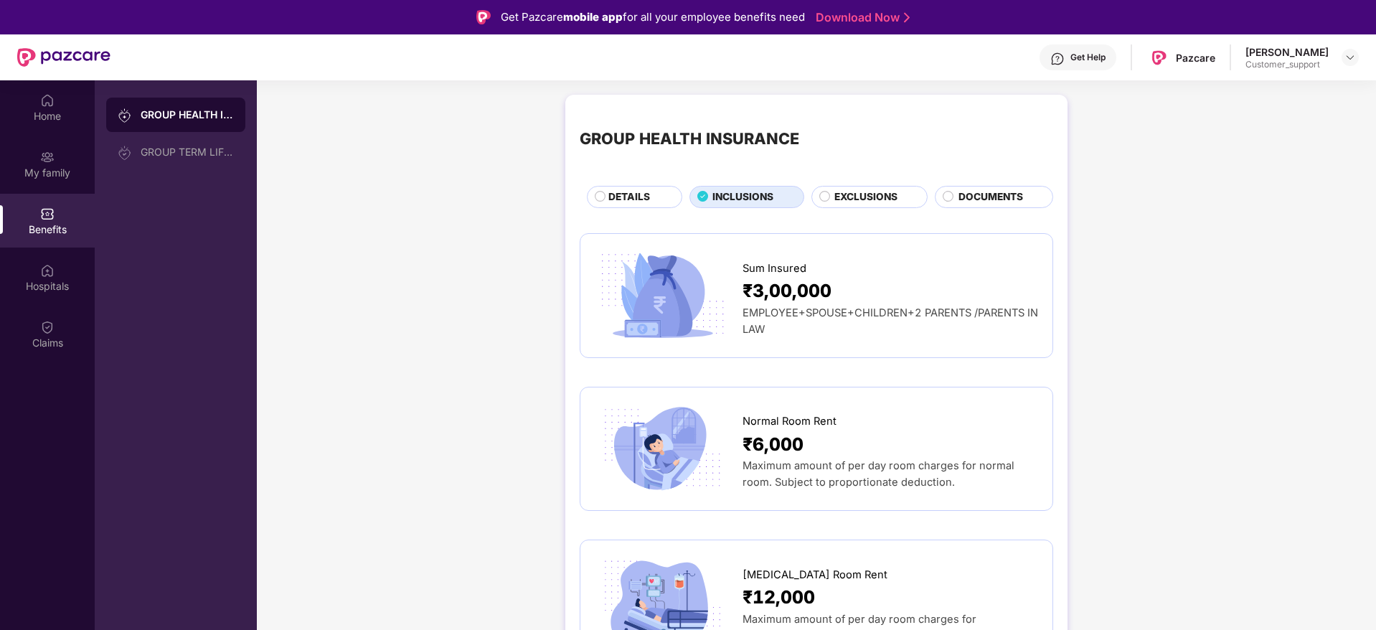
click at [874, 194] on span "EXCLUSIONS" at bounding box center [865, 197] width 63 height 16
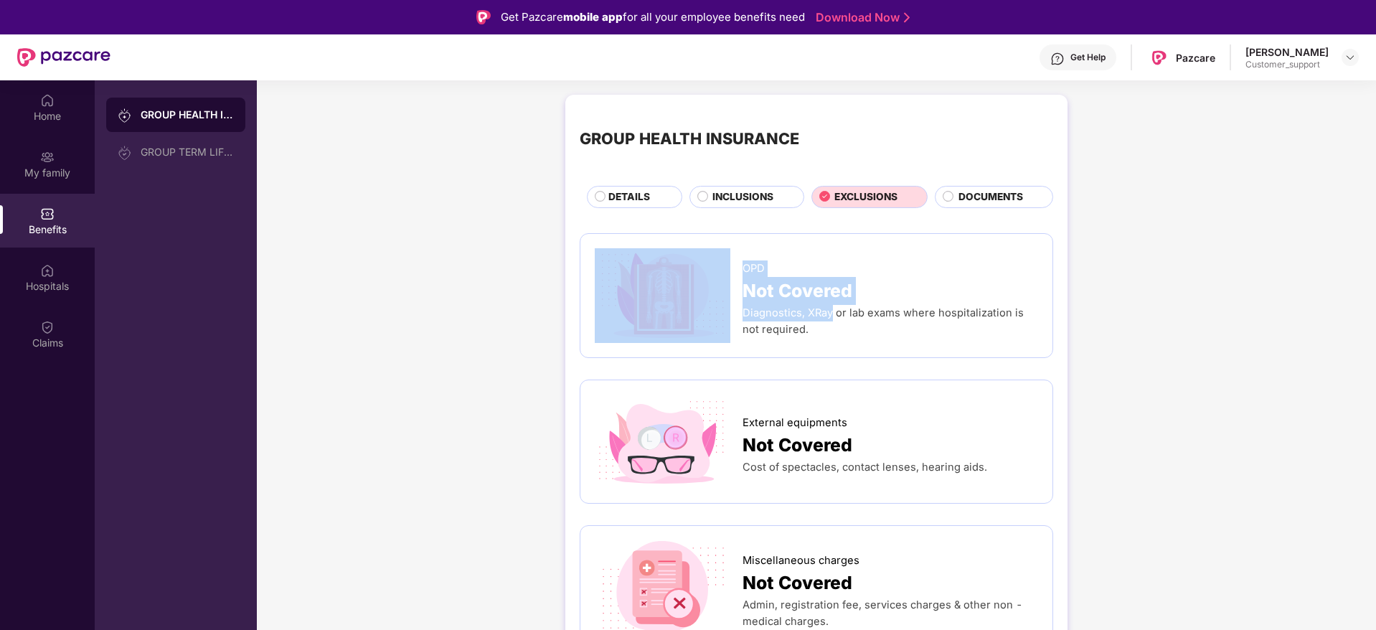
drag, startPoint x: 732, startPoint y: 261, endPoint x: 832, endPoint y: 311, distance: 112.3
click at [832, 311] on div "OPD Not Covered Diagnostics, XRay or lab exams where hospitalization is not req…" at bounding box center [816, 295] width 443 height 95
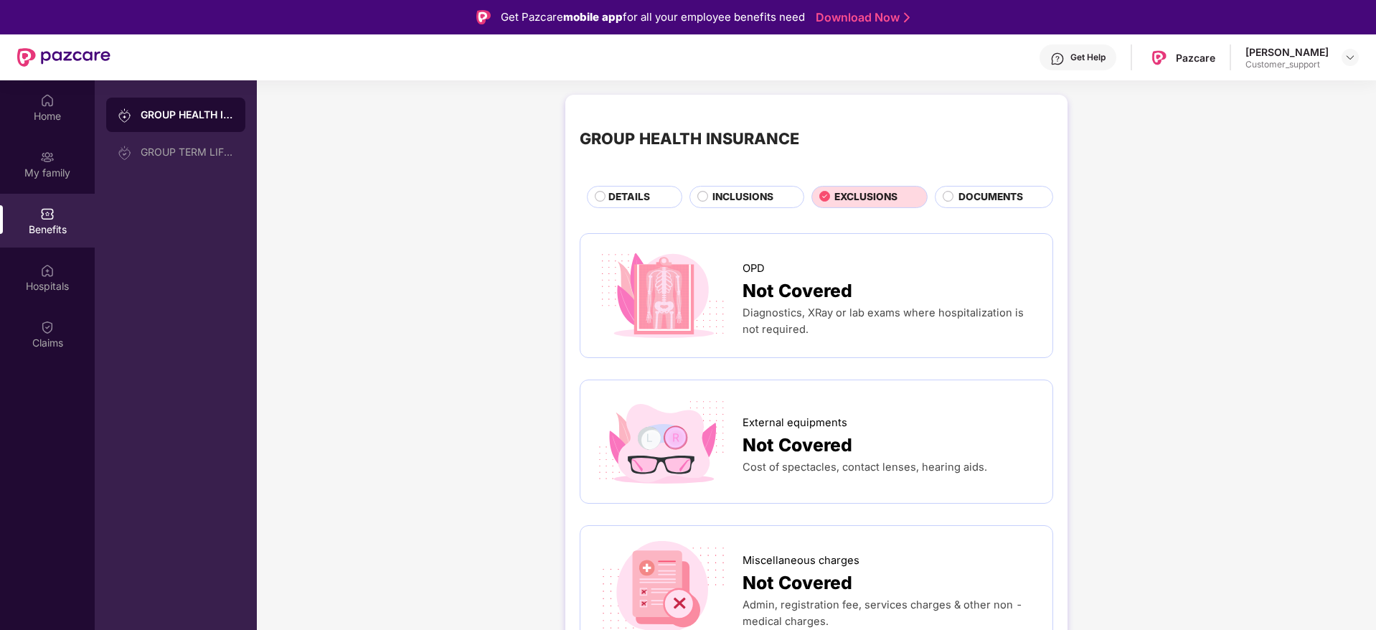
click at [722, 199] on span "INCLUSIONS" at bounding box center [742, 197] width 61 height 16
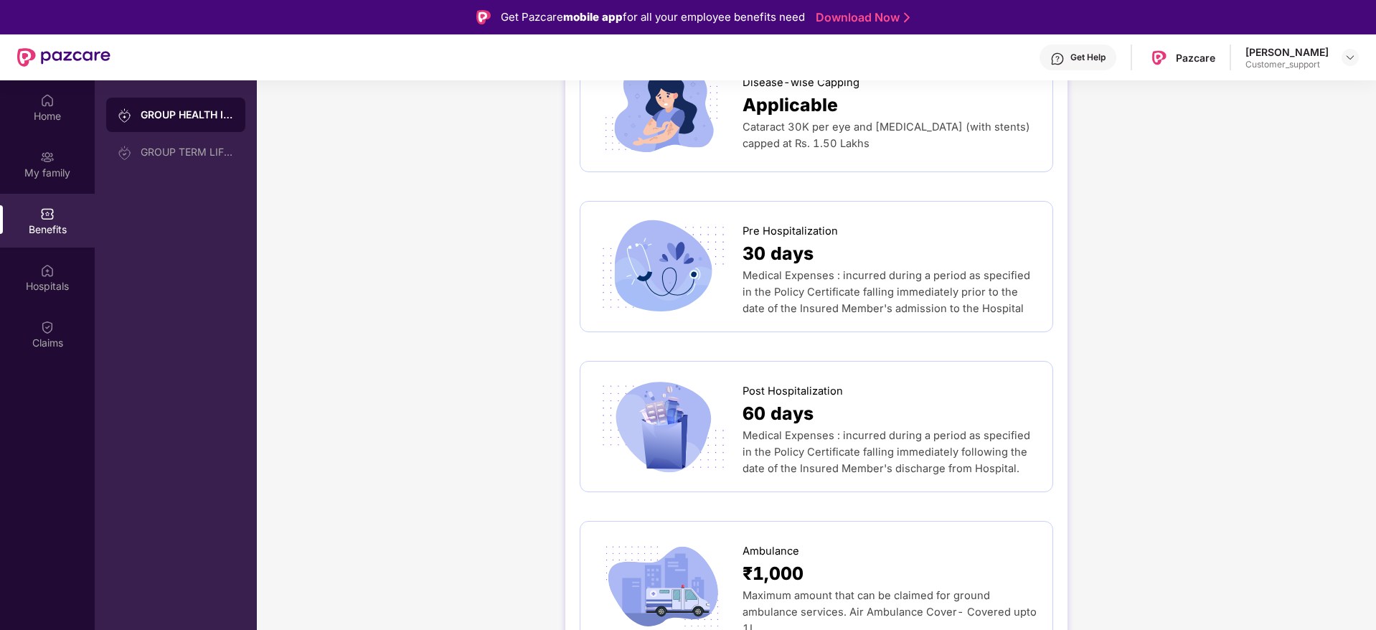
scroll to position [689, 0]
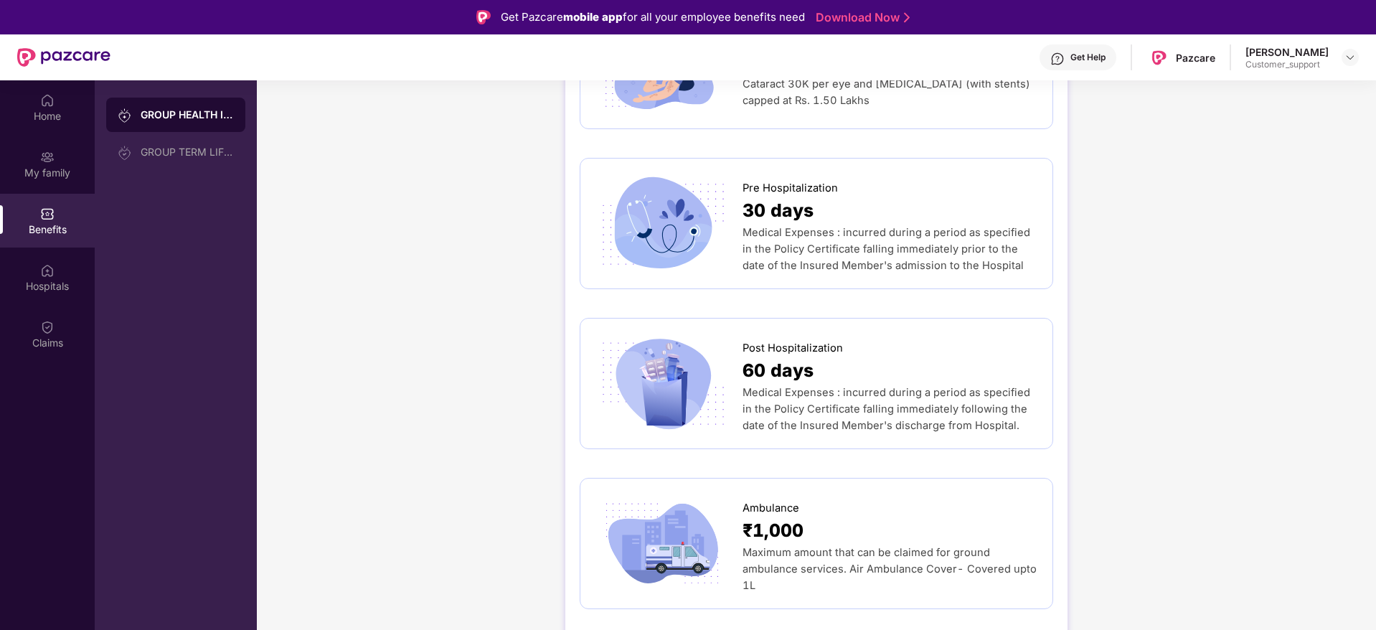
click at [1104, 58] on div "Get Help" at bounding box center [1087, 57] width 35 height 11
